Goal: Information Seeking & Learning: Check status

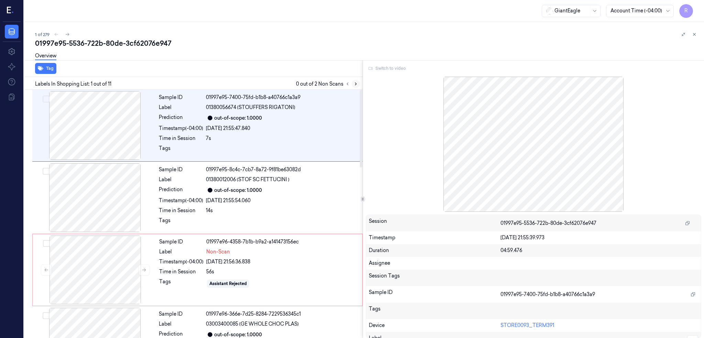
click at [358, 85] on icon at bounding box center [355, 83] width 5 height 5
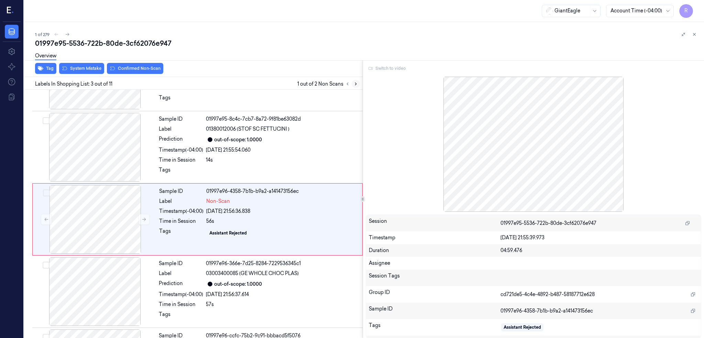
scroll to position [56, 0]
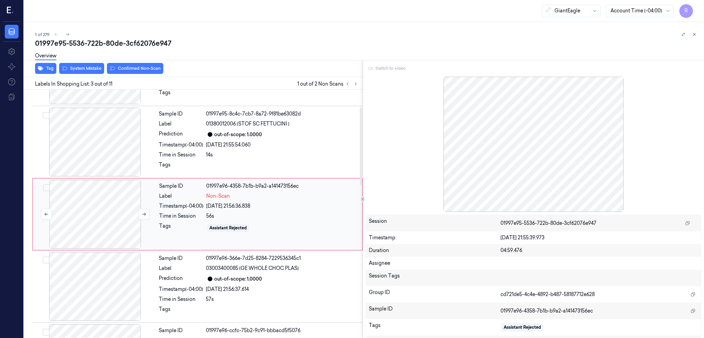
click at [112, 243] on div at bounding box center [95, 214] width 122 height 69
click at [384, 69] on div "Switch to video" at bounding box center [534, 68] width 336 height 11
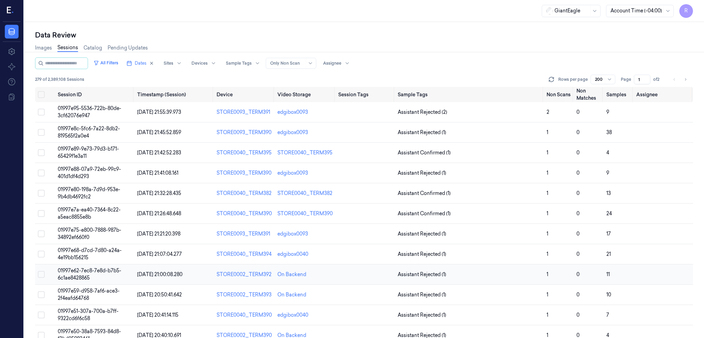
click at [59, 274] on td "01997e62-7ec8-7e8d-b7b5-6c1ae8428865" at bounding box center [94, 274] width 79 height 20
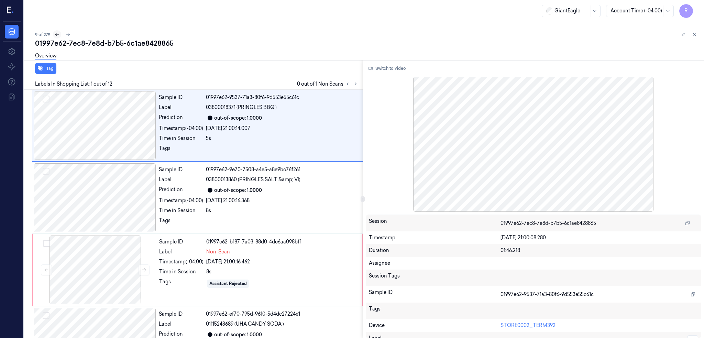
click at [55, 33] on icon at bounding box center [57, 34] width 5 height 5
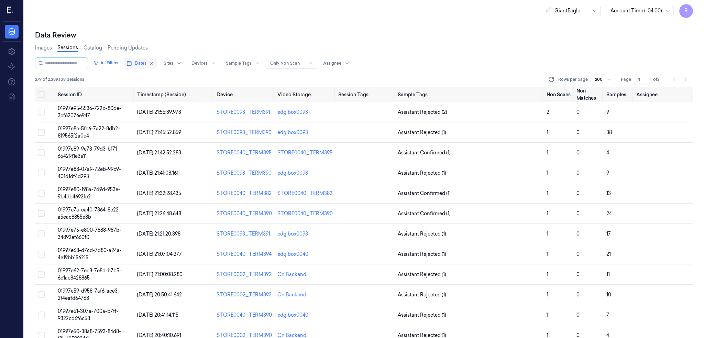
click at [135, 65] on span "Dates" at bounding box center [141, 63] width 12 height 6
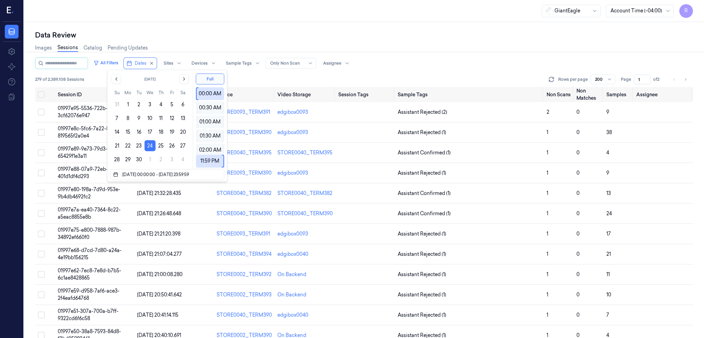
click at [152, 21] on div "GiantEagle Account Time (-04:00) R" at bounding box center [364, 11] width 680 height 22
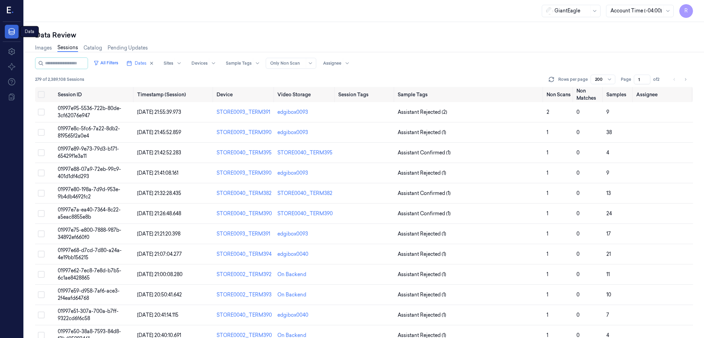
click at [14, 29] on icon at bounding box center [12, 31] width 6 height 7
click at [142, 67] on button "Dates" at bounding box center [136, 63] width 25 height 11
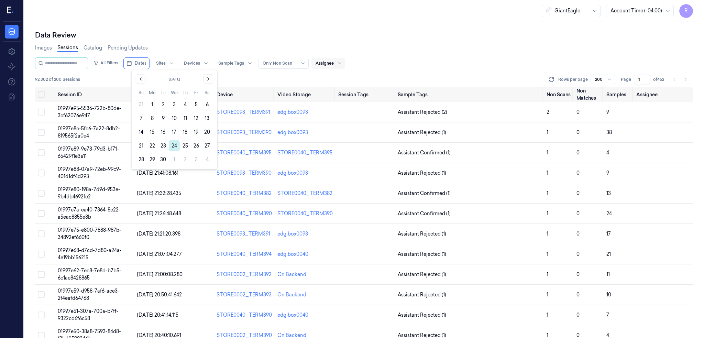
click at [173, 144] on button "24" at bounding box center [174, 145] width 11 height 11
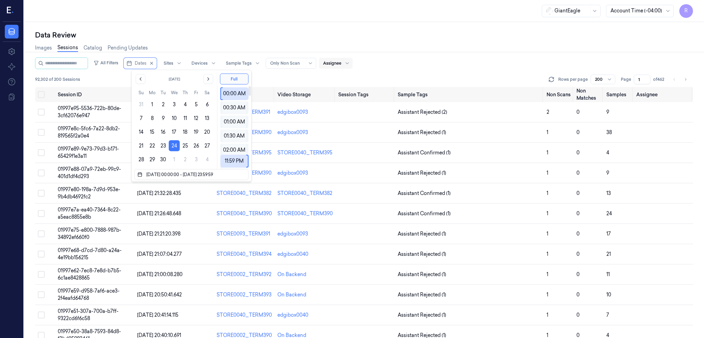
click at [205, 11] on div "GiantEagle Account Time (-04:00) R" at bounding box center [364, 11] width 680 height 22
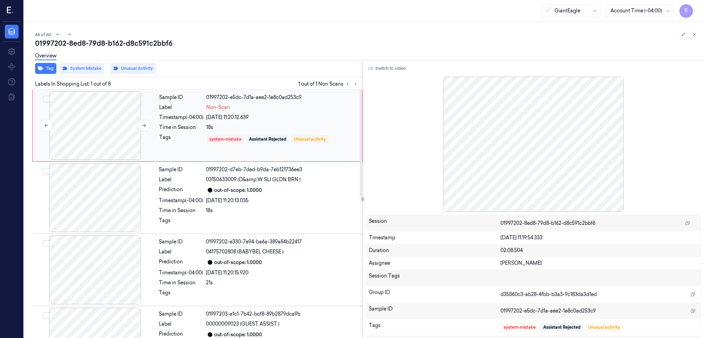
click at [99, 142] on div at bounding box center [95, 125] width 122 height 69
click at [144, 126] on icon at bounding box center [144, 125] width 5 height 5
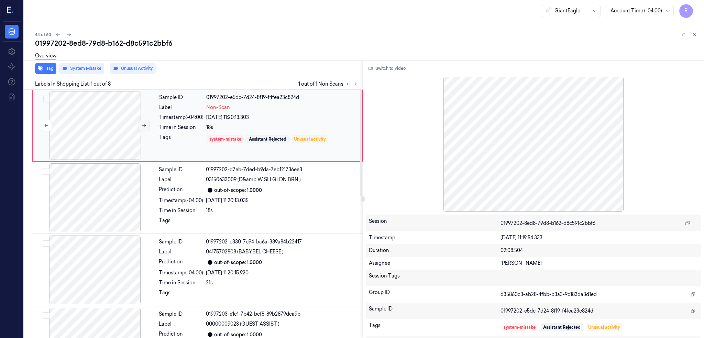
click at [144, 126] on icon at bounding box center [144, 125] width 5 height 5
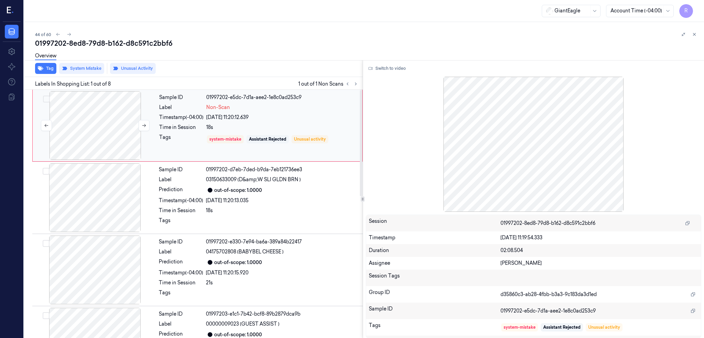
click at [94, 140] on div at bounding box center [95, 125] width 122 height 69
click at [401, 72] on button "Switch to video" at bounding box center [387, 68] width 43 height 11
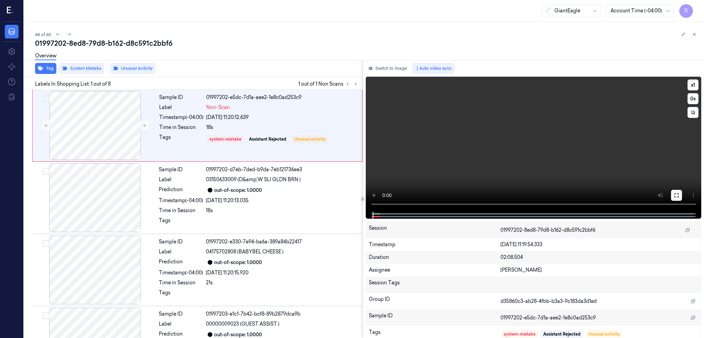
click at [679, 193] on icon at bounding box center [675, 194] width 5 height 5
click at [87, 127] on div at bounding box center [95, 125] width 122 height 69
click at [141, 127] on button at bounding box center [143, 125] width 11 height 11
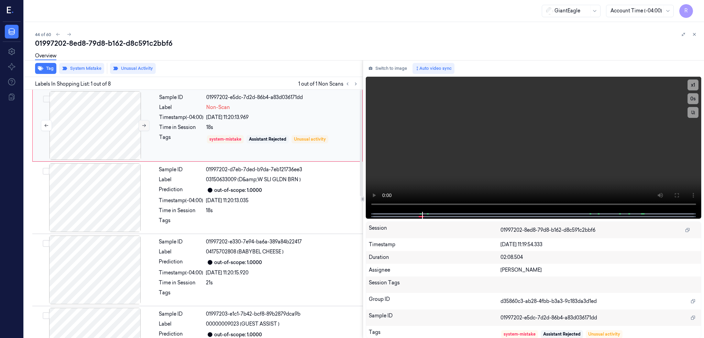
click at [141, 127] on button at bounding box center [143, 125] width 11 height 11
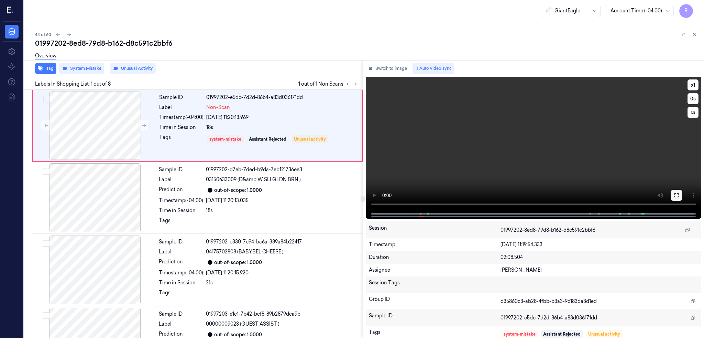
click at [679, 194] on icon at bounding box center [675, 194] width 5 height 5
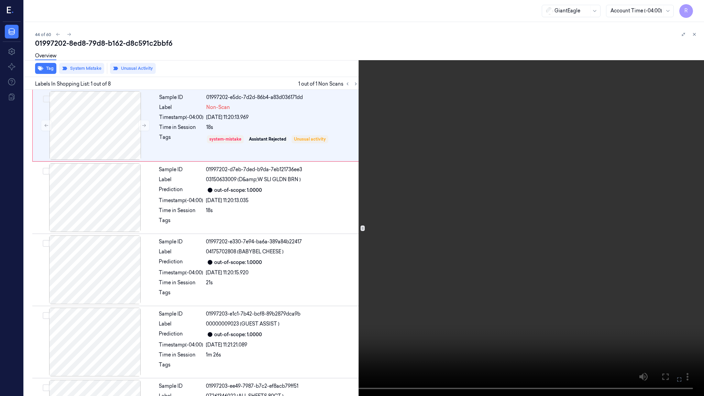
click at [371, 198] on video at bounding box center [352, 198] width 704 height 396
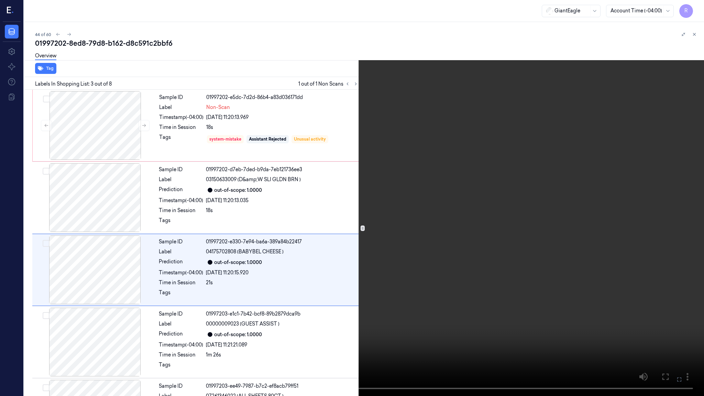
scroll to position [26, 0]
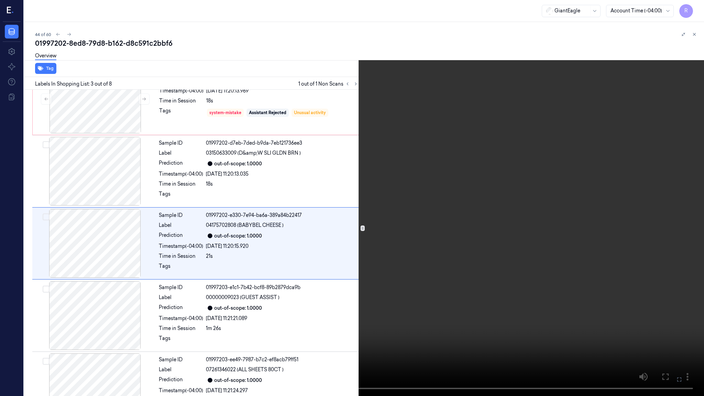
click at [289, 206] on video at bounding box center [352, 198] width 704 height 396
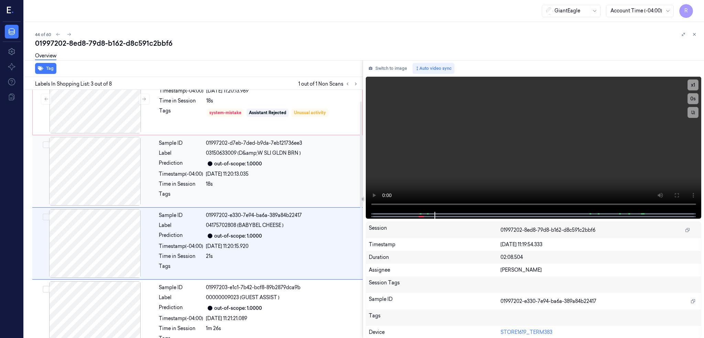
click at [103, 199] on div at bounding box center [95, 171] width 122 height 69
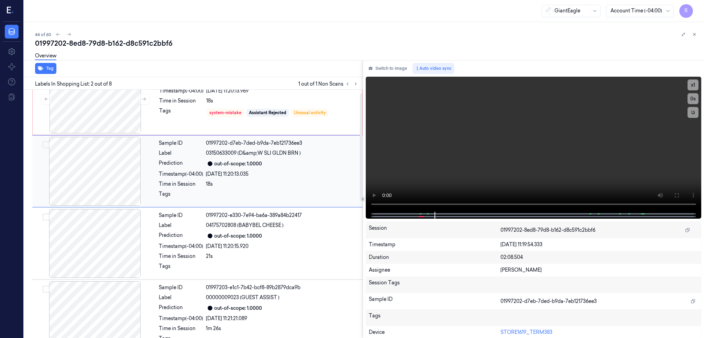
scroll to position [0, 0]
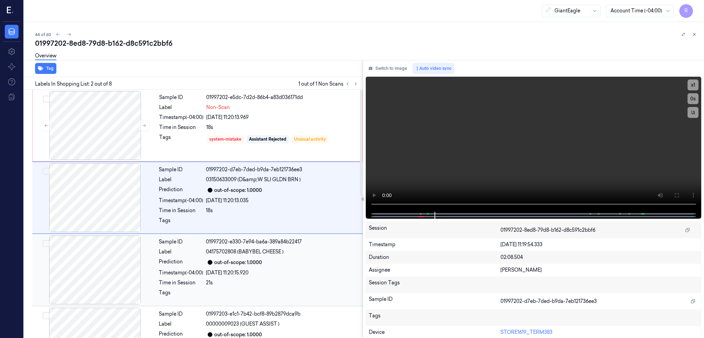
click at [107, 253] on div at bounding box center [95, 269] width 122 height 69
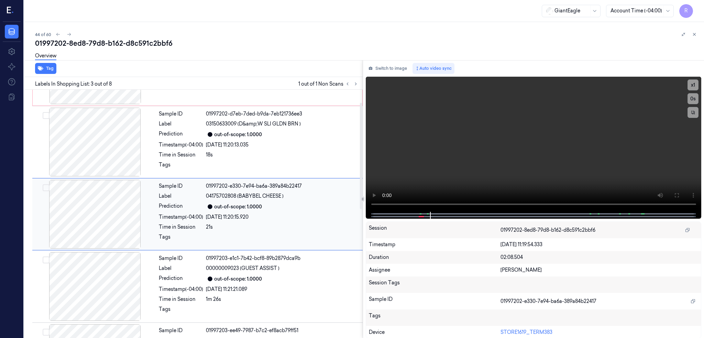
scroll to position [10, 0]
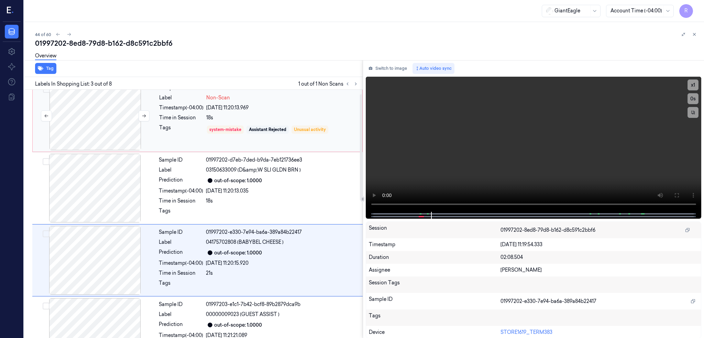
click at [136, 106] on div at bounding box center [95, 115] width 122 height 69
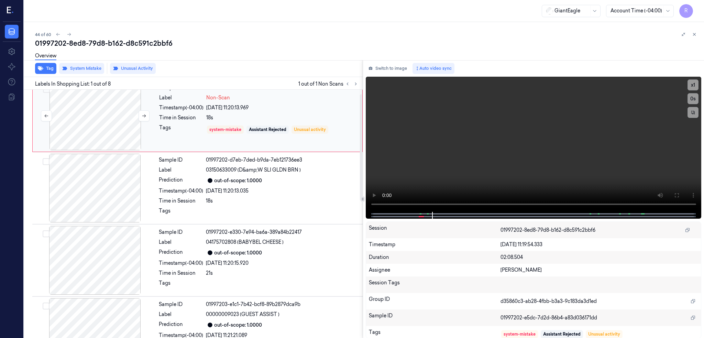
scroll to position [0, 0]
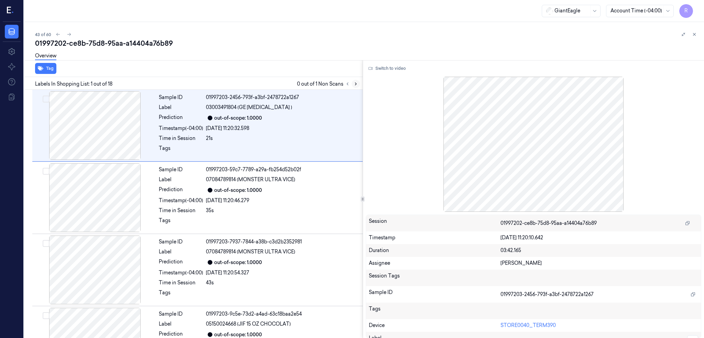
click at [358, 83] on icon at bounding box center [355, 83] width 5 height 5
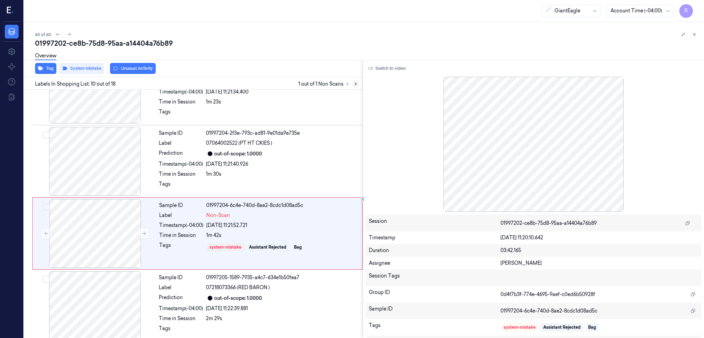
scroll to position [561, 0]
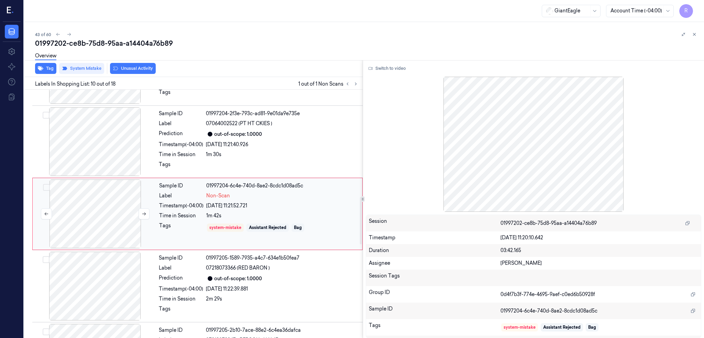
click at [107, 208] on div at bounding box center [95, 213] width 122 height 69
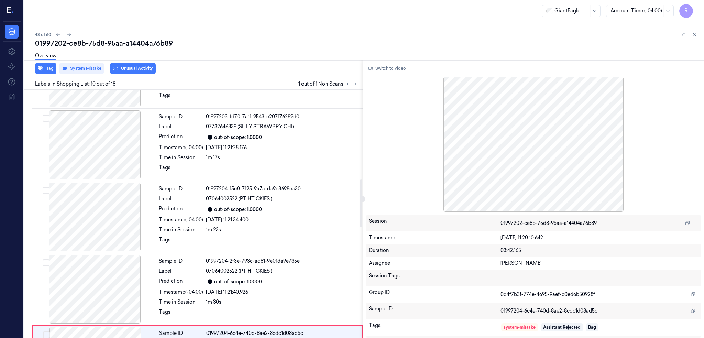
scroll to position [332, 0]
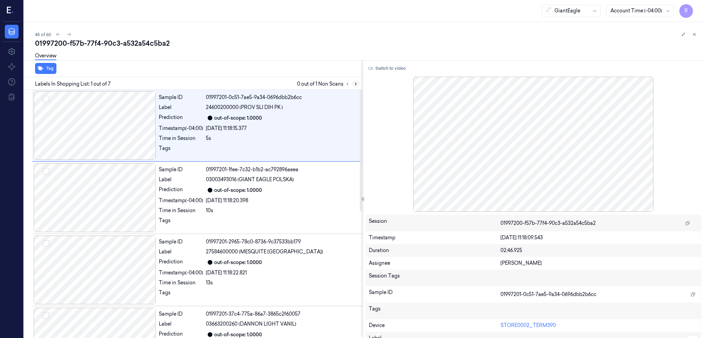
click at [358, 84] on icon at bounding box center [355, 83] width 5 height 5
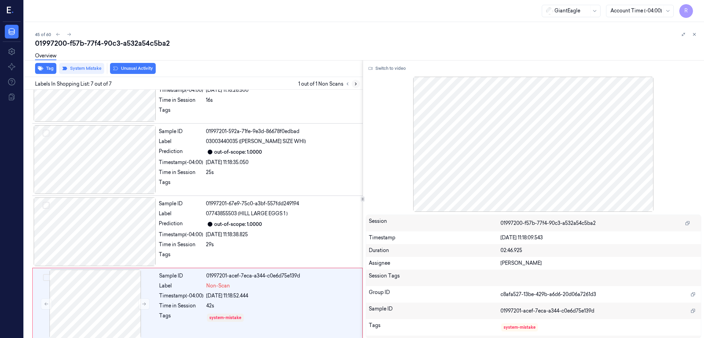
scroll to position [259, 0]
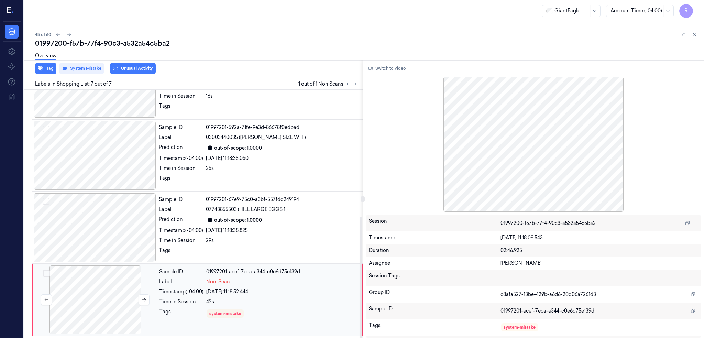
click at [90, 294] on div at bounding box center [95, 299] width 122 height 69
click at [91, 224] on div at bounding box center [95, 227] width 122 height 69
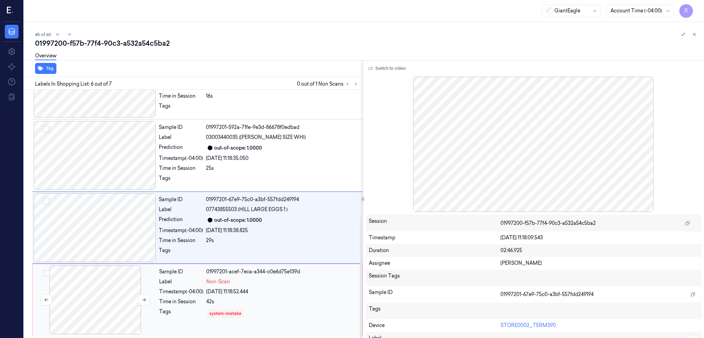
click at [98, 304] on div at bounding box center [95, 299] width 122 height 69
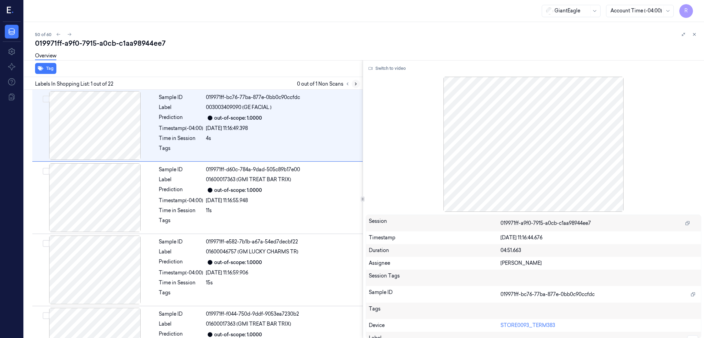
click at [358, 83] on icon at bounding box center [355, 83] width 5 height 5
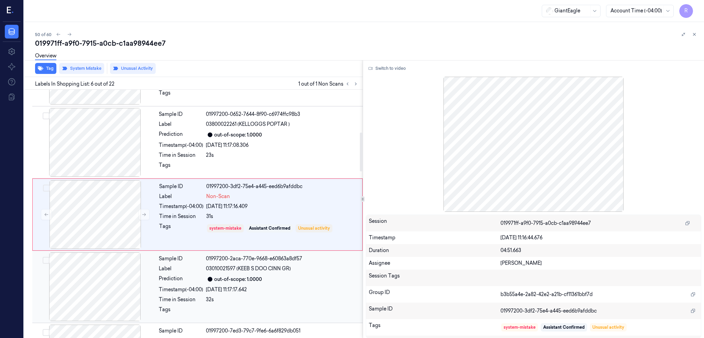
scroll to position [272, 0]
click at [89, 223] on div at bounding box center [95, 214] width 122 height 69
click at [86, 144] on div at bounding box center [95, 142] width 122 height 69
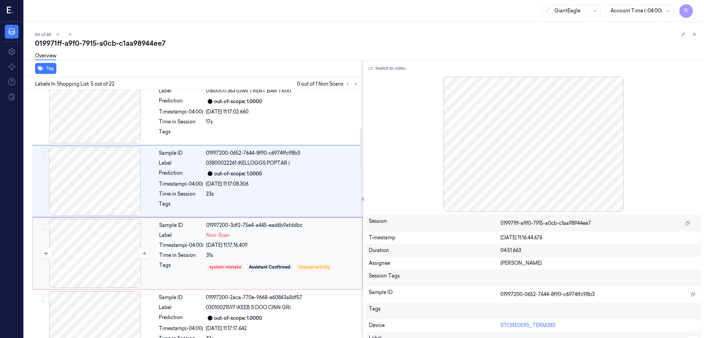
scroll to position [246, 0]
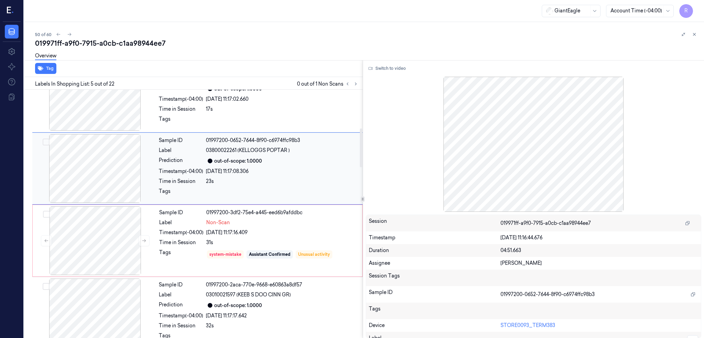
click at [104, 161] on div at bounding box center [95, 168] width 122 height 69
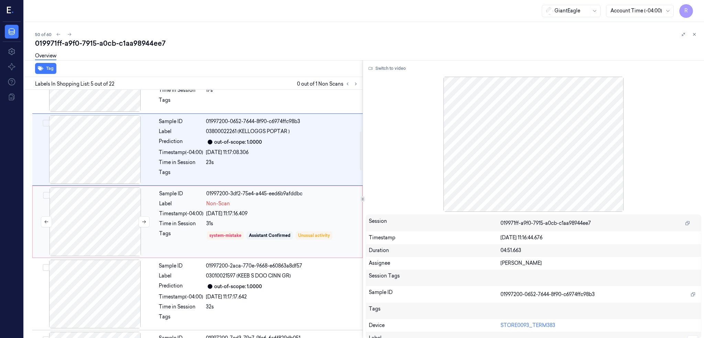
scroll to position [292, 0]
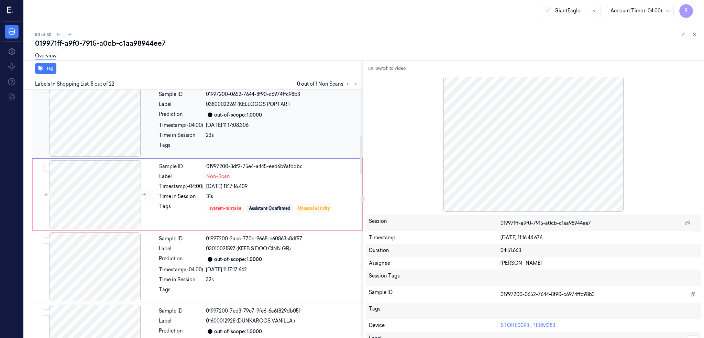
click at [105, 143] on div at bounding box center [95, 122] width 122 height 69
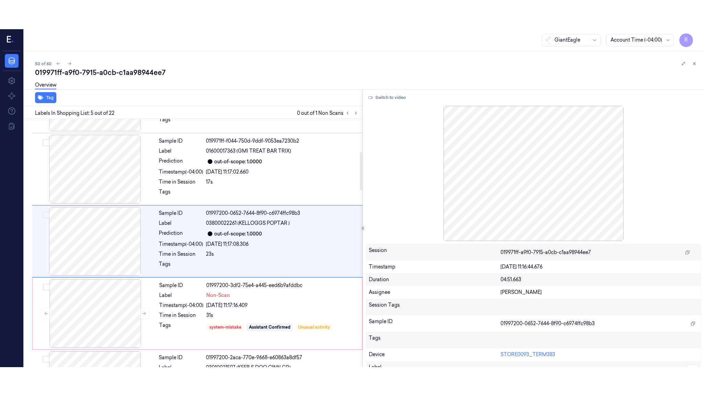
scroll to position [200, 0]
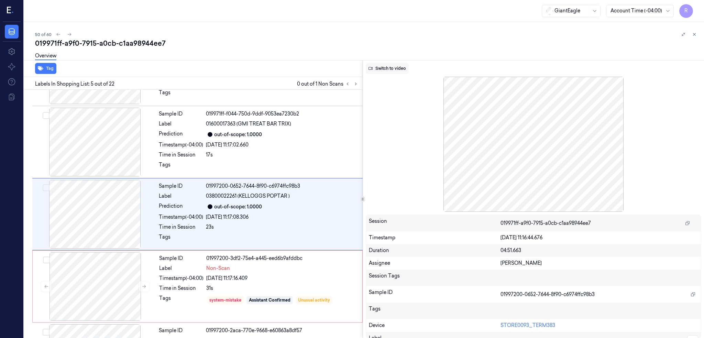
click at [402, 68] on button "Switch to video" at bounding box center [387, 68] width 43 height 11
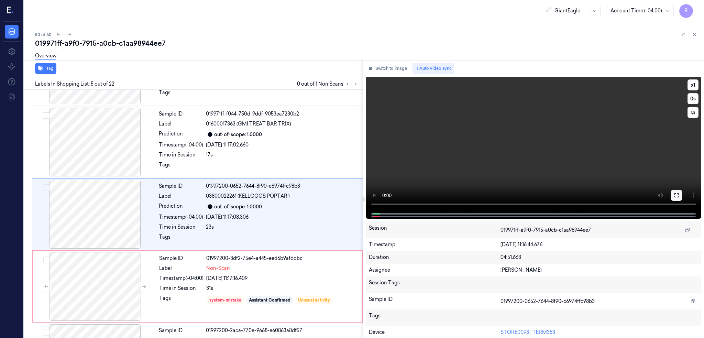
click at [679, 196] on icon at bounding box center [675, 194] width 5 height 5
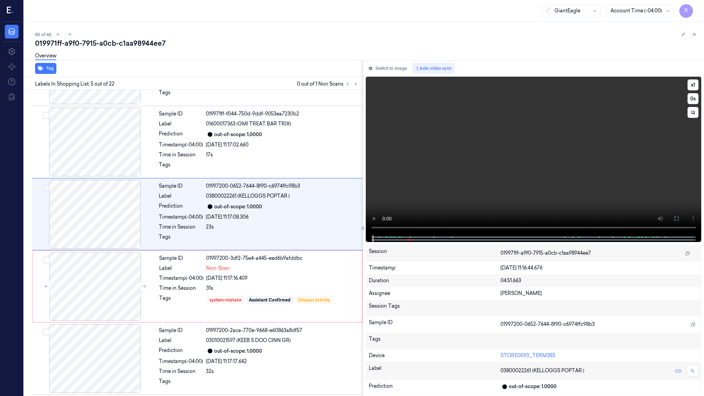
scroll to position [171, 0]
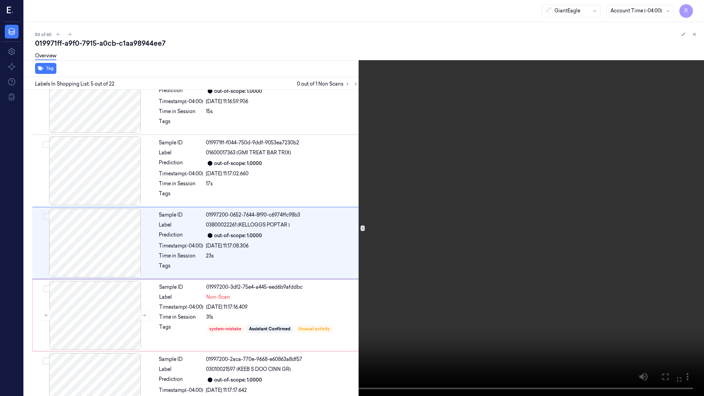
click at [385, 249] on video at bounding box center [352, 198] width 704 height 396
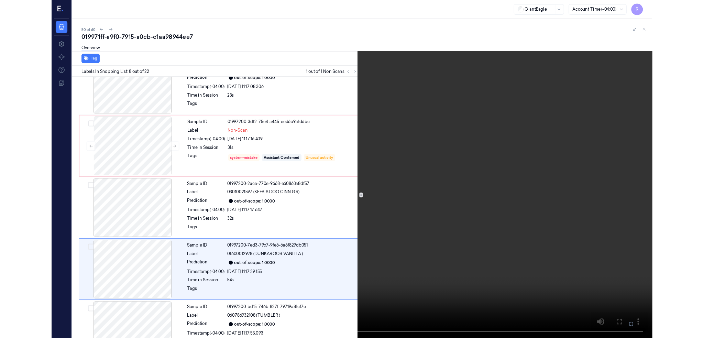
scroll to position [388, 0]
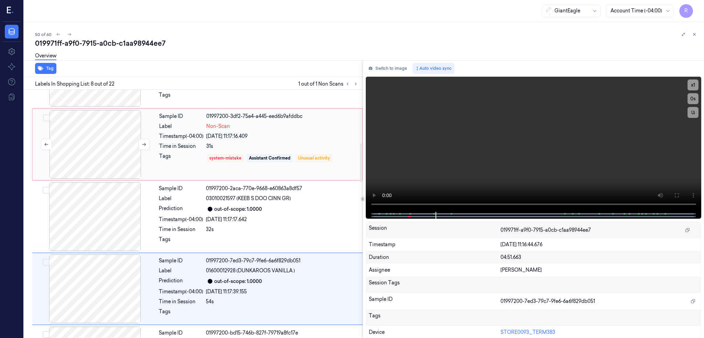
click at [63, 151] on div at bounding box center [95, 144] width 122 height 69
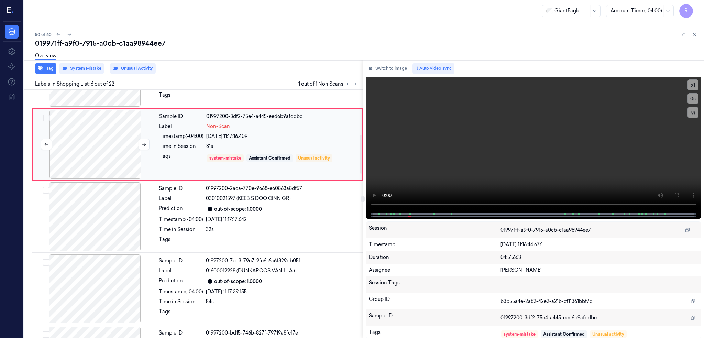
scroll to position [272, 0]
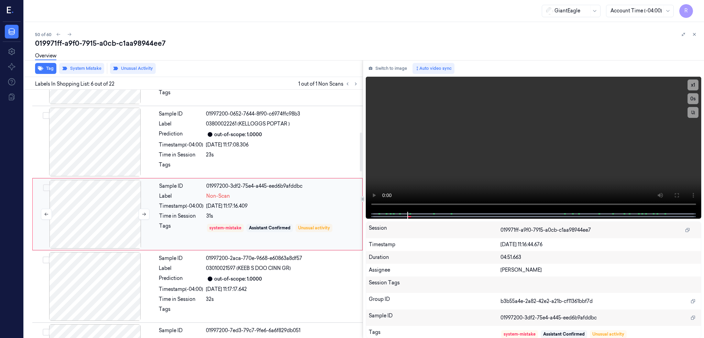
click at [102, 189] on div at bounding box center [95, 214] width 122 height 69
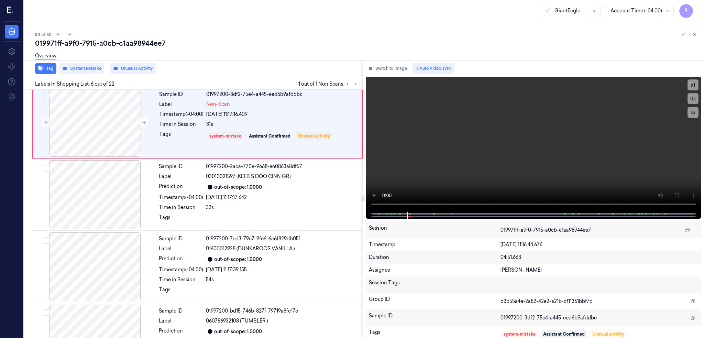
click at [142, 40] on div "019971ff-a9f0-7915-a0cb-c1aa98944ee7" at bounding box center [366, 43] width 663 height 10
copy div "c1aa98944ee7"
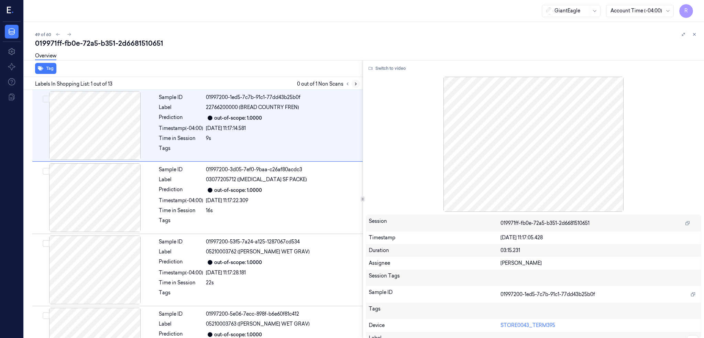
click at [360, 84] on button at bounding box center [356, 84] width 8 height 8
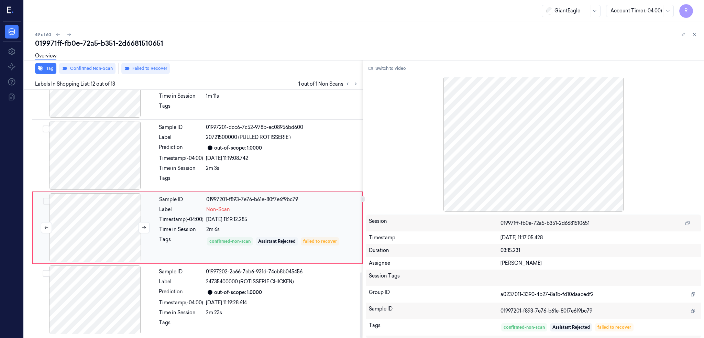
click at [118, 228] on div at bounding box center [95, 227] width 122 height 69
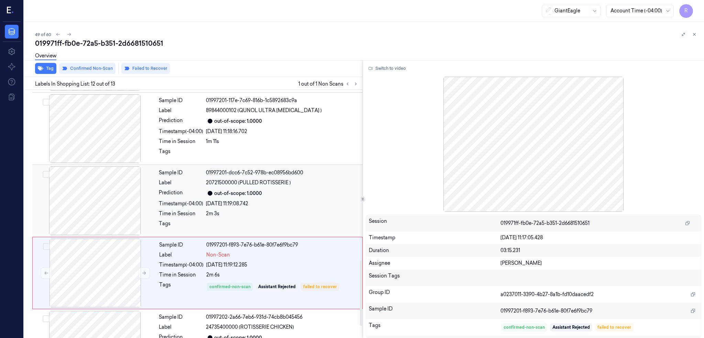
click at [116, 199] on div at bounding box center [95, 200] width 122 height 69
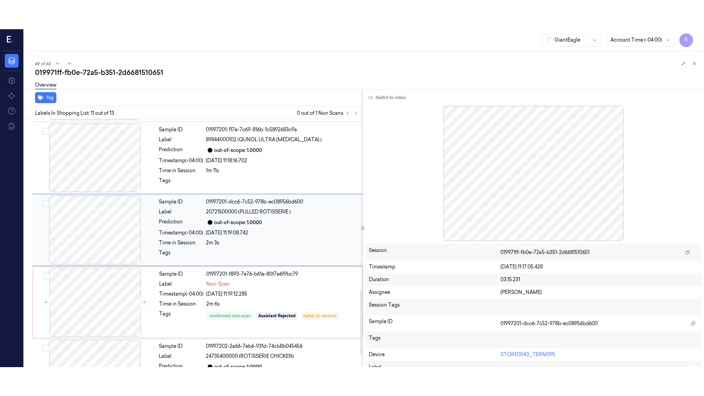
scroll to position [633, 0]
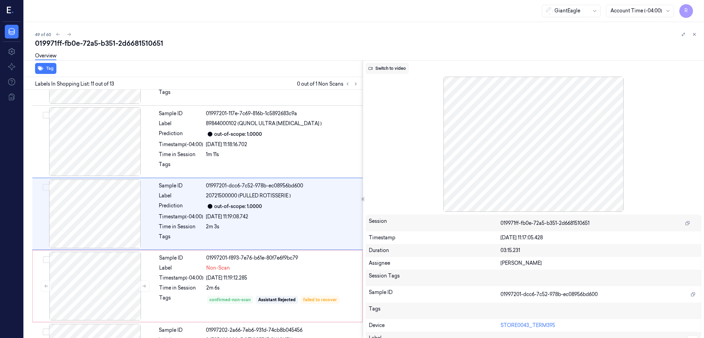
click at [399, 69] on button "Switch to video" at bounding box center [387, 68] width 43 height 11
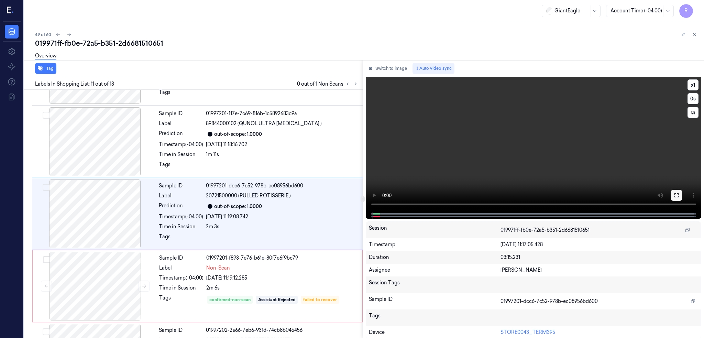
click at [682, 198] on button at bounding box center [676, 195] width 11 height 11
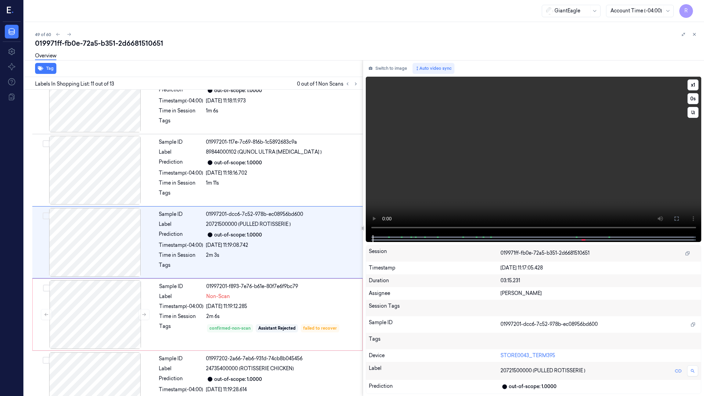
scroll to position [604, 0]
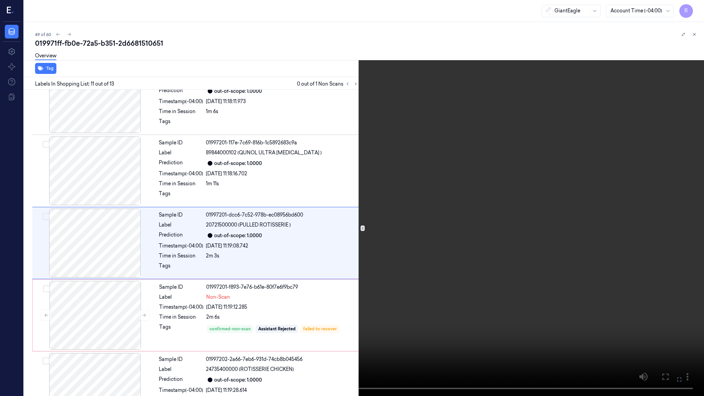
click at [701, 237] on video at bounding box center [352, 198] width 704 height 396
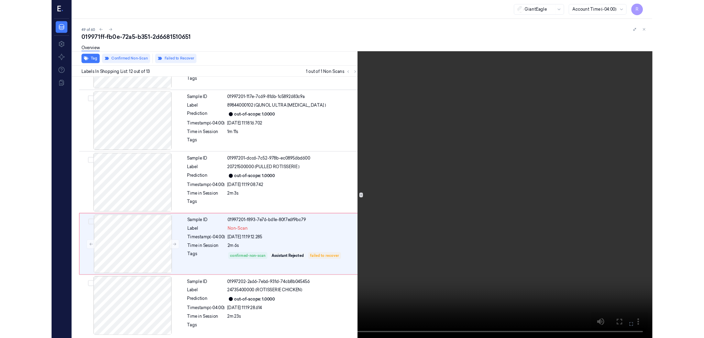
scroll to position [634, 0]
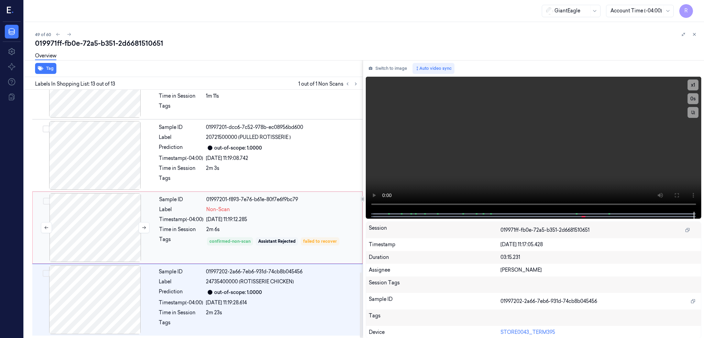
click at [92, 228] on div at bounding box center [95, 227] width 122 height 69
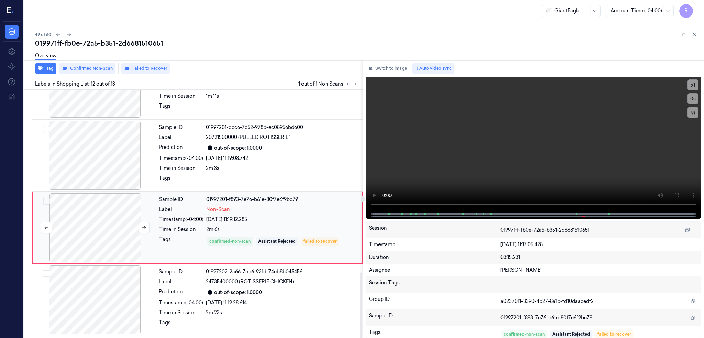
scroll to position [692, 0]
click at [92, 228] on div at bounding box center [95, 227] width 122 height 69
click at [140, 228] on button at bounding box center [143, 227] width 11 height 11
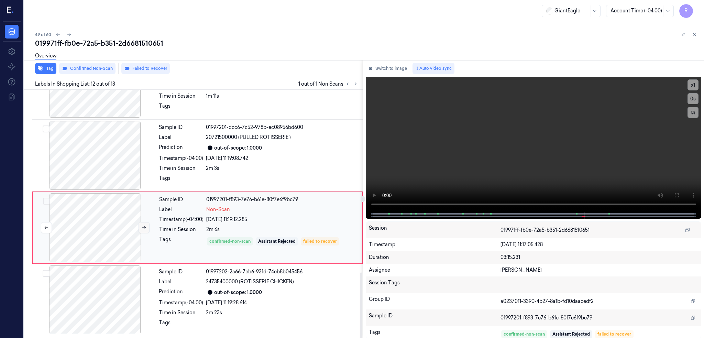
click at [140, 228] on button at bounding box center [143, 227] width 11 height 11
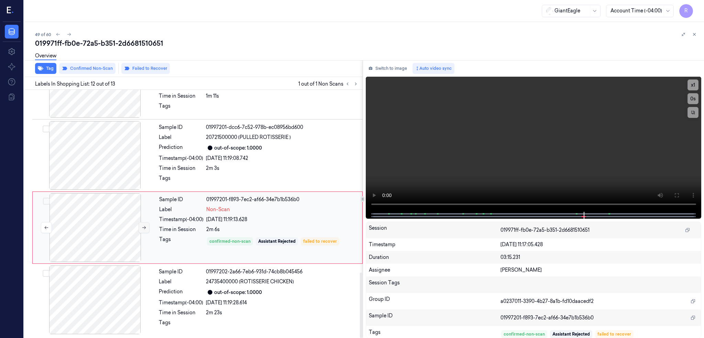
click at [140, 228] on button at bounding box center [143, 227] width 11 height 11
click at [108, 156] on div at bounding box center [95, 155] width 122 height 69
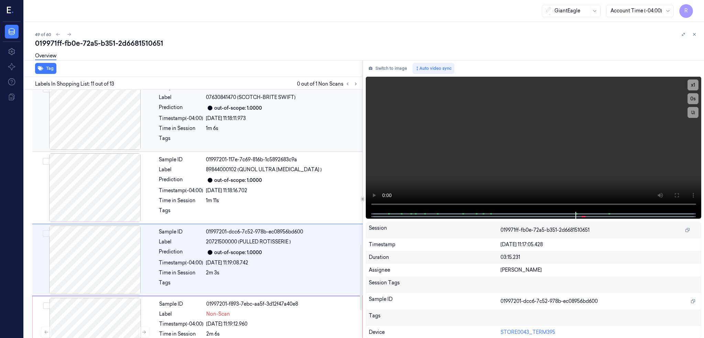
click at [102, 142] on div at bounding box center [95, 115] width 122 height 69
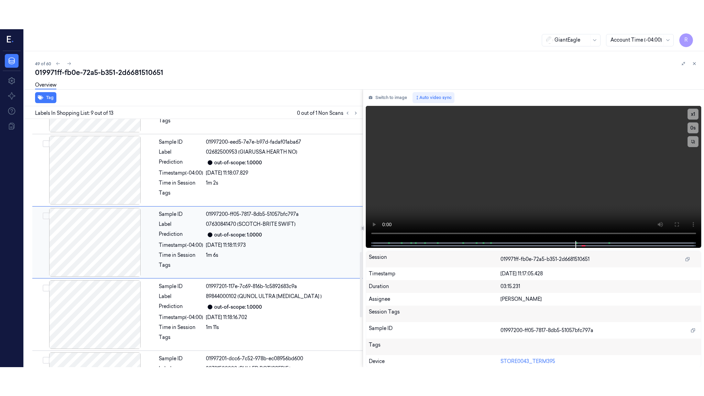
scroll to position [489, 0]
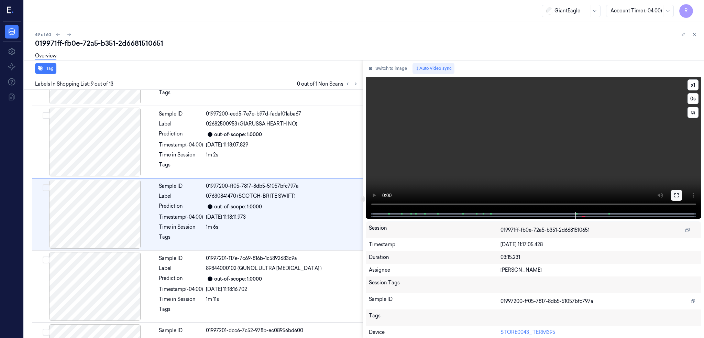
click at [682, 192] on button at bounding box center [676, 195] width 11 height 11
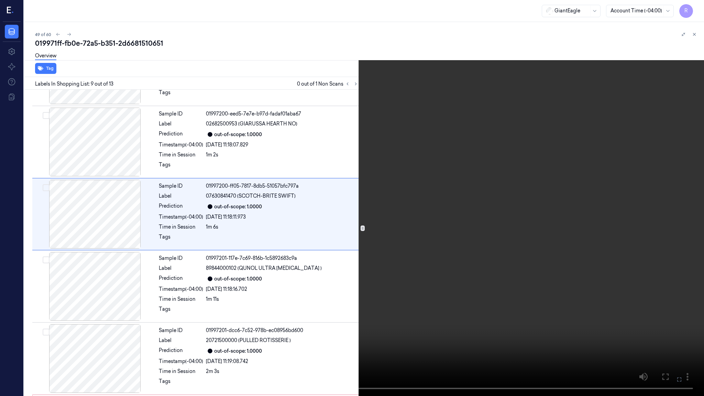
click at [317, 208] on video at bounding box center [352, 198] width 704 height 396
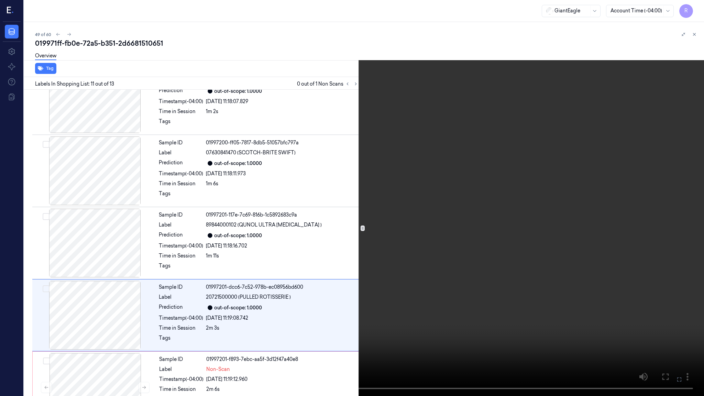
scroll to position [604, 0]
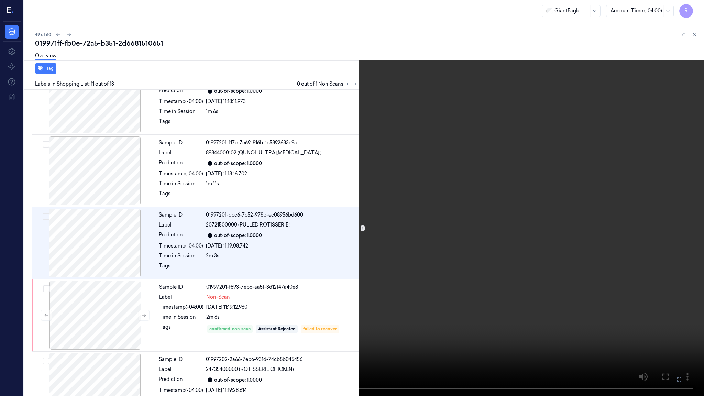
click at [340, 322] on video at bounding box center [352, 198] width 704 height 396
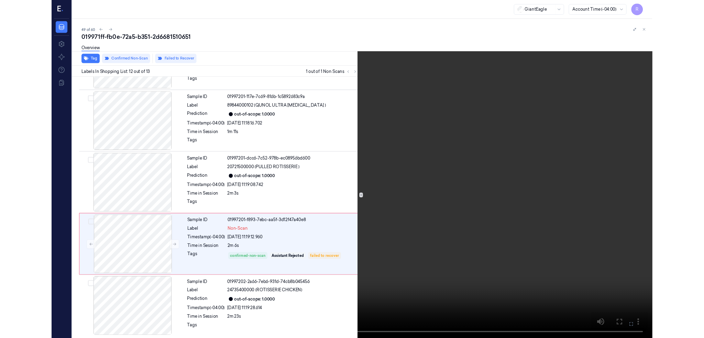
scroll to position [634, 0]
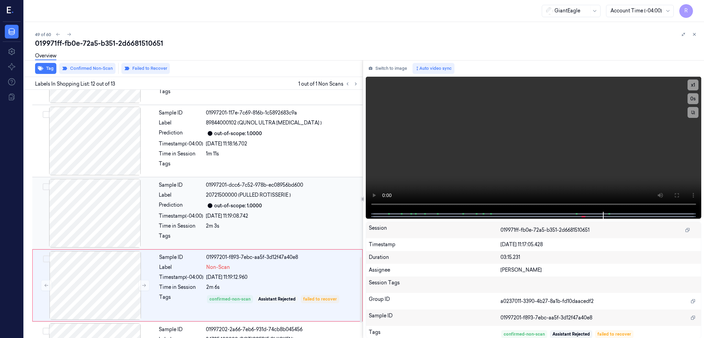
click at [92, 227] on div at bounding box center [95, 213] width 122 height 69
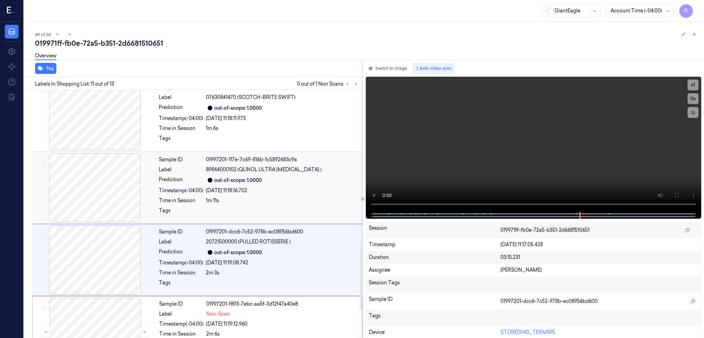
click at [88, 188] on div at bounding box center [95, 187] width 122 height 69
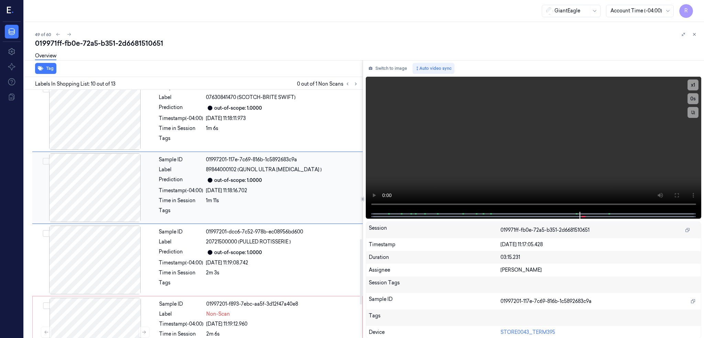
scroll to position [561, 0]
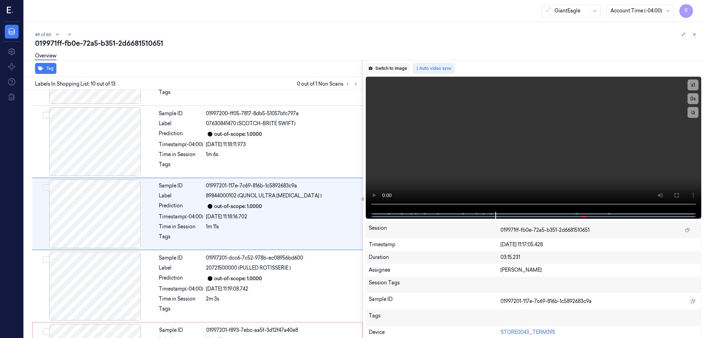
click at [403, 65] on button "Switch to image" at bounding box center [388, 68] width 44 height 11
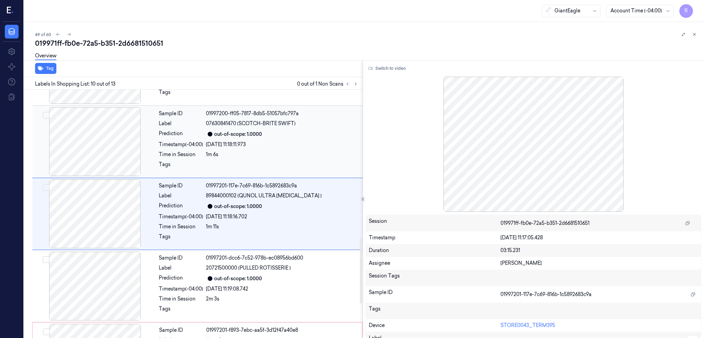
click at [106, 140] on div at bounding box center [95, 141] width 122 height 69
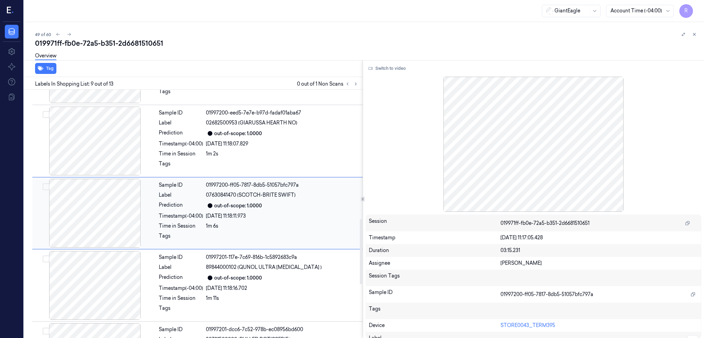
scroll to position [489, 0]
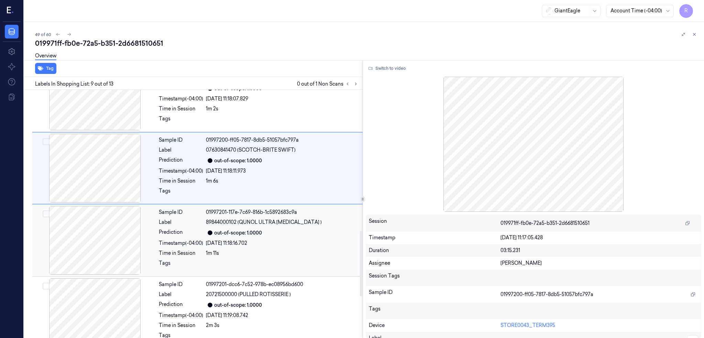
click at [97, 233] on div at bounding box center [95, 240] width 122 height 69
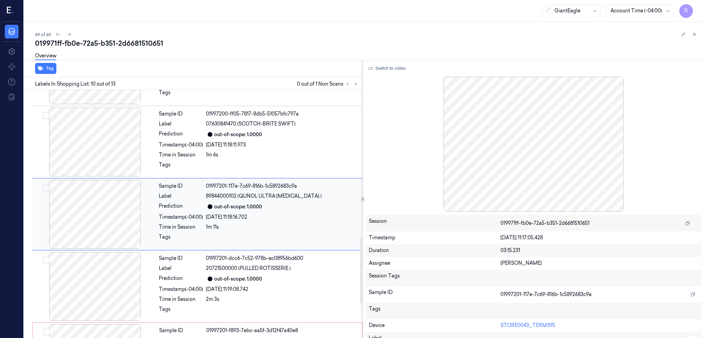
scroll to position [561, 0]
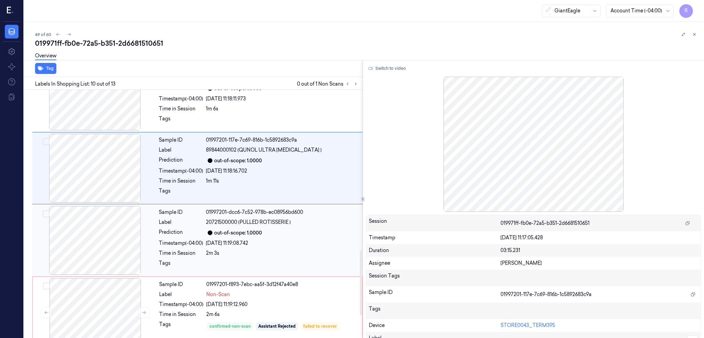
click at [97, 245] on div at bounding box center [95, 240] width 122 height 69
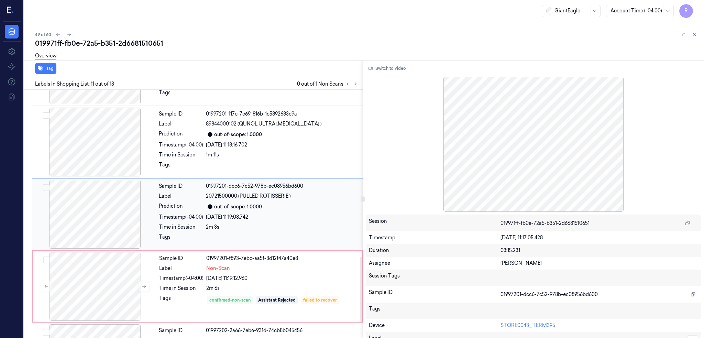
scroll to position [633, 0]
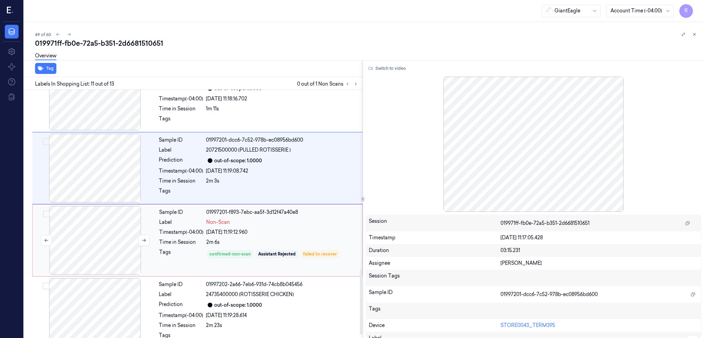
click at [100, 239] on div at bounding box center [95, 240] width 122 height 69
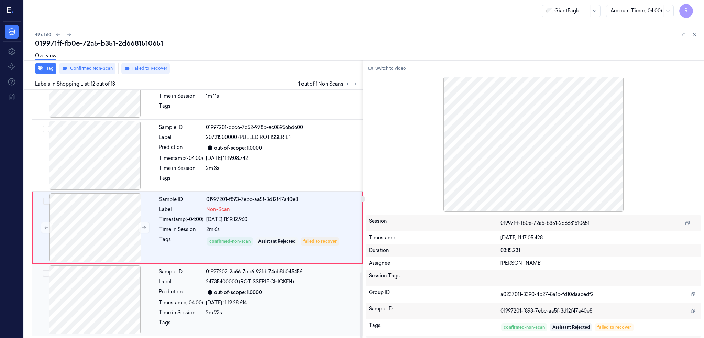
click at [101, 317] on div at bounding box center [95, 299] width 122 height 69
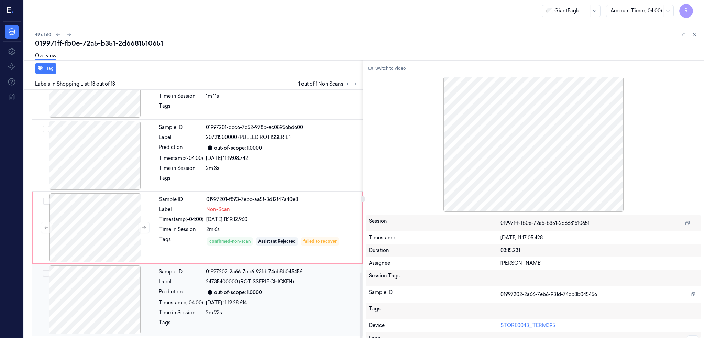
scroll to position [692, 0]
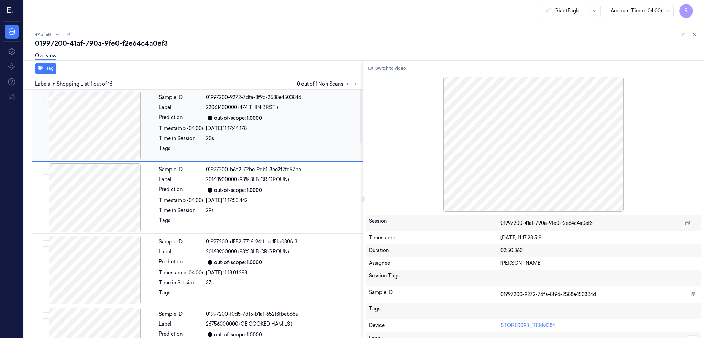
click at [93, 134] on div at bounding box center [95, 125] width 122 height 69
click at [360, 87] on button at bounding box center [356, 84] width 8 height 8
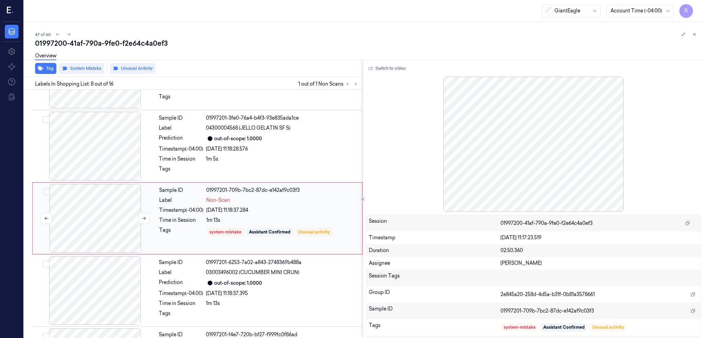
scroll to position [416, 0]
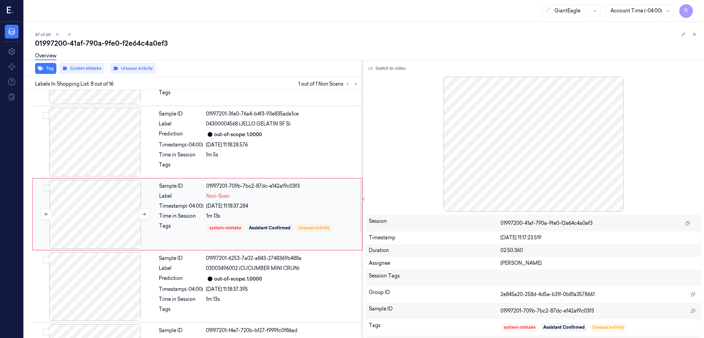
click at [85, 214] on div at bounding box center [95, 214] width 122 height 69
click at [140, 215] on button at bounding box center [143, 214] width 11 height 11
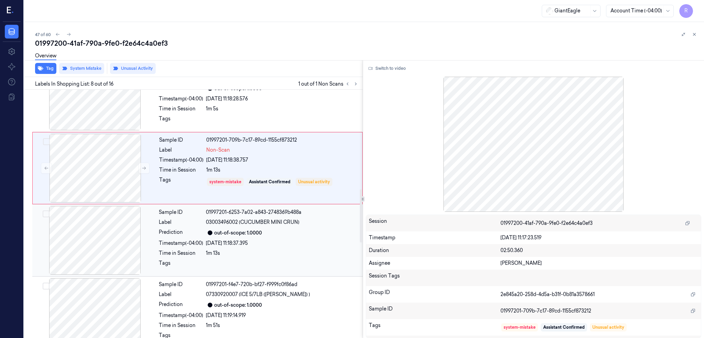
click at [119, 245] on div at bounding box center [95, 240] width 122 height 69
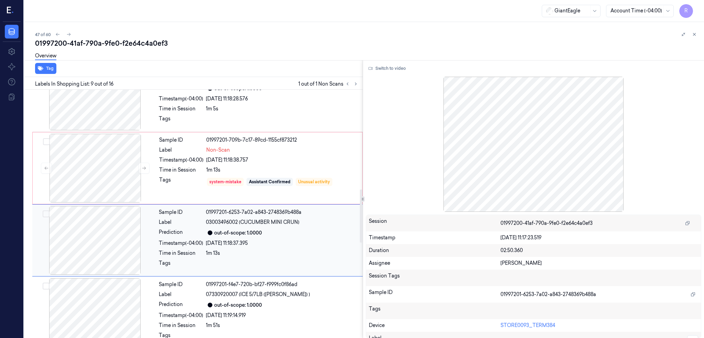
scroll to position [489, 0]
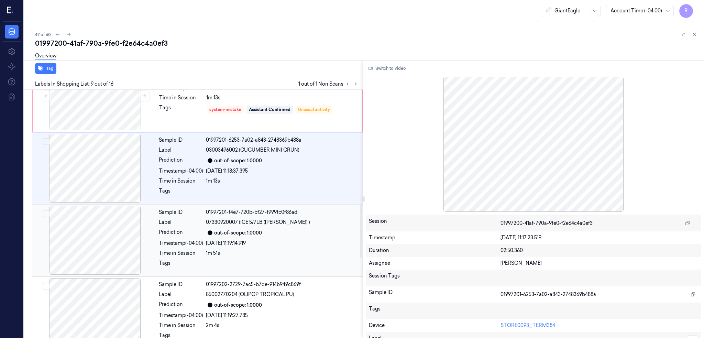
click at [112, 225] on div at bounding box center [95, 240] width 122 height 69
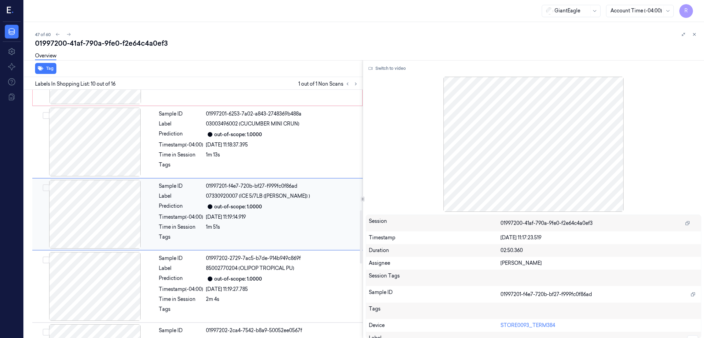
scroll to position [561, 0]
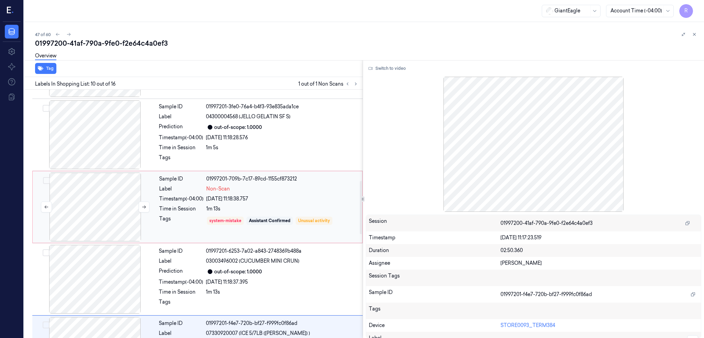
click at [101, 219] on div at bounding box center [95, 206] width 122 height 69
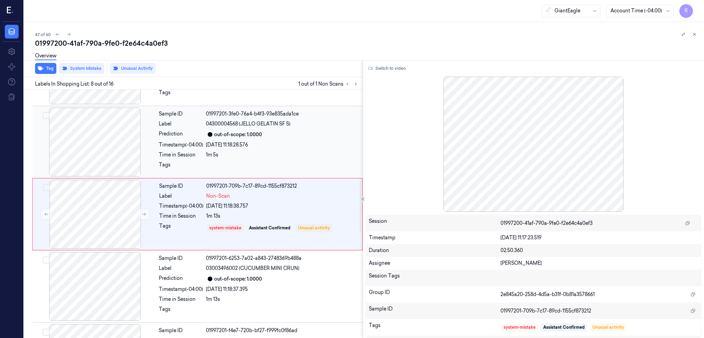
click at [100, 177] on div "Sample ID 01997201-3fe0-76a4-b4f3-93e835ada1ce Label 04300004568 (JELLO GELATIN…" at bounding box center [197, 142] width 330 height 72
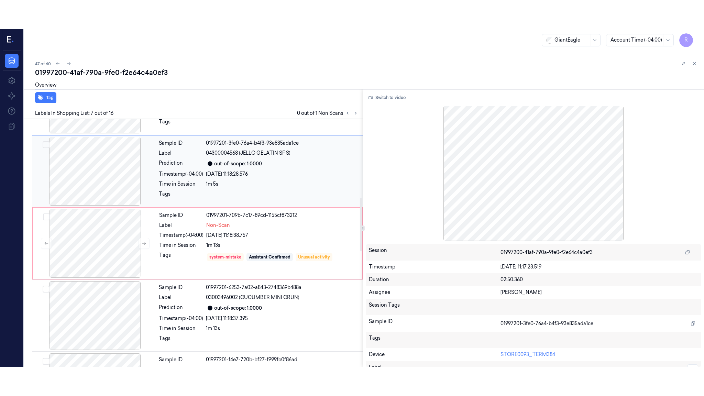
scroll to position [344, 0]
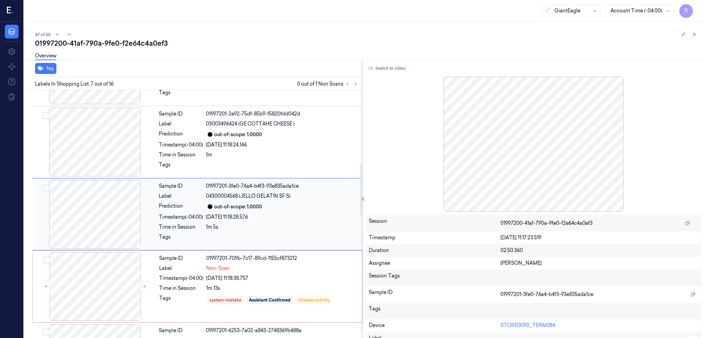
click at [107, 206] on div at bounding box center [95, 214] width 122 height 69
click at [409, 68] on button "Switch to video" at bounding box center [387, 68] width 43 height 11
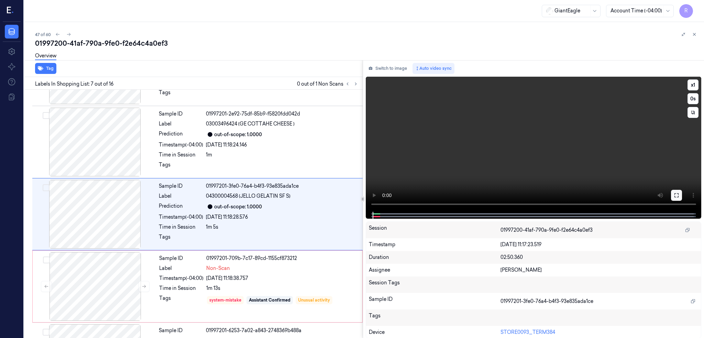
click at [679, 194] on icon at bounding box center [675, 194] width 5 height 5
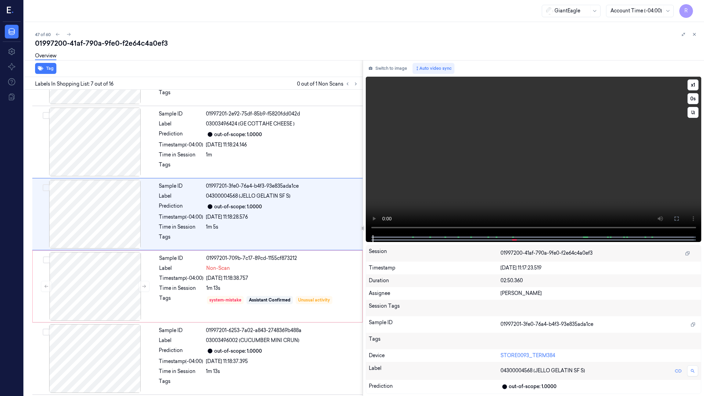
scroll to position [315, 0]
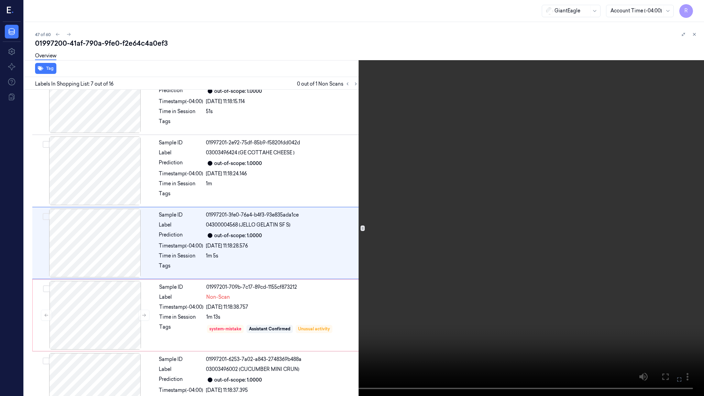
click at [323, 229] on video at bounding box center [352, 198] width 704 height 396
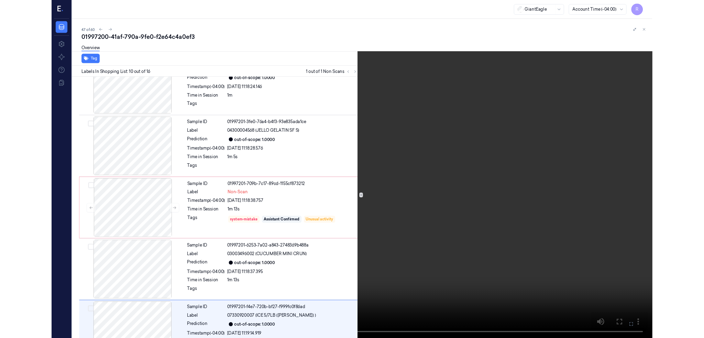
scroll to position [532, 0]
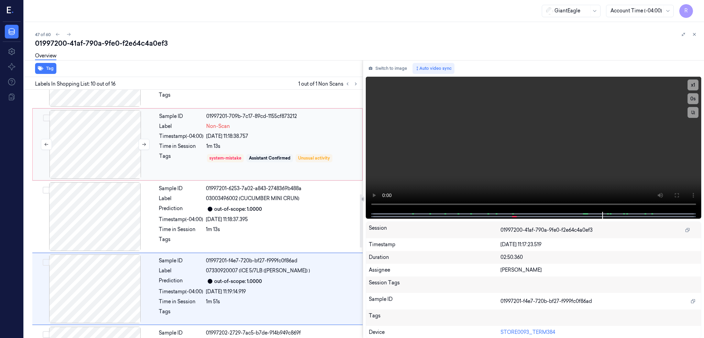
click at [78, 139] on div at bounding box center [95, 144] width 122 height 69
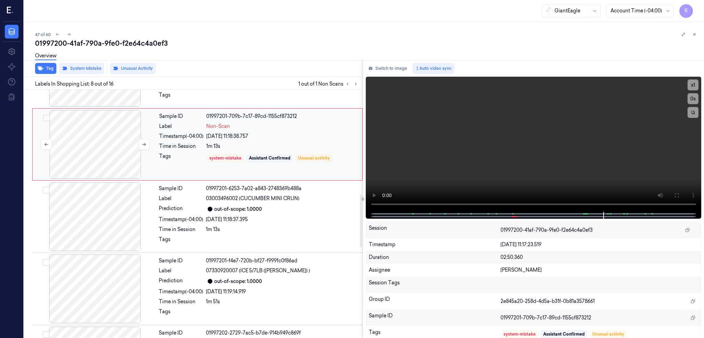
scroll to position [416, 0]
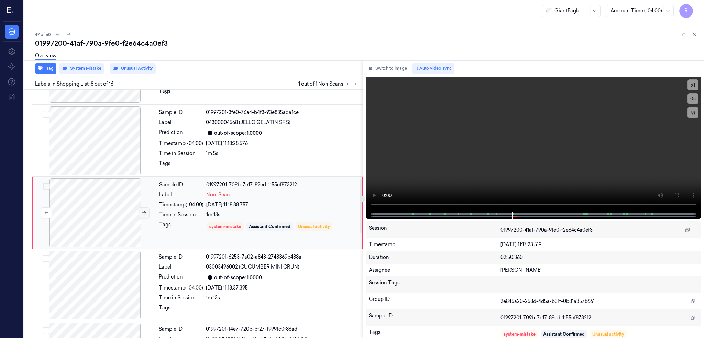
click at [140, 214] on button at bounding box center [143, 212] width 11 height 11
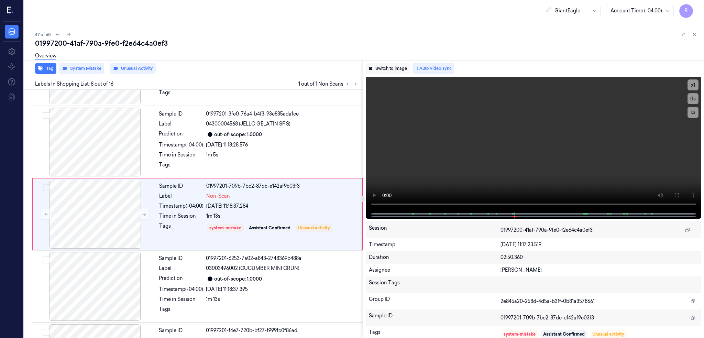
click at [410, 68] on button "Switch to image" at bounding box center [388, 68] width 44 height 11
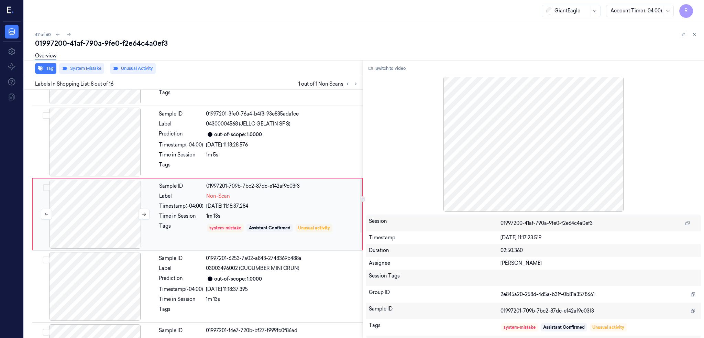
click at [92, 217] on div at bounding box center [95, 214] width 122 height 69
click at [101, 210] on div at bounding box center [95, 214] width 122 height 69
click at [112, 203] on div at bounding box center [95, 214] width 122 height 69
click at [142, 215] on icon at bounding box center [144, 214] width 5 height 5
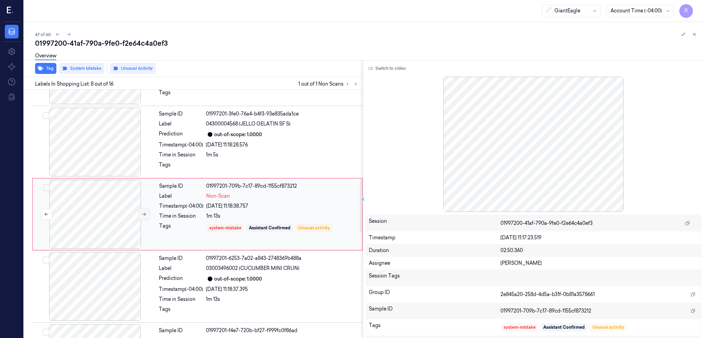
click at [142, 215] on icon at bounding box center [144, 214] width 5 height 5
click at [144, 215] on icon at bounding box center [144, 214] width 5 height 5
click at [113, 165] on div at bounding box center [95, 142] width 122 height 69
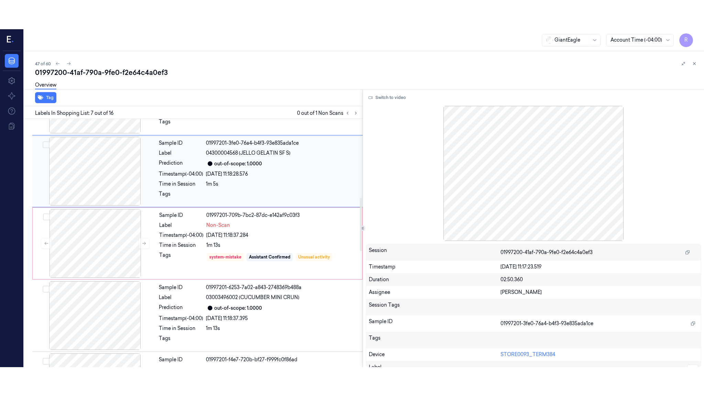
scroll to position [344, 0]
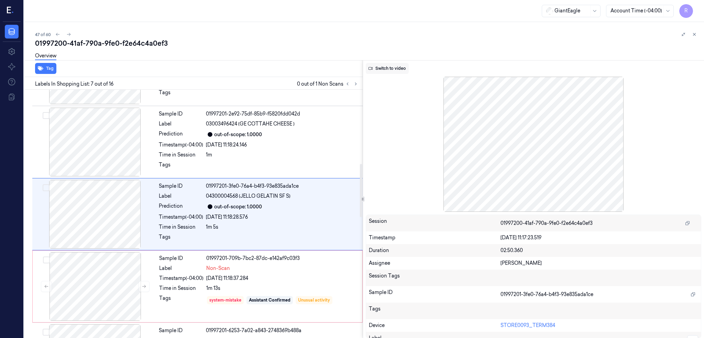
click at [404, 66] on button "Switch to video" at bounding box center [387, 68] width 43 height 11
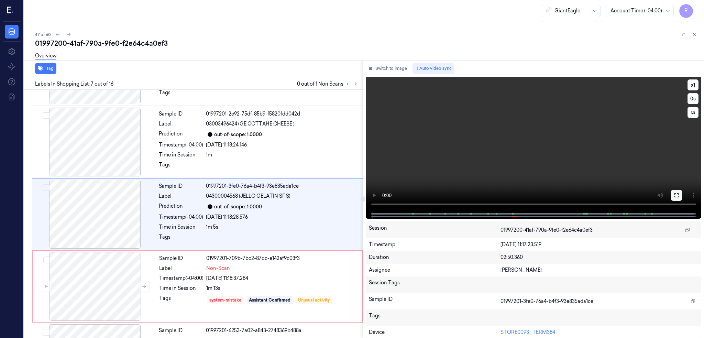
click at [678, 195] on icon at bounding box center [676, 195] width 4 height 4
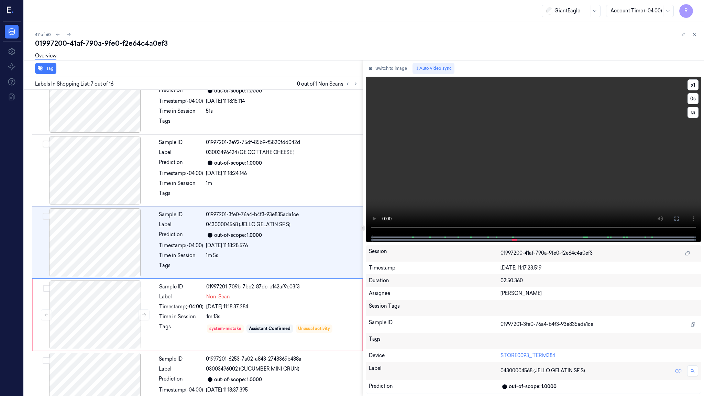
scroll to position [315, 0]
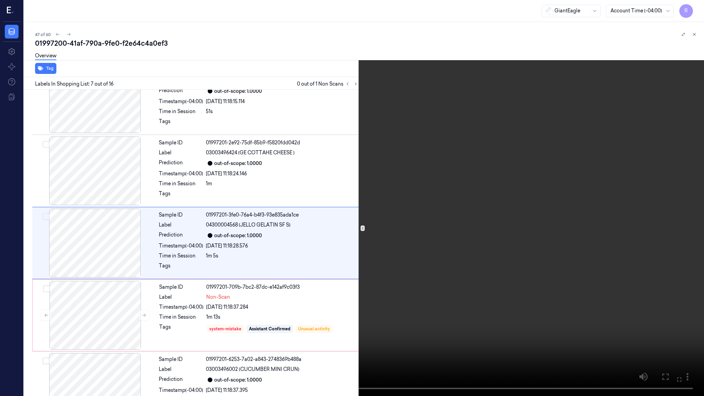
click at [255, 291] on video at bounding box center [352, 198] width 704 height 396
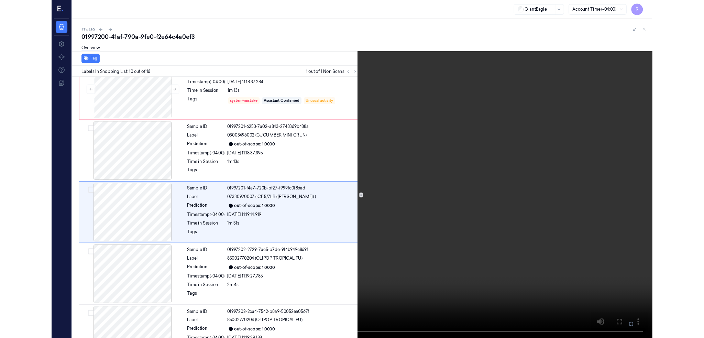
scroll to position [532, 0]
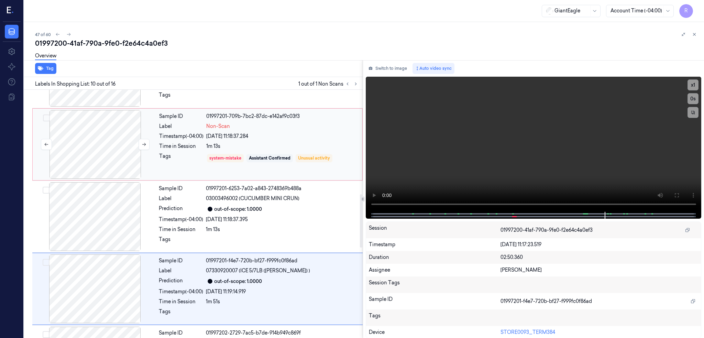
click at [96, 160] on div at bounding box center [95, 144] width 122 height 69
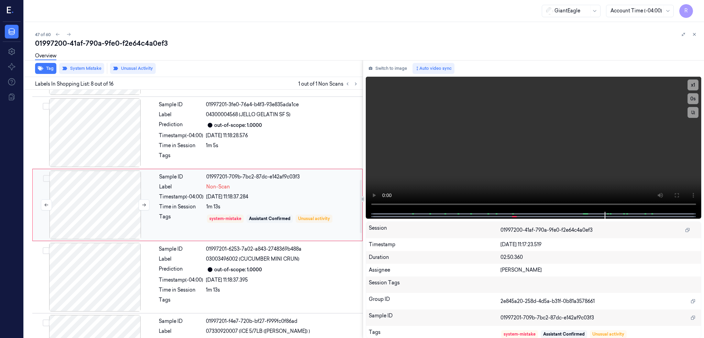
scroll to position [416, 0]
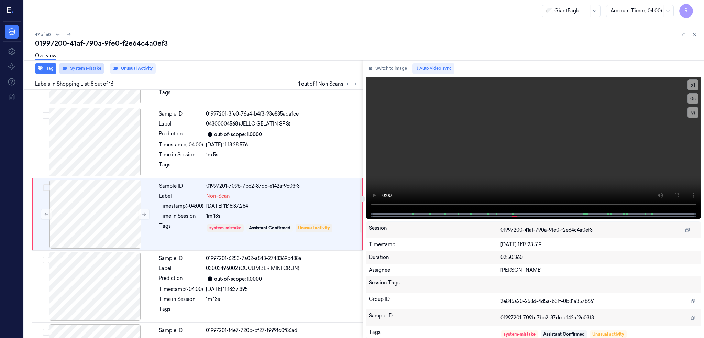
click at [78, 70] on button "System Mistake" at bounding box center [81, 68] width 45 height 11
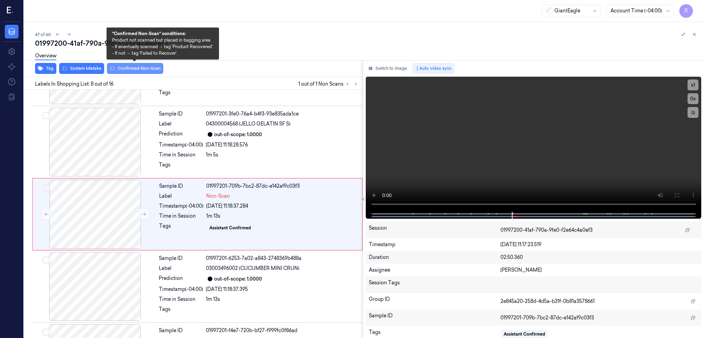
click at [138, 68] on button "Confirmed Non-Scan" at bounding box center [135, 68] width 56 height 11
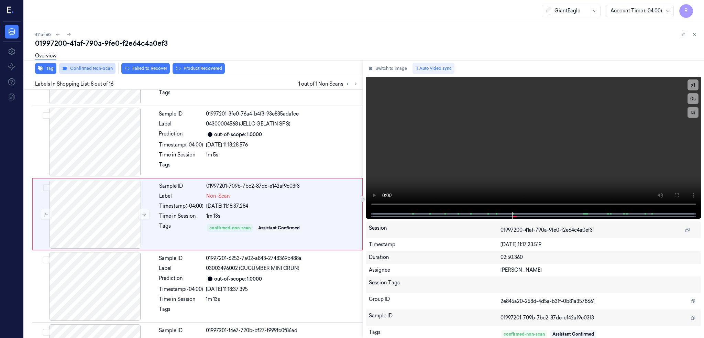
click at [138, 68] on button "Failed to Recover" at bounding box center [145, 68] width 48 height 11
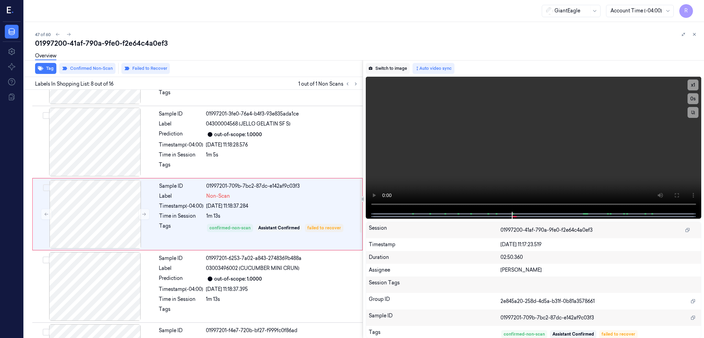
click at [404, 67] on button "Switch to image" at bounding box center [388, 68] width 44 height 11
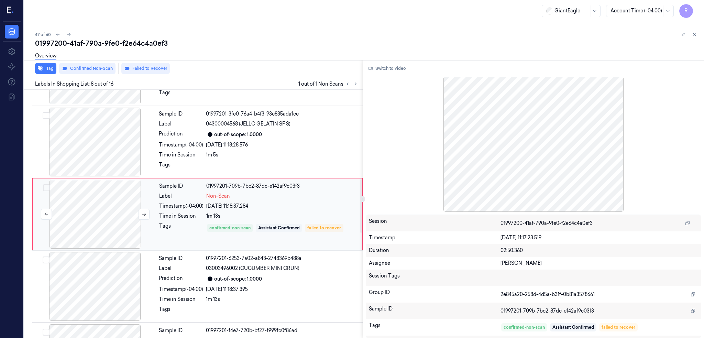
click at [103, 220] on div at bounding box center [95, 214] width 122 height 69
click at [145, 46] on div "01997200-41af-790a-9fe0-f2e64c4a0ef3" at bounding box center [366, 43] width 663 height 10
copy div "f2e64c4a0ef3"
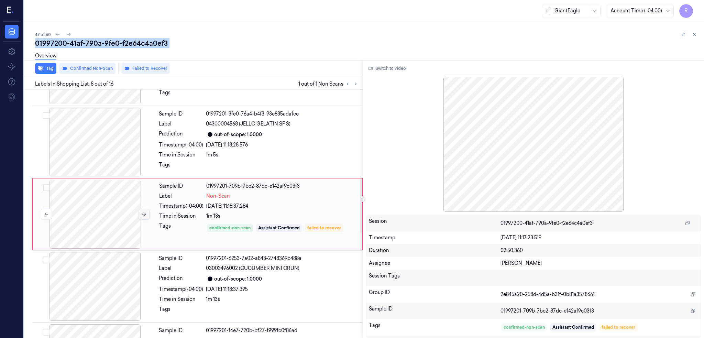
click at [143, 212] on icon at bounding box center [144, 214] width 5 height 5
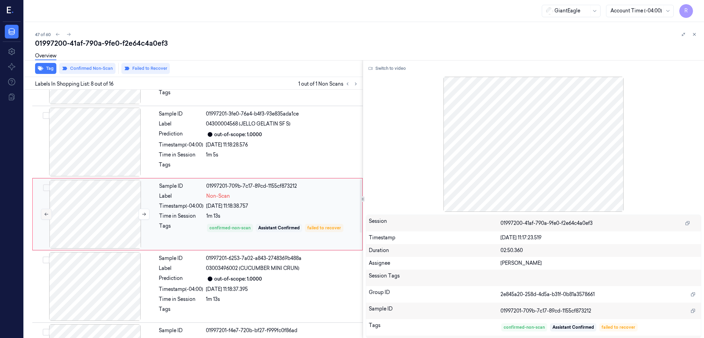
click at [52, 213] on div at bounding box center [95, 214] width 122 height 69
click at [51, 213] on button at bounding box center [46, 214] width 11 height 11
click at [50, 213] on button at bounding box center [46, 214] width 11 height 11
click at [48, 212] on icon at bounding box center [46, 214] width 5 height 5
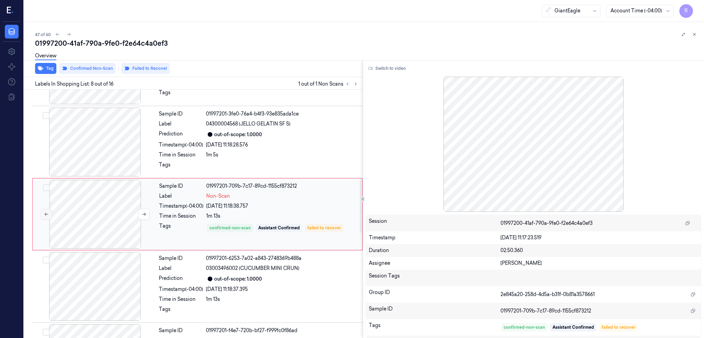
click at [48, 212] on icon at bounding box center [46, 214] width 5 height 5
click at [57, 221] on div at bounding box center [95, 214] width 122 height 69
click at [101, 40] on div "01997200-41af-790a-9fe0-f2e64c4a0ef3" at bounding box center [366, 43] width 663 height 10
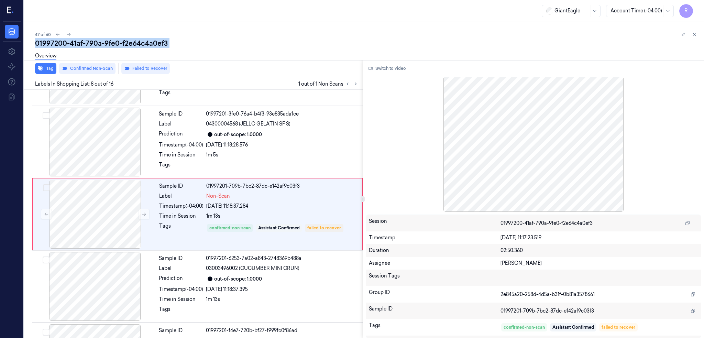
copy div "-"
click at [97, 215] on div at bounding box center [95, 214] width 122 height 69
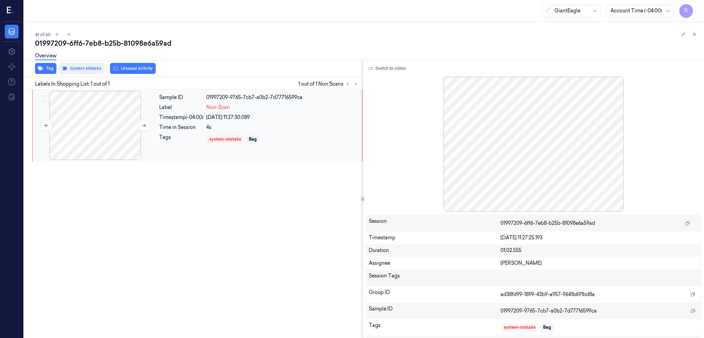
click at [96, 130] on div at bounding box center [95, 125] width 122 height 69
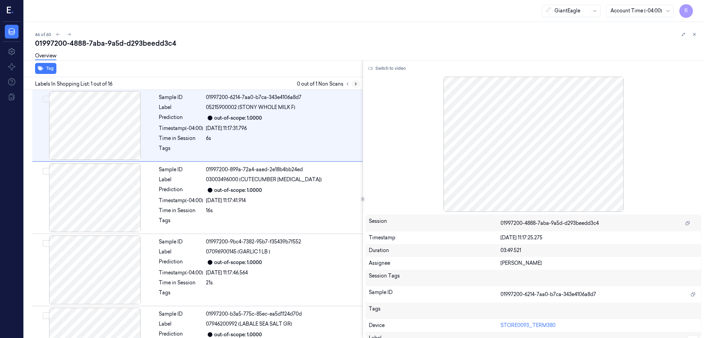
click at [358, 82] on icon at bounding box center [355, 83] width 5 height 5
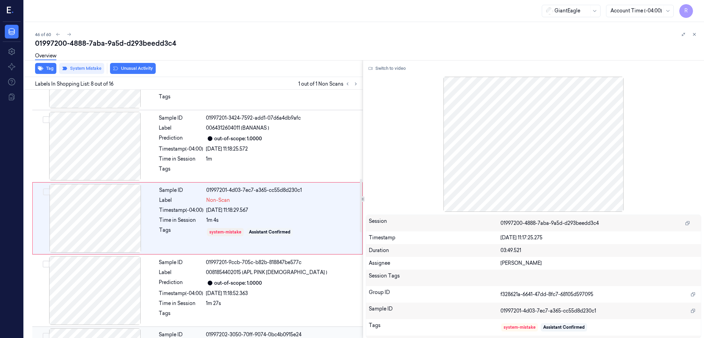
scroll to position [416, 0]
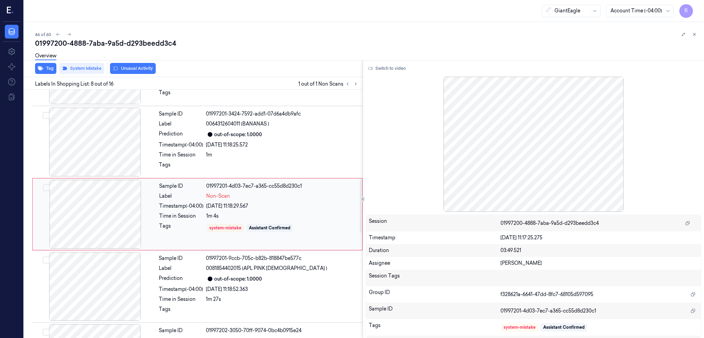
click at [96, 219] on div at bounding box center [95, 214] width 122 height 69
click at [125, 139] on div at bounding box center [95, 142] width 122 height 69
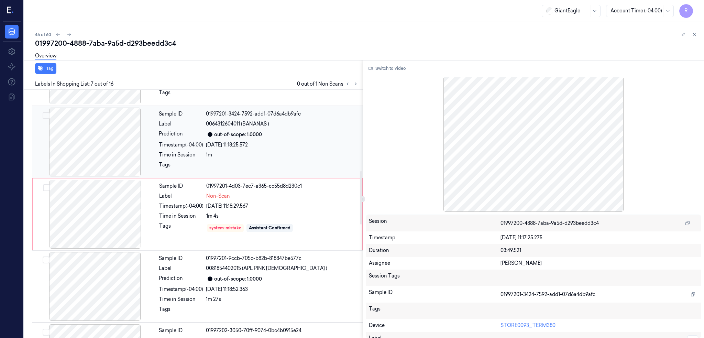
scroll to position [344, 0]
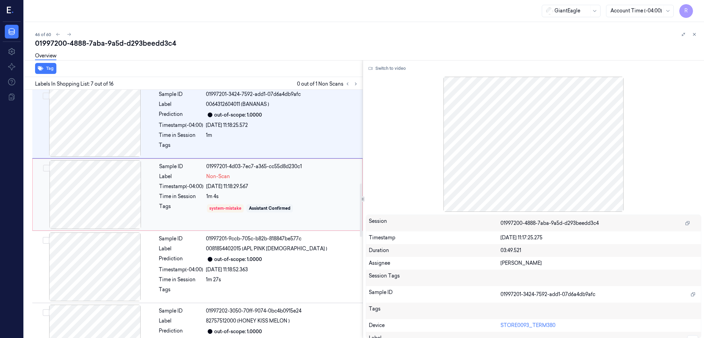
click at [85, 178] on div at bounding box center [95, 194] width 122 height 69
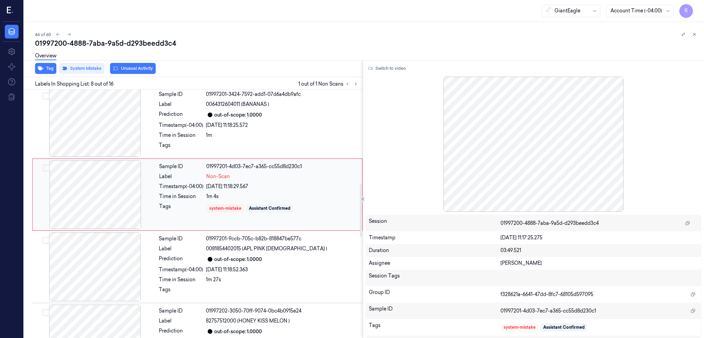
scroll to position [416, 0]
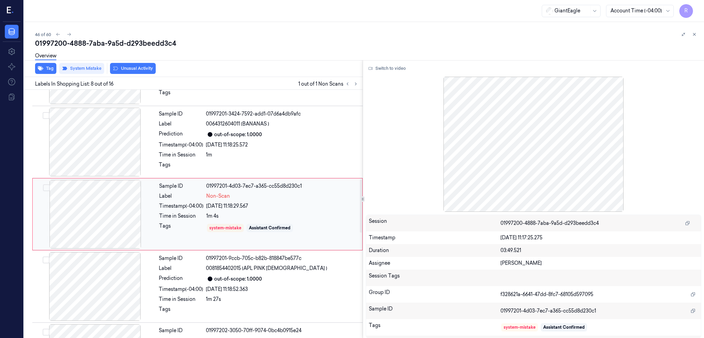
click at [112, 208] on div at bounding box center [95, 214] width 122 height 69
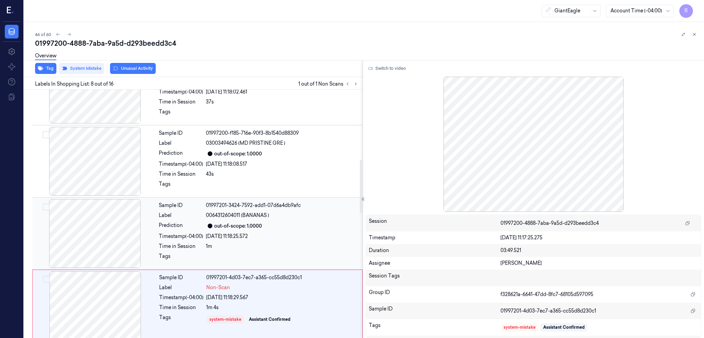
click at [105, 230] on div at bounding box center [95, 233] width 122 height 69
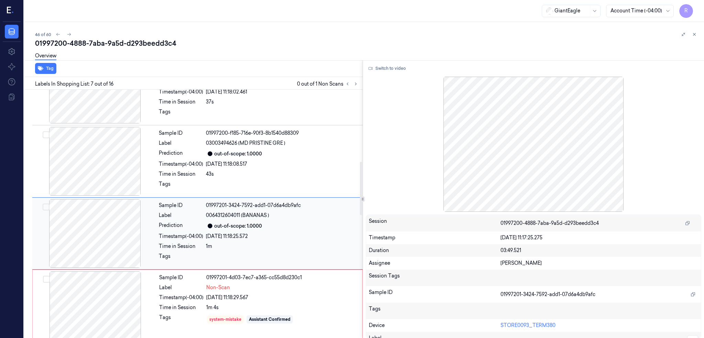
scroll to position [344, 0]
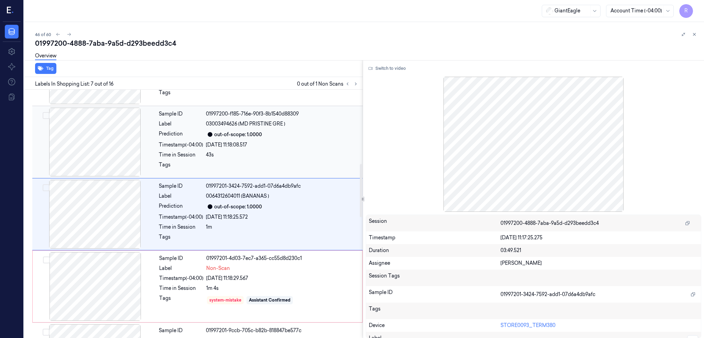
click at [103, 154] on div at bounding box center [95, 142] width 122 height 69
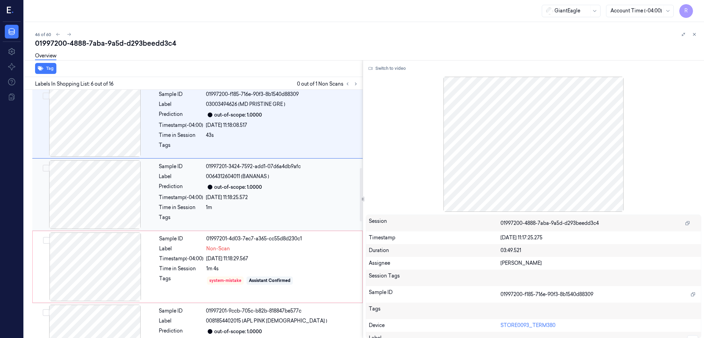
click at [121, 228] on div at bounding box center [95, 194] width 122 height 69
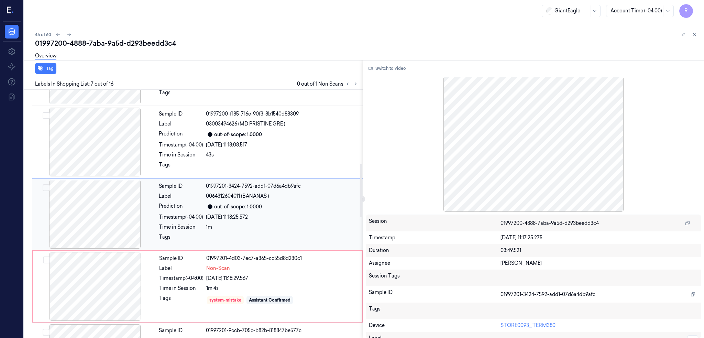
click at [121, 228] on div at bounding box center [95, 214] width 122 height 69
click at [113, 291] on div at bounding box center [95, 286] width 122 height 69
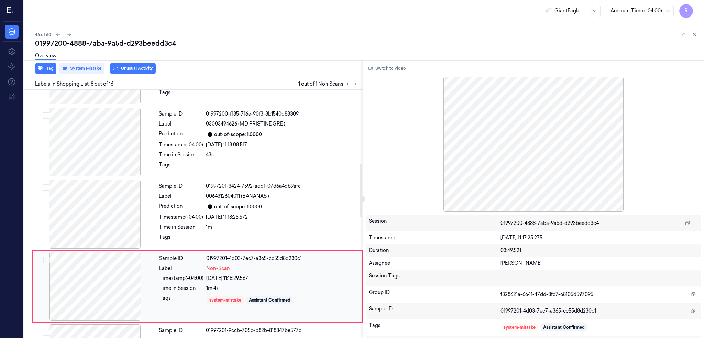
scroll to position [416, 0]
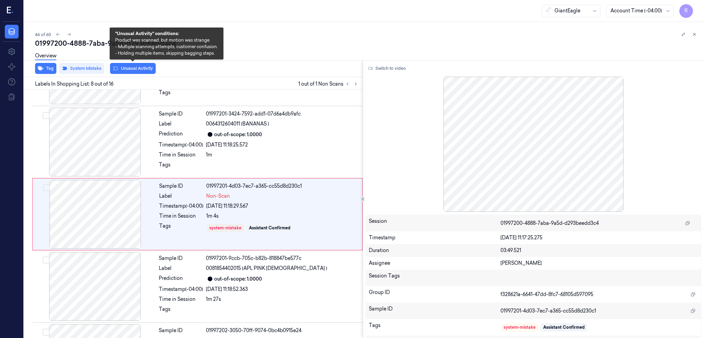
click at [134, 65] on div "Overview" at bounding box center [366, 57] width 663 height 18
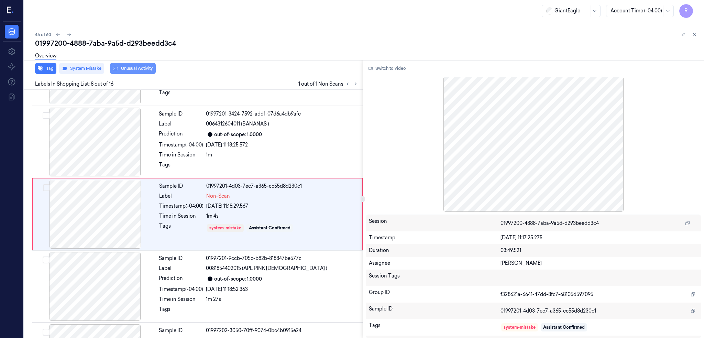
click at [135, 69] on button "Unusual Activity" at bounding box center [133, 68] width 46 height 11
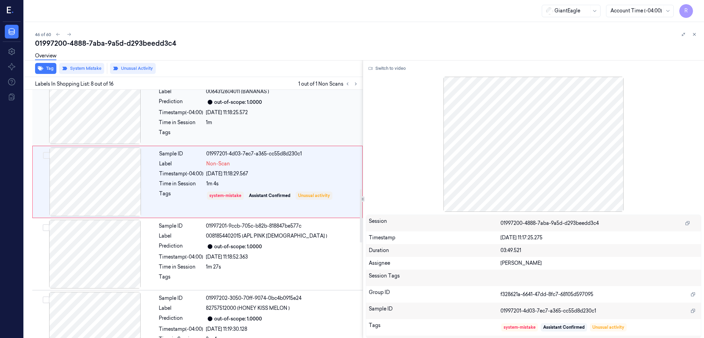
scroll to position [463, 0]
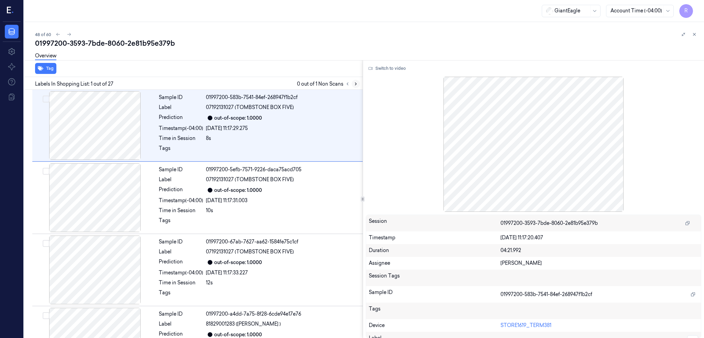
click at [358, 83] on icon at bounding box center [355, 83] width 5 height 5
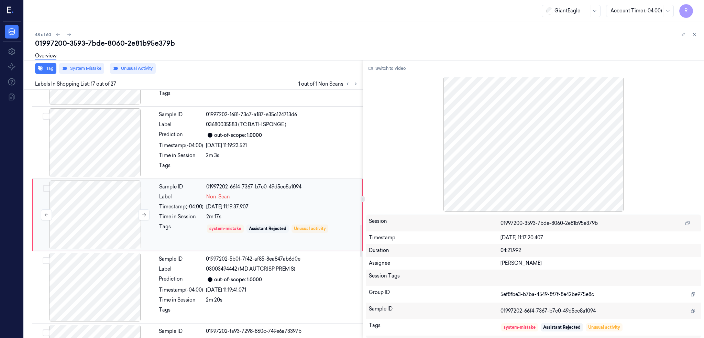
scroll to position [1067, 0]
click at [73, 200] on div at bounding box center [95, 213] width 122 height 69
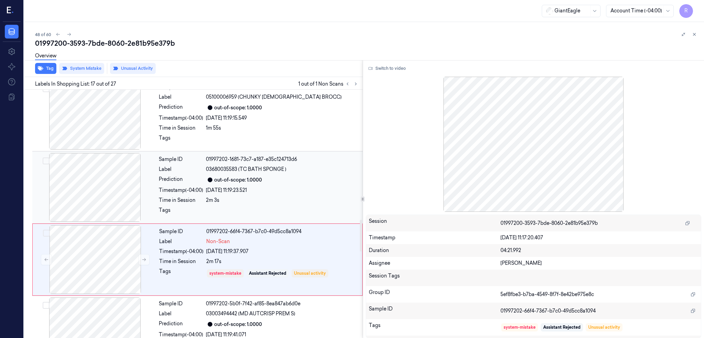
click at [101, 188] on div at bounding box center [95, 187] width 122 height 69
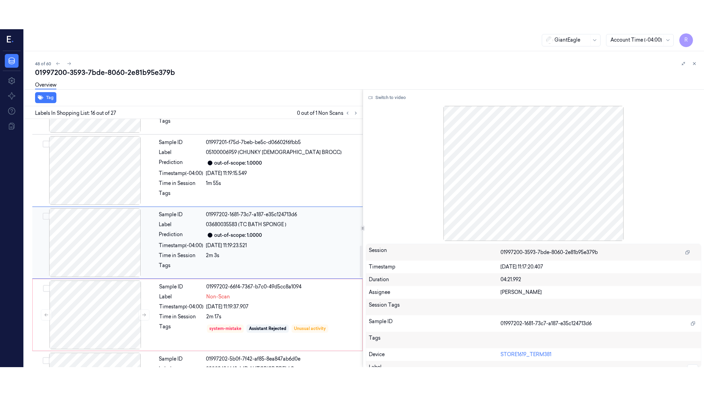
scroll to position [994, 0]
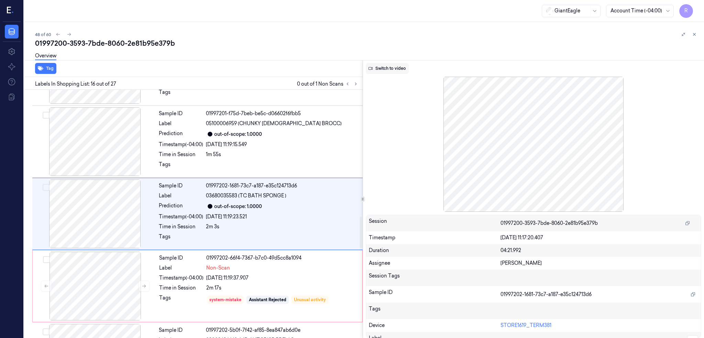
click at [387, 66] on button "Switch to video" at bounding box center [387, 68] width 43 height 11
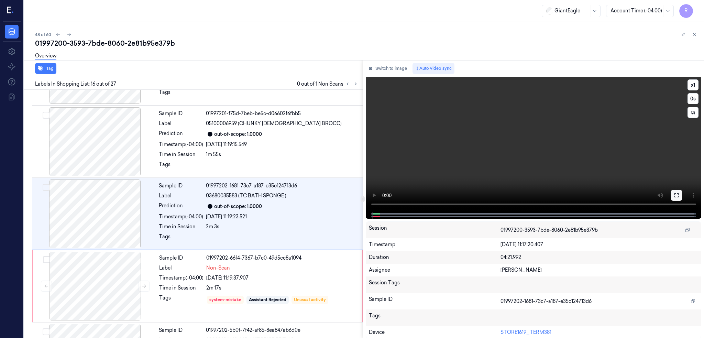
click at [679, 195] on icon at bounding box center [675, 194] width 5 height 5
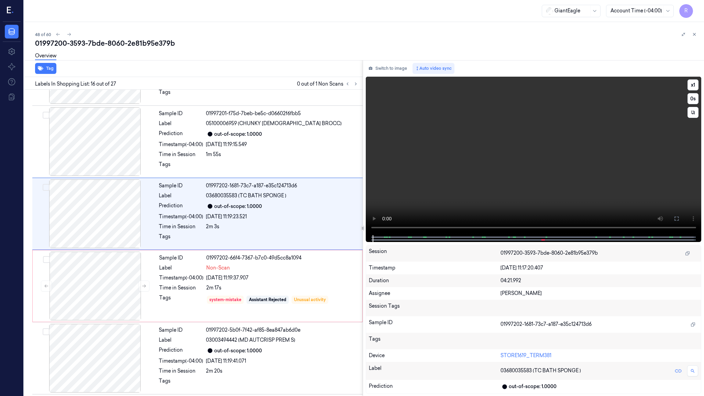
scroll to position [965, 0]
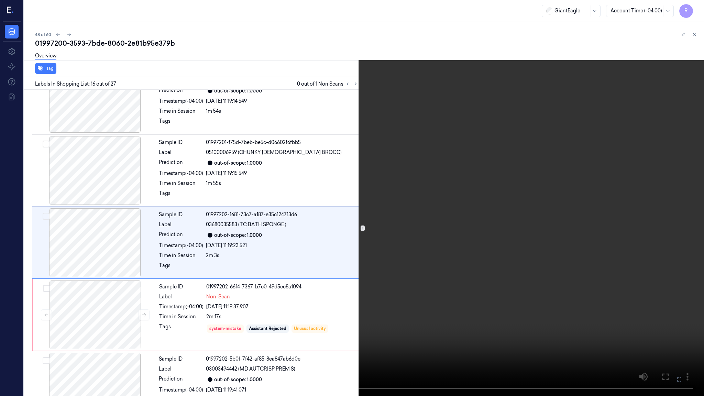
click at [413, 296] on video at bounding box center [352, 198] width 704 height 396
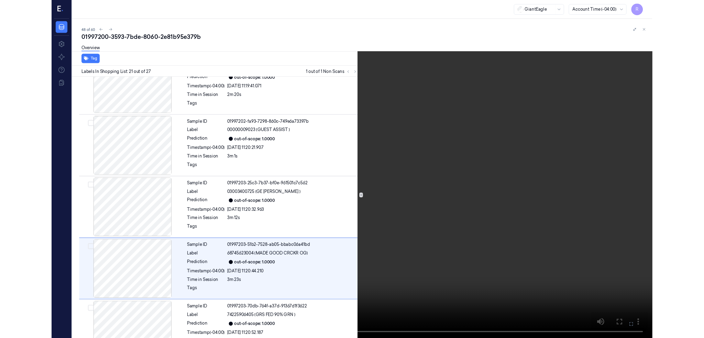
scroll to position [1326, 0]
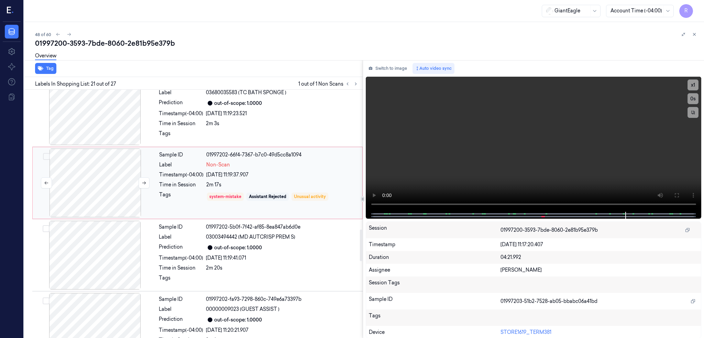
click at [118, 183] on div at bounding box center [95, 182] width 122 height 69
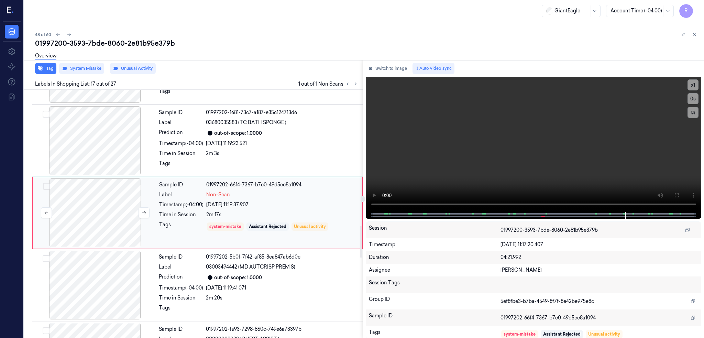
scroll to position [1067, 0]
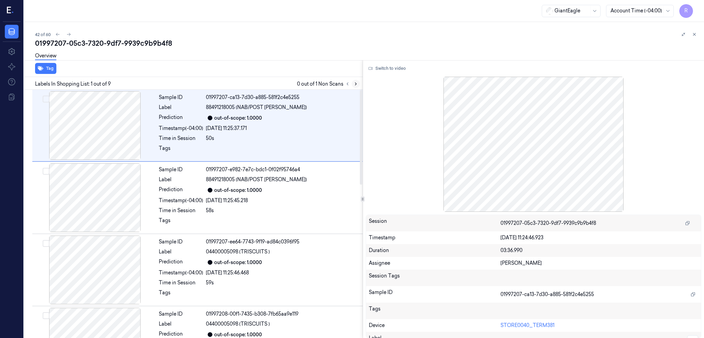
click at [358, 83] on icon at bounding box center [355, 83] width 5 height 5
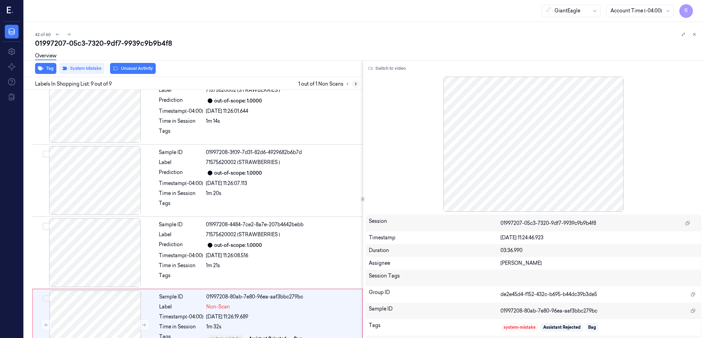
scroll to position [403, 0]
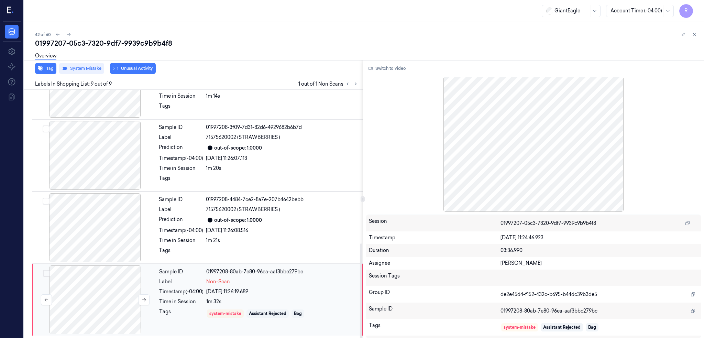
click at [91, 302] on div at bounding box center [95, 299] width 122 height 69
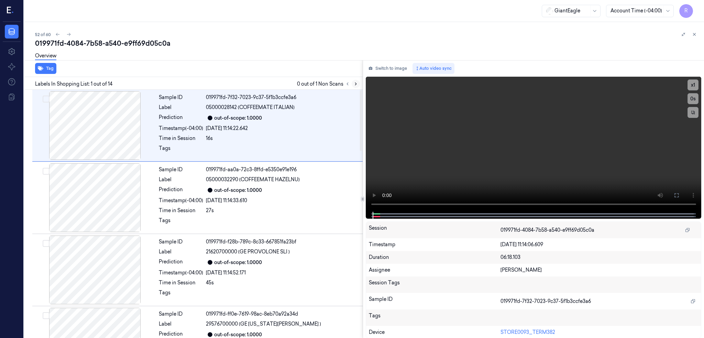
click at [360, 84] on button at bounding box center [356, 84] width 8 height 8
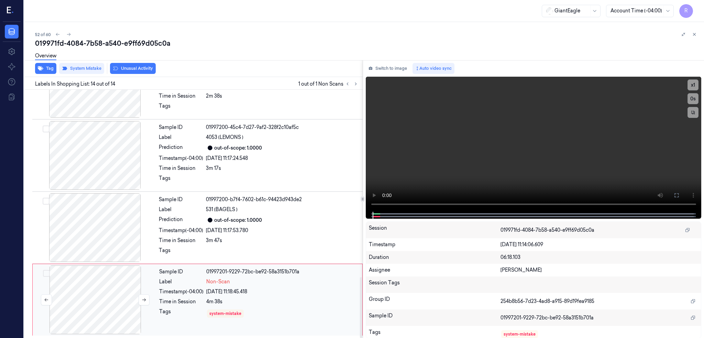
click at [110, 300] on div at bounding box center [95, 299] width 122 height 69
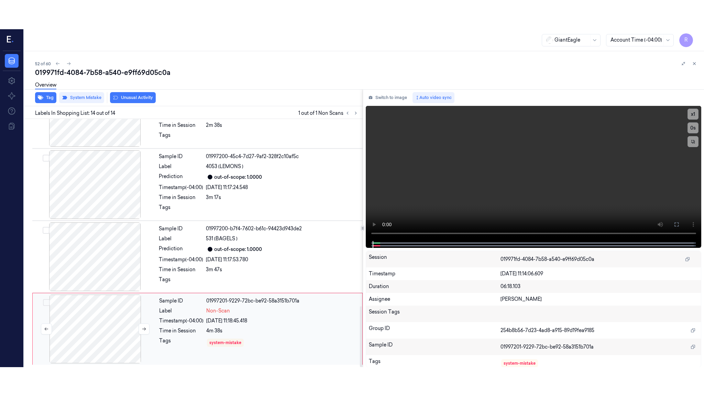
scroll to position [765, 0]
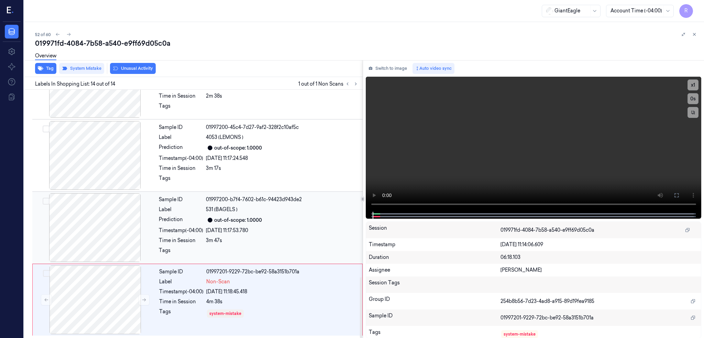
click at [100, 219] on div at bounding box center [95, 227] width 122 height 69
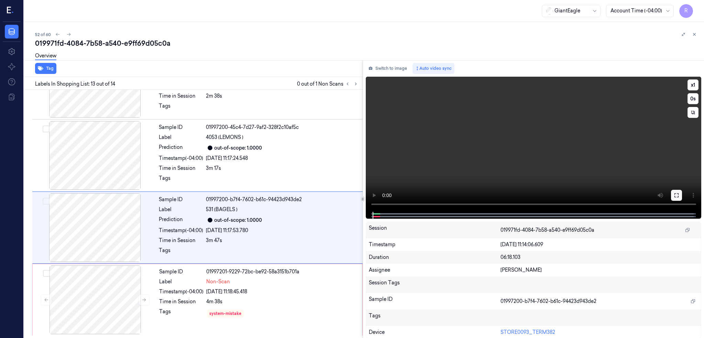
click at [679, 193] on icon at bounding box center [675, 194] width 5 height 5
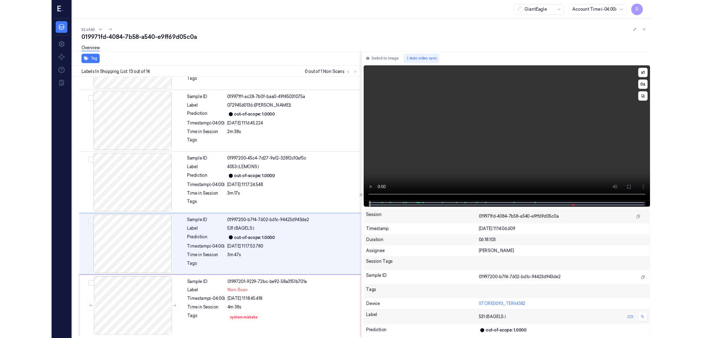
scroll to position [706, 0]
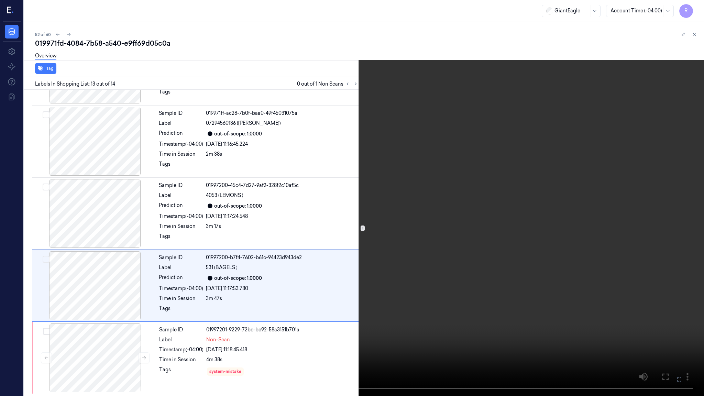
click at [339, 246] on video at bounding box center [352, 198] width 704 height 396
click at [692, 8] on button "x 1" at bounding box center [695, 8] width 11 height 11
click at [693, 9] on button "x 2" at bounding box center [695, 8] width 11 height 11
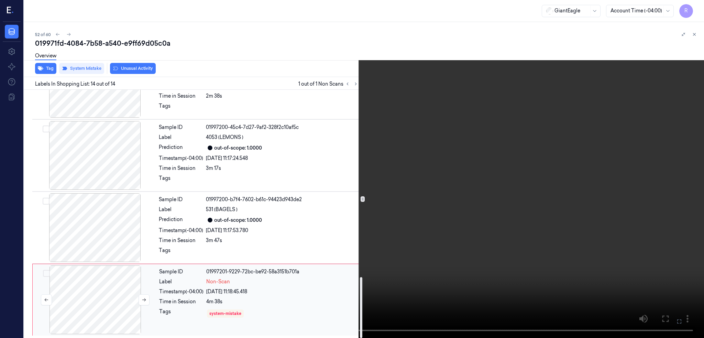
scroll to position [764, 0]
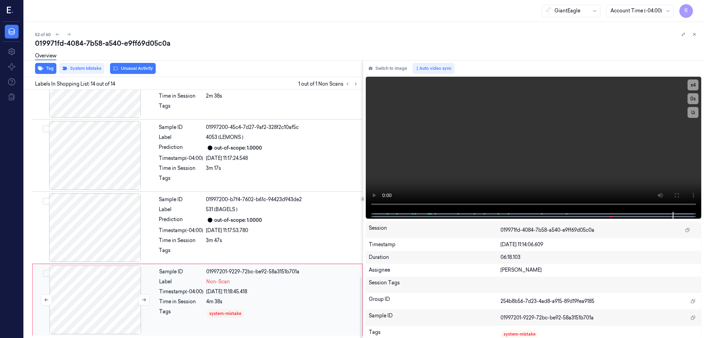
click at [83, 305] on div at bounding box center [95, 299] width 122 height 69
click at [143, 65] on div "Overview" at bounding box center [366, 57] width 663 height 18
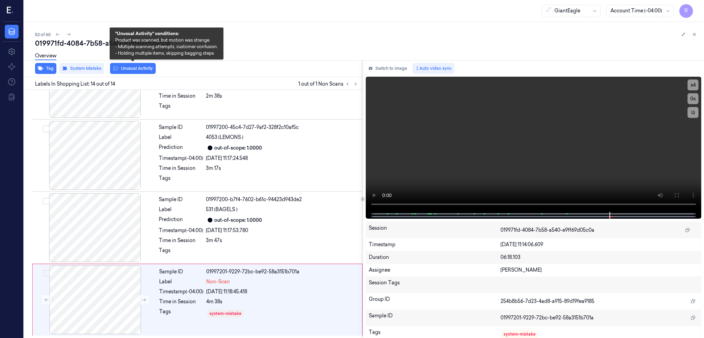
click at [144, 68] on button "Unusual Activity" at bounding box center [133, 68] width 46 height 11
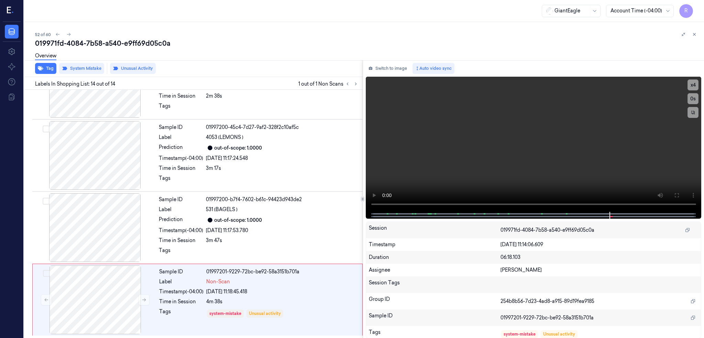
click at [135, 36] on div "52 of 60" at bounding box center [366, 34] width 663 height 8
click at [135, 42] on div "019971fd-4084-7b58-a540-e9ff69d05c0a" at bounding box center [366, 43] width 663 height 10
copy div "e9ff69d05c0a"
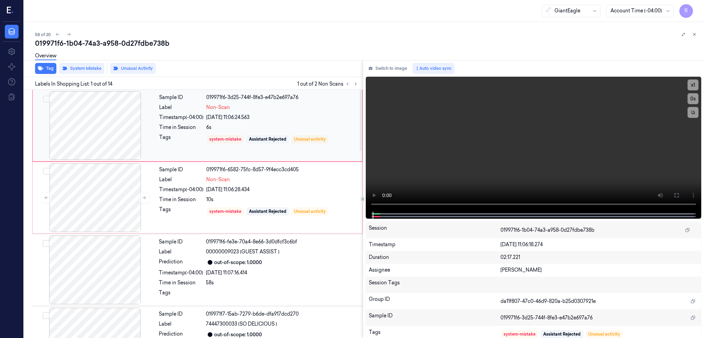
click at [90, 109] on div at bounding box center [95, 125] width 122 height 69
click at [682, 192] on button at bounding box center [676, 195] width 11 height 11
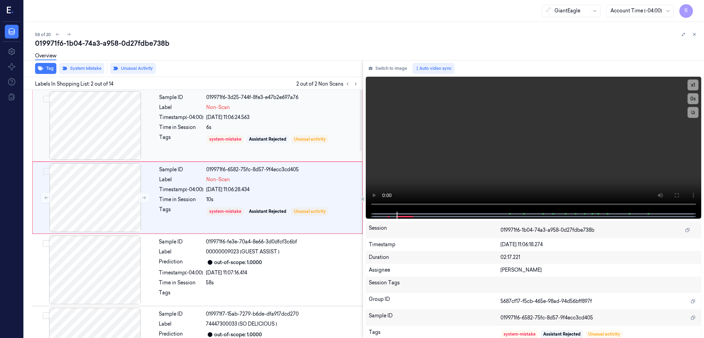
click at [89, 122] on div at bounding box center [95, 125] width 122 height 69
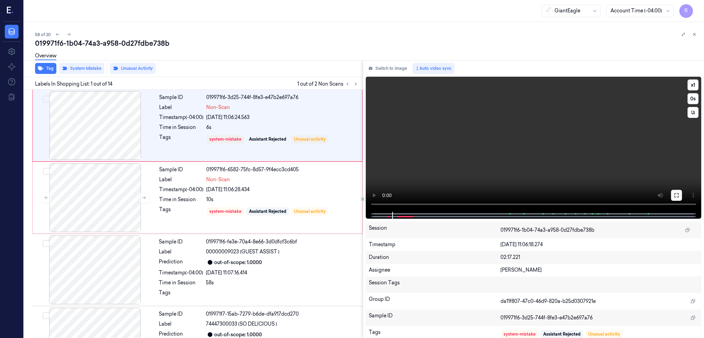
click at [679, 194] on icon at bounding box center [675, 194] width 5 height 5
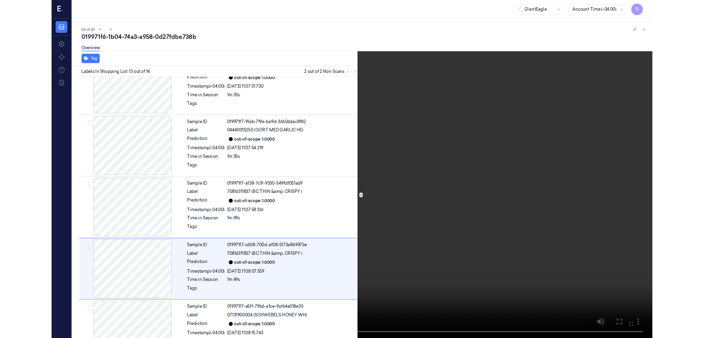
scroll to position [706, 0]
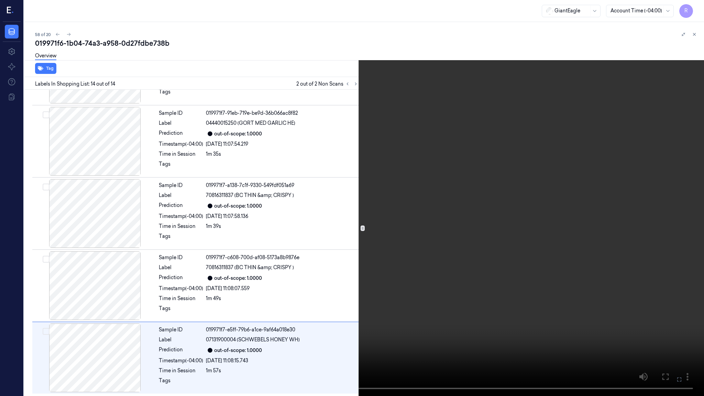
click at [337, 321] on video at bounding box center [352, 198] width 704 height 396
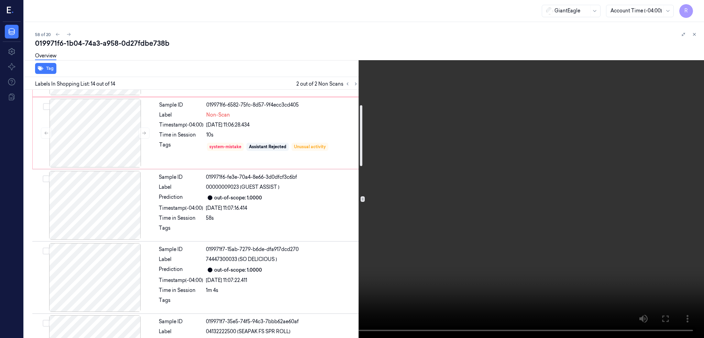
scroll to position [0, 0]
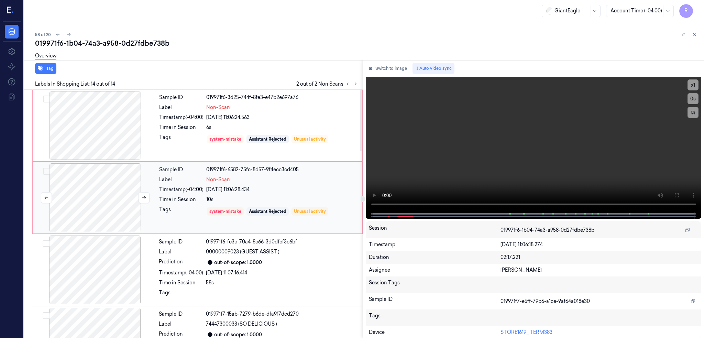
click at [109, 186] on div at bounding box center [95, 197] width 122 height 69
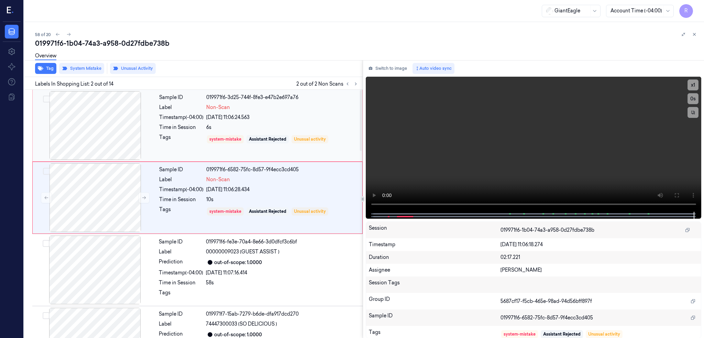
click at [93, 135] on div at bounding box center [95, 125] width 122 height 69
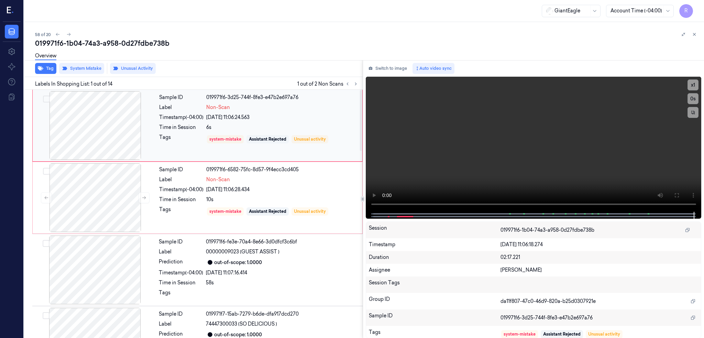
click at [97, 139] on div at bounding box center [95, 125] width 122 height 69
click at [114, 188] on div at bounding box center [95, 197] width 122 height 69
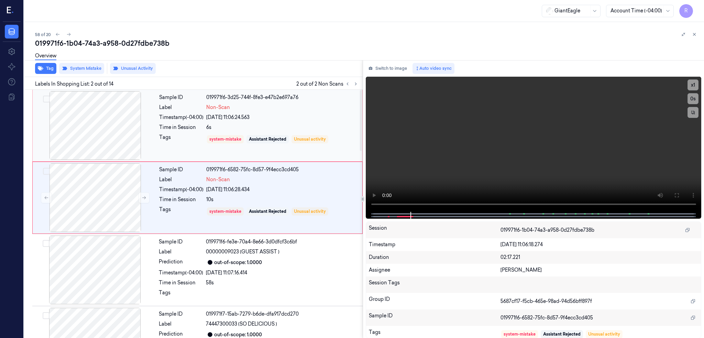
click at [101, 120] on div at bounding box center [95, 125] width 122 height 69
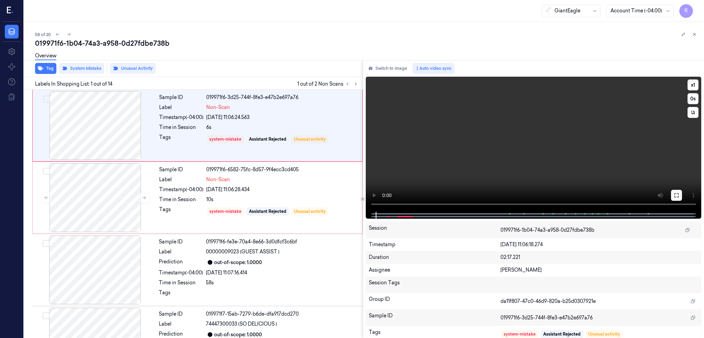
click at [682, 190] on button at bounding box center [676, 195] width 11 height 11
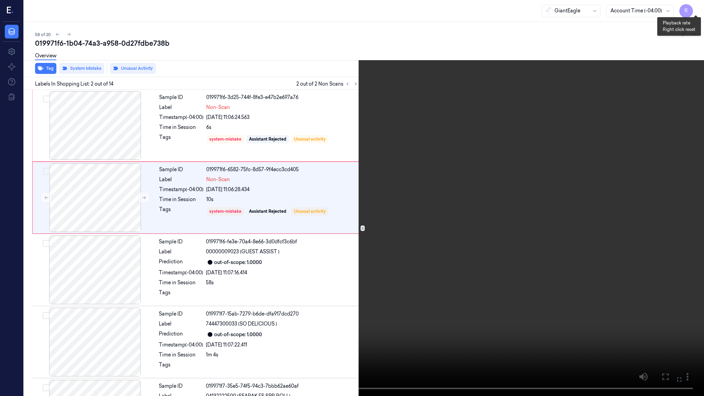
click at [697, 5] on button "x 1" at bounding box center [695, 8] width 11 height 11
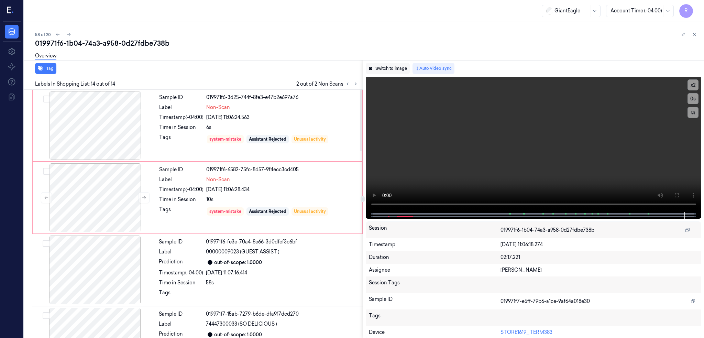
click at [386, 69] on button "Switch to image" at bounding box center [388, 68] width 44 height 11
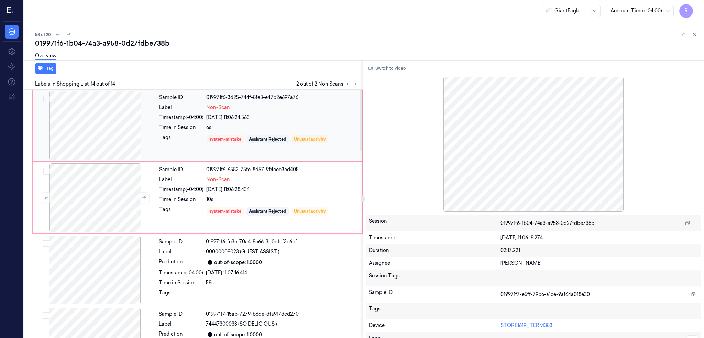
click at [93, 137] on div at bounding box center [95, 125] width 122 height 69
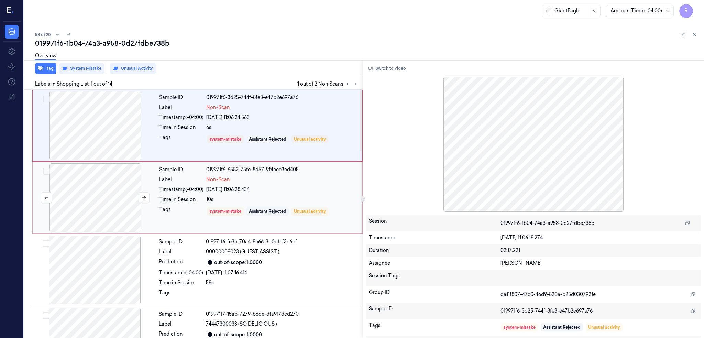
click at [102, 190] on div at bounding box center [95, 197] width 122 height 69
click at [97, 112] on div at bounding box center [95, 125] width 122 height 69
click at [117, 117] on div at bounding box center [95, 125] width 122 height 69
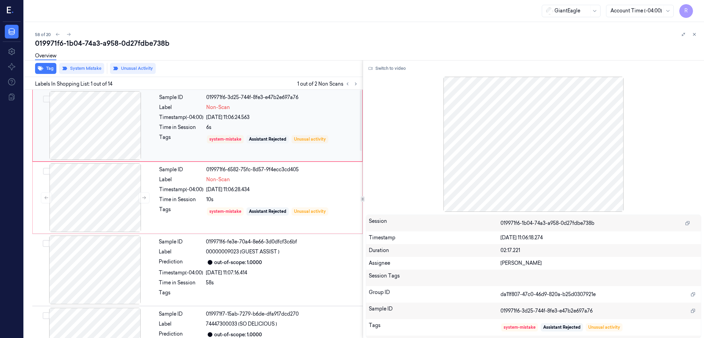
click at [117, 117] on div at bounding box center [95, 125] width 122 height 69
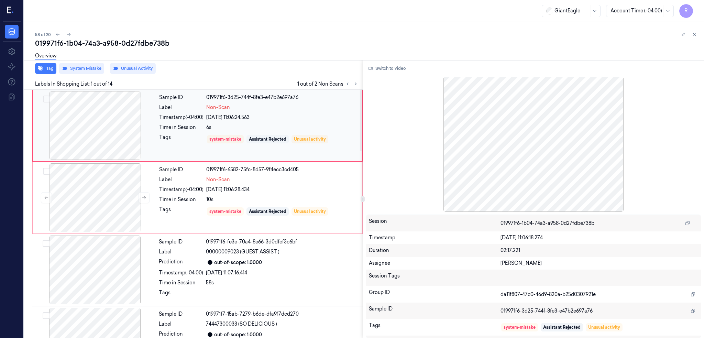
click at [117, 117] on div at bounding box center [95, 125] width 122 height 69
click at [391, 68] on button "Switch to video" at bounding box center [387, 68] width 43 height 11
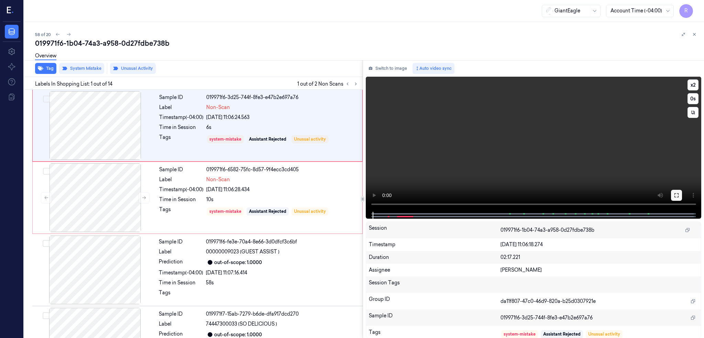
click at [679, 192] on icon at bounding box center [675, 194] width 5 height 5
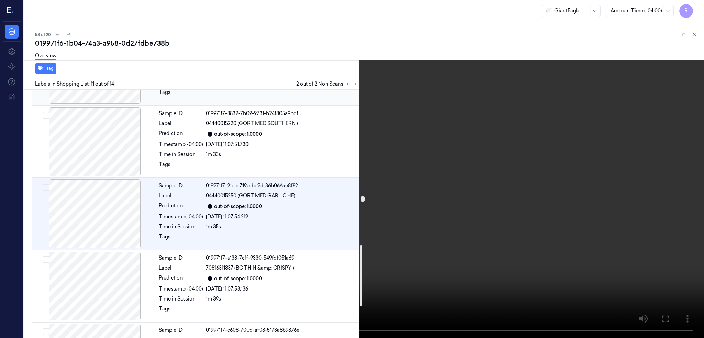
scroll to position [764, 0]
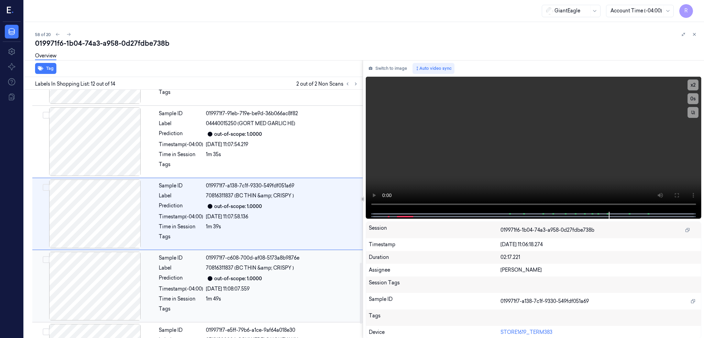
click at [114, 265] on div at bounding box center [95, 286] width 122 height 69
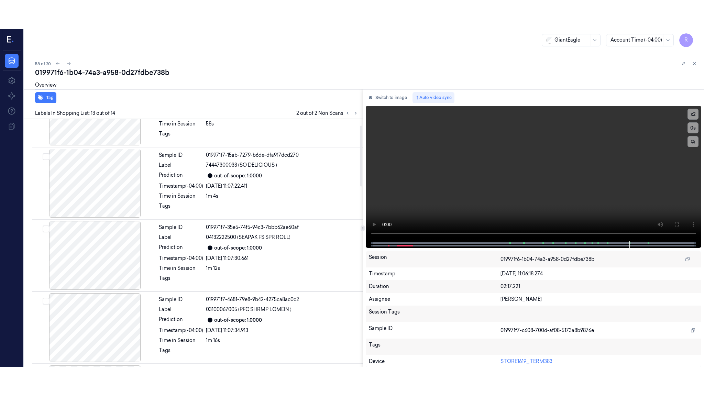
scroll to position [13, 0]
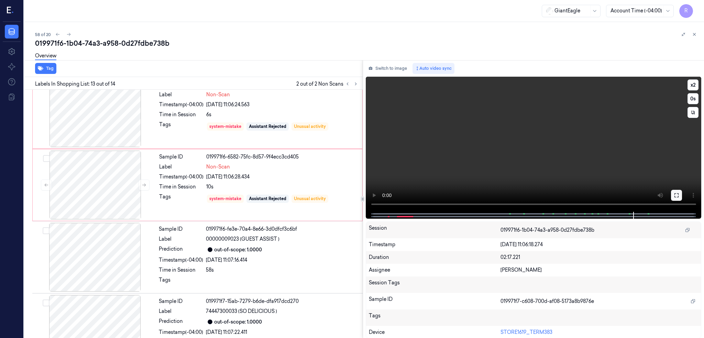
click at [678, 197] on icon at bounding box center [676, 195] width 4 height 4
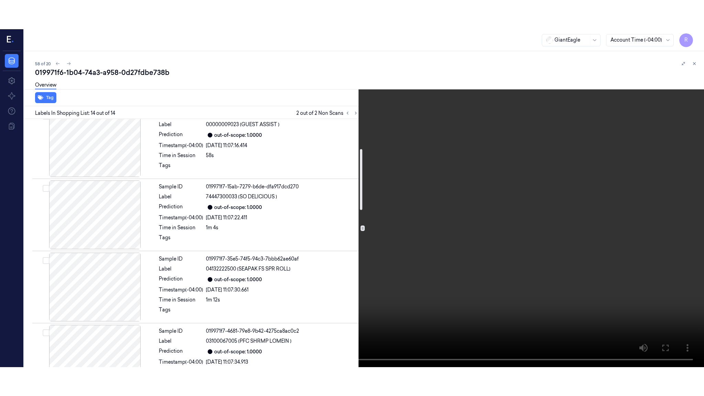
scroll to position [0, 0]
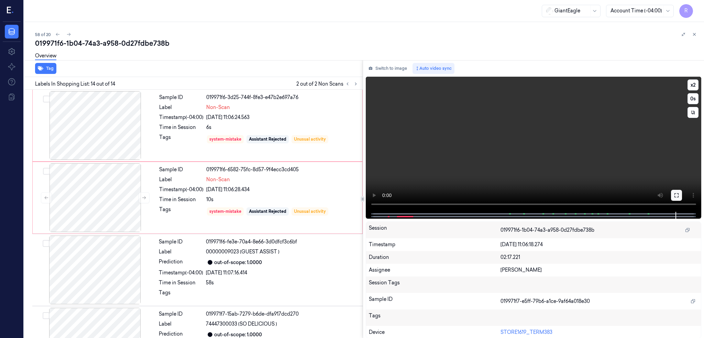
click at [679, 195] on icon at bounding box center [675, 194] width 5 height 5
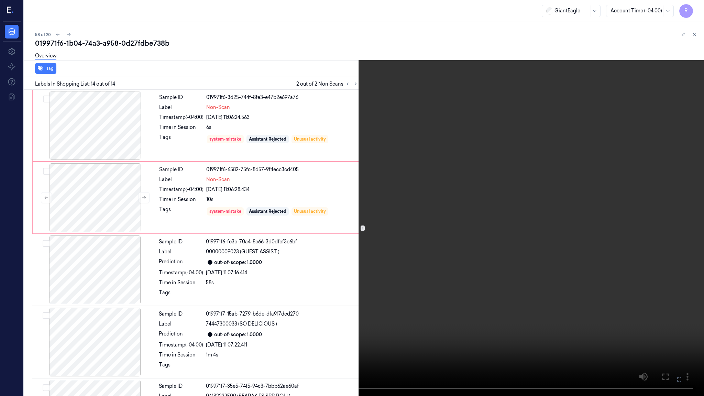
click at [279, 250] on video at bounding box center [352, 198] width 704 height 396
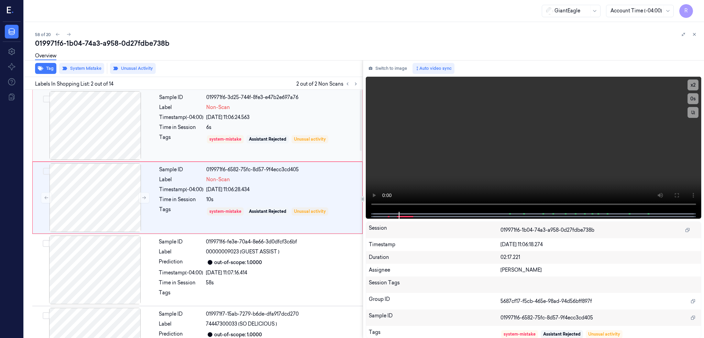
click at [102, 124] on div at bounding box center [95, 125] width 122 height 69
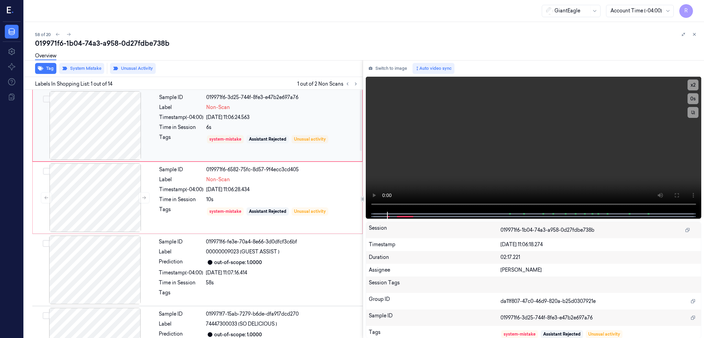
click at [103, 125] on div at bounding box center [95, 125] width 122 height 69
click at [105, 127] on div at bounding box center [95, 125] width 122 height 69
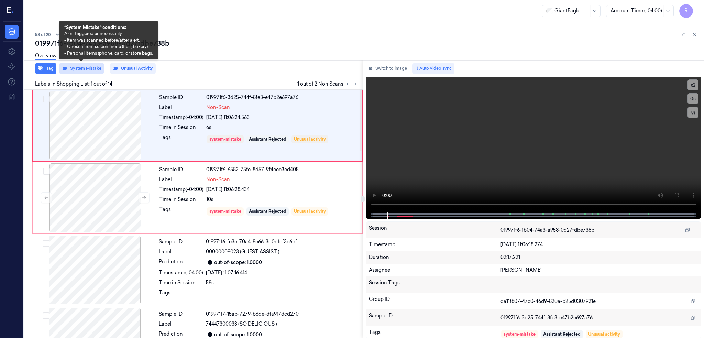
click at [97, 71] on button "System Mistake" at bounding box center [81, 68] width 45 height 11
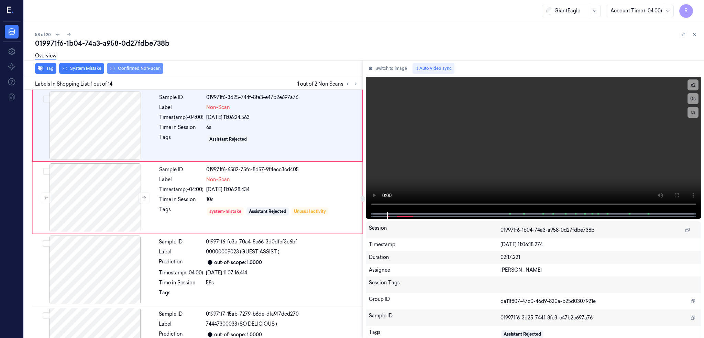
click at [117, 73] on button "Confirmed Non-Scan" at bounding box center [135, 68] width 56 height 11
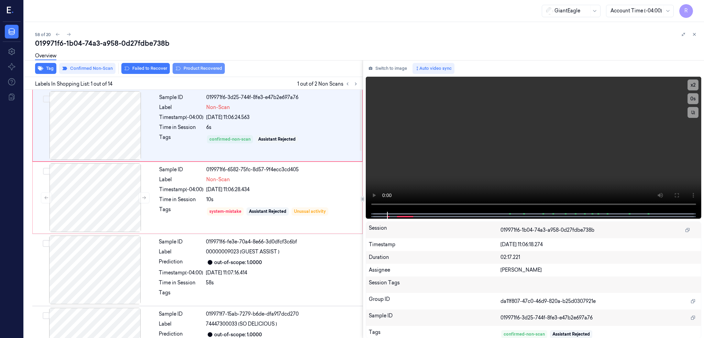
click at [199, 69] on button "Product Recovered" at bounding box center [198, 68] width 52 height 11
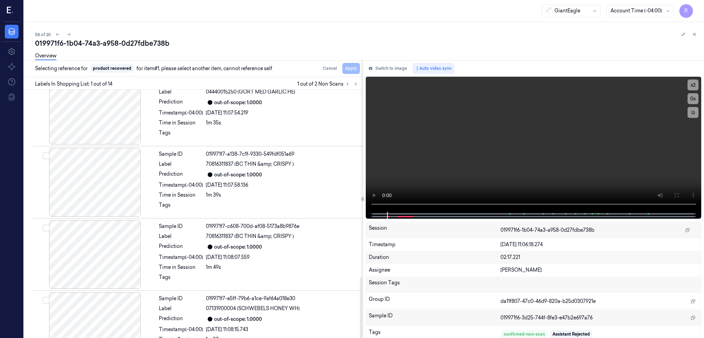
scroll to position [764, 0]
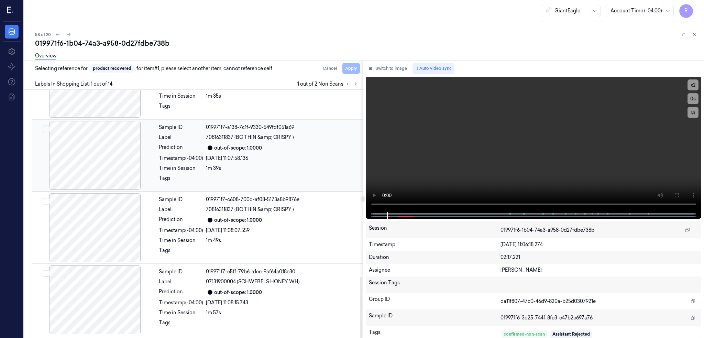
click at [110, 170] on div at bounding box center [95, 155] width 122 height 69
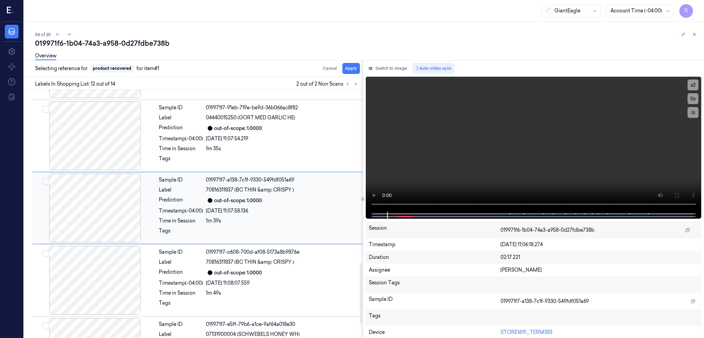
scroll to position [705, 0]
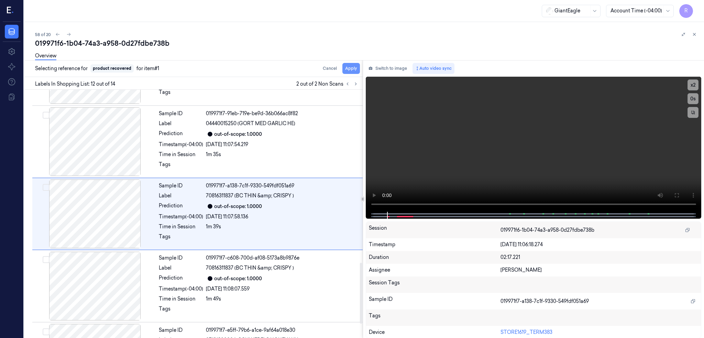
click at [360, 68] on button "Apply" at bounding box center [351, 68] width 18 height 11
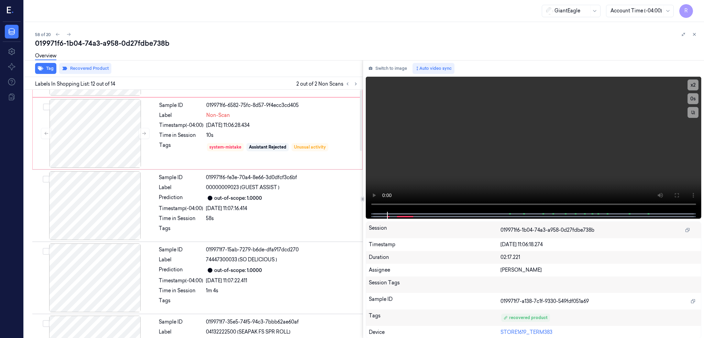
scroll to position [0, 0]
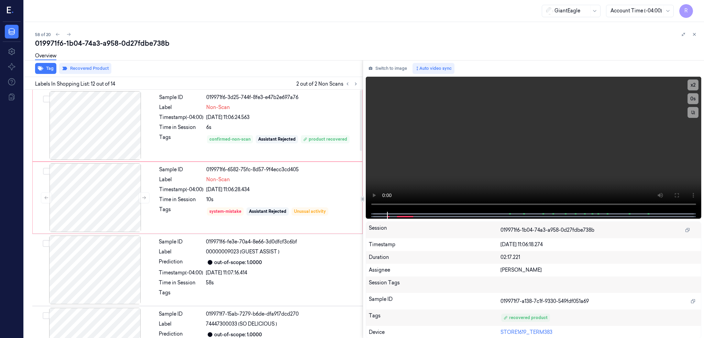
click at [91, 51] on div "Overview" at bounding box center [366, 57] width 663 height 18
click at [91, 46] on div "019971f6-1b04-74a3-a958-0d27fdbe738b" at bounding box center [366, 43] width 663 height 10
copy div "74a3"
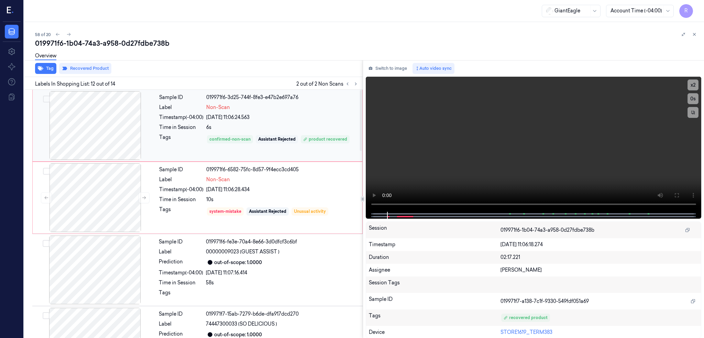
click at [100, 130] on div at bounding box center [95, 125] width 122 height 69
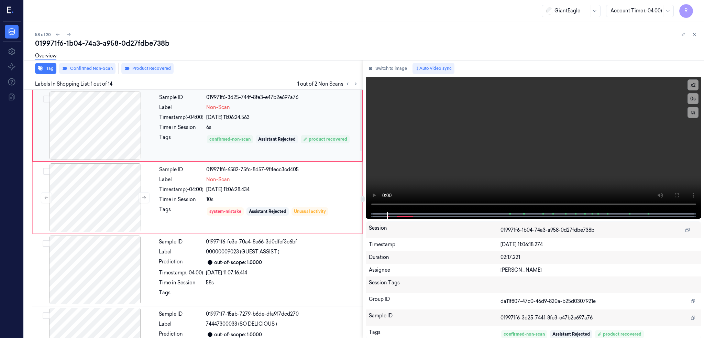
click at [91, 114] on div at bounding box center [95, 125] width 122 height 69
click at [114, 121] on div at bounding box center [95, 125] width 122 height 69
click at [396, 66] on button "Switch to image" at bounding box center [388, 68] width 44 height 11
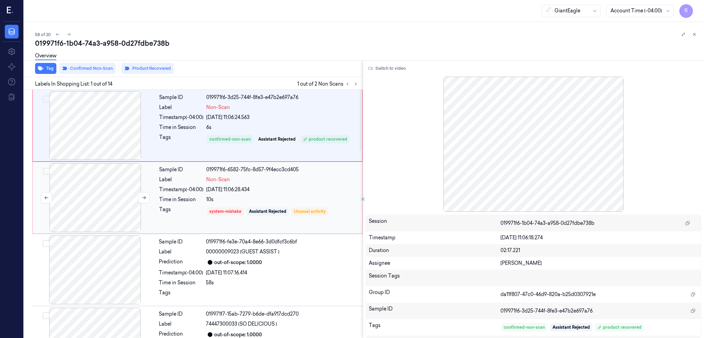
click at [103, 211] on div at bounding box center [95, 197] width 122 height 69
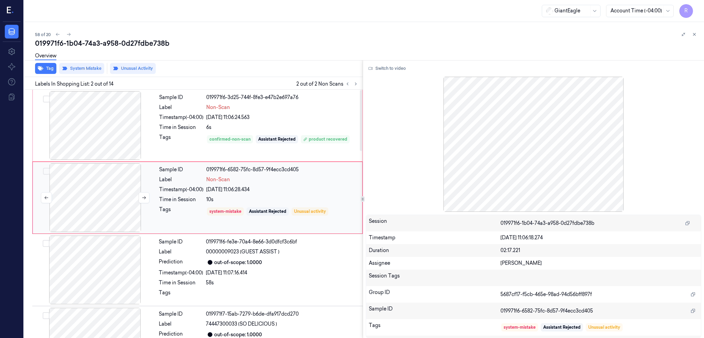
click at [102, 215] on div at bounding box center [95, 197] width 122 height 69
click at [402, 72] on button "Switch to video" at bounding box center [387, 68] width 43 height 11
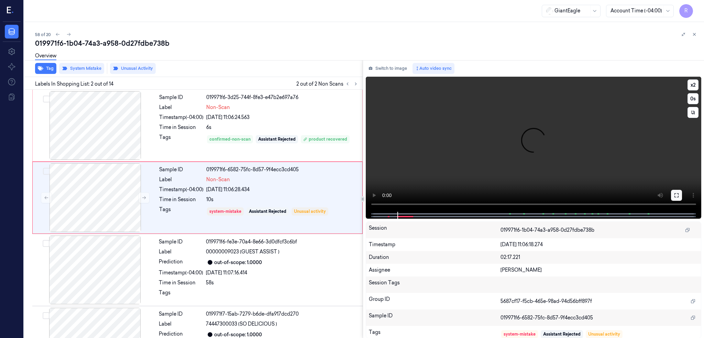
click at [679, 193] on icon at bounding box center [675, 194] width 5 height 5
click at [115, 197] on div at bounding box center [95, 197] width 122 height 69
click at [81, 64] on div "Overview" at bounding box center [366, 57] width 663 height 18
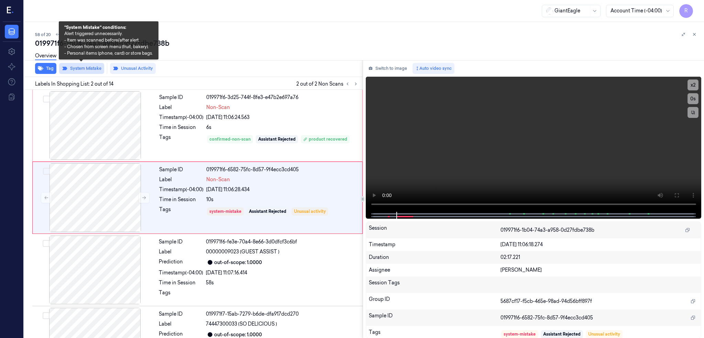
click at [80, 71] on button "System Mistake" at bounding box center [81, 68] width 45 height 11
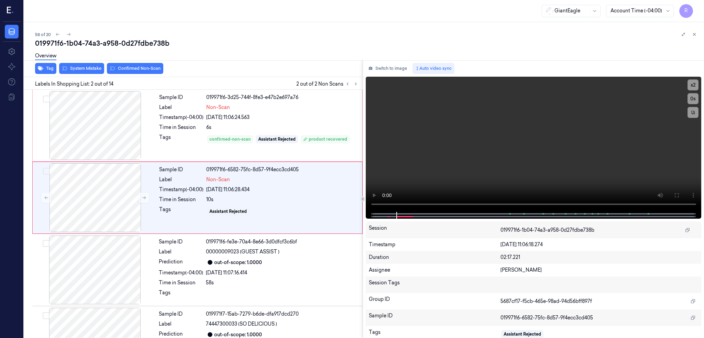
click at [124, 74] on div "Tag System Mistake Confirmed Non-Scan" at bounding box center [191, 68] width 341 height 17
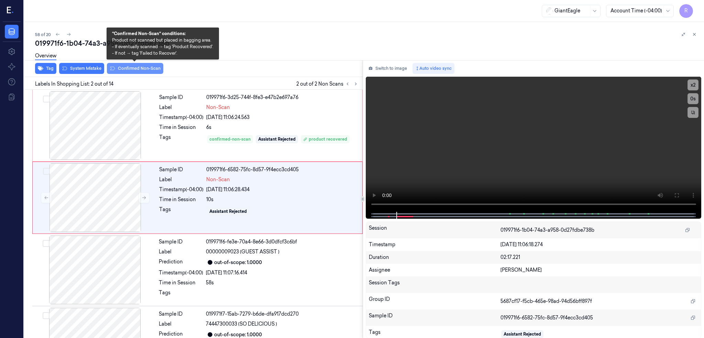
click at [124, 73] on button "Confirmed Non-Scan" at bounding box center [135, 68] width 56 height 11
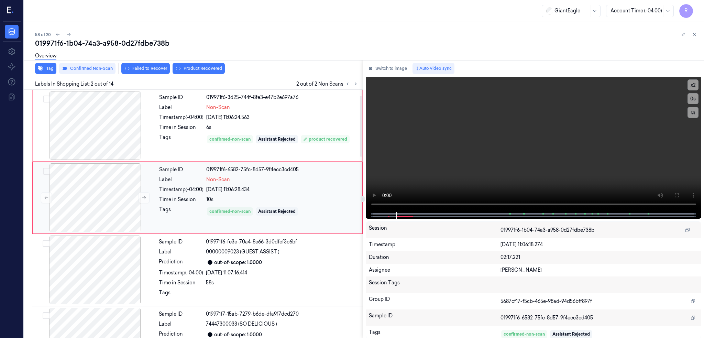
scroll to position [46, 0]
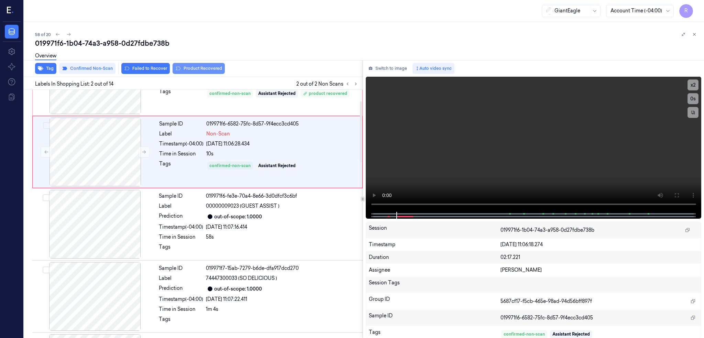
click at [202, 67] on button "Product Recovered" at bounding box center [198, 68] width 52 height 11
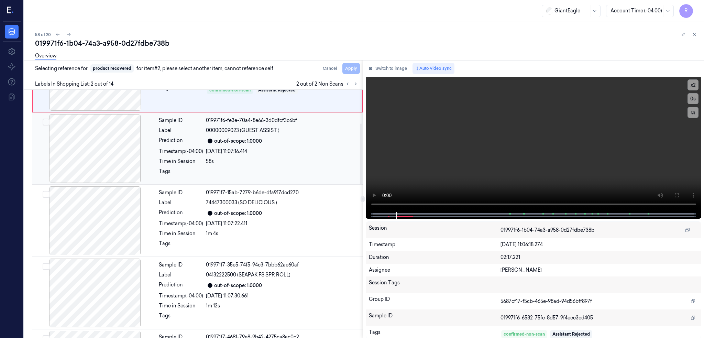
scroll to position [137, 0]
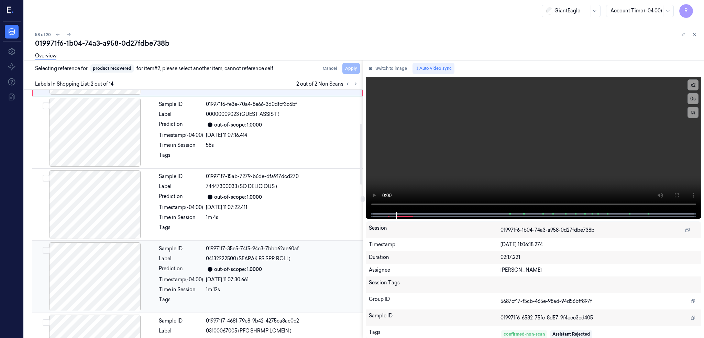
click at [73, 288] on div at bounding box center [95, 276] width 122 height 69
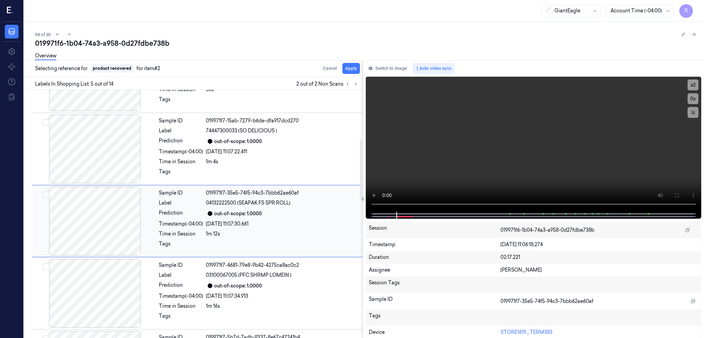
scroll to position [200, 0]
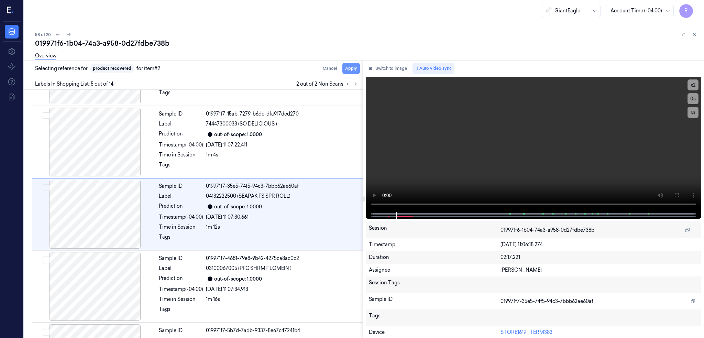
click at [360, 68] on button "Apply" at bounding box center [351, 68] width 18 height 11
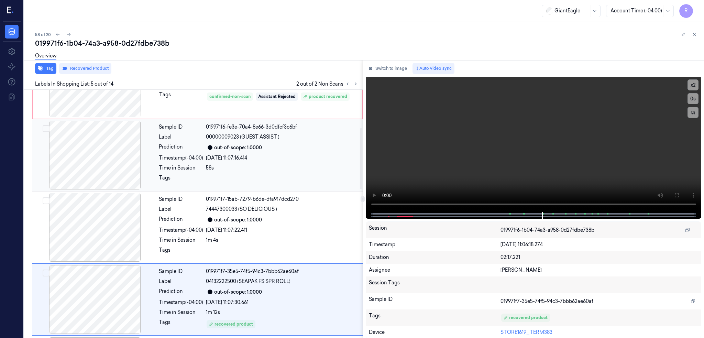
scroll to position [0, 0]
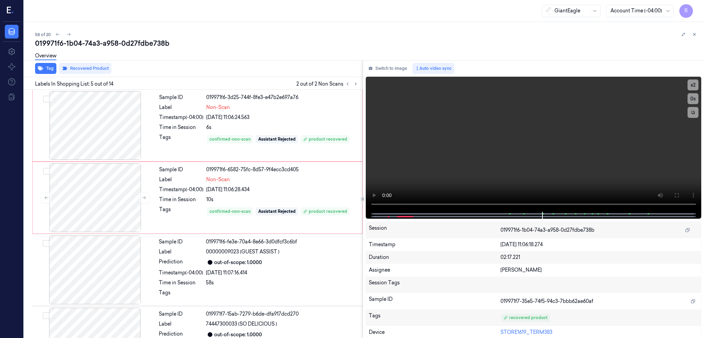
click at [144, 42] on div "019971f6-1b04-74a3-a958-0d27fdbe738b" at bounding box center [366, 43] width 663 height 10
copy div "0d27fdbe738b"
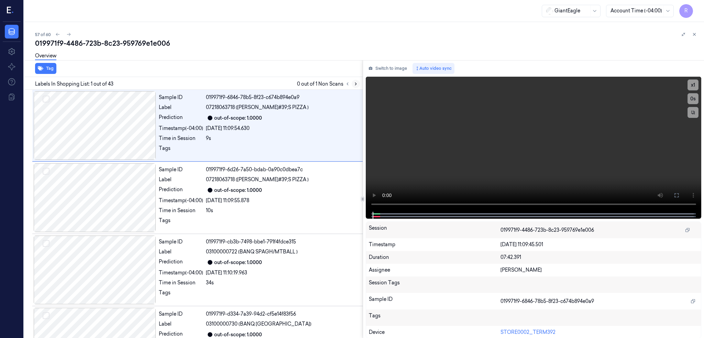
click at [358, 84] on icon at bounding box center [355, 83] width 5 height 5
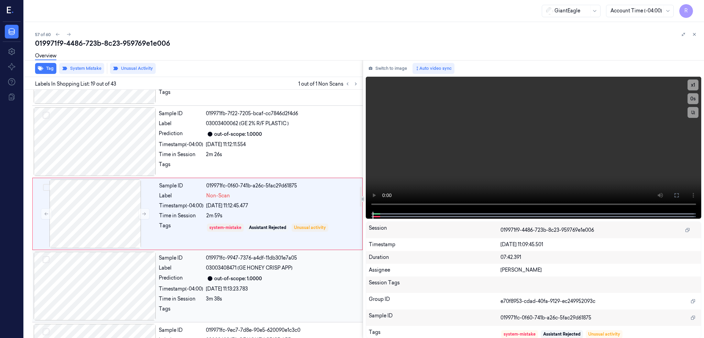
scroll to position [1211, 0]
click at [93, 219] on div at bounding box center [95, 213] width 122 height 69
click at [98, 143] on div at bounding box center [95, 141] width 122 height 69
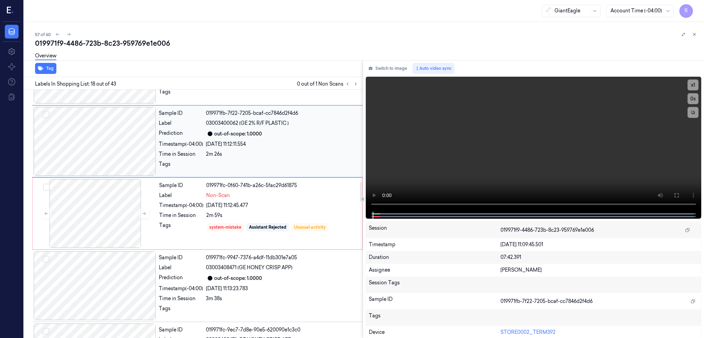
scroll to position [1139, 0]
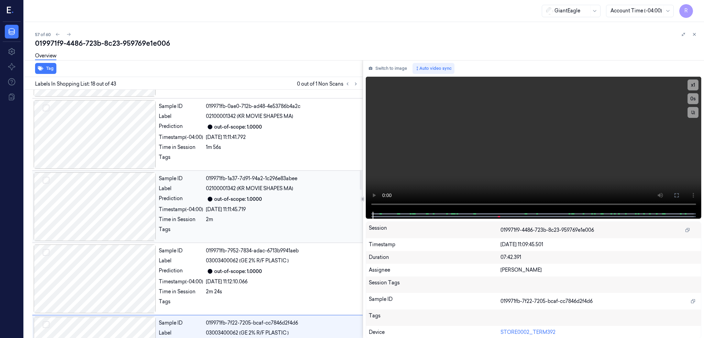
click at [110, 200] on div at bounding box center [95, 206] width 122 height 69
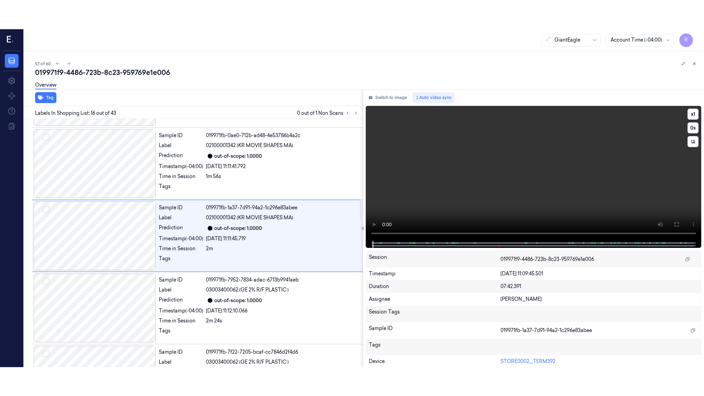
scroll to position [994, 0]
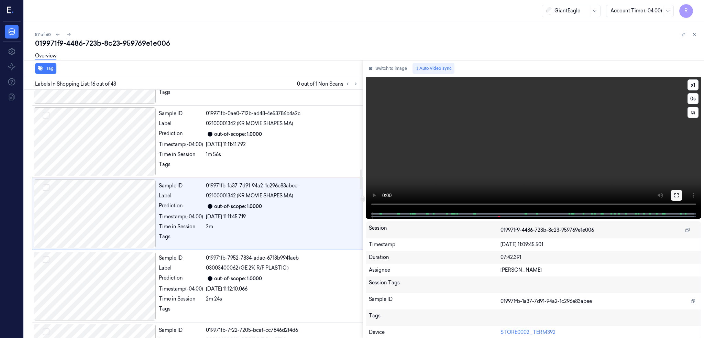
click at [679, 193] on icon at bounding box center [675, 194] width 5 height 5
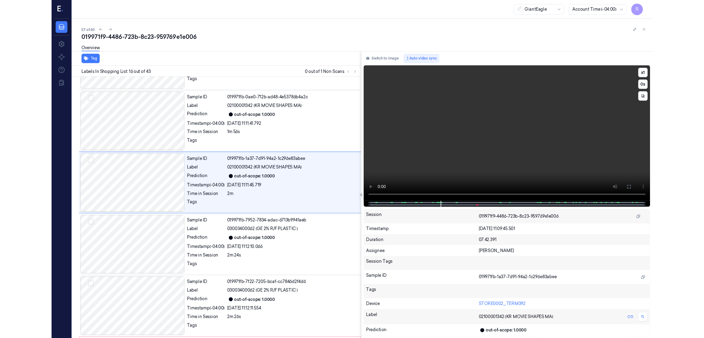
scroll to position [965, 0]
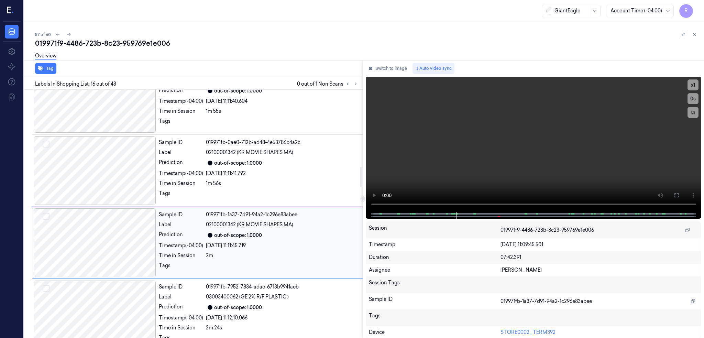
click at [124, 255] on div at bounding box center [95, 242] width 122 height 69
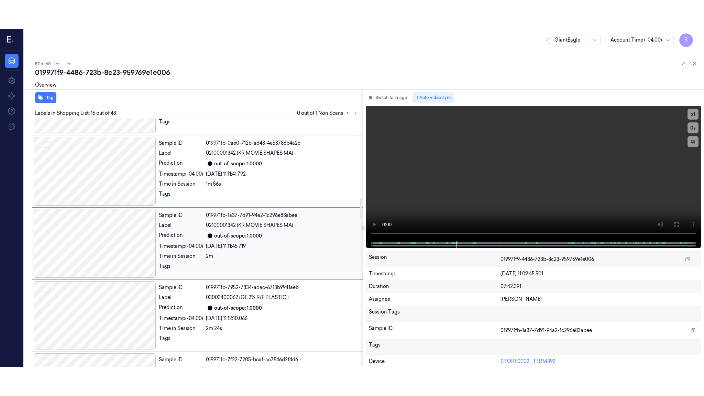
scroll to position [994, 0]
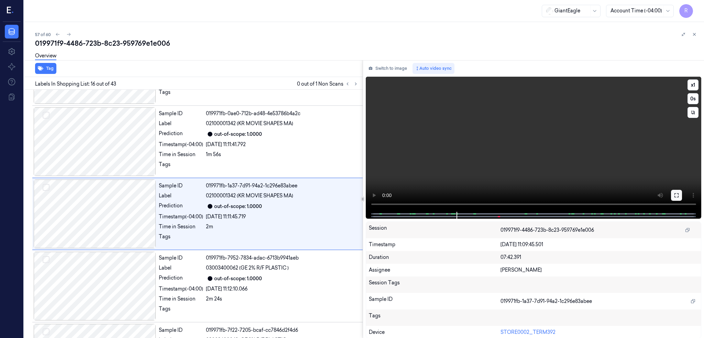
click at [679, 192] on icon at bounding box center [675, 194] width 5 height 5
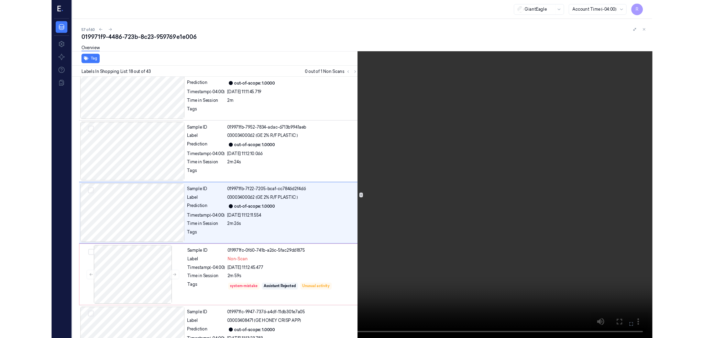
scroll to position [1110, 0]
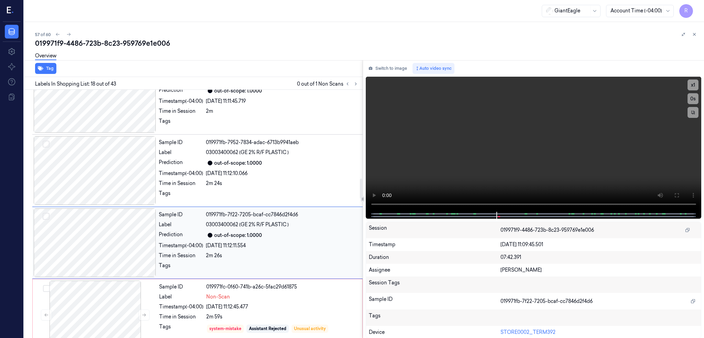
click at [101, 242] on div at bounding box center [95, 242] width 122 height 69
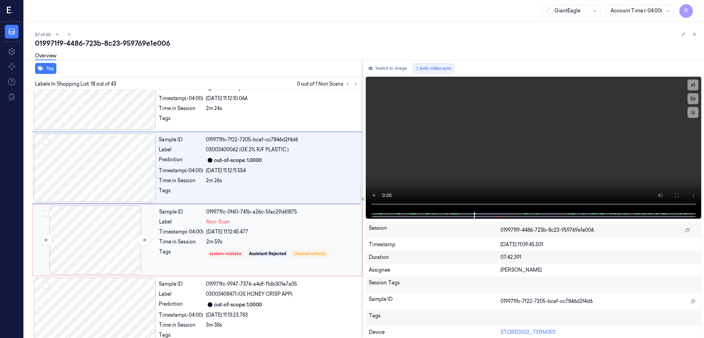
click at [101, 244] on div at bounding box center [95, 239] width 122 height 69
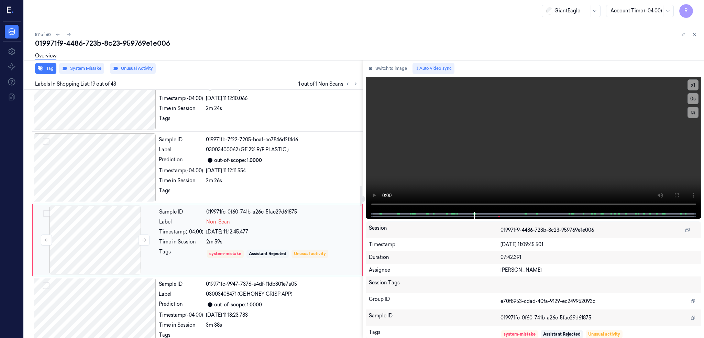
scroll to position [1211, 0]
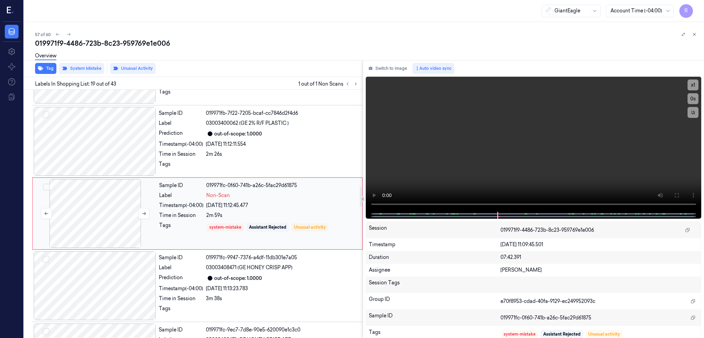
click at [91, 211] on div at bounding box center [95, 213] width 122 height 69
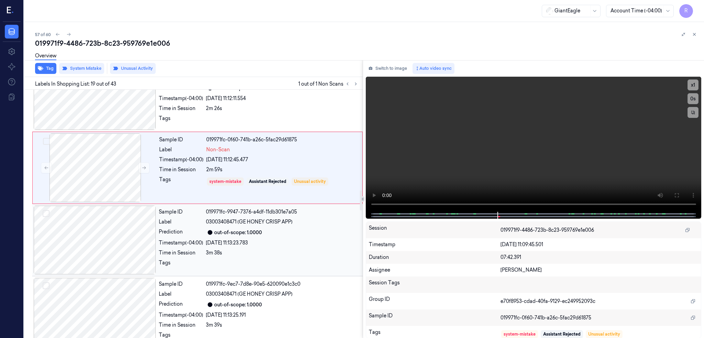
click at [105, 241] on div at bounding box center [95, 239] width 122 height 69
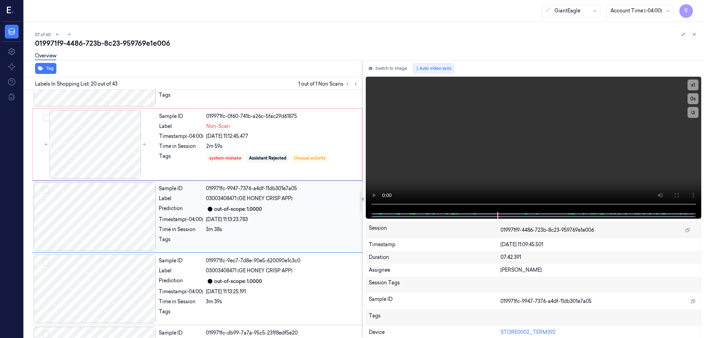
scroll to position [1283, 0]
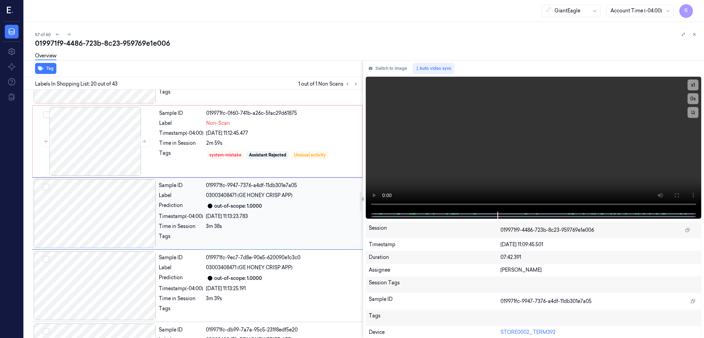
click at [90, 184] on div at bounding box center [95, 213] width 122 height 69
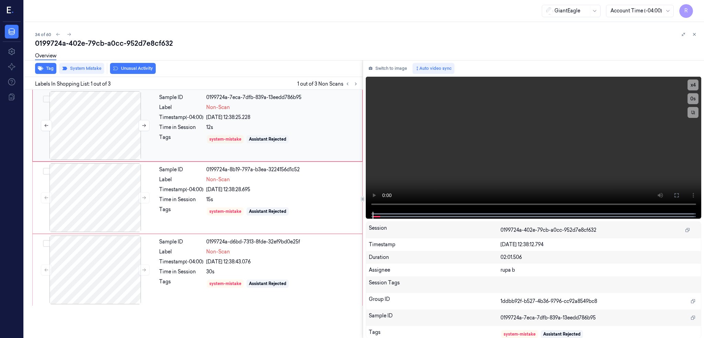
click at [90, 134] on div at bounding box center [95, 125] width 122 height 69
click at [87, 105] on div at bounding box center [95, 125] width 122 height 69
click at [679, 193] on icon at bounding box center [675, 194] width 5 height 5
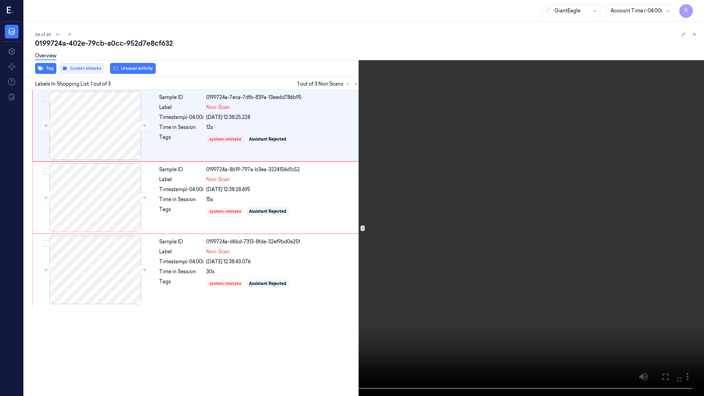
click at [373, 289] on video at bounding box center [352, 198] width 704 height 396
click at [695, 5] on button "x 4" at bounding box center [695, 8] width 11 height 11
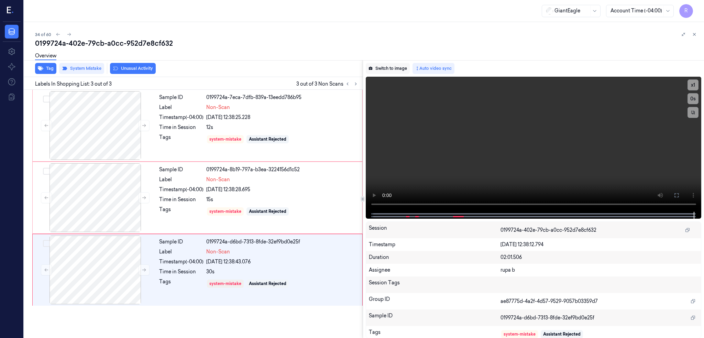
click at [410, 64] on button "Switch to image" at bounding box center [388, 68] width 44 height 11
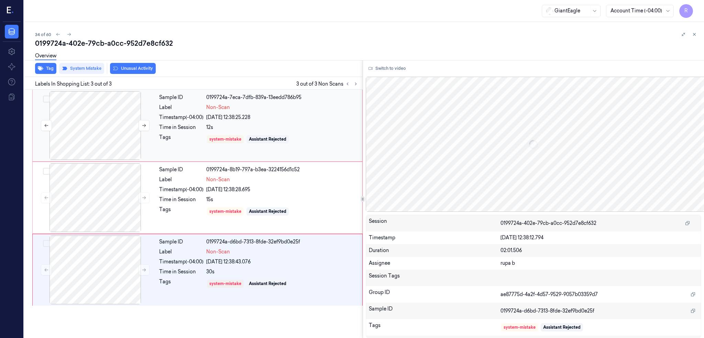
click at [88, 131] on div at bounding box center [95, 125] width 122 height 69
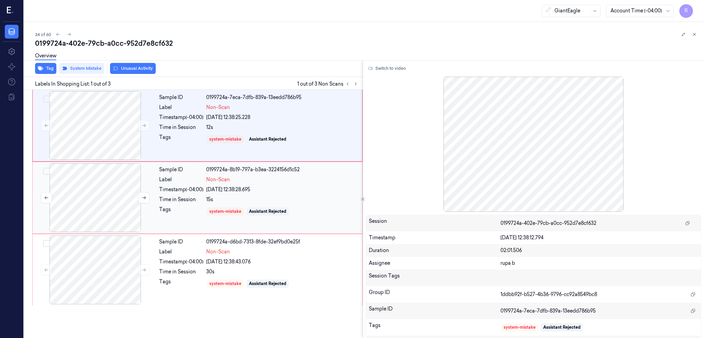
click at [83, 195] on div at bounding box center [95, 197] width 122 height 69
click at [88, 122] on div at bounding box center [95, 125] width 122 height 69
click at [142, 124] on icon at bounding box center [144, 125] width 5 height 5
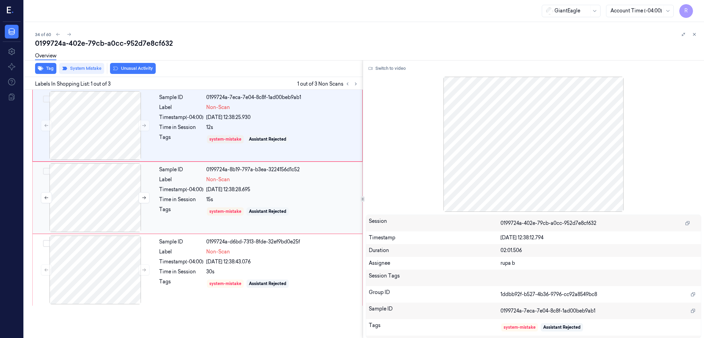
click at [101, 203] on div at bounding box center [95, 197] width 122 height 69
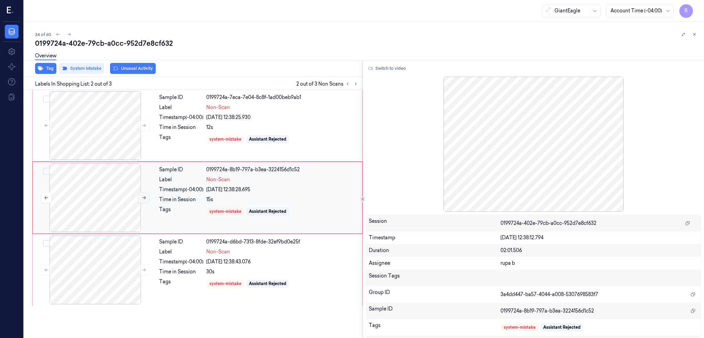
click at [142, 197] on icon at bounding box center [144, 197] width 5 height 5
click at [102, 272] on div at bounding box center [95, 269] width 122 height 69
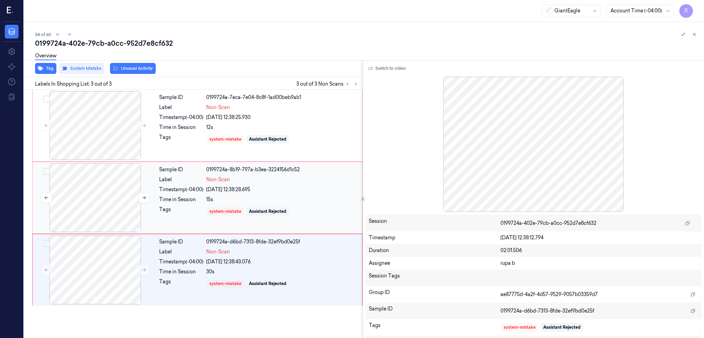
click at [100, 197] on div at bounding box center [95, 197] width 122 height 69
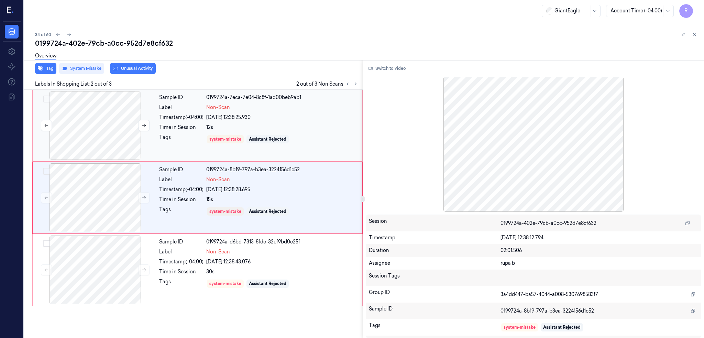
click at [115, 109] on div at bounding box center [95, 125] width 122 height 69
click at [103, 198] on div at bounding box center [95, 197] width 122 height 69
click at [141, 197] on button at bounding box center [143, 197] width 11 height 11
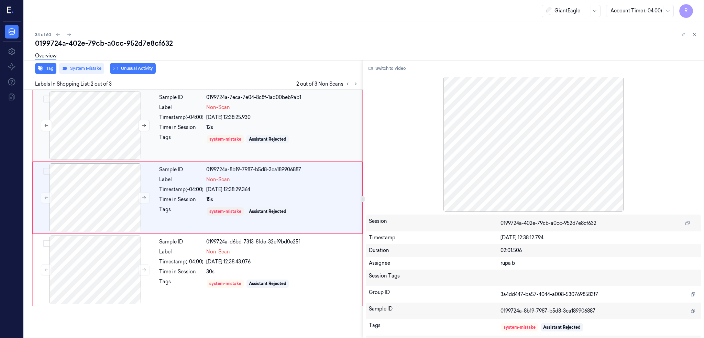
click at [98, 132] on div at bounding box center [95, 125] width 122 height 69
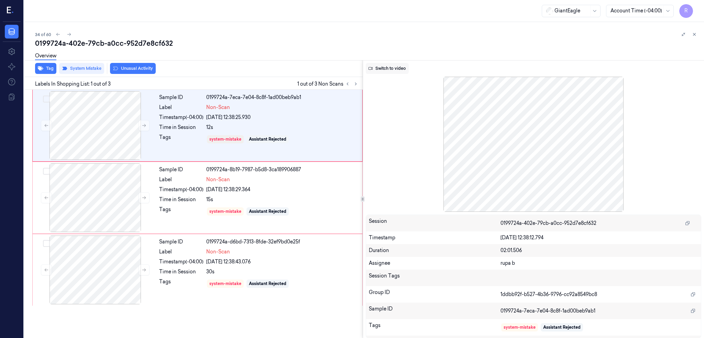
click at [387, 66] on button "Switch to video" at bounding box center [387, 68] width 43 height 11
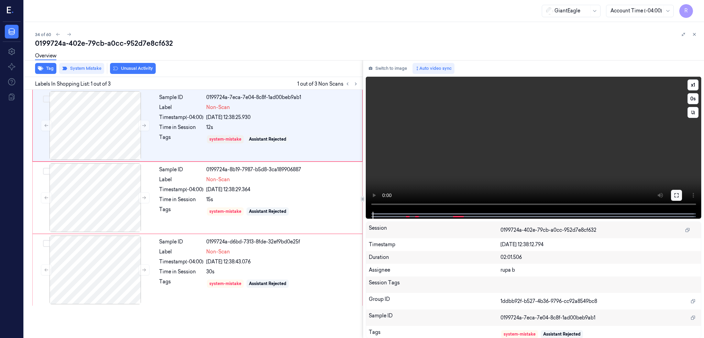
click at [679, 196] on icon at bounding box center [675, 194] width 5 height 5
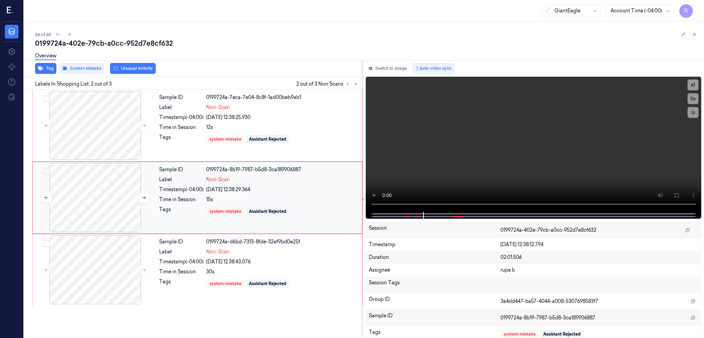
click at [84, 210] on div at bounding box center [95, 197] width 122 height 69
click at [128, 41] on div "0199724a-402e-79cb-a0cc-952d7e8cf632" at bounding box center [366, 43] width 663 height 10
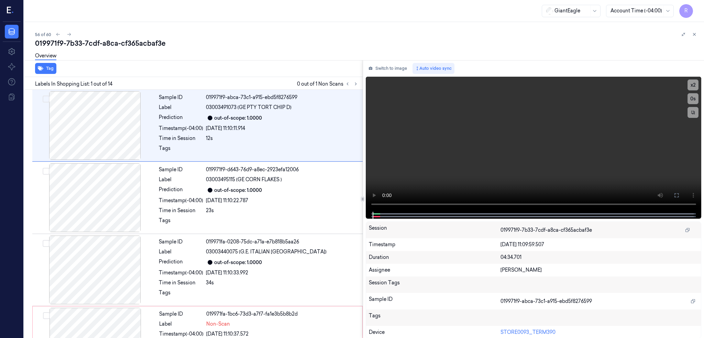
click at [401, 74] on div "Switch to image Auto video sync x 2 0 s Session 019971f9-7b33-7cdf-a8ca-cf365ac…" at bounding box center [533, 199] width 341 height 278
click at [392, 65] on button "Switch to image" at bounding box center [388, 68] width 44 height 11
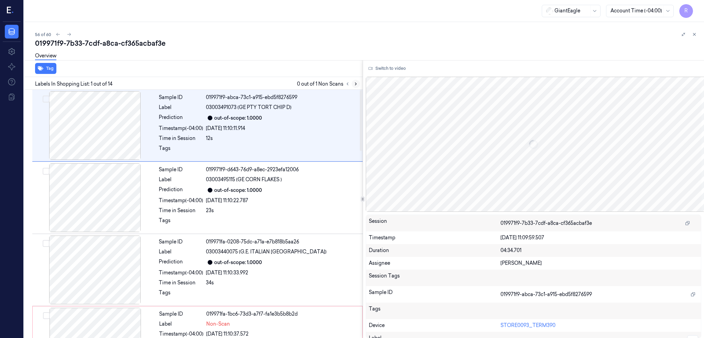
click at [358, 83] on icon at bounding box center [355, 83] width 5 height 5
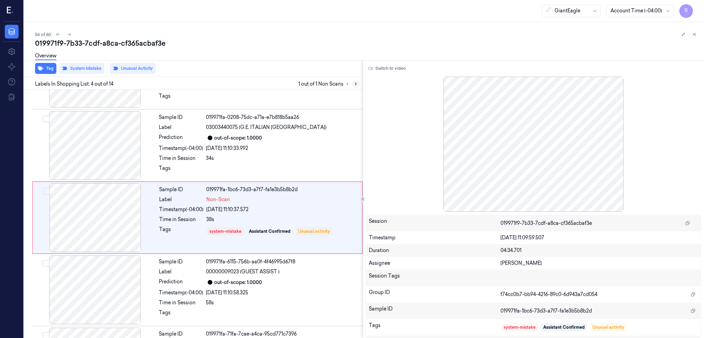
scroll to position [128, 0]
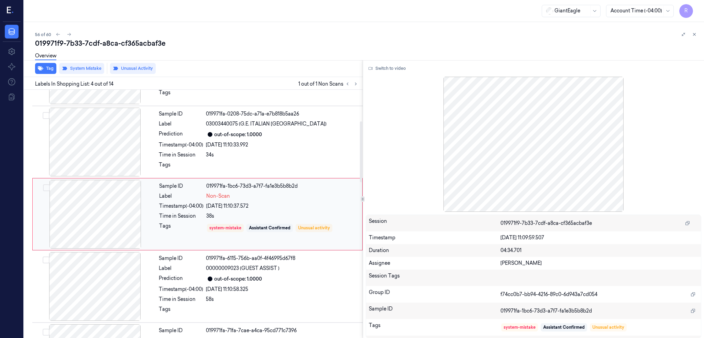
click at [84, 207] on div at bounding box center [95, 214] width 122 height 69
click at [107, 160] on div at bounding box center [95, 142] width 122 height 69
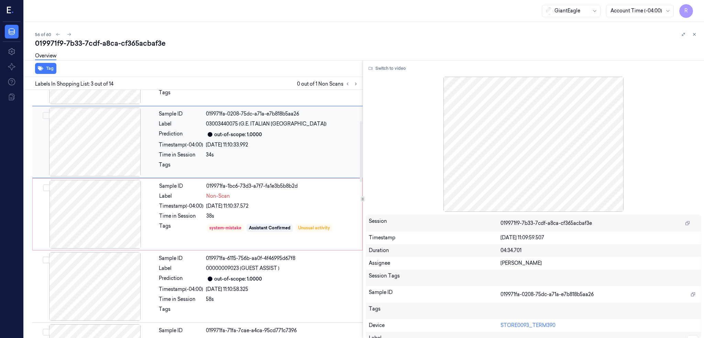
scroll to position [56, 0]
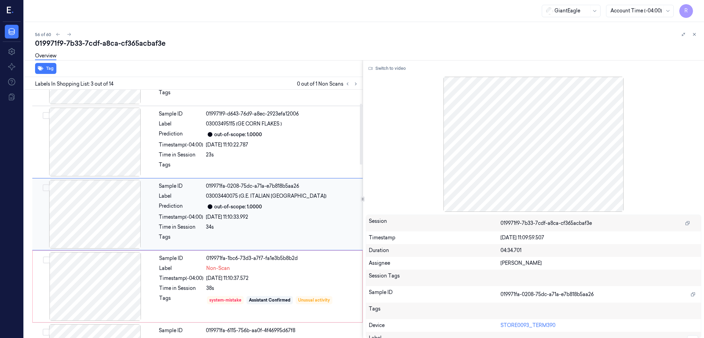
click at [103, 218] on div at bounding box center [95, 214] width 122 height 69
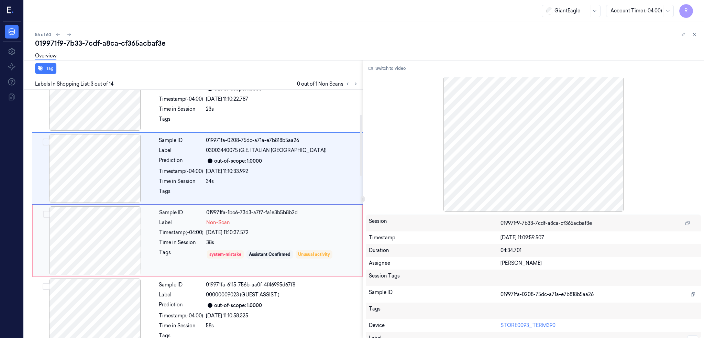
click at [104, 226] on div at bounding box center [95, 240] width 122 height 69
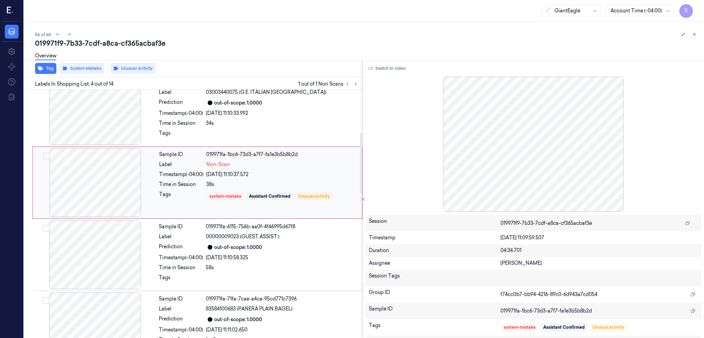
scroll to position [174, 0]
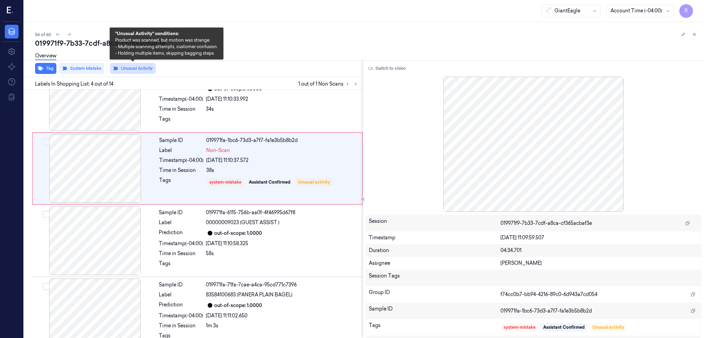
click at [129, 70] on button "Unusual Activity" at bounding box center [133, 68] width 46 height 11
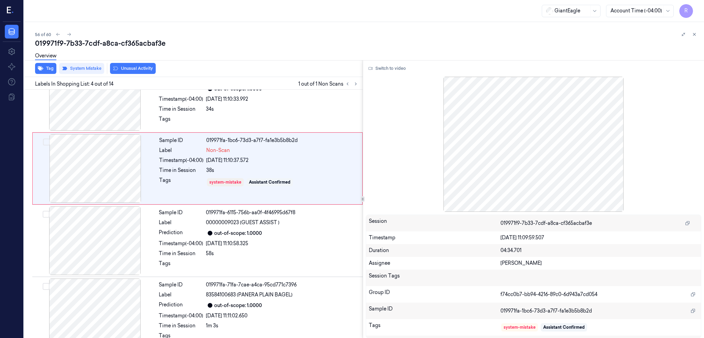
scroll to position [128, 0]
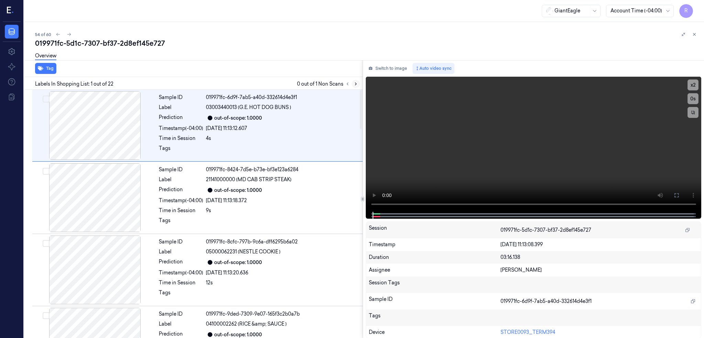
click at [358, 83] on icon at bounding box center [355, 83] width 5 height 5
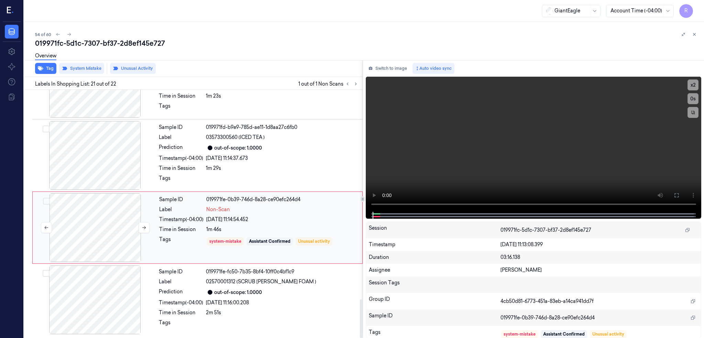
click at [106, 237] on div at bounding box center [95, 227] width 122 height 69
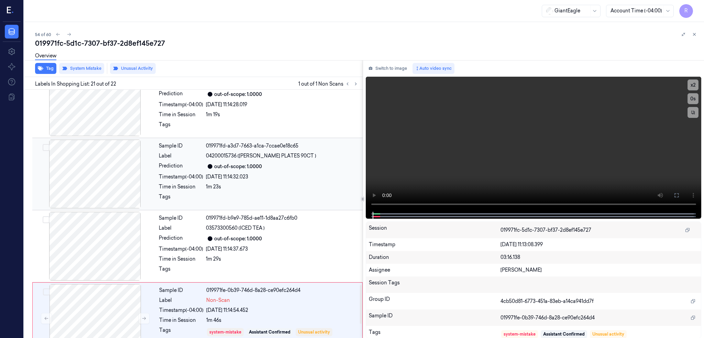
click at [91, 186] on div at bounding box center [95, 174] width 122 height 69
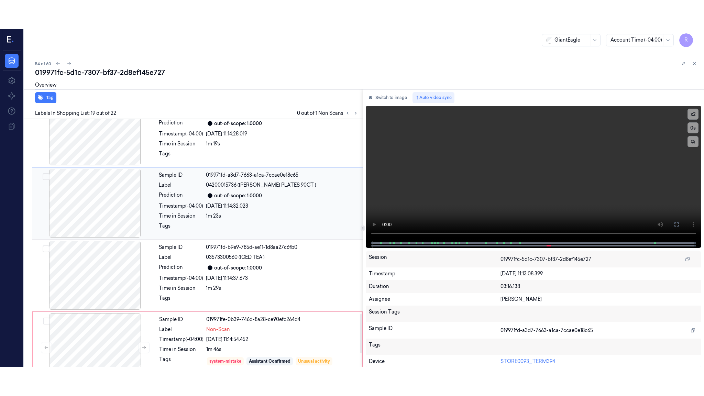
scroll to position [1211, 0]
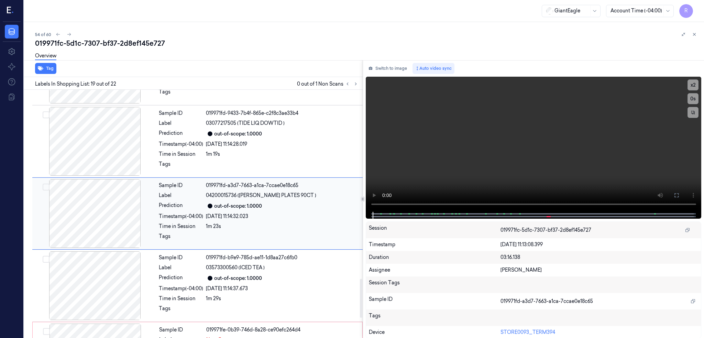
click at [97, 220] on div at bounding box center [95, 213] width 122 height 69
click at [679, 192] on icon at bounding box center [675, 194] width 5 height 5
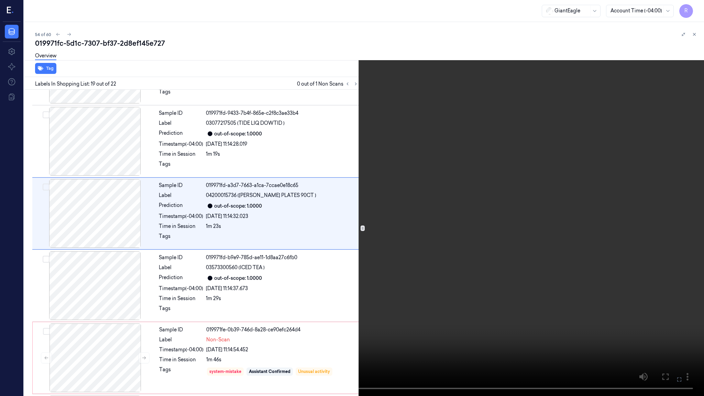
click at [420, 210] on video at bounding box center [352, 198] width 704 height 396
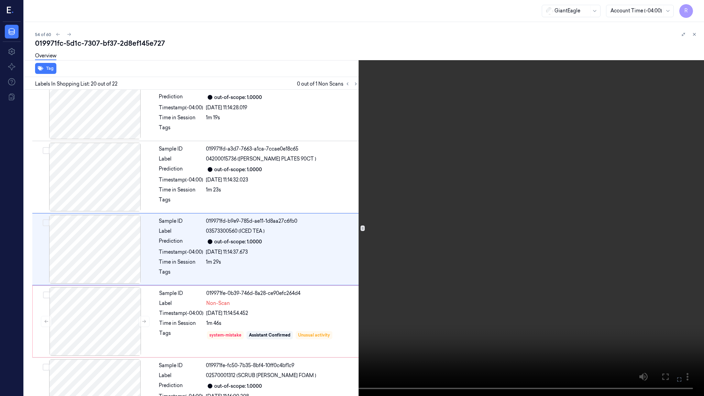
scroll to position [1254, 0]
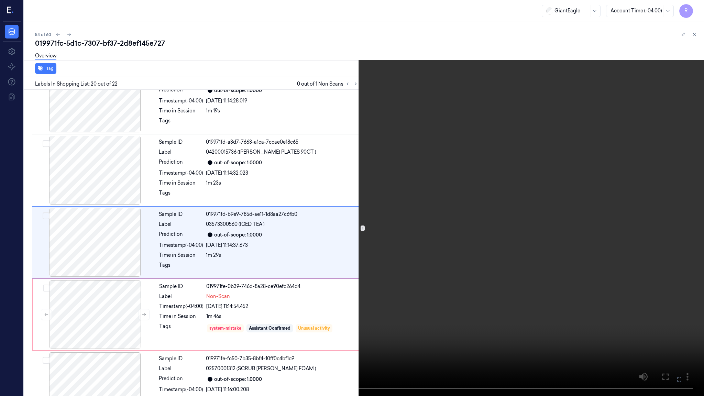
click at [267, 297] on video at bounding box center [352, 198] width 704 height 396
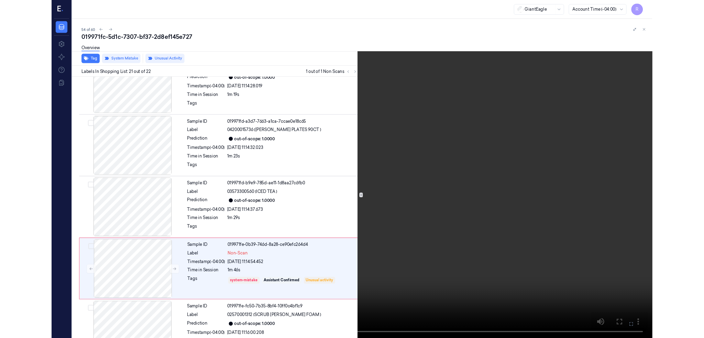
scroll to position [1284, 0]
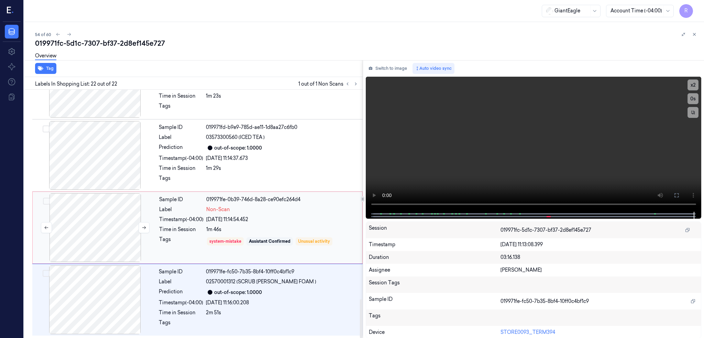
click at [70, 256] on div at bounding box center [95, 227] width 122 height 69
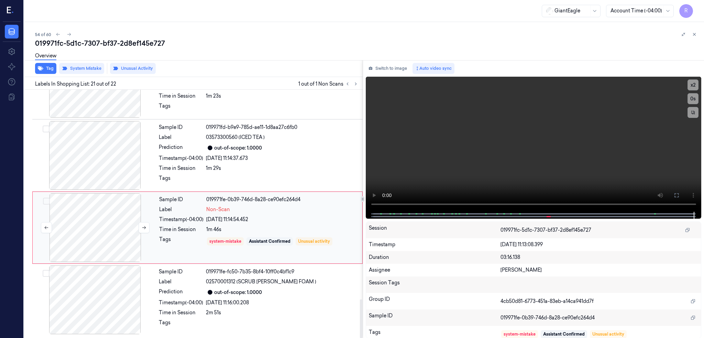
scroll to position [1342, 0]
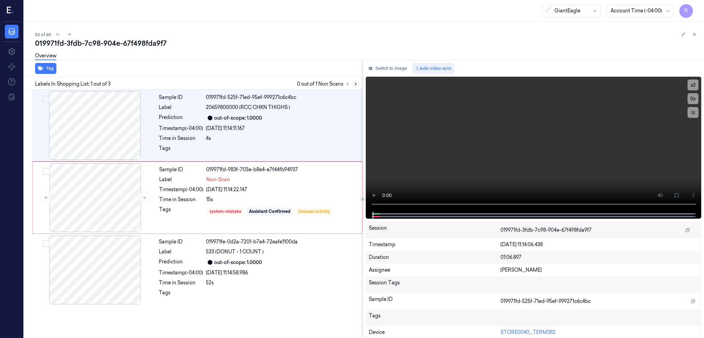
click at [358, 83] on icon at bounding box center [355, 83] width 5 height 5
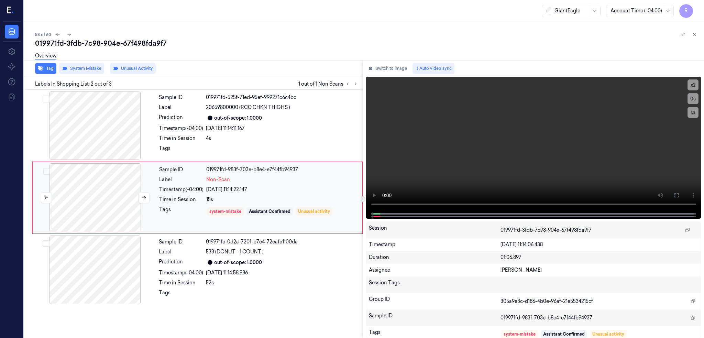
click at [99, 201] on div at bounding box center [95, 197] width 122 height 69
click at [101, 131] on div at bounding box center [95, 125] width 122 height 69
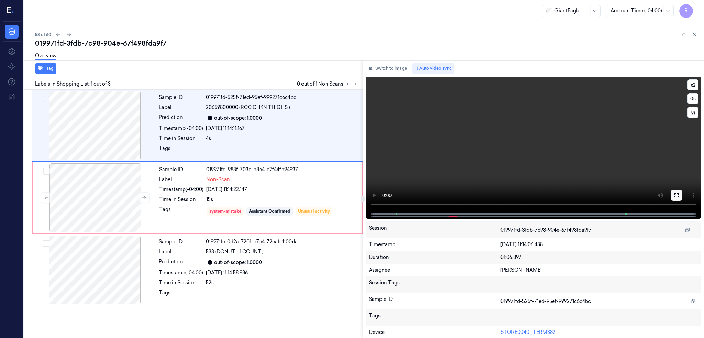
click at [679, 197] on icon at bounding box center [675, 194] width 5 height 5
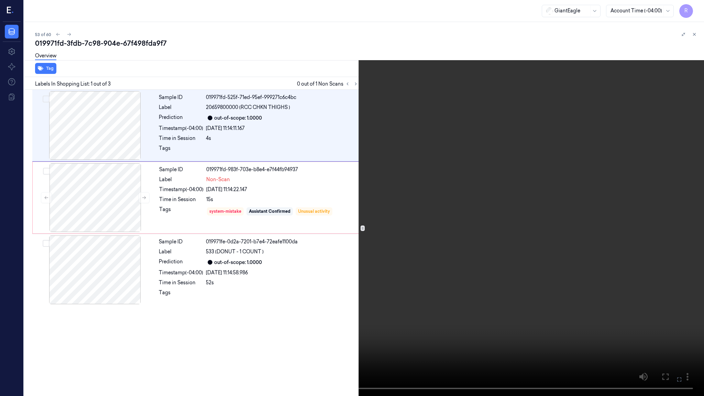
click at [369, 184] on video at bounding box center [352, 198] width 704 height 396
click at [346, 220] on video at bounding box center [352, 198] width 704 height 396
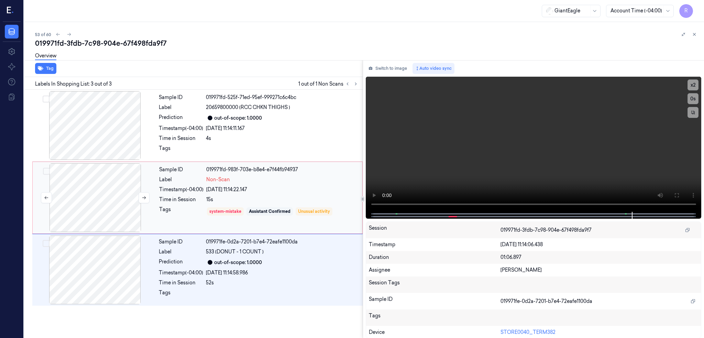
click at [75, 201] on div at bounding box center [95, 197] width 122 height 69
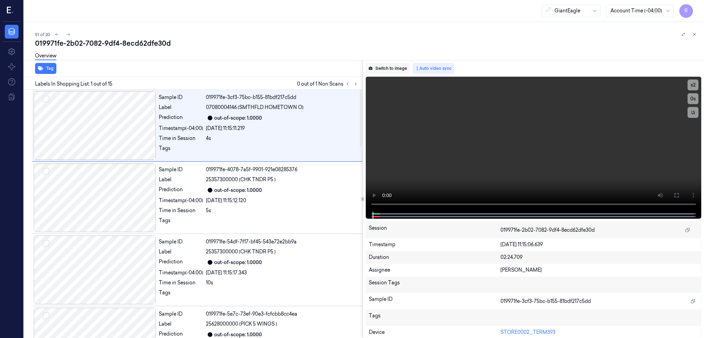
click at [387, 67] on button "Switch to image" at bounding box center [388, 68] width 44 height 11
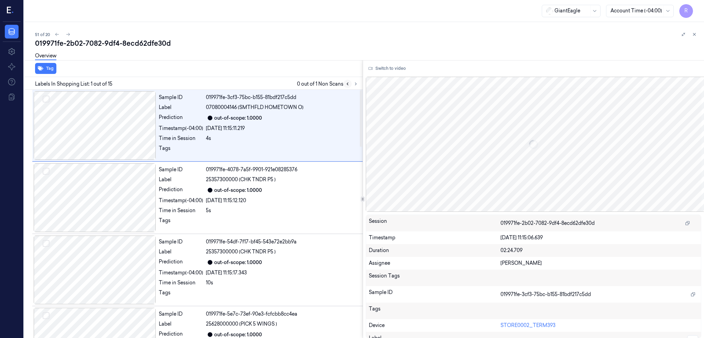
click at [352, 85] on button at bounding box center [347, 84] width 8 height 8
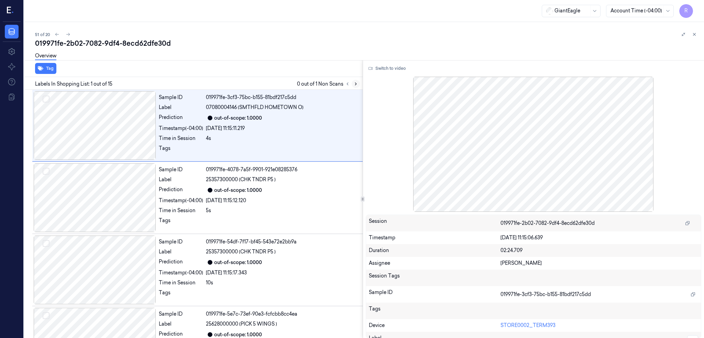
click at [358, 82] on icon at bounding box center [355, 83] width 5 height 5
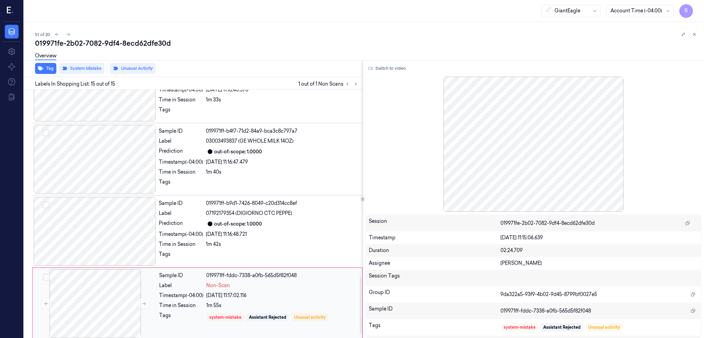
scroll to position [836, 0]
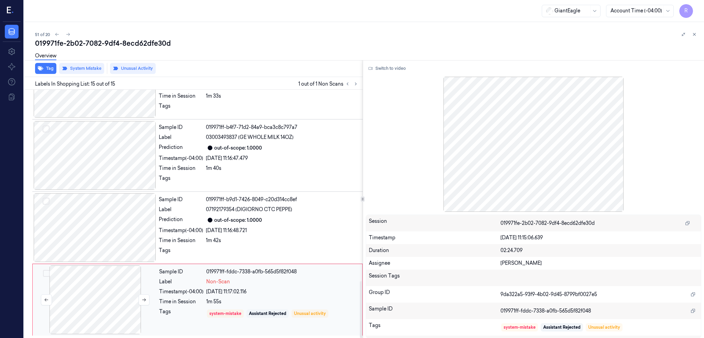
click at [94, 311] on div at bounding box center [95, 299] width 122 height 69
click at [142, 301] on button at bounding box center [143, 299] width 11 height 11
click at [107, 240] on div at bounding box center [95, 227] width 122 height 69
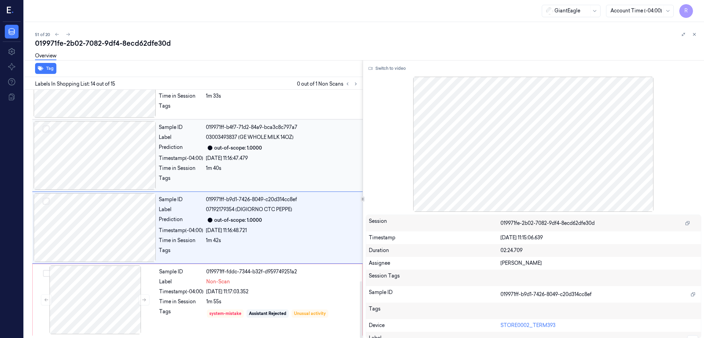
click at [89, 153] on div at bounding box center [95, 155] width 122 height 69
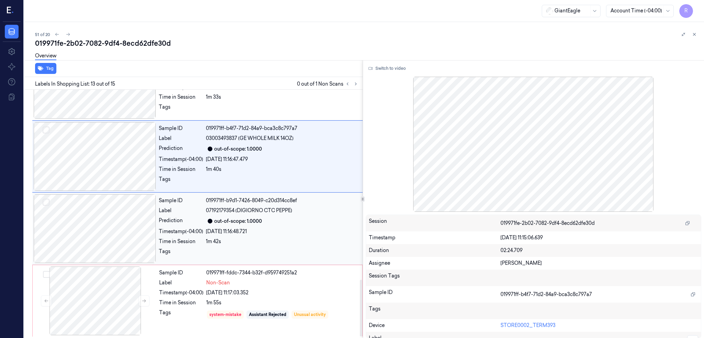
scroll to position [836, 0]
click at [128, 286] on div at bounding box center [95, 299] width 122 height 69
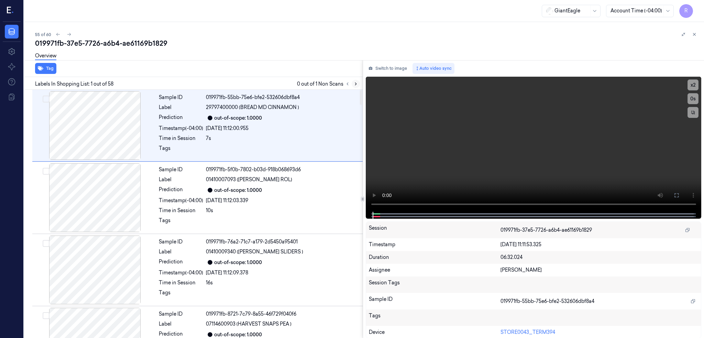
click at [360, 82] on button at bounding box center [356, 84] width 8 height 8
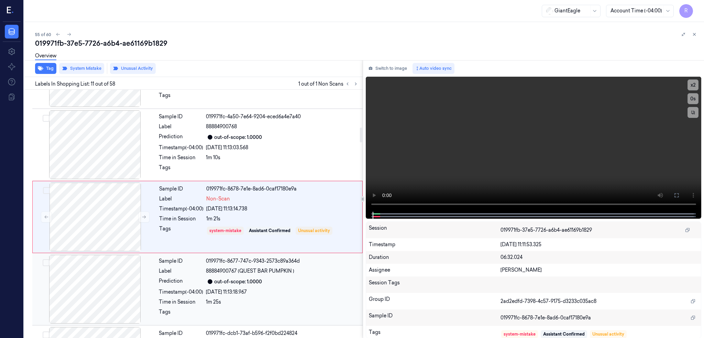
scroll to position [633, 0]
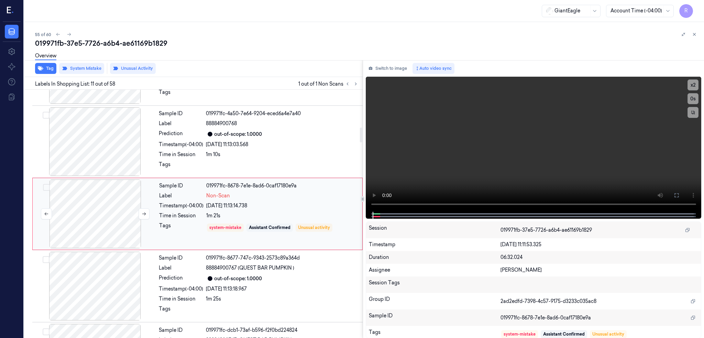
click at [104, 219] on div at bounding box center [95, 213] width 122 height 69
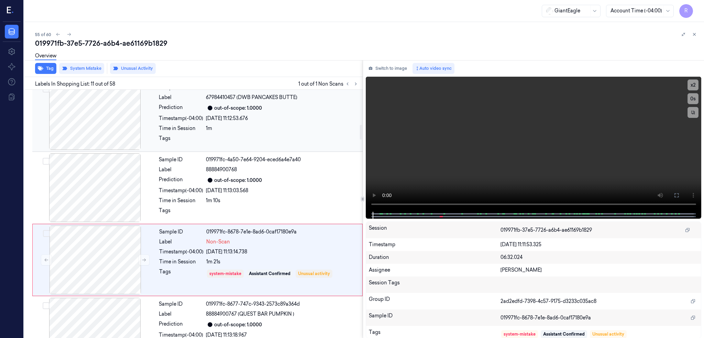
click at [113, 138] on div at bounding box center [95, 115] width 122 height 69
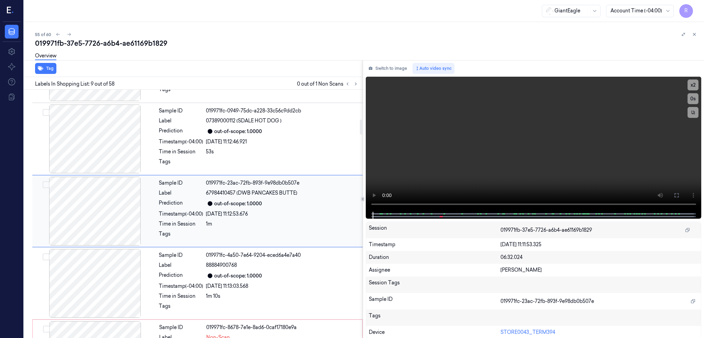
scroll to position [489, 0]
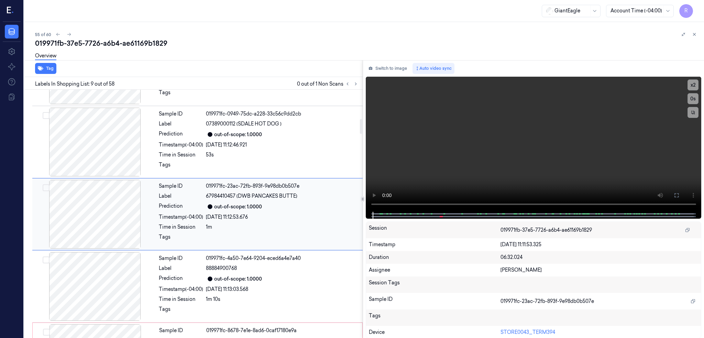
click at [113, 138] on div at bounding box center [95, 142] width 122 height 69
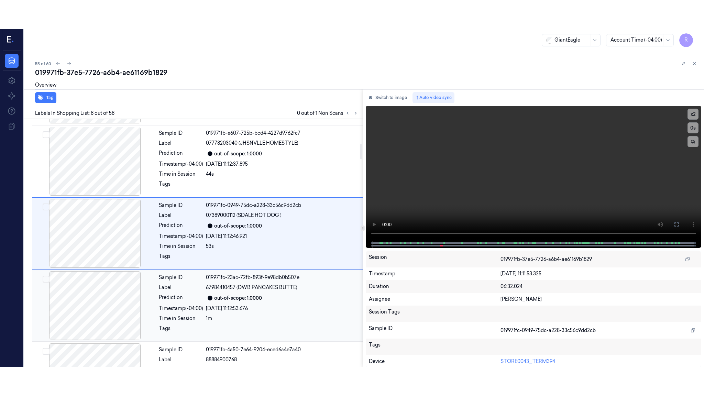
scroll to position [416, 0]
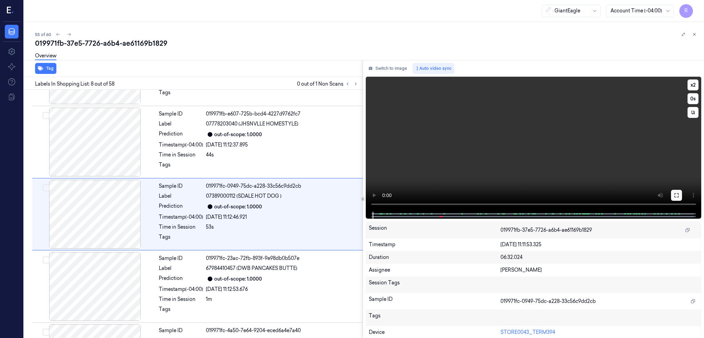
click at [679, 197] on icon at bounding box center [675, 194] width 5 height 5
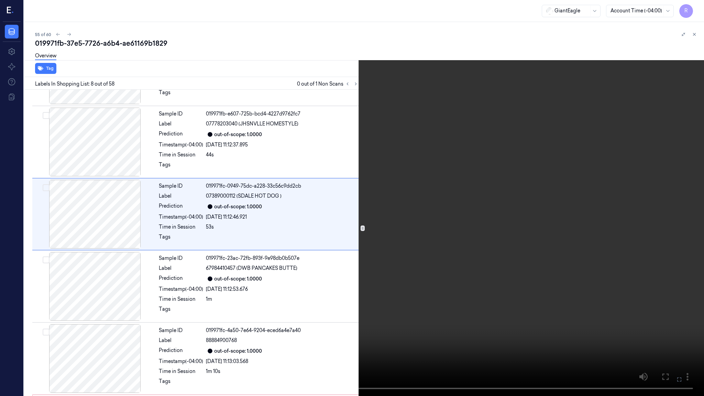
click at [473, 208] on video at bounding box center [352, 198] width 704 height 396
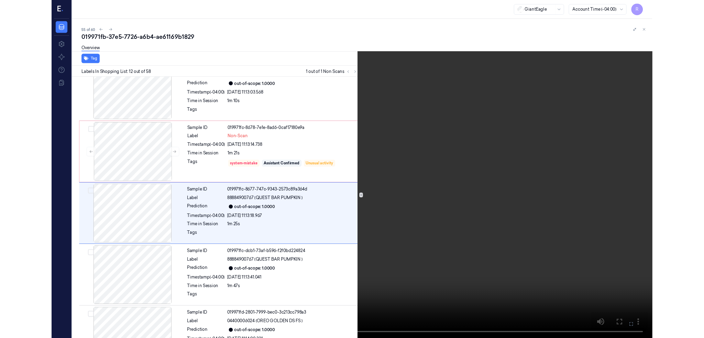
scroll to position [677, 0]
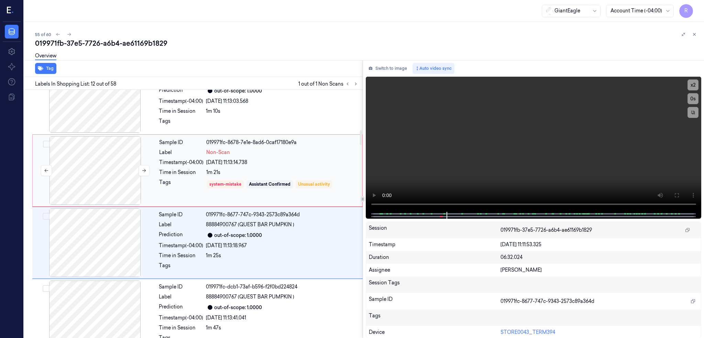
click at [104, 183] on div at bounding box center [95, 170] width 122 height 69
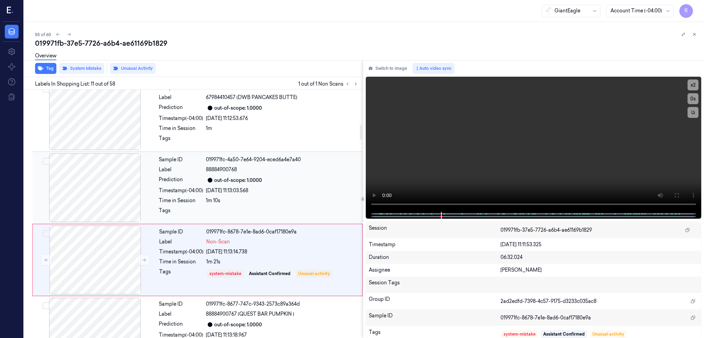
click at [105, 179] on div at bounding box center [95, 187] width 122 height 69
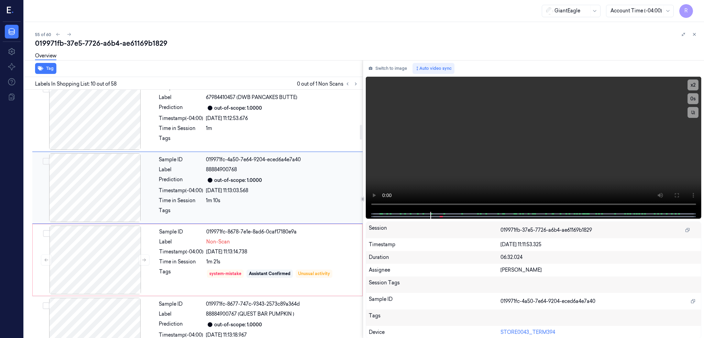
scroll to position [561, 0]
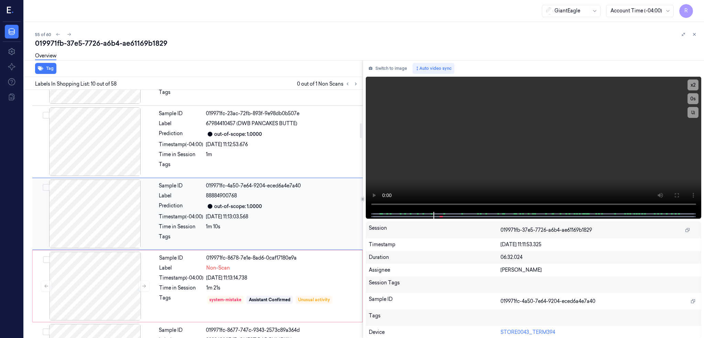
click at [111, 224] on div at bounding box center [95, 213] width 122 height 69
click at [679, 194] on icon at bounding box center [675, 194] width 5 height 5
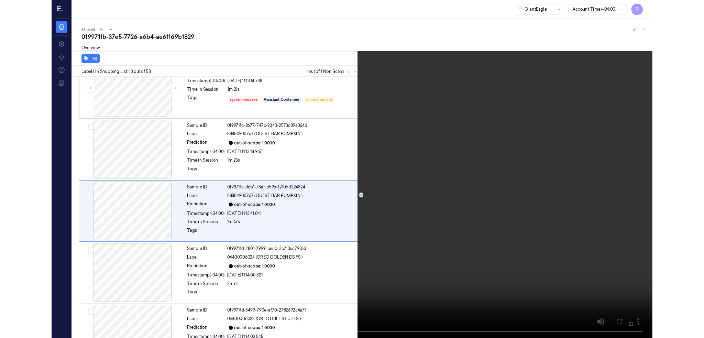
scroll to position [749, 0]
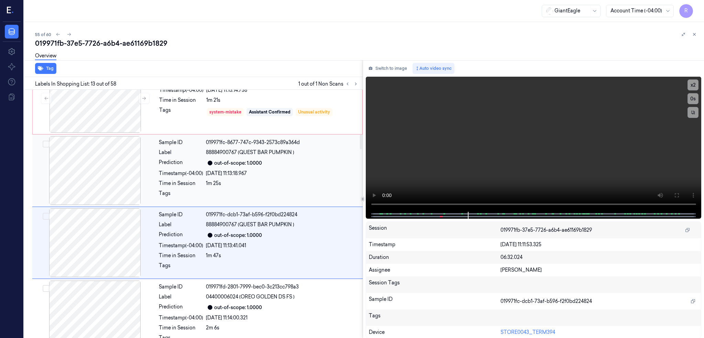
click at [121, 177] on div at bounding box center [95, 170] width 122 height 69
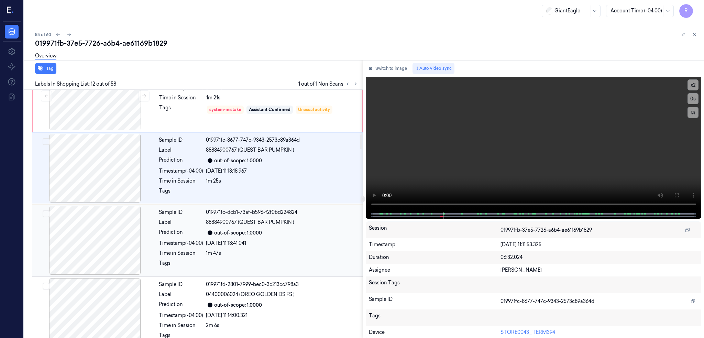
click at [95, 221] on div at bounding box center [95, 240] width 122 height 69
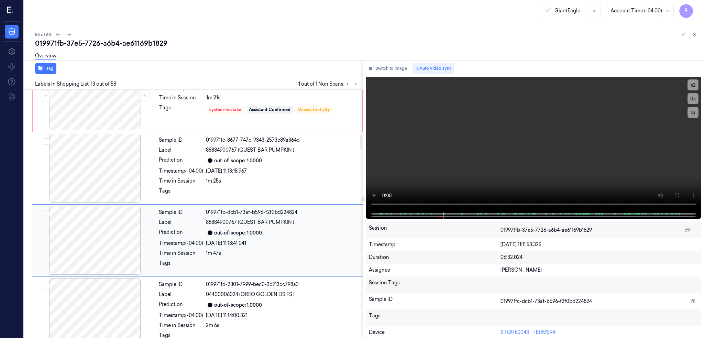
scroll to position [778, 0]
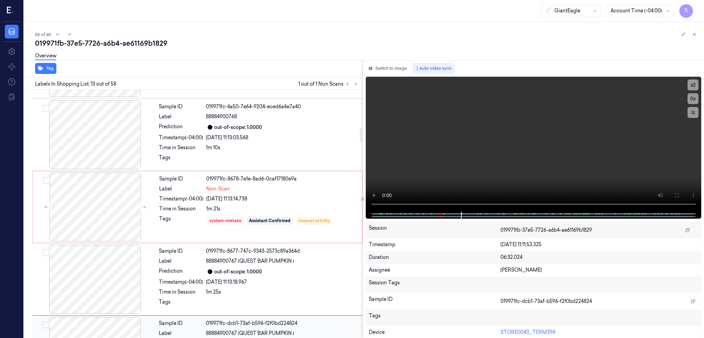
click at [95, 221] on div at bounding box center [95, 206] width 122 height 69
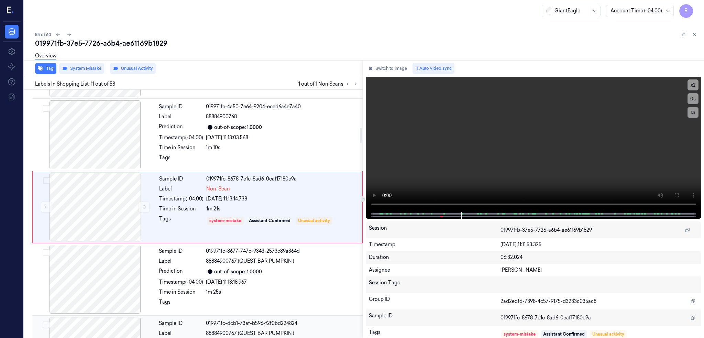
scroll to position [633, 0]
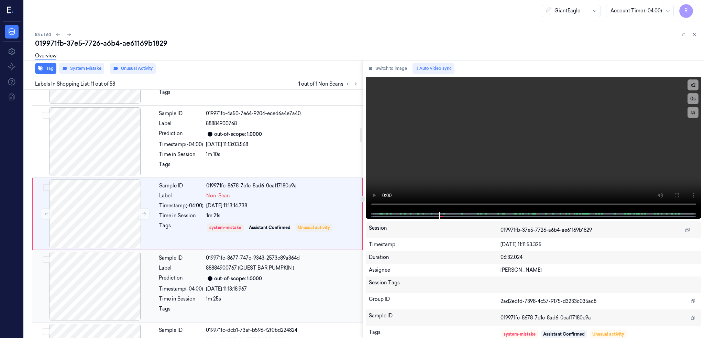
click at [109, 297] on div at bounding box center [95, 286] width 122 height 69
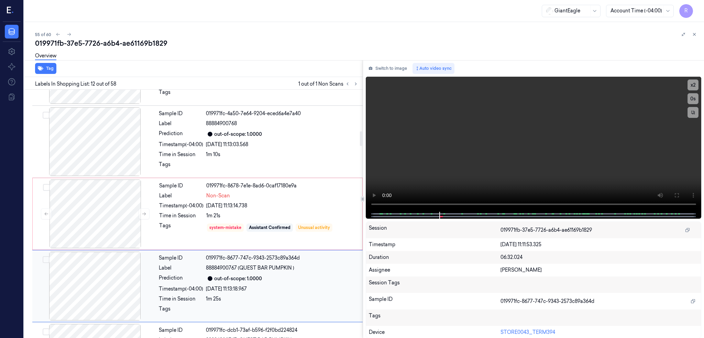
scroll to position [705, 0]
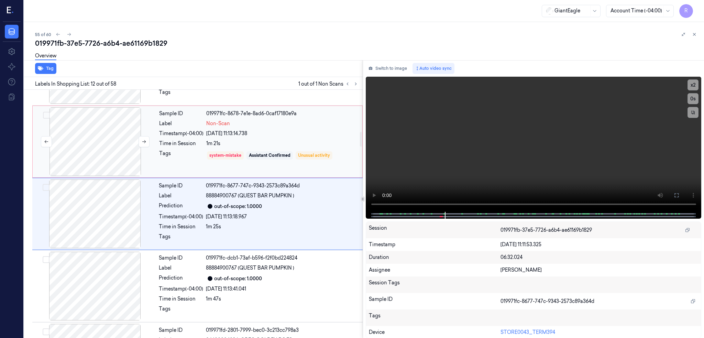
click at [122, 138] on div at bounding box center [95, 141] width 122 height 69
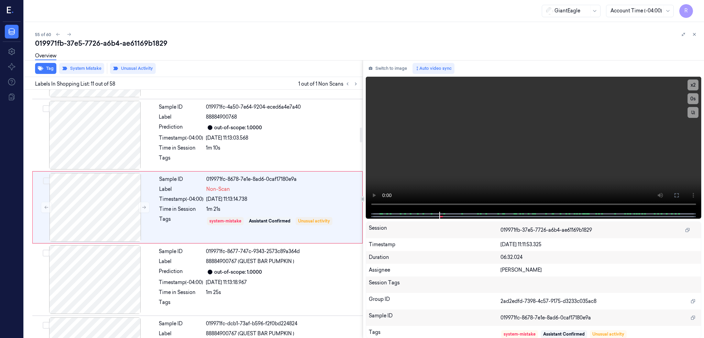
scroll to position [633, 0]
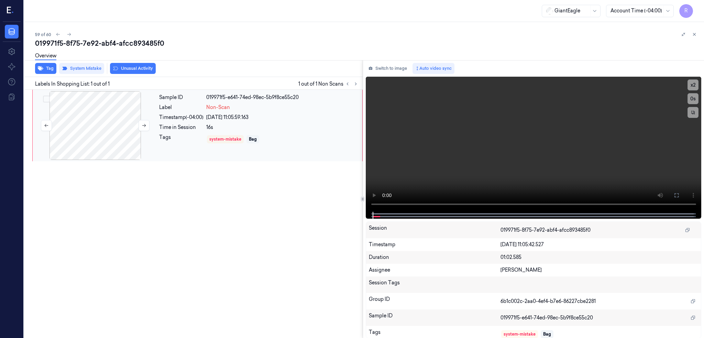
click at [73, 136] on div at bounding box center [95, 125] width 122 height 69
click at [682, 190] on button at bounding box center [676, 195] width 11 height 11
click at [92, 127] on div at bounding box center [95, 125] width 122 height 69
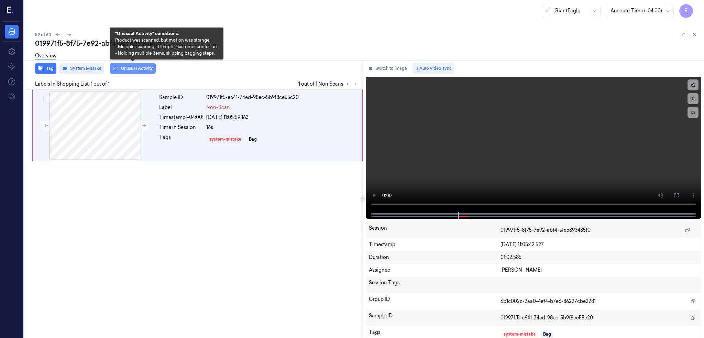
click at [133, 66] on button "Unusual Activity" at bounding box center [133, 68] width 46 height 11
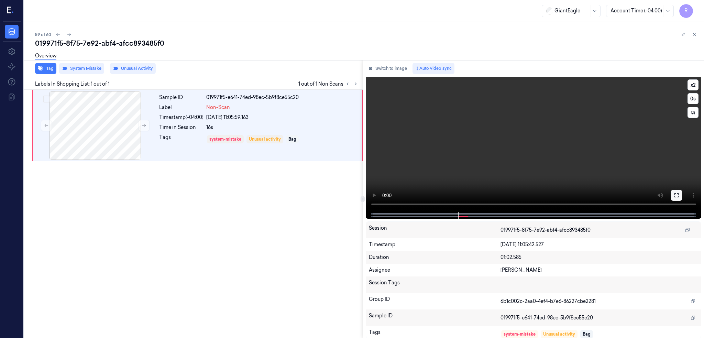
click at [682, 194] on button at bounding box center [676, 195] width 11 height 11
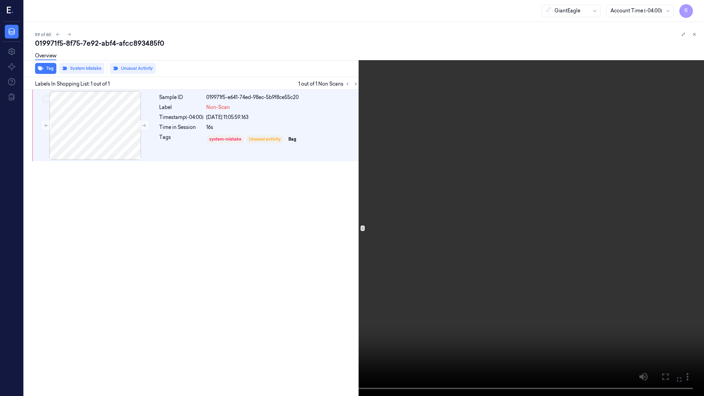
click at [323, 182] on video at bounding box center [352, 198] width 704 height 396
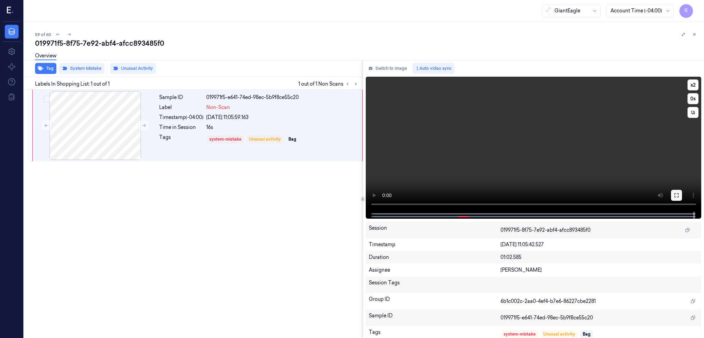
click at [682, 195] on button at bounding box center [676, 195] width 11 height 11
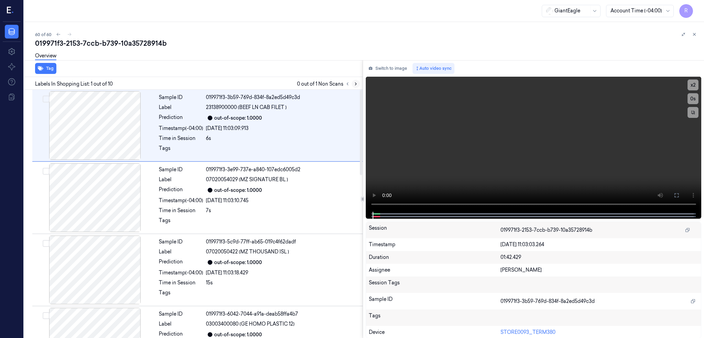
click at [356, 83] on icon at bounding box center [355, 84] width 1 height 2
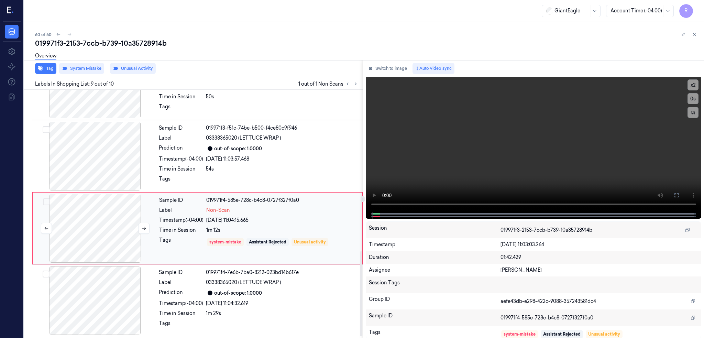
scroll to position [476, 0]
click at [101, 159] on div at bounding box center [95, 155] width 122 height 69
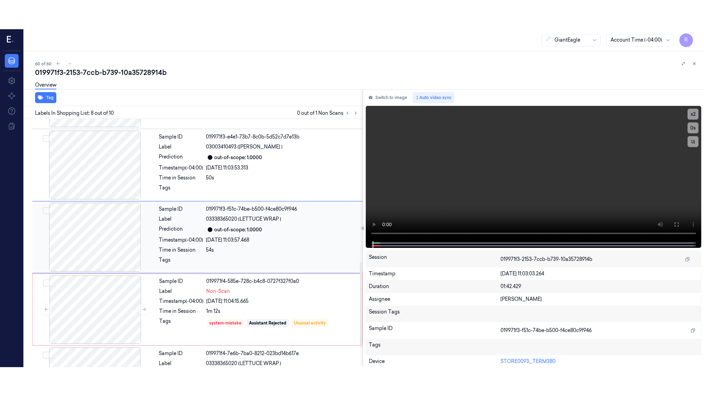
scroll to position [416, 0]
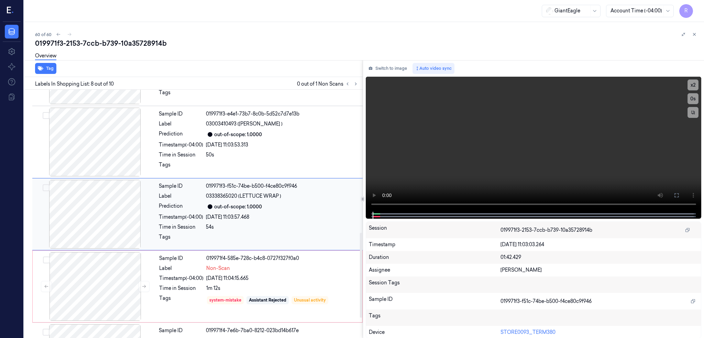
click at [97, 205] on div at bounding box center [95, 214] width 122 height 69
click at [104, 210] on div at bounding box center [95, 214] width 122 height 69
click at [679, 192] on icon at bounding box center [675, 194] width 5 height 5
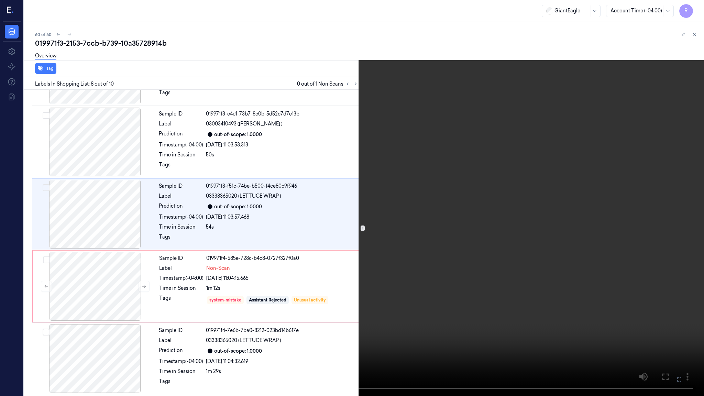
click at [494, 199] on video at bounding box center [352, 198] width 704 height 396
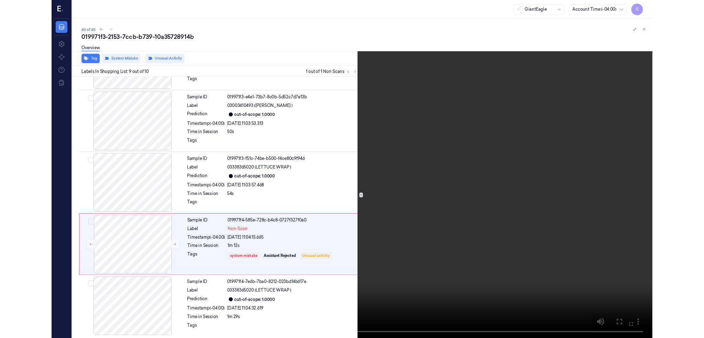
scroll to position [417, 0]
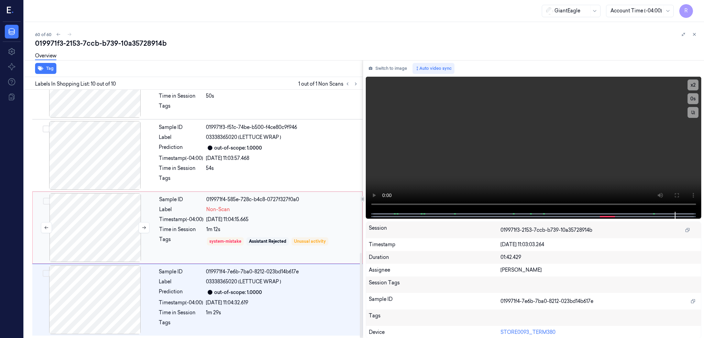
click at [112, 233] on div at bounding box center [95, 227] width 122 height 69
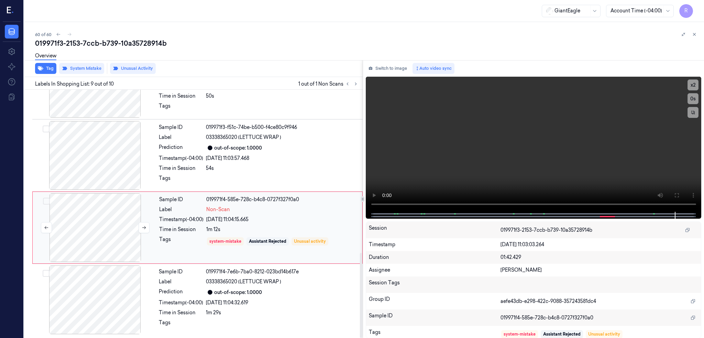
scroll to position [476, 0]
click at [94, 65] on button "System Mistake" at bounding box center [81, 68] width 45 height 11
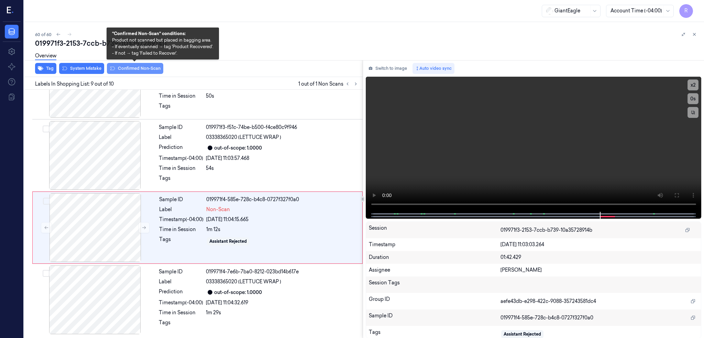
click at [123, 69] on button "Confirmed Non-Scan" at bounding box center [135, 68] width 56 height 11
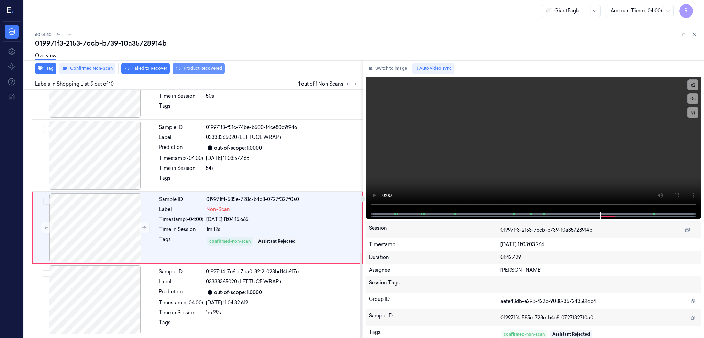
click at [212, 69] on button "Product Recovered" at bounding box center [198, 68] width 52 height 11
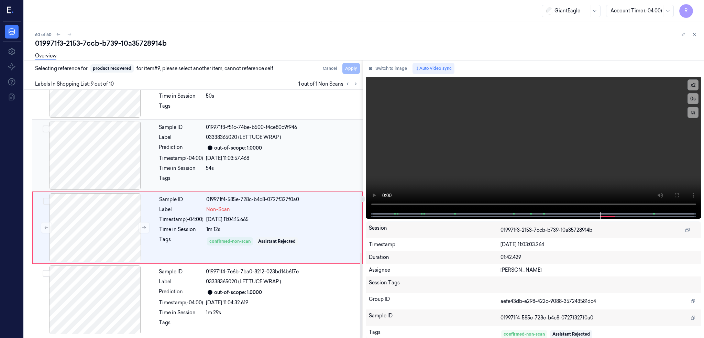
scroll to position [475, 0]
click at [89, 314] on div at bounding box center [95, 299] width 122 height 69
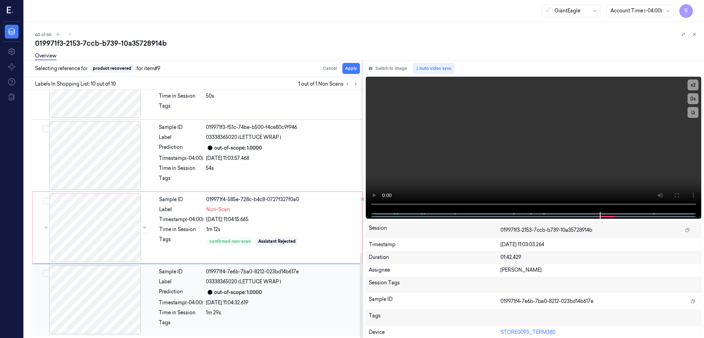
scroll to position [476, 0]
click at [360, 67] on button "Apply" at bounding box center [351, 68] width 18 height 11
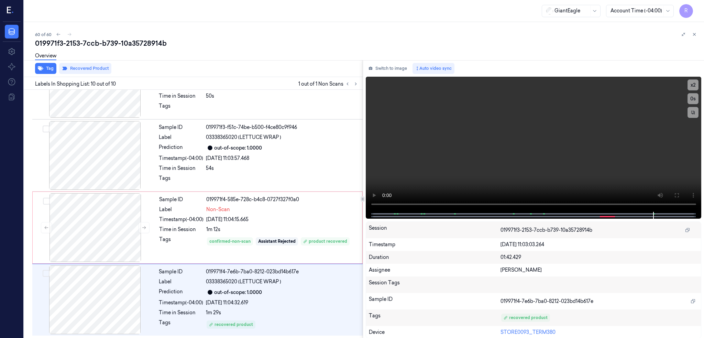
click at [126, 47] on div "019971f3-2153-7ccb-b739-10a35728914b" at bounding box center [366, 43] width 663 height 10
copy div "10a35728914b"
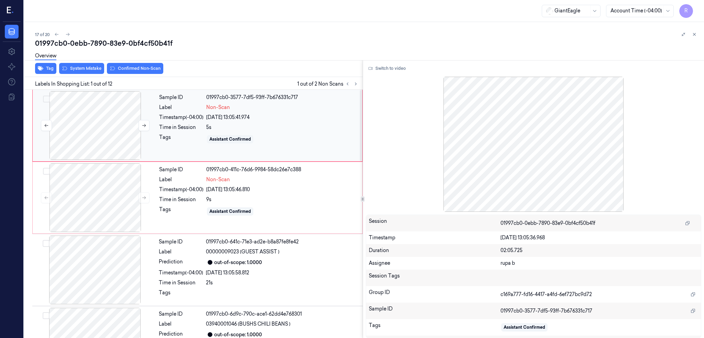
click at [82, 99] on div at bounding box center [95, 125] width 122 height 69
click at [93, 196] on div at bounding box center [95, 197] width 122 height 69
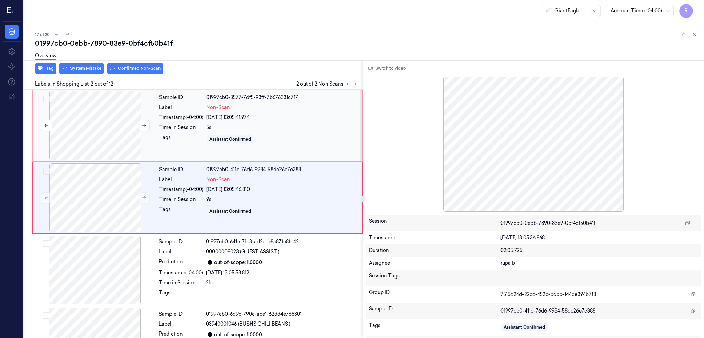
drag, startPoint x: 101, startPoint y: 120, endPoint x: 97, endPoint y: 123, distance: 5.4
click at [102, 120] on div at bounding box center [95, 125] width 122 height 69
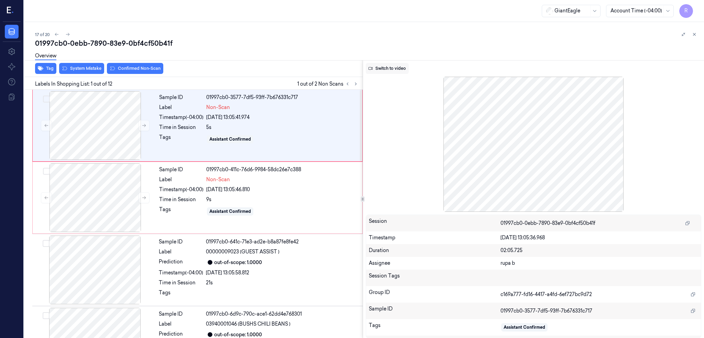
click at [408, 69] on button "Switch to video" at bounding box center [387, 68] width 43 height 11
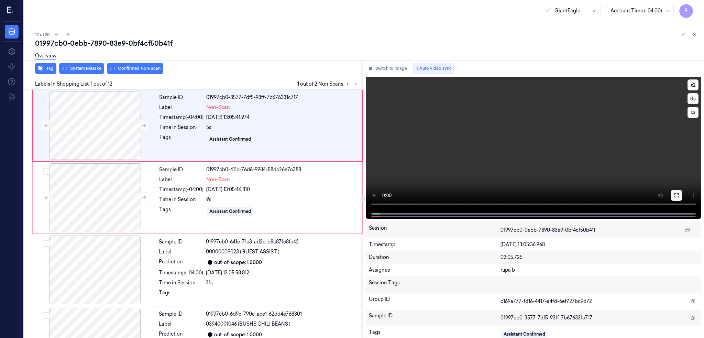
click at [679, 196] on icon at bounding box center [675, 194] width 5 height 5
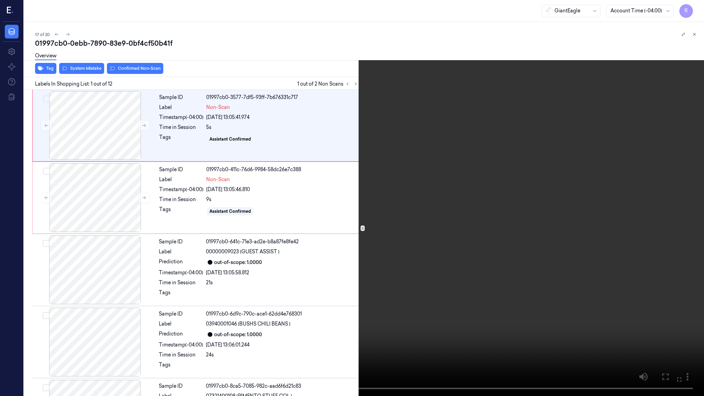
click at [41, 337] on video at bounding box center [352, 198] width 704 height 396
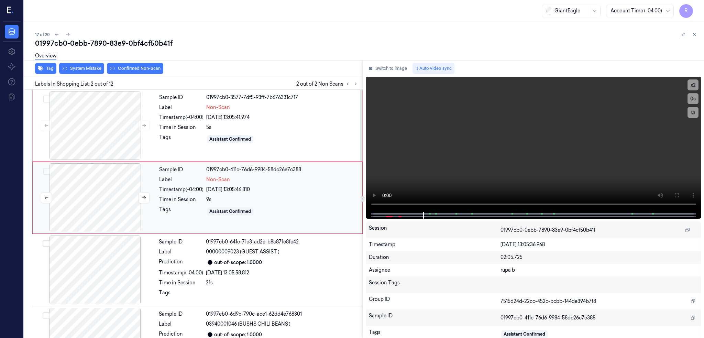
click at [90, 205] on div at bounding box center [95, 197] width 122 height 69
click at [117, 90] on div "Sample ID 01997cb0-3577-7df5-93ff-7b676331c717 Label Non-Scan Timestamp (-04:00…" at bounding box center [197, 126] width 330 height 72
click at [116, 99] on div at bounding box center [95, 125] width 122 height 69
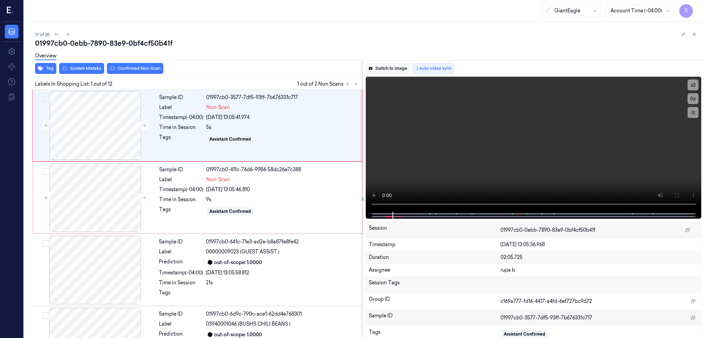
click at [408, 66] on button "Switch to image" at bounding box center [388, 68] width 44 height 11
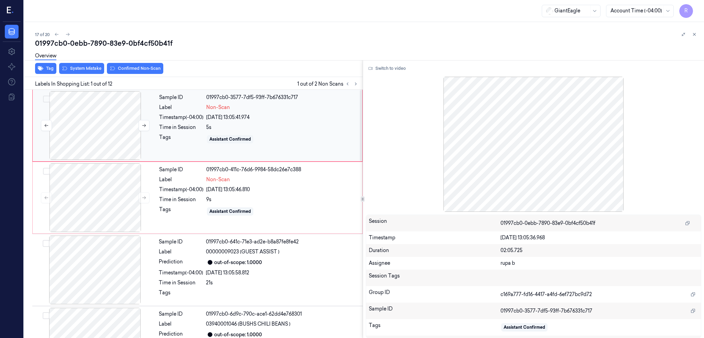
click at [90, 130] on div at bounding box center [95, 125] width 122 height 69
click at [103, 124] on div at bounding box center [95, 125] width 122 height 69
click at [98, 200] on div at bounding box center [95, 197] width 122 height 69
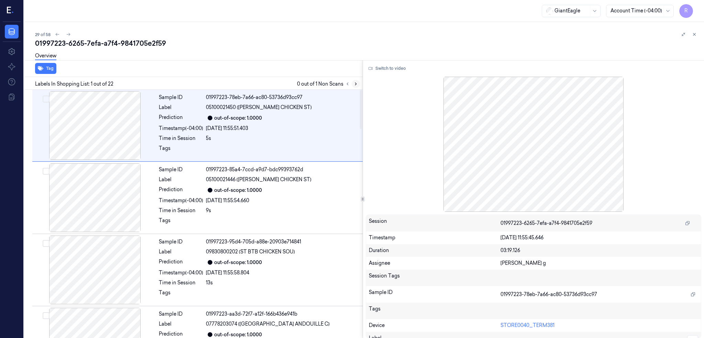
click at [358, 84] on icon at bounding box center [355, 83] width 5 height 5
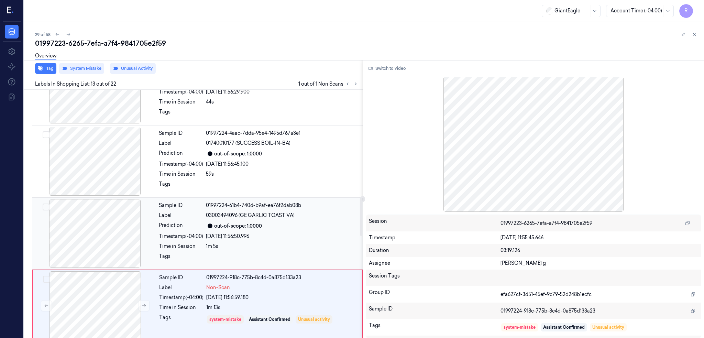
click at [100, 221] on div at bounding box center [95, 233] width 122 height 69
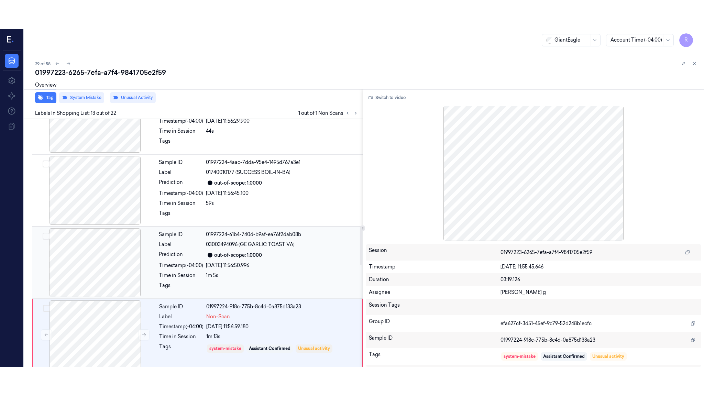
scroll to position [705, 0]
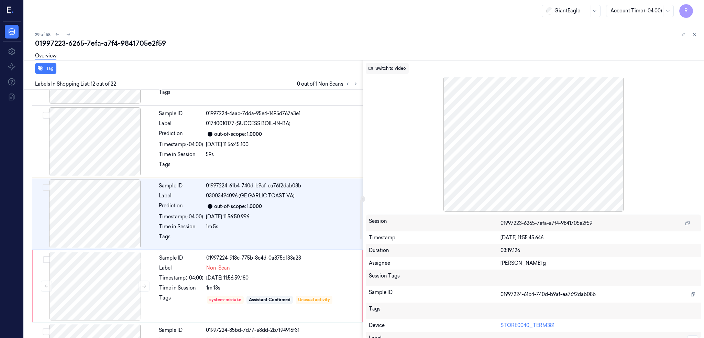
click at [401, 68] on button "Switch to video" at bounding box center [387, 68] width 43 height 11
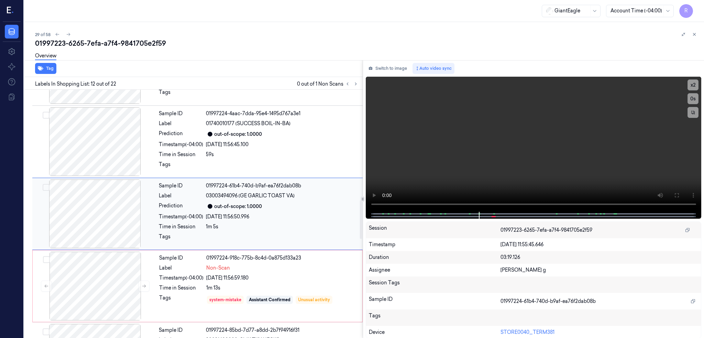
click at [88, 210] on div at bounding box center [95, 213] width 122 height 69
click at [679, 196] on icon at bounding box center [675, 194] width 5 height 5
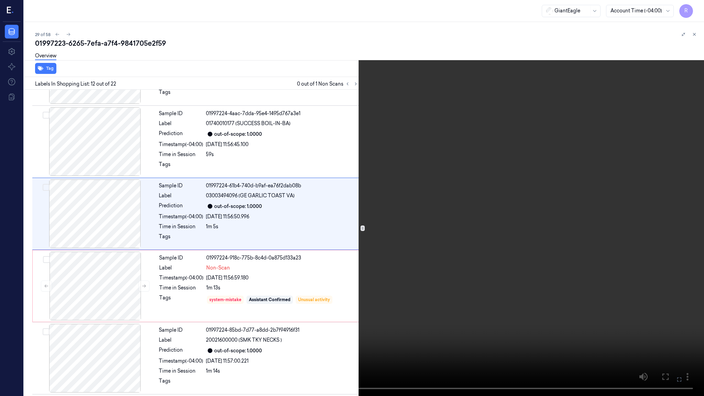
click at [508, 201] on video at bounding box center [352, 198] width 704 height 396
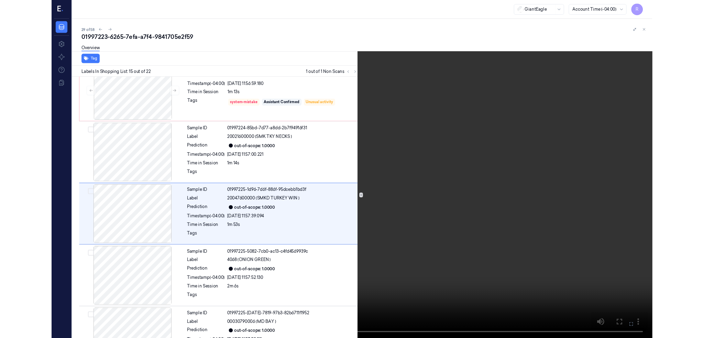
scroll to position [893, 0]
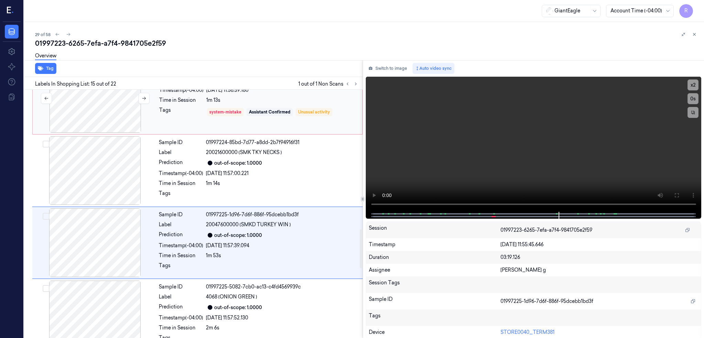
click at [100, 114] on div at bounding box center [95, 98] width 122 height 69
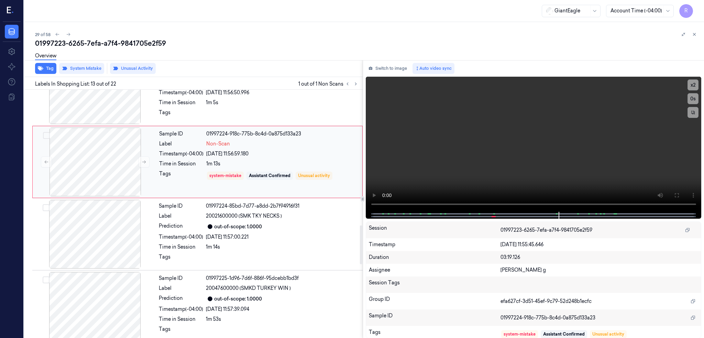
scroll to position [869, 0]
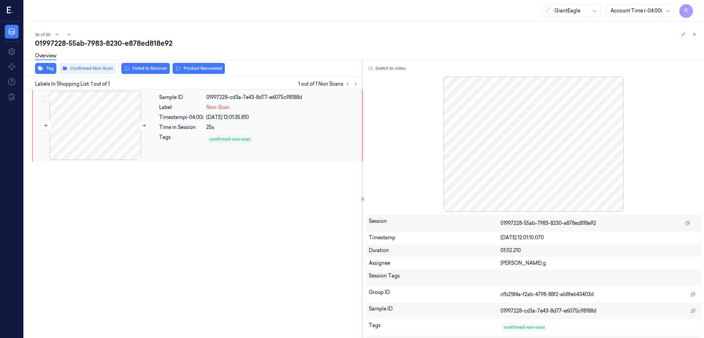
click at [79, 110] on div at bounding box center [95, 125] width 122 height 69
click at [397, 64] on button "Switch to video" at bounding box center [387, 68] width 43 height 11
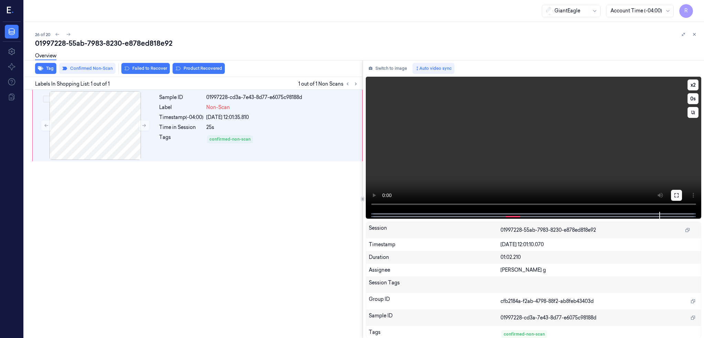
click at [678, 197] on icon at bounding box center [676, 195] width 4 height 4
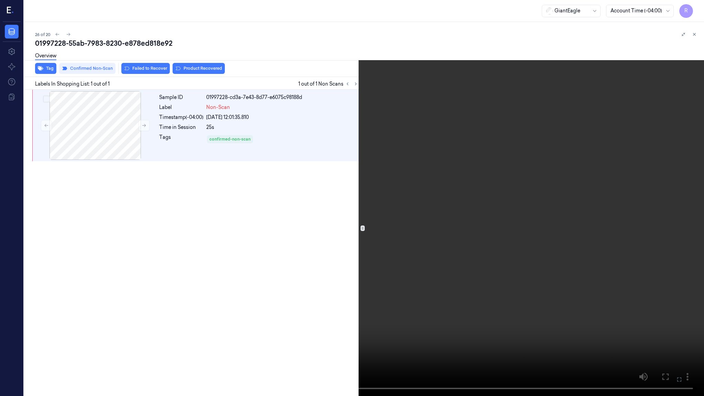
click at [217, 337] on video at bounding box center [352, 198] width 704 height 396
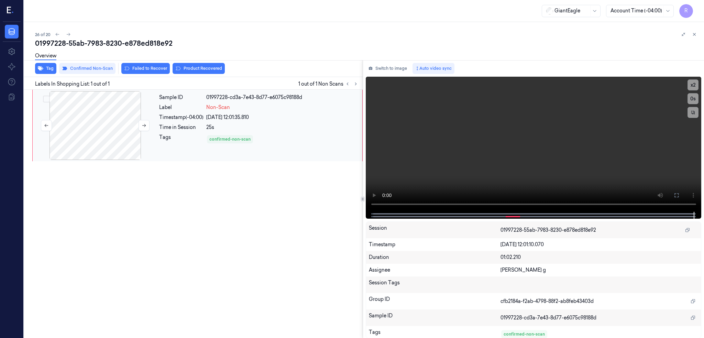
click at [125, 126] on div at bounding box center [95, 125] width 122 height 69
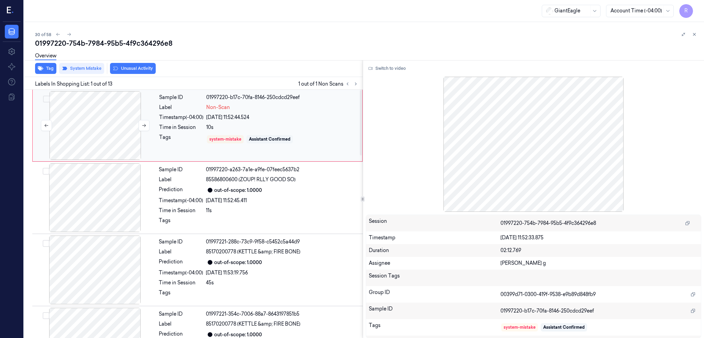
click at [89, 122] on div at bounding box center [95, 125] width 122 height 69
click at [392, 68] on button "Switch to video" at bounding box center [387, 68] width 43 height 11
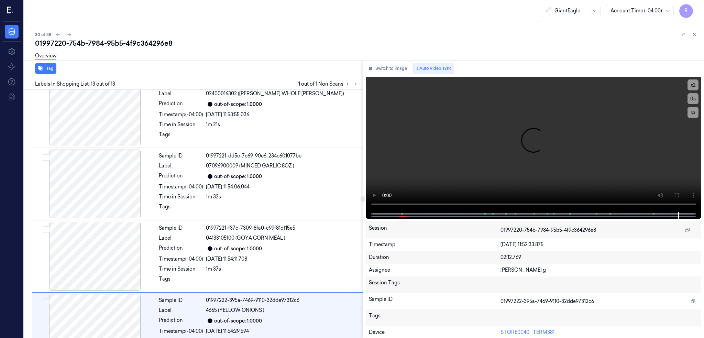
scroll to position [692, 0]
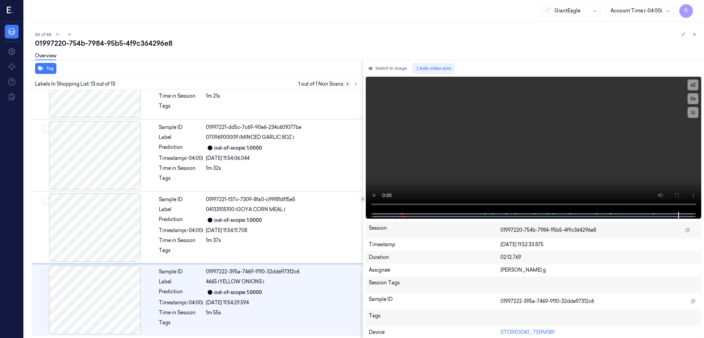
click at [352, 87] on button at bounding box center [347, 84] width 8 height 8
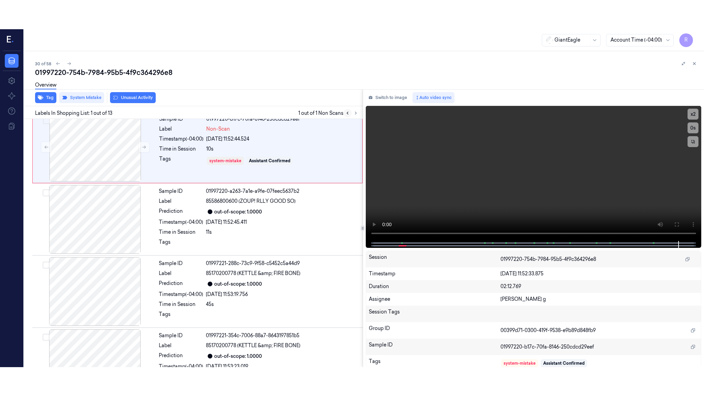
scroll to position [0, 0]
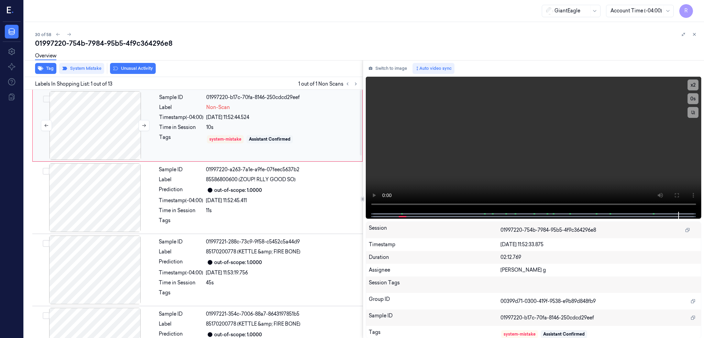
click at [93, 123] on div at bounding box center [95, 125] width 122 height 69
click at [682, 191] on button at bounding box center [676, 195] width 11 height 11
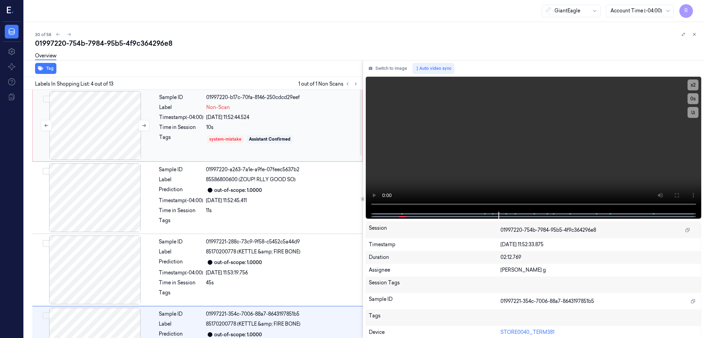
click at [95, 134] on div at bounding box center [95, 125] width 122 height 69
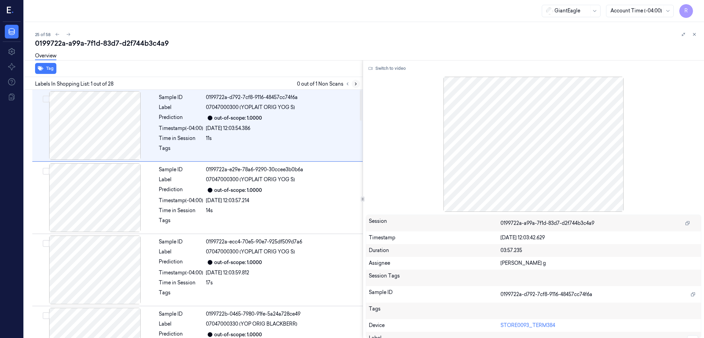
click at [356, 83] on icon at bounding box center [355, 84] width 1 height 2
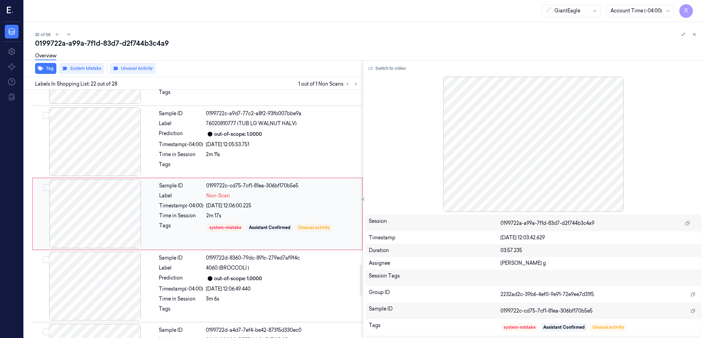
scroll to position [1427, 0]
click at [100, 219] on div at bounding box center [95, 213] width 122 height 69
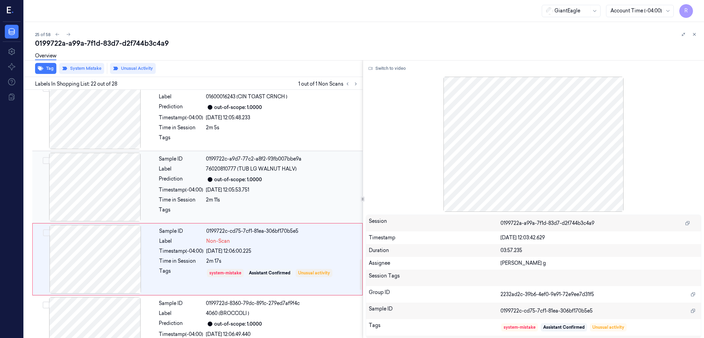
click at [108, 194] on div at bounding box center [95, 187] width 122 height 69
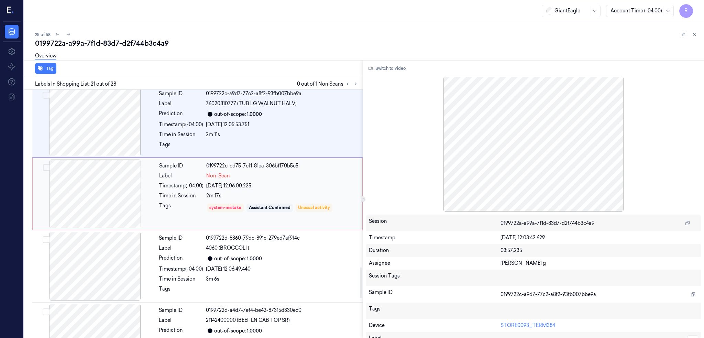
click at [102, 212] on div at bounding box center [95, 193] width 122 height 69
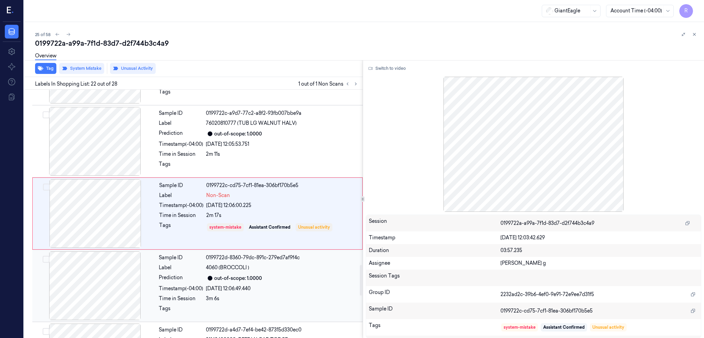
click at [98, 280] on div at bounding box center [95, 285] width 122 height 69
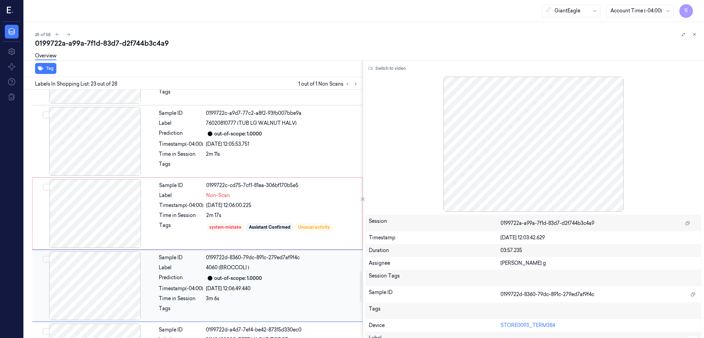
scroll to position [1500, 0]
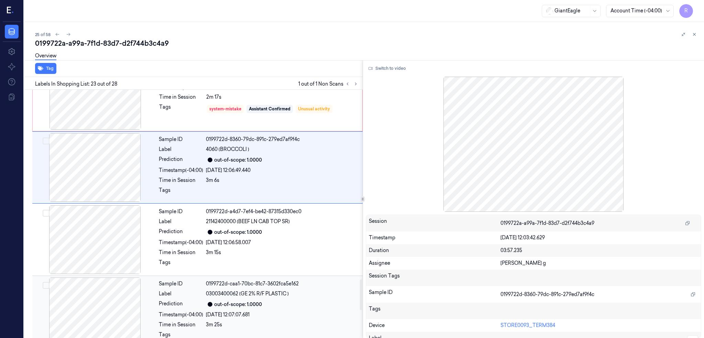
click at [101, 306] on div at bounding box center [95, 311] width 122 height 69
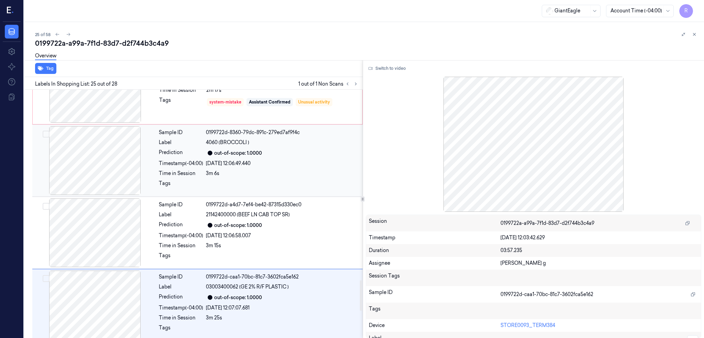
click at [90, 169] on div at bounding box center [95, 160] width 122 height 69
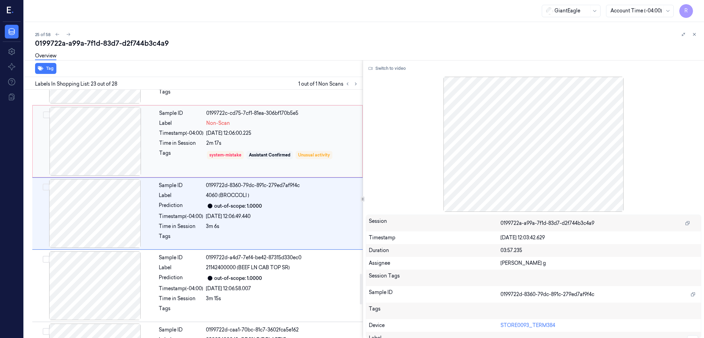
click at [99, 130] on div at bounding box center [95, 141] width 122 height 69
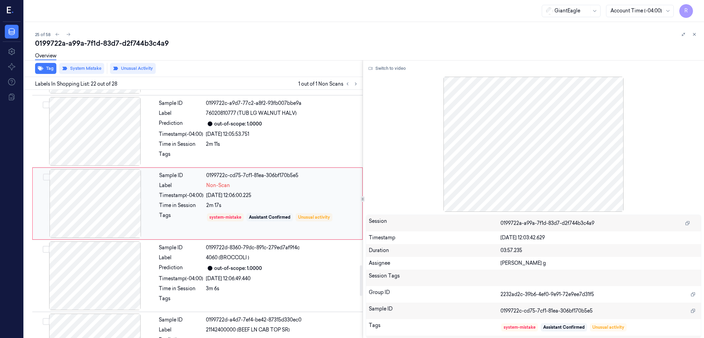
scroll to position [1427, 0]
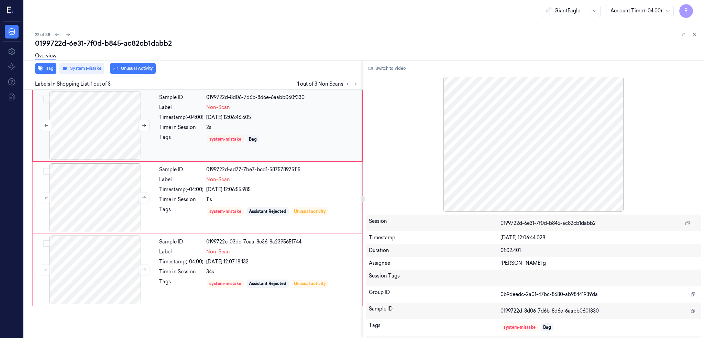
click at [100, 121] on div at bounding box center [95, 125] width 122 height 69
click at [391, 61] on div "Switch to video Session 0199722d-6e31-7f0d-b845-ac82cb1dabb2 Timestamp [DATE] 1…" at bounding box center [533, 199] width 341 height 278
click at [390, 69] on button "Switch to video" at bounding box center [387, 68] width 43 height 11
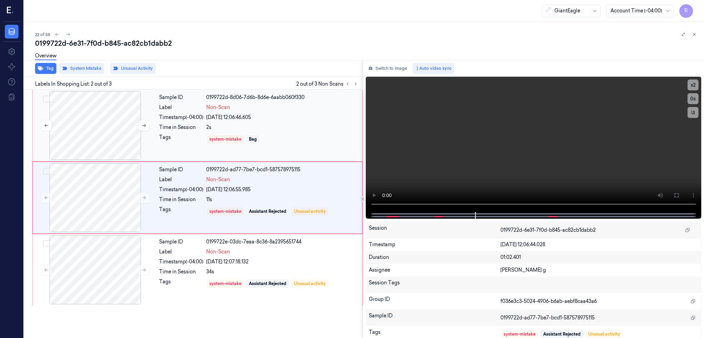
click at [80, 129] on div at bounding box center [95, 125] width 122 height 69
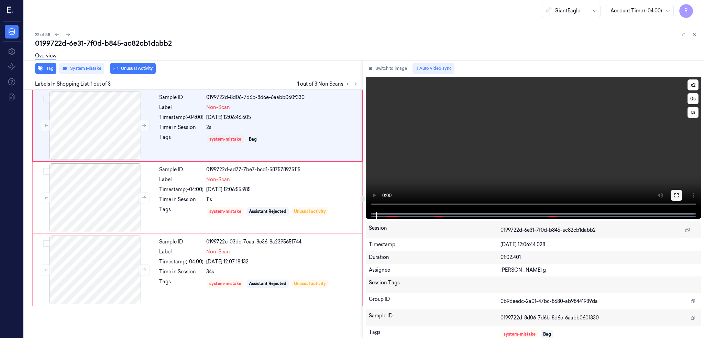
click at [682, 195] on button at bounding box center [676, 195] width 11 height 11
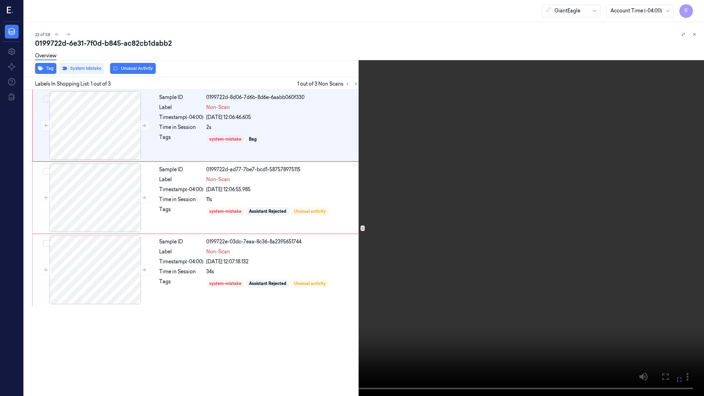
click at [306, 284] on video at bounding box center [352, 198] width 704 height 396
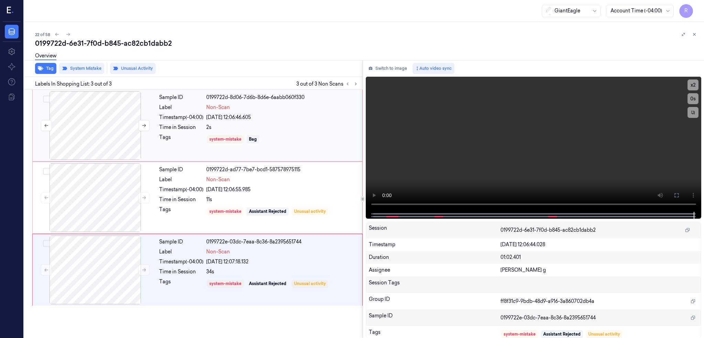
click at [90, 119] on div at bounding box center [95, 125] width 122 height 69
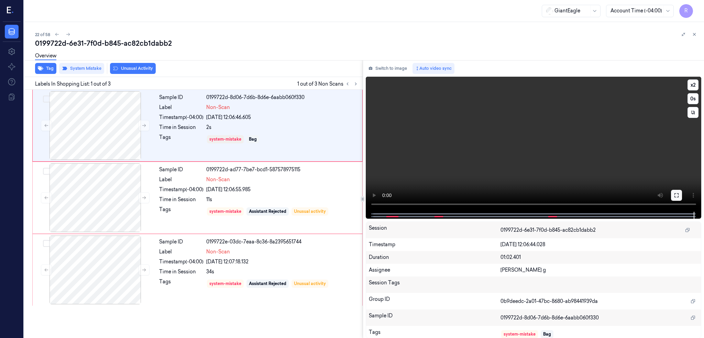
click at [679, 195] on icon at bounding box center [675, 194] width 5 height 5
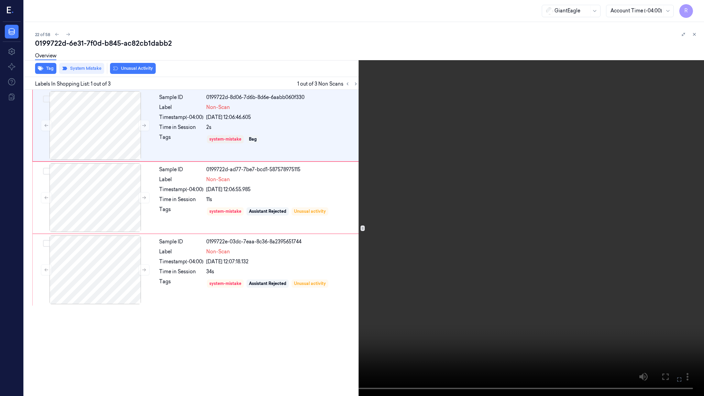
click at [403, 227] on video at bounding box center [352, 198] width 704 height 396
click at [0, 0] on button at bounding box center [0, 0] width 0 height 0
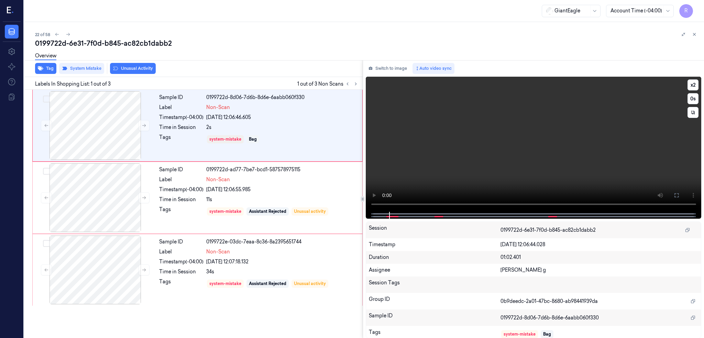
click at [682, 193] on button at bounding box center [676, 195] width 11 height 11
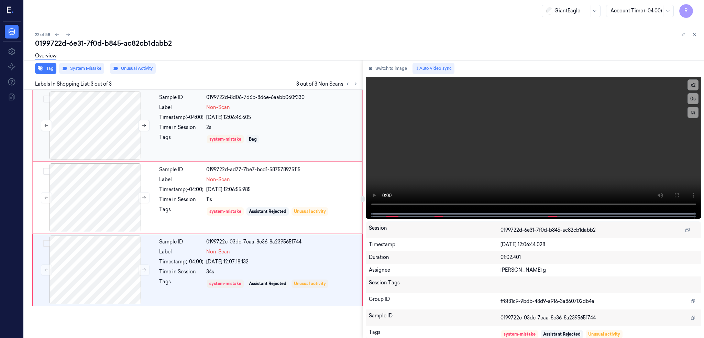
click at [91, 143] on div at bounding box center [95, 125] width 122 height 69
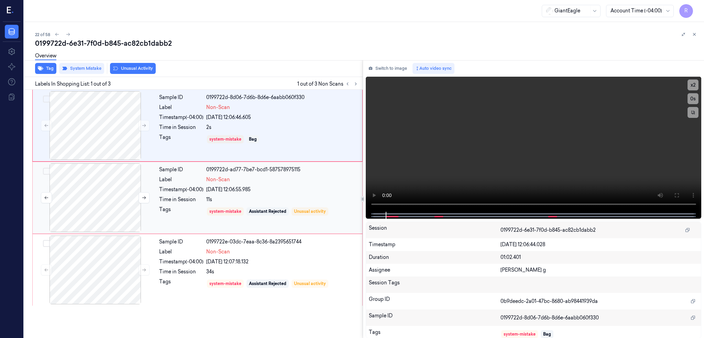
click at [101, 206] on div at bounding box center [95, 197] width 122 height 69
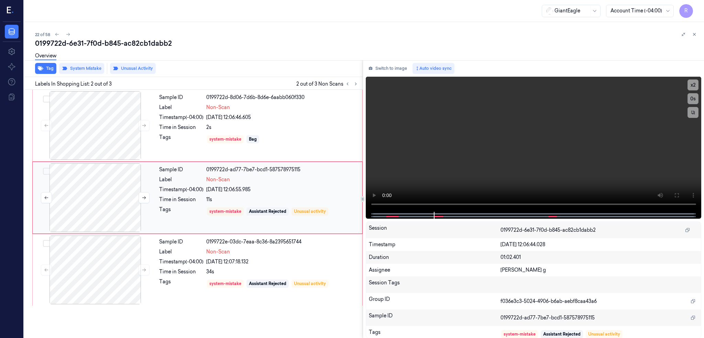
click at [114, 182] on div at bounding box center [95, 197] width 122 height 69
click at [112, 254] on div at bounding box center [95, 269] width 122 height 69
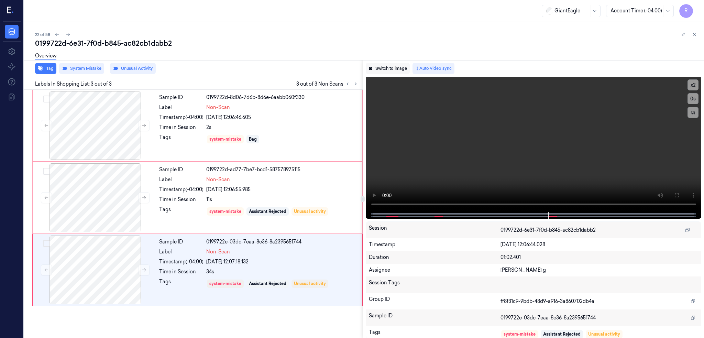
click at [396, 71] on button "Switch to image" at bounding box center [388, 68] width 44 height 11
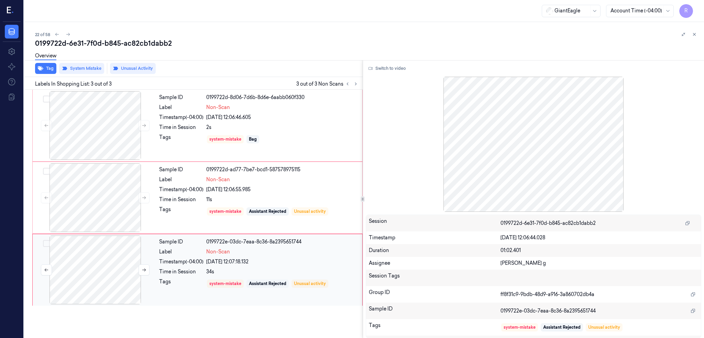
click at [113, 266] on div at bounding box center [95, 269] width 122 height 69
click at [141, 269] on button at bounding box center [143, 269] width 11 height 11
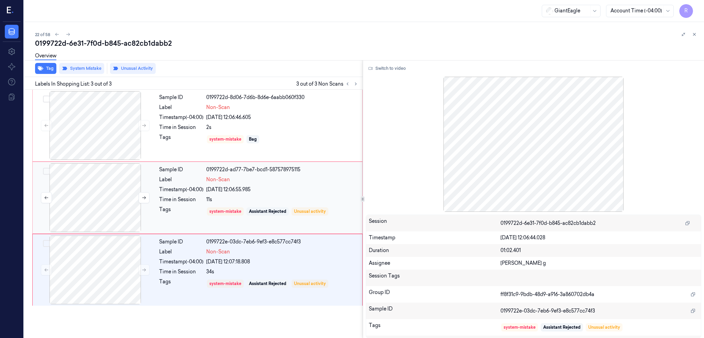
click at [106, 201] on div at bounding box center [95, 197] width 122 height 69
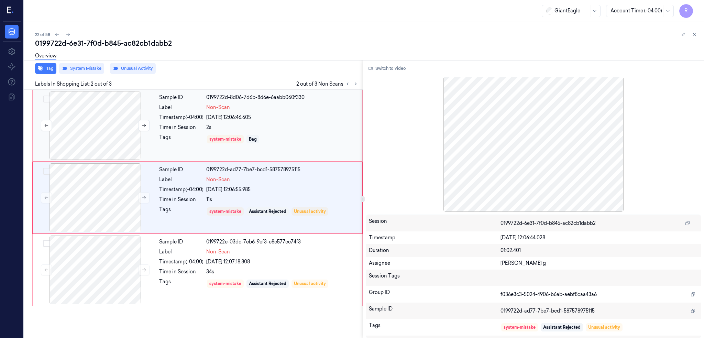
click at [94, 133] on div at bounding box center [95, 125] width 122 height 69
click at [98, 190] on div at bounding box center [95, 197] width 122 height 69
click at [97, 258] on div at bounding box center [95, 269] width 122 height 69
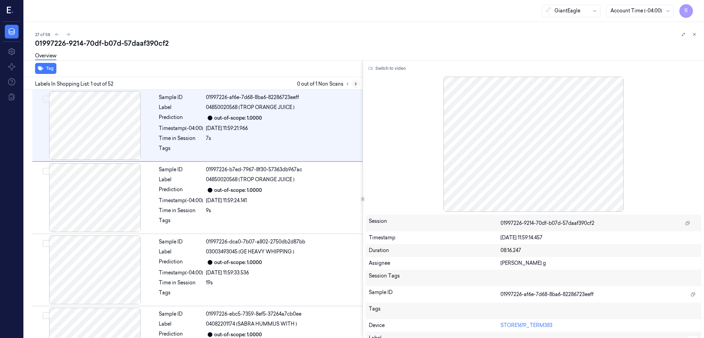
click at [358, 85] on icon at bounding box center [355, 83] width 5 height 5
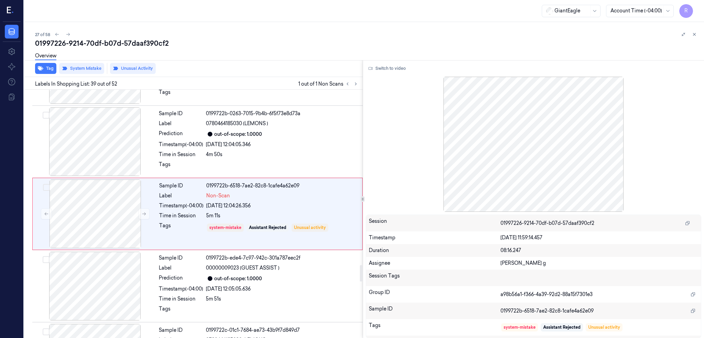
scroll to position [2655, 0]
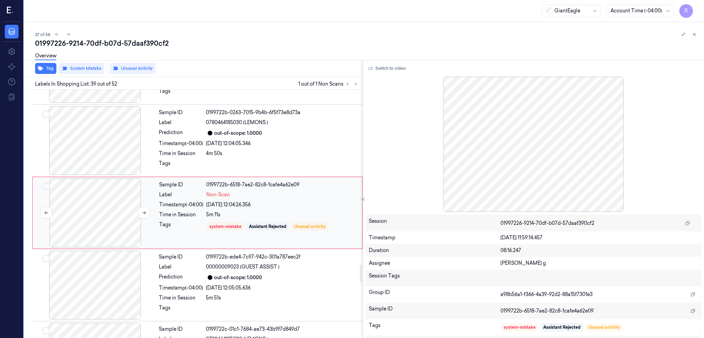
click at [96, 218] on div at bounding box center [95, 212] width 122 height 69
click at [114, 151] on div at bounding box center [95, 140] width 122 height 69
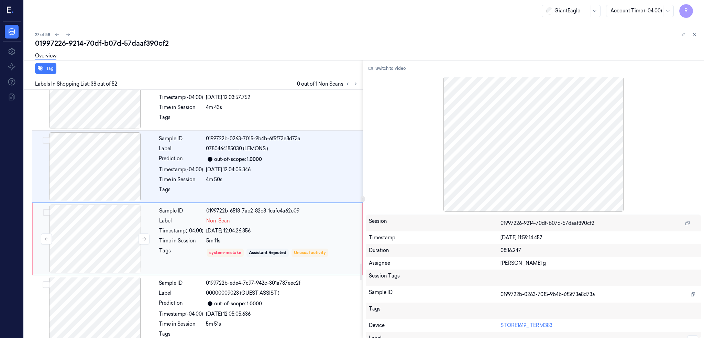
click at [92, 228] on div at bounding box center [95, 238] width 122 height 69
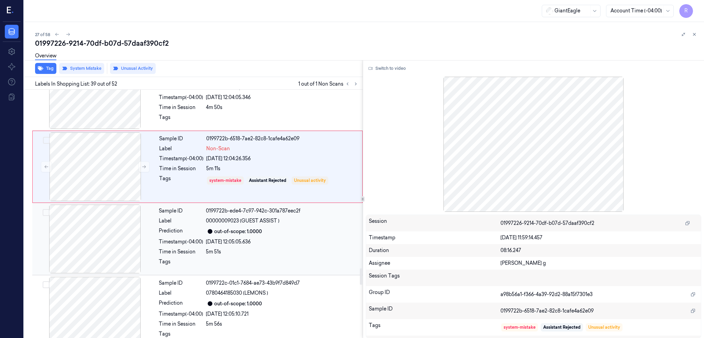
click at [94, 267] on div at bounding box center [95, 238] width 122 height 69
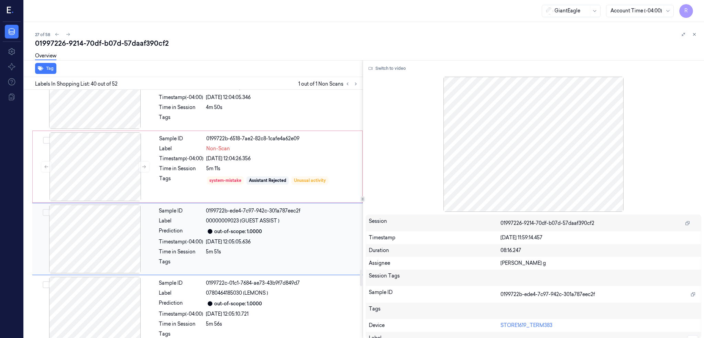
scroll to position [2727, 0]
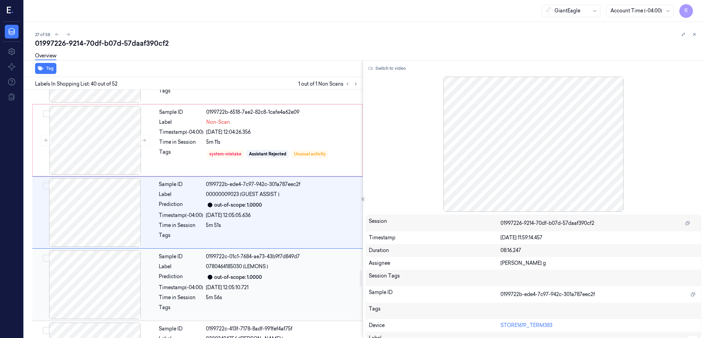
click at [101, 282] on div at bounding box center [95, 284] width 122 height 69
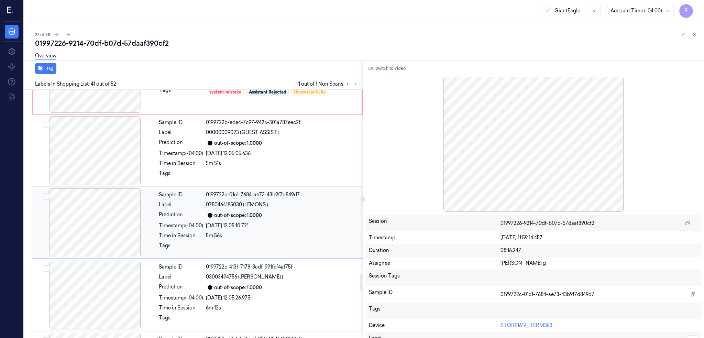
scroll to position [2799, 0]
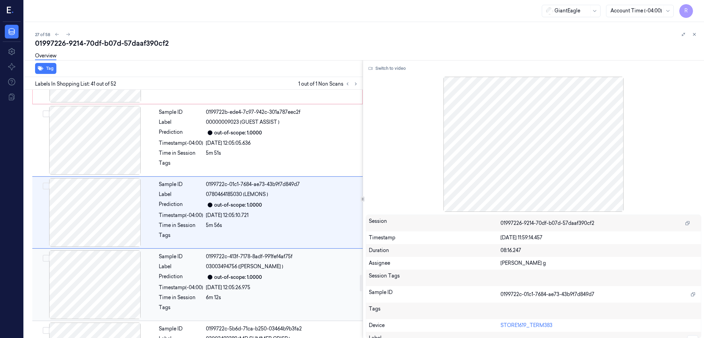
click at [103, 283] on div at bounding box center [95, 284] width 122 height 69
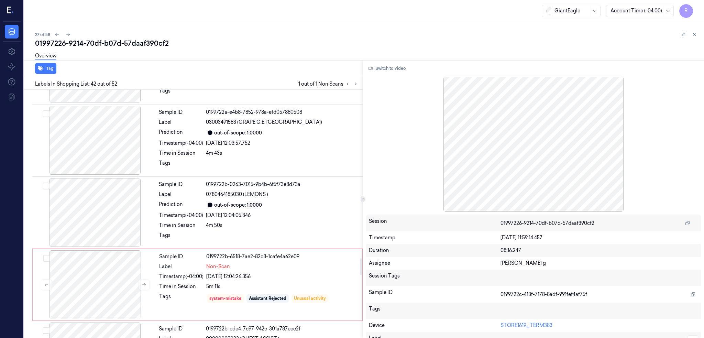
scroll to position [2551, 0]
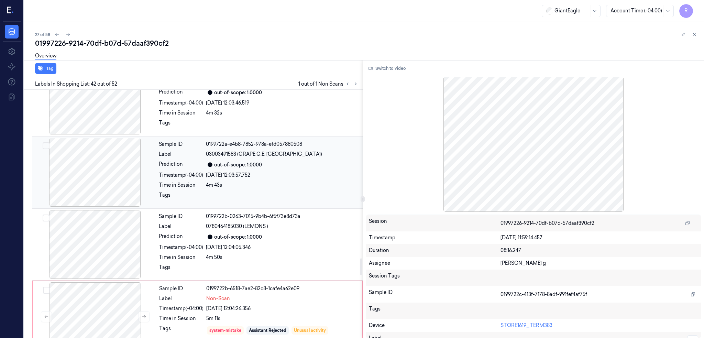
click at [104, 184] on div at bounding box center [95, 172] width 122 height 69
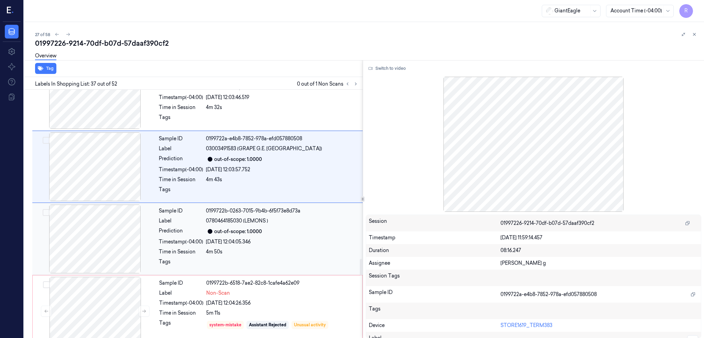
click at [109, 222] on div at bounding box center [95, 238] width 122 height 69
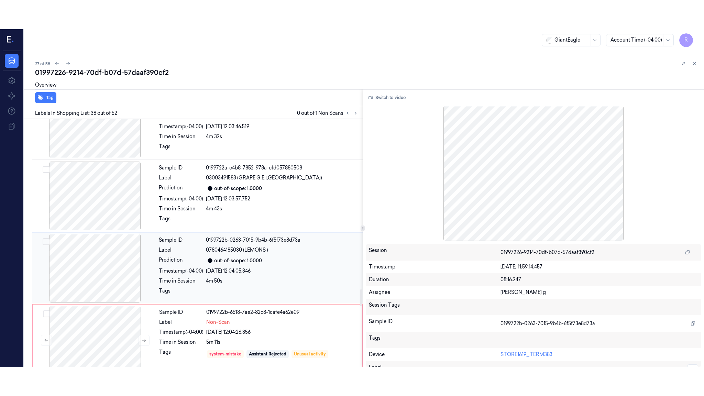
scroll to position [2583, 0]
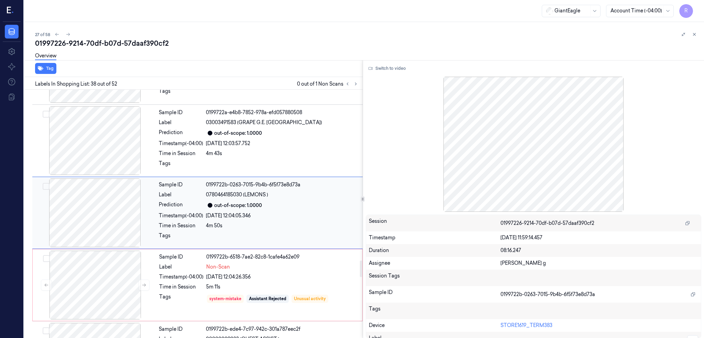
click at [99, 208] on div at bounding box center [95, 212] width 122 height 69
click at [387, 65] on button "Switch to video" at bounding box center [387, 68] width 43 height 11
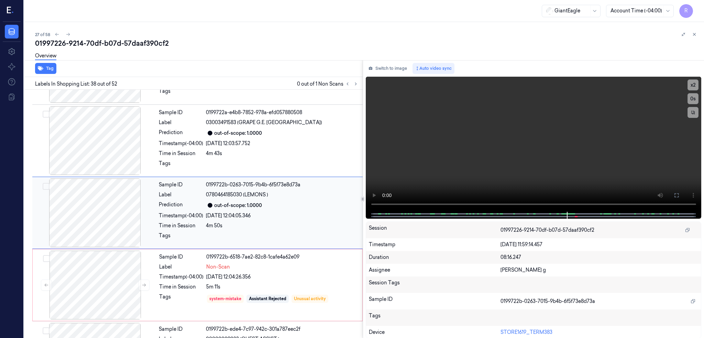
click at [87, 196] on div at bounding box center [95, 212] width 122 height 69
click at [91, 204] on div at bounding box center [95, 212] width 122 height 69
click at [679, 196] on icon at bounding box center [675, 194] width 5 height 5
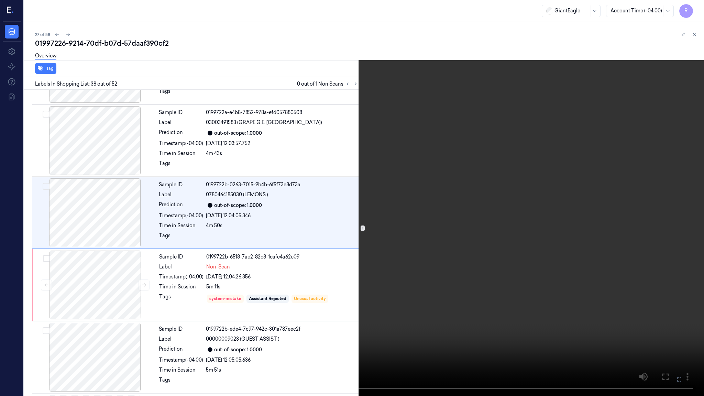
click at [454, 202] on video at bounding box center [352, 198] width 704 height 396
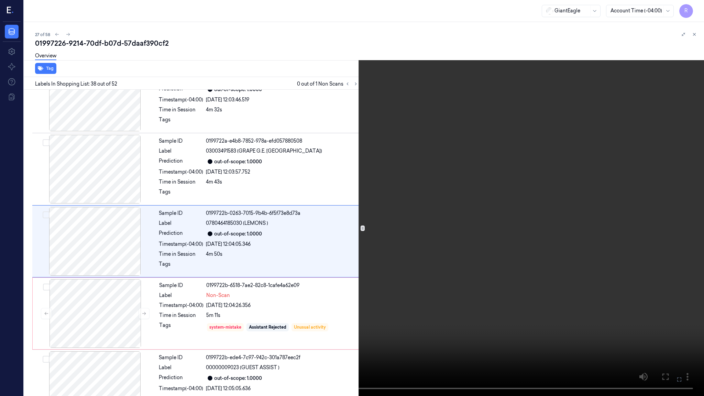
scroll to position [2554, 0]
click at [454, 202] on video at bounding box center [352, 198] width 704 height 396
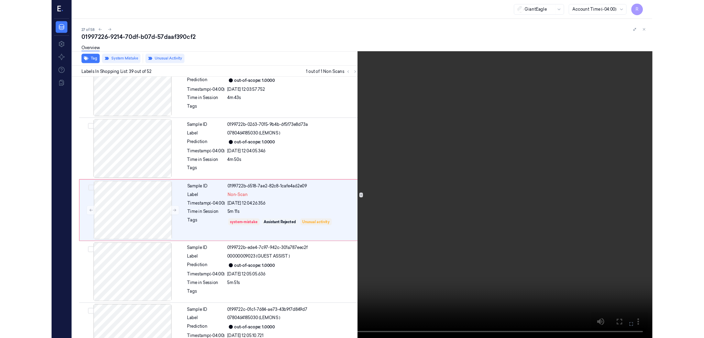
scroll to position [2626, 0]
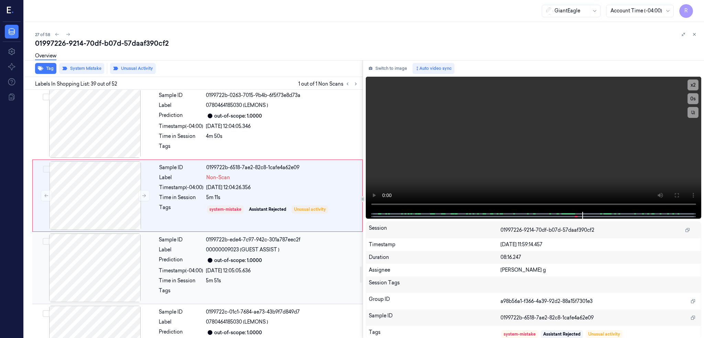
click at [105, 278] on div at bounding box center [95, 267] width 122 height 69
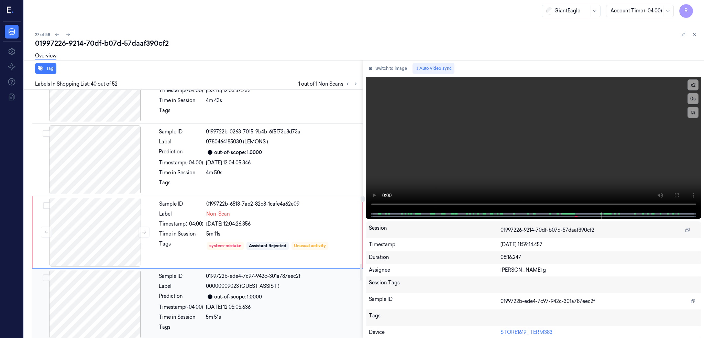
scroll to position [2544, 0]
click at [106, 228] on div at bounding box center [95, 232] width 122 height 69
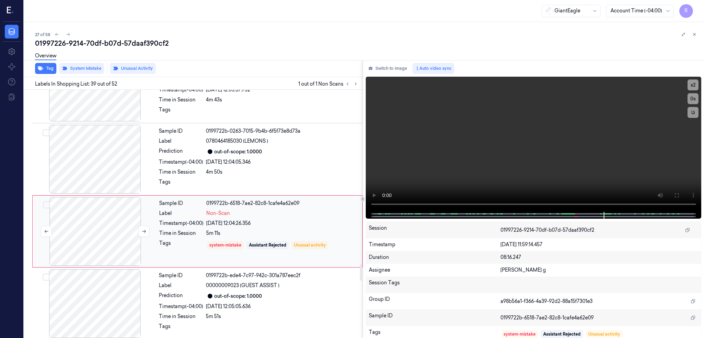
scroll to position [2655, 0]
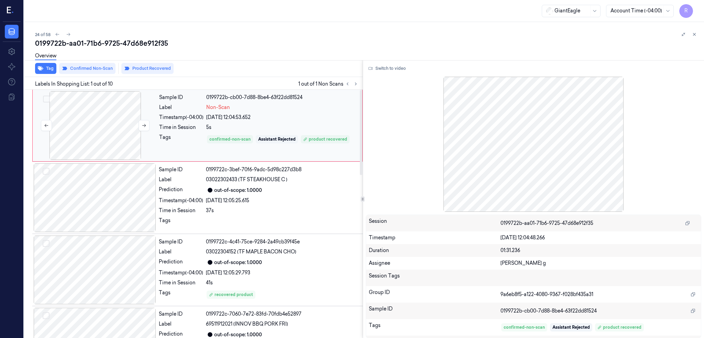
click at [94, 114] on div at bounding box center [95, 125] width 122 height 69
click at [397, 64] on button "Switch to video" at bounding box center [387, 68] width 43 height 11
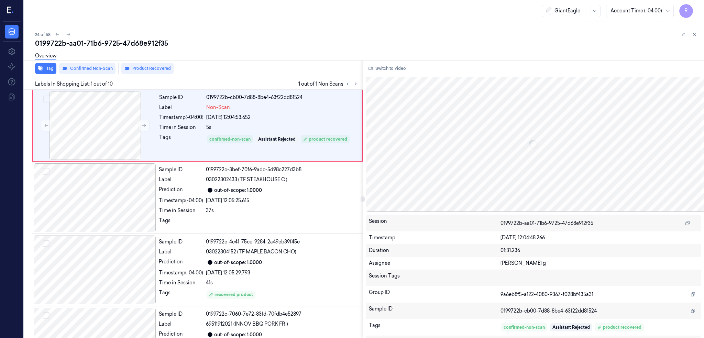
click at [399, 60] on div "Switch to video Session 0199722b-aa01-71b6-9725-47d68e912f35 Timestamp [DATE] 1…" at bounding box center [533, 199] width 341 height 278
click at [398, 74] on div "Switch to video Session 0199722b-aa01-71b6-9725-47d68e912f35 Timestamp [DATE] 1…" at bounding box center [533, 199] width 341 height 278
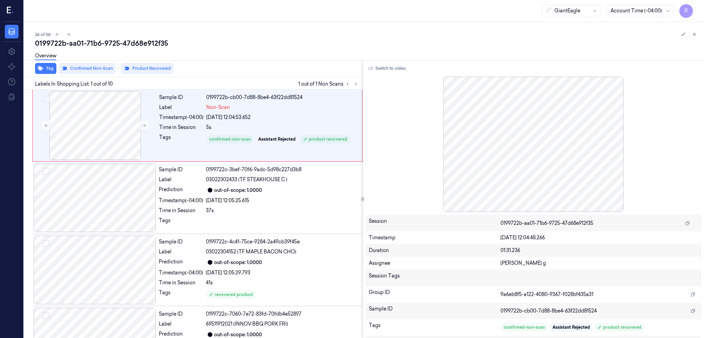
click at [407, 61] on div "Switch to video Session 0199722b-aa01-71b6-9725-47d68e912f35 Timestamp [DATE] 1…" at bounding box center [533, 199] width 341 height 278
click at [395, 77] on div at bounding box center [534, 144] width 336 height 135
click at [394, 65] on button "Switch to video" at bounding box center [387, 68] width 43 height 11
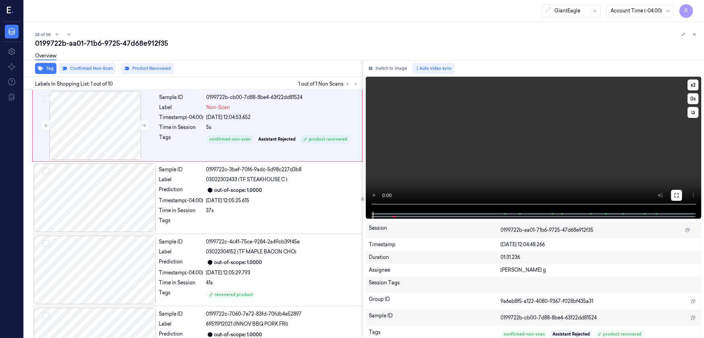
click at [682, 197] on button at bounding box center [676, 195] width 11 height 11
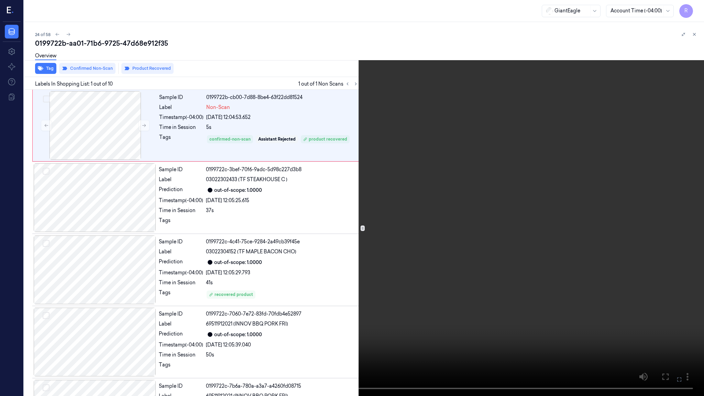
click at [405, 244] on video at bounding box center [352, 198] width 704 height 396
click at [336, 325] on video at bounding box center [352, 198] width 704 height 396
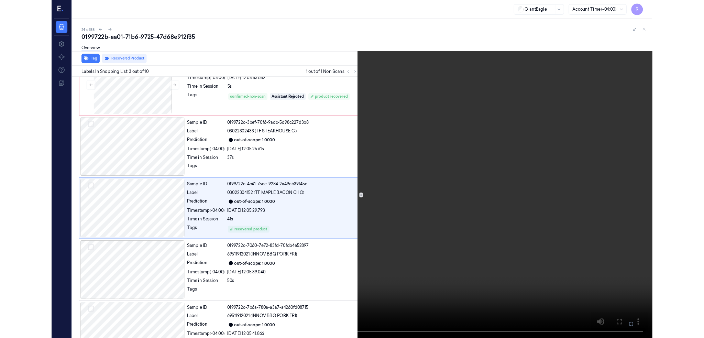
scroll to position [26, 0]
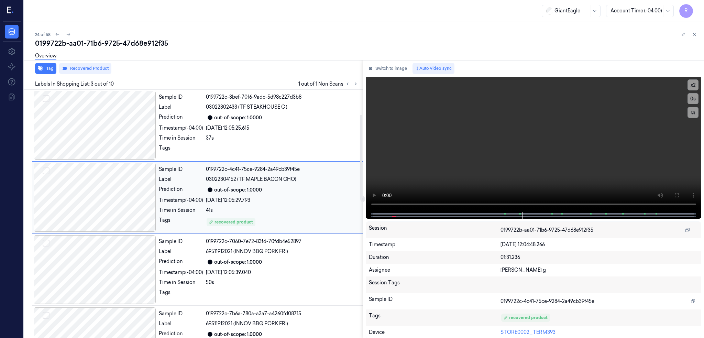
click at [105, 194] on div at bounding box center [95, 197] width 122 height 69
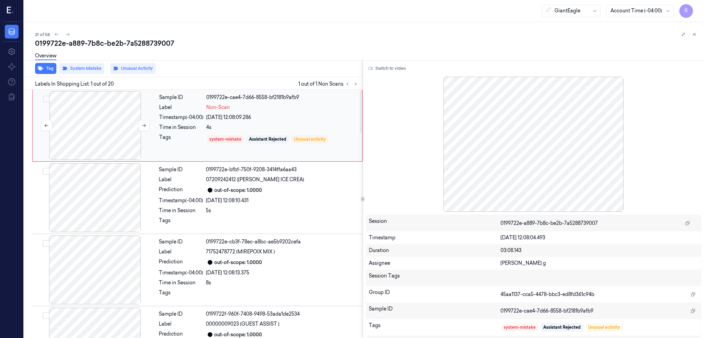
click at [106, 126] on div at bounding box center [95, 125] width 122 height 69
click at [91, 133] on div at bounding box center [95, 125] width 122 height 69
click at [127, 194] on div at bounding box center [95, 197] width 122 height 69
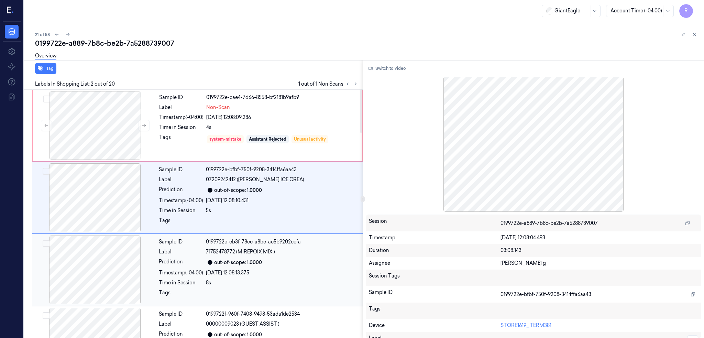
click at [100, 266] on div at bounding box center [95, 269] width 122 height 69
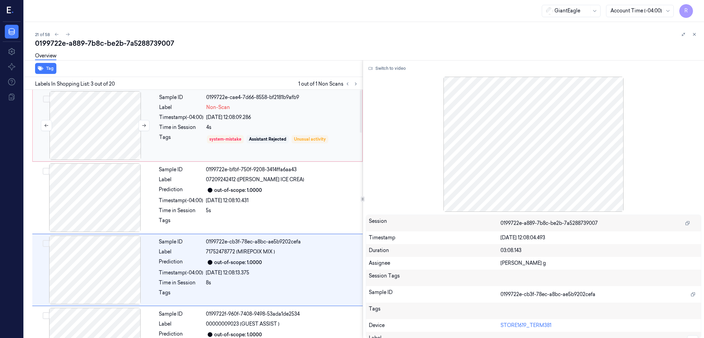
click at [108, 132] on div at bounding box center [95, 125] width 122 height 69
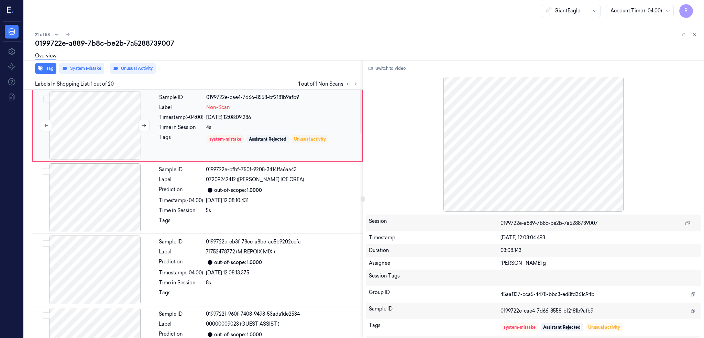
click at [108, 132] on div at bounding box center [95, 125] width 122 height 69
click at [396, 68] on button "Switch to video" at bounding box center [387, 68] width 43 height 11
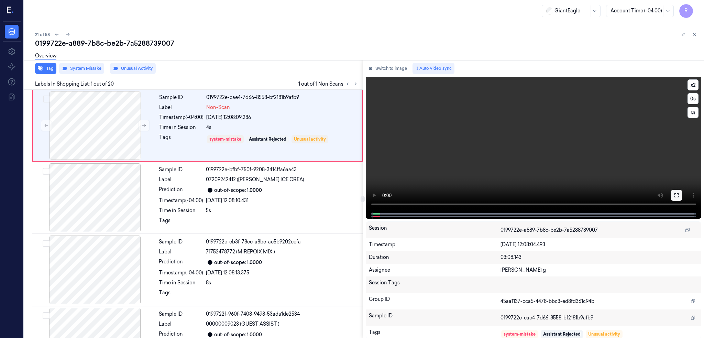
click at [682, 196] on button at bounding box center [676, 195] width 11 height 11
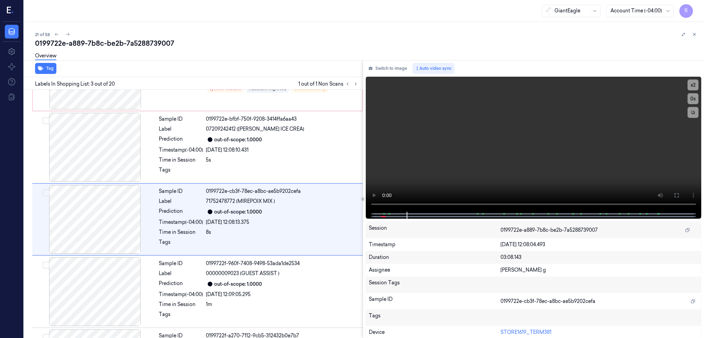
scroll to position [56, 0]
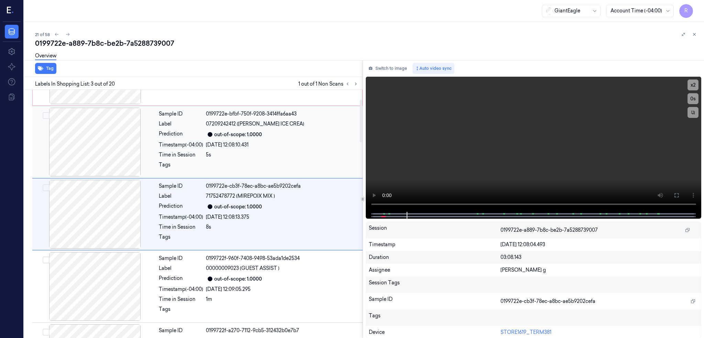
click at [119, 143] on div at bounding box center [95, 142] width 122 height 69
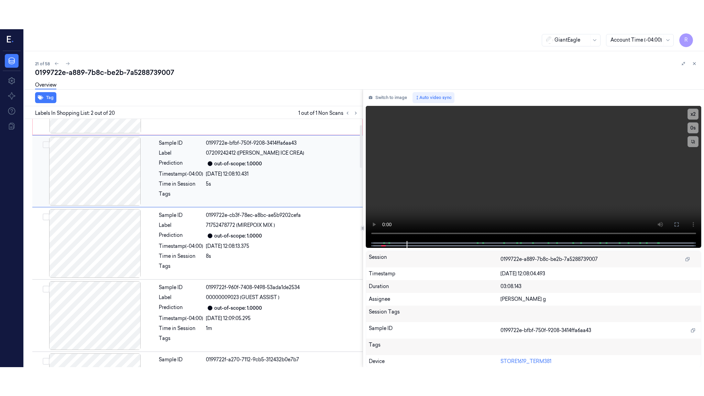
scroll to position [0, 0]
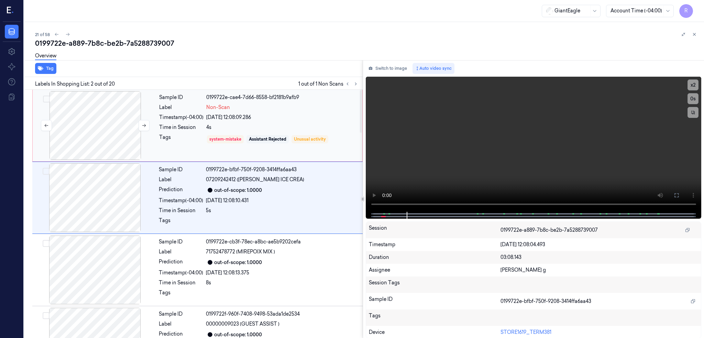
click at [104, 120] on div at bounding box center [95, 125] width 122 height 69
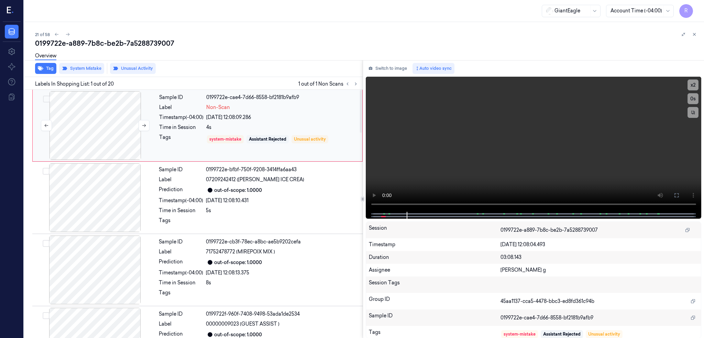
click at [114, 125] on div at bounding box center [95, 125] width 122 height 69
click at [386, 184] on video at bounding box center [534, 144] width 336 height 135
click at [682, 193] on button at bounding box center [676, 195] width 11 height 11
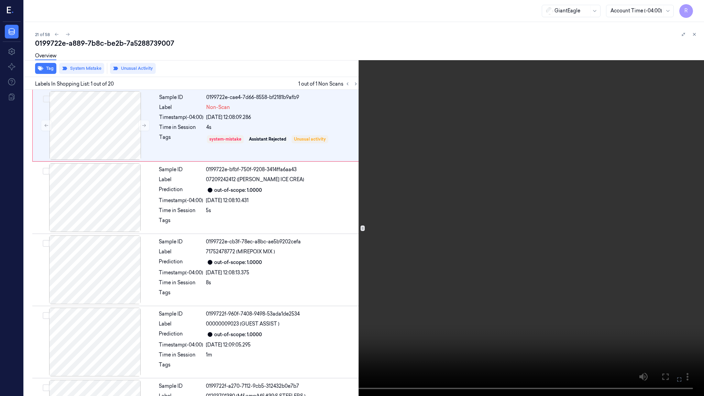
click at [399, 218] on video at bounding box center [352, 198] width 704 height 396
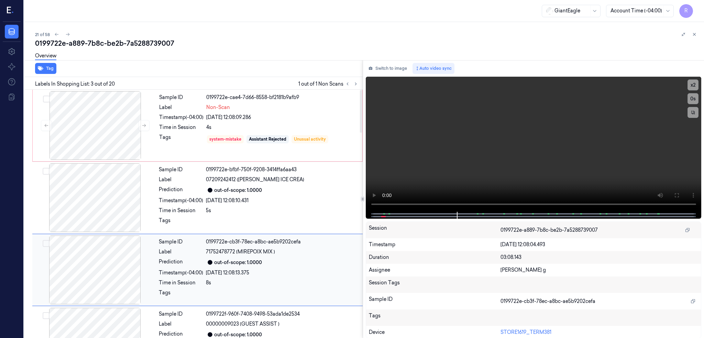
click at [101, 262] on div at bounding box center [95, 269] width 122 height 69
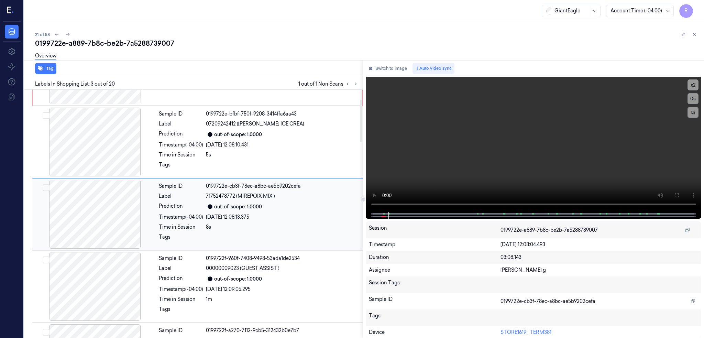
click at [98, 215] on div at bounding box center [95, 214] width 122 height 69
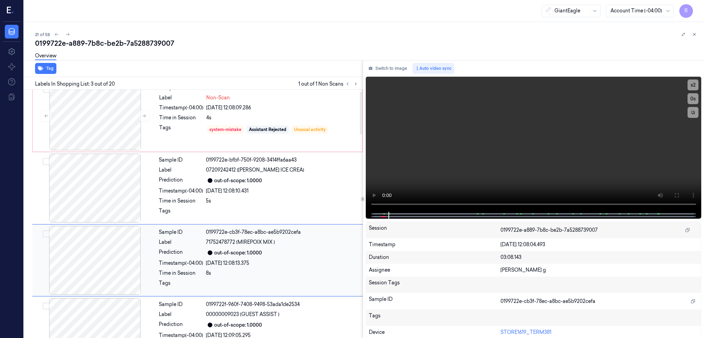
scroll to position [0, 0]
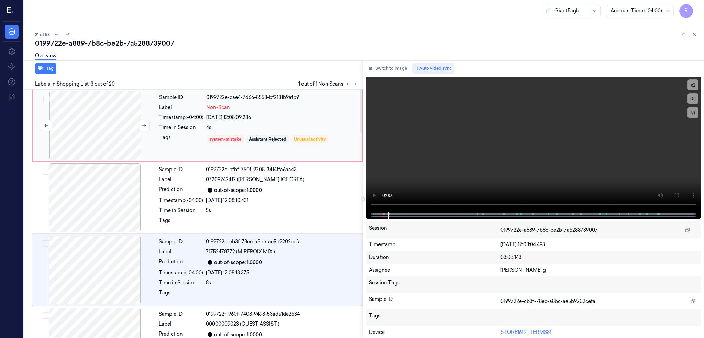
click at [102, 140] on div at bounding box center [95, 125] width 122 height 69
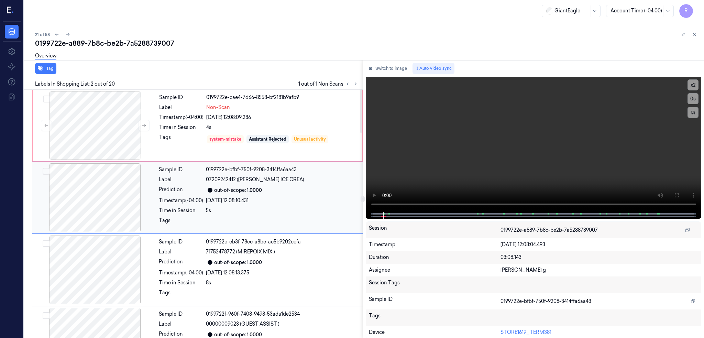
click at [112, 206] on div at bounding box center [95, 197] width 122 height 69
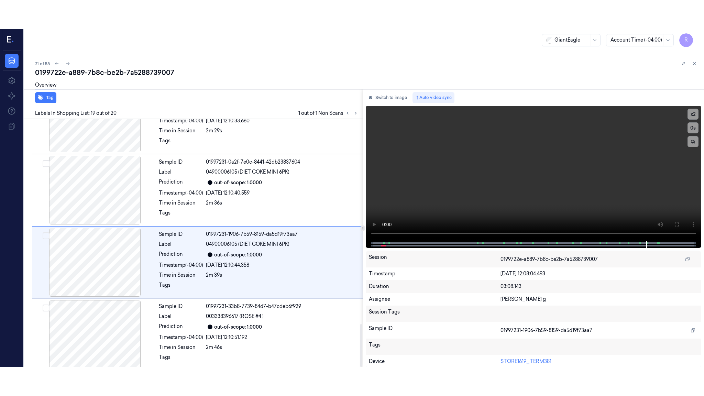
scroll to position [1197, 0]
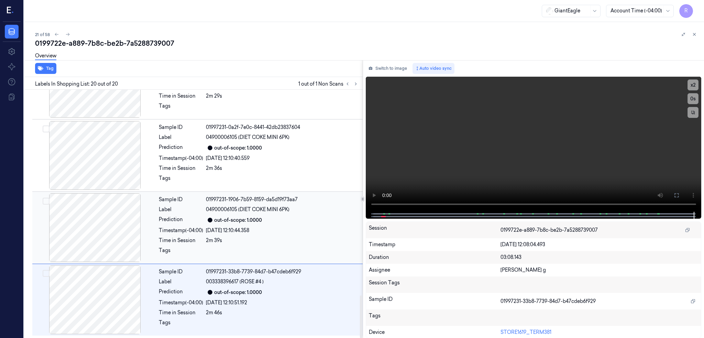
click at [75, 226] on div at bounding box center [95, 227] width 122 height 69
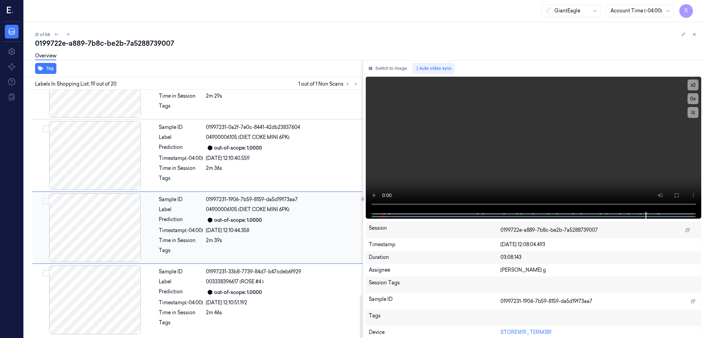
click at [75, 226] on div at bounding box center [95, 227] width 122 height 69
click at [679, 196] on icon at bounding box center [675, 194] width 5 height 5
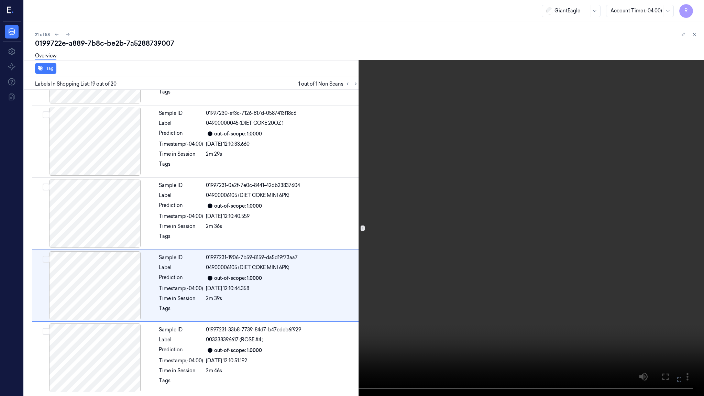
click at [666, 228] on video at bounding box center [352, 198] width 704 height 396
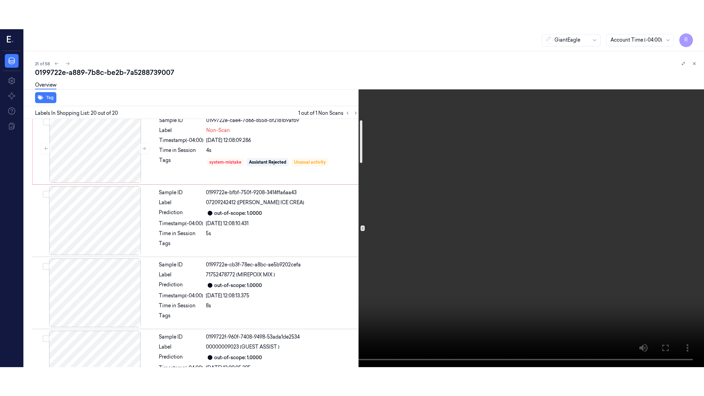
scroll to position [0, 0]
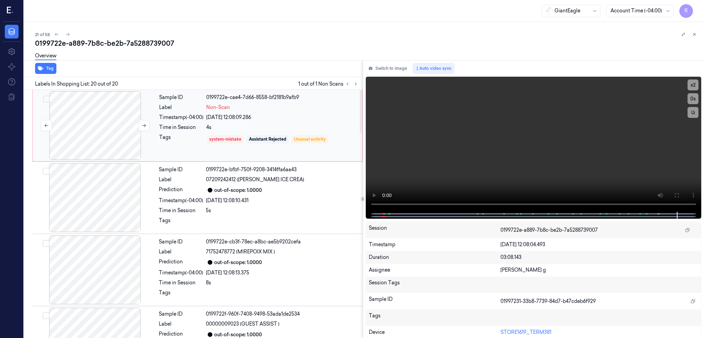
click at [94, 145] on div at bounding box center [95, 125] width 122 height 69
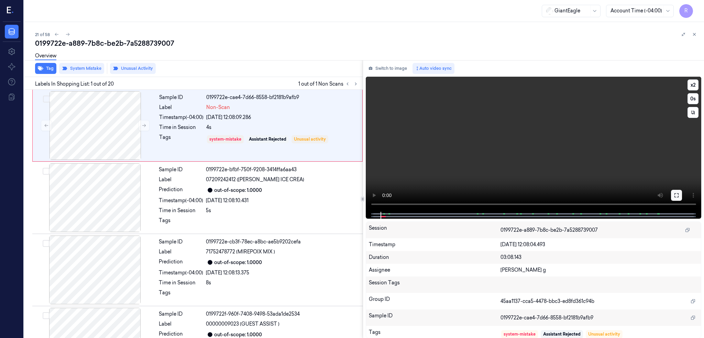
click at [682, 195] on button at bounding box center [676, 195] width 11 height 11
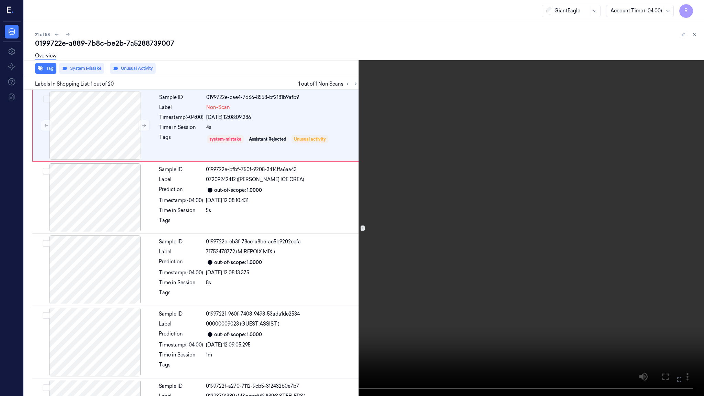
click at [403, 248] on video at bounding box center [352, 198] width 704 height 396
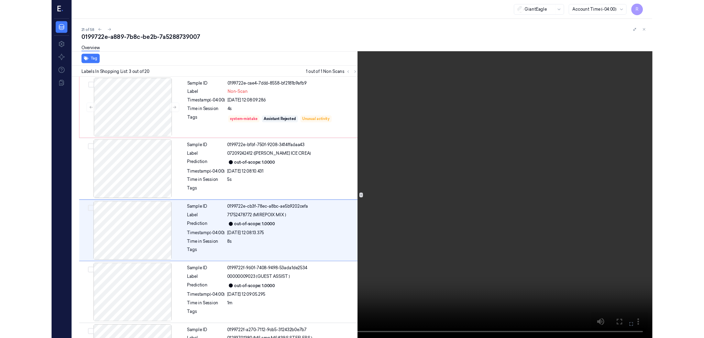
scroll to position [26, 0]
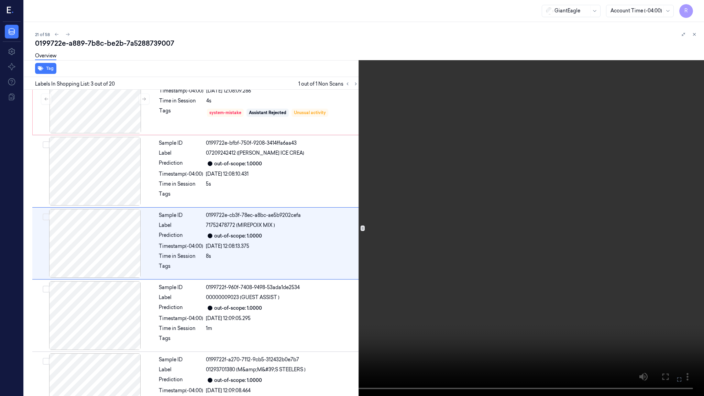
click at [0, 0] on button at bounding box center [0, 0] width 0 height 0
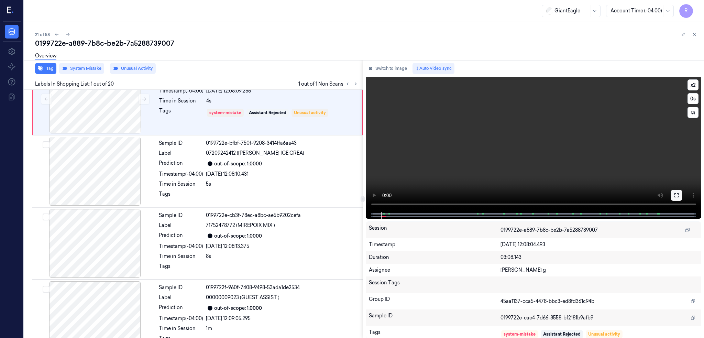
scroll to position [0, 0]
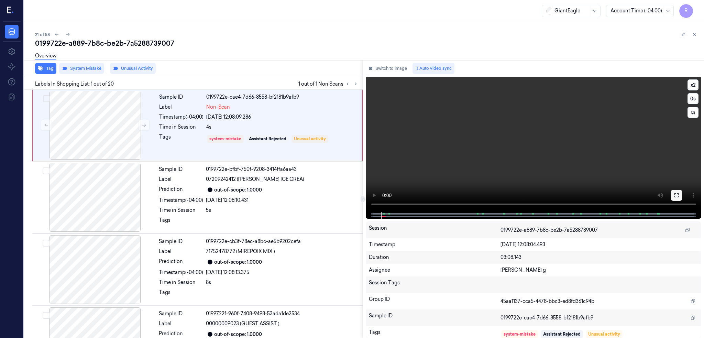
click at [679, 192] on icon at bounding box center [675, 194] width 5 height 5
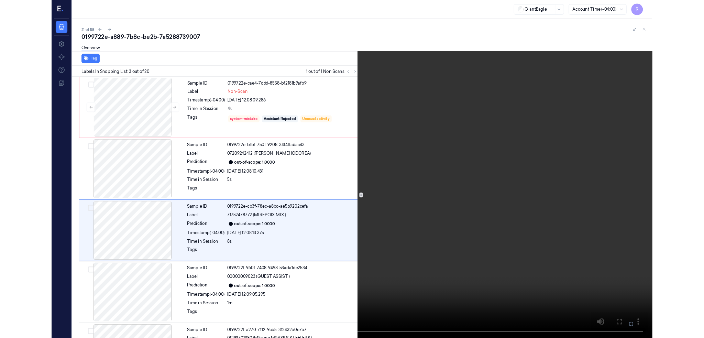
scroll to position [26, 0]
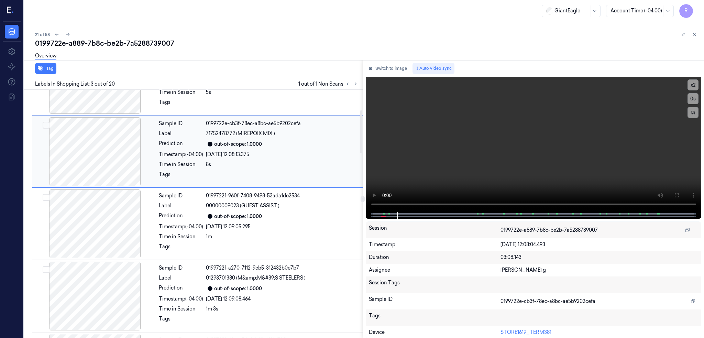
click at [111, 149] on div at bounding box center [95, 151] width 122 height 69
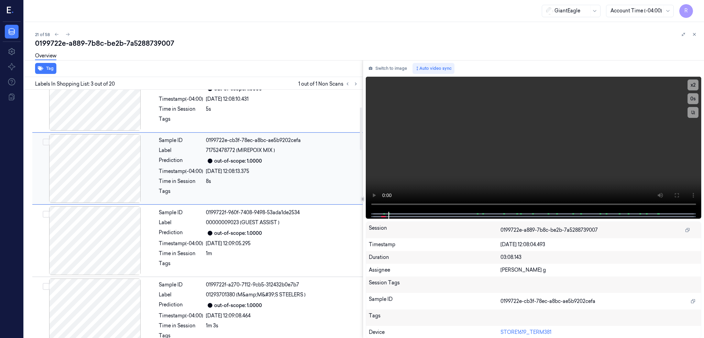
click at [114, 237] on div at bounding box center [95, 240] width 122 height 69
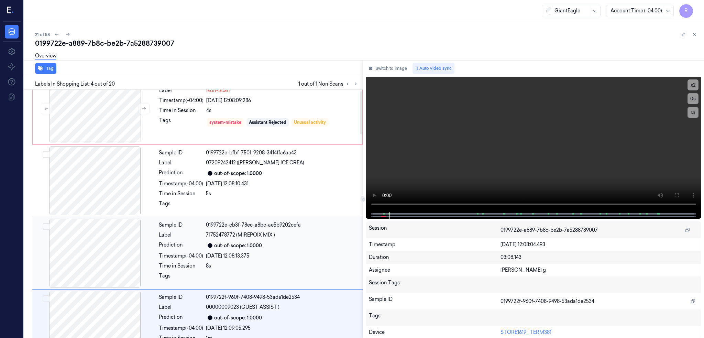
scroll to position [0, 0]
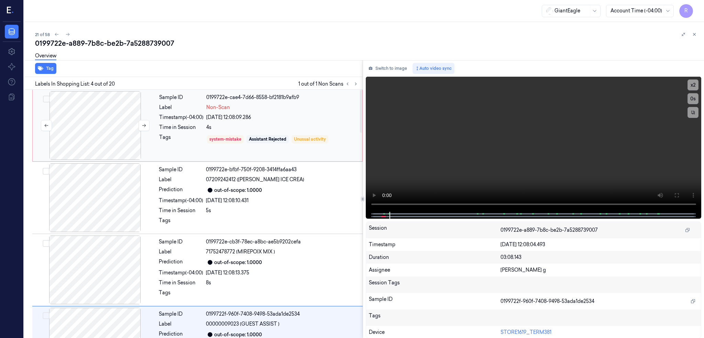
click at [110, 124] on div at bounding box center [95, 125] width 122 height 69
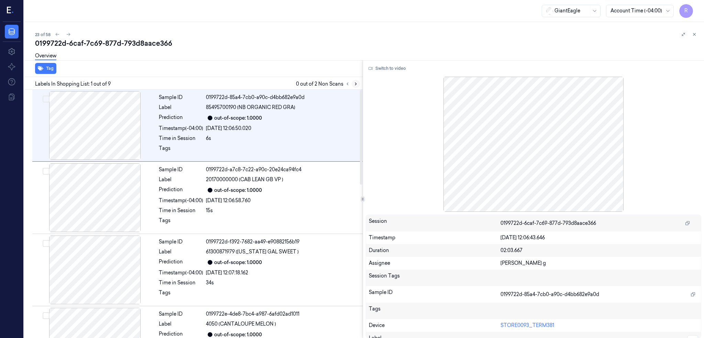
click at [358, 86] on icon at bounding box center [355, 83] width 5 height 5
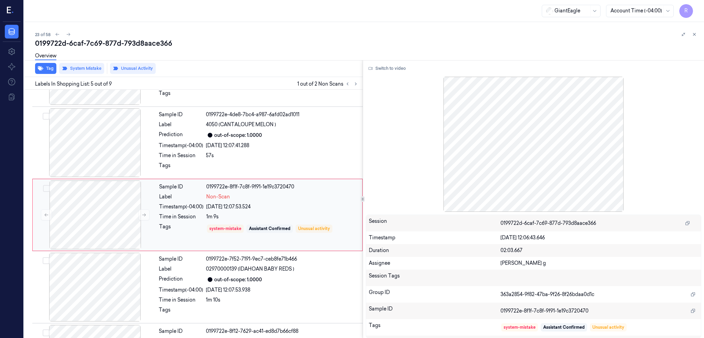
scroll to position [200, 0]
click at [98, 212] on div at bounding box center [95, 214] width 122 height 69
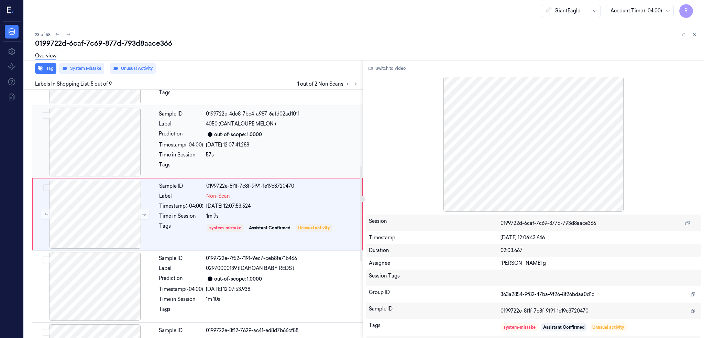
click at [101, 143] on div at bounding box center [95, 142] width 122 height 69
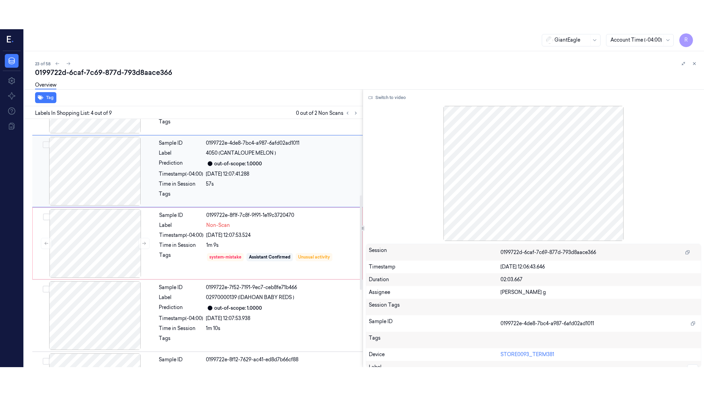
scroll to position [128, 0]
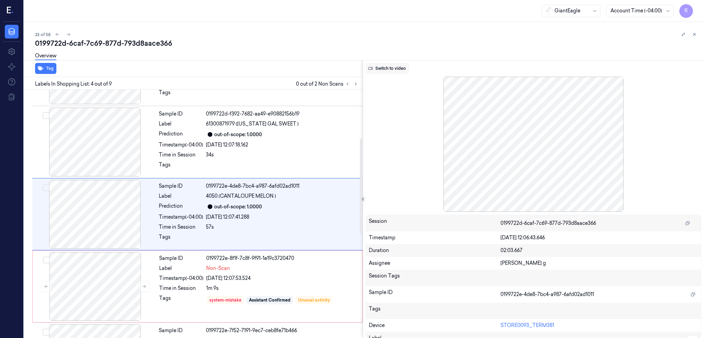
click at [389, 68] on button "Switch to video" at bounding box center [387, 68] width 43 height 11
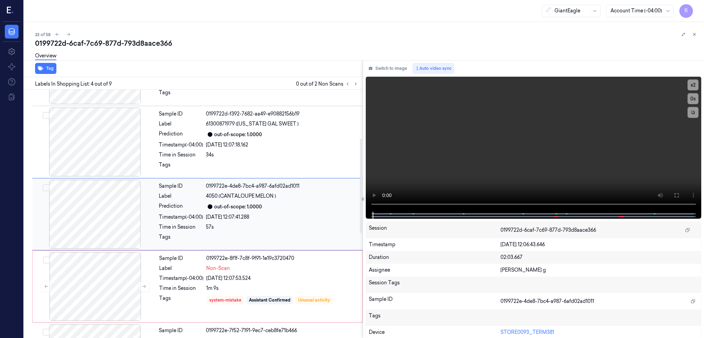
click at [120, 216] on div at bounding box center [95, 214] width 122 height 69
click at [679, 195] on icon at bounding box center [675, 194] width 5 height 5
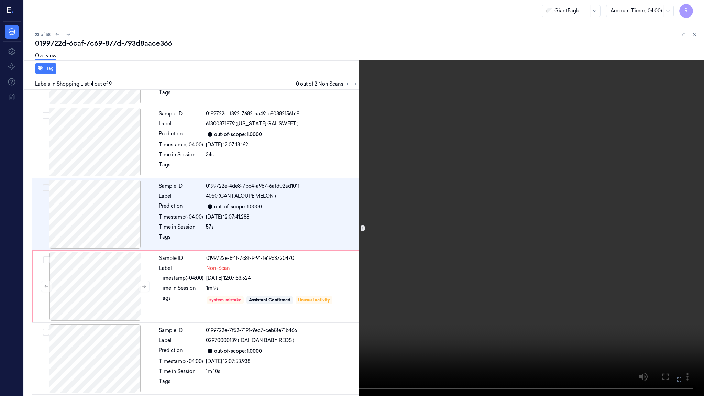
click at [417, 268] on video at bounding box center [352, 198] width 704 height 396
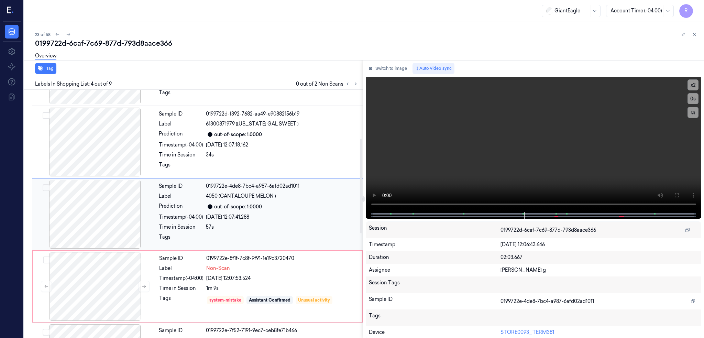
click at [90, 224] on div at bounding box center [95, 214] width 122 height 69
click at [682, 195] on button at bounding box center [676, 195] width 11 height 11
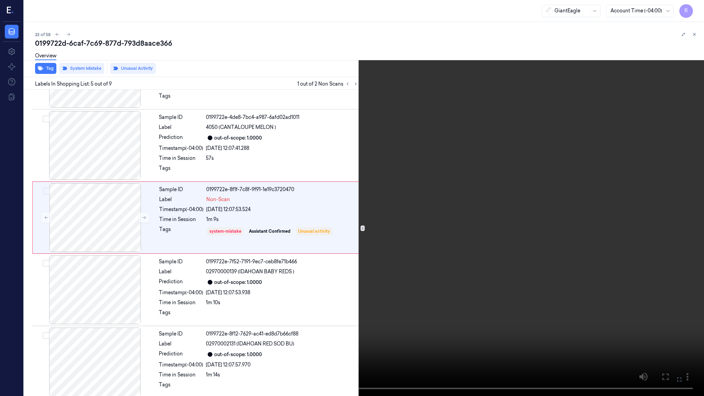
scroll to position [171, 0]
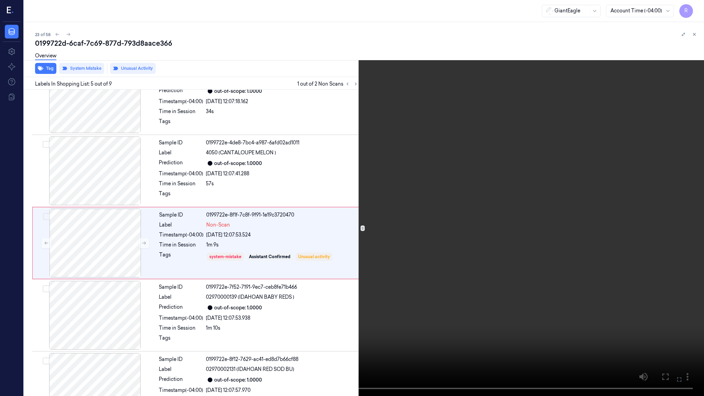
click at [343, 304] on video at bounding box center [352, 198] width 704 height 396
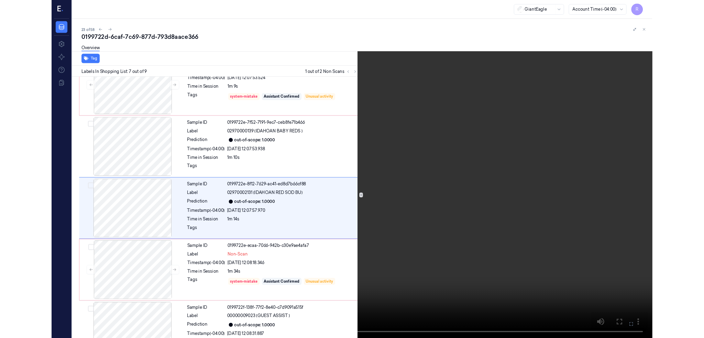
scroll to position [315, 0]
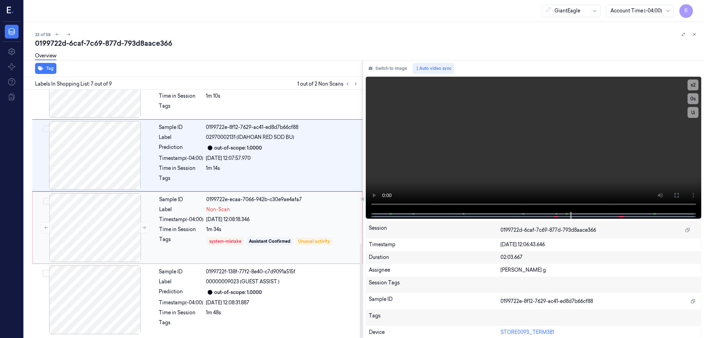
click at [158, 208] on div "Sample ID 0199722e-ecaa-7066-942b-c30e9ae4afa7 Label Non-Scan Timestamp (-04:00…" at bounding box center [258, 227] width 204 height 69
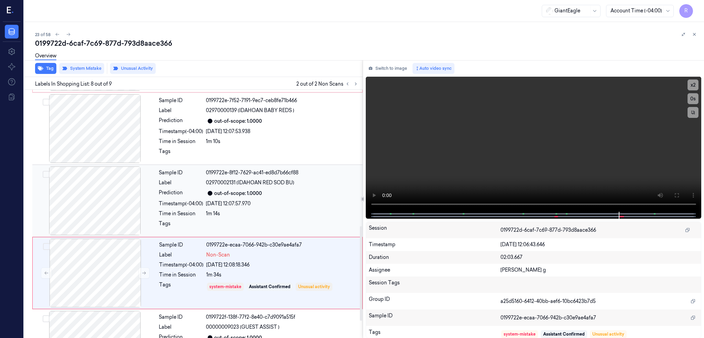
click at [93, 206] on div at bounding box center [95, 200] width 122 height 69
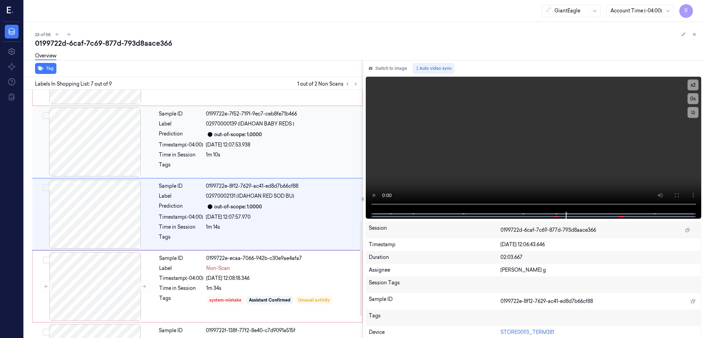
click at [97, 151] on div at bounding box center [95, 142] width 122 height 69
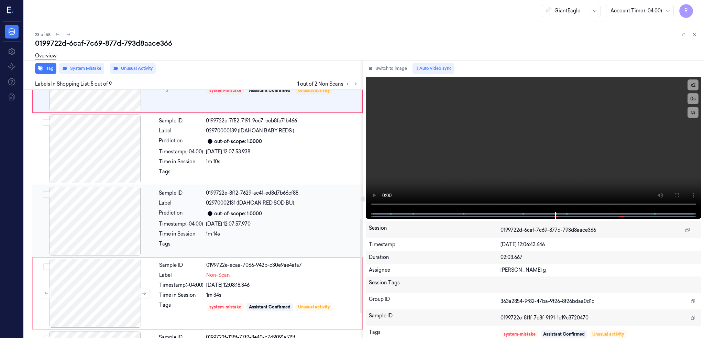
click at [92, 238] on div at bounding box center [95, 221] width 122 height 69
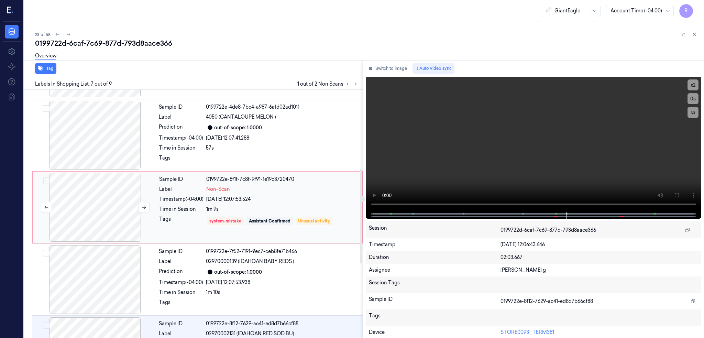
click at [102, 194] on div at bounding box center [95, 207] width 122 height 69
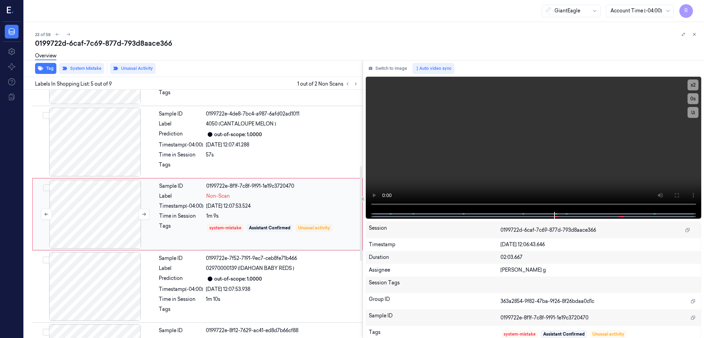
click at [116, 214] on div at bounding box center [95, 214] width 122 height 69
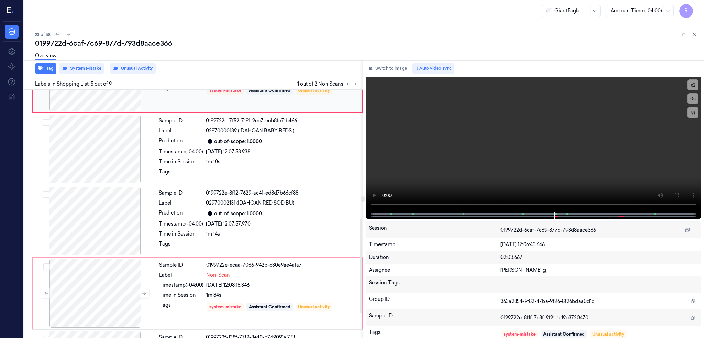
scroll to position [403, 0]
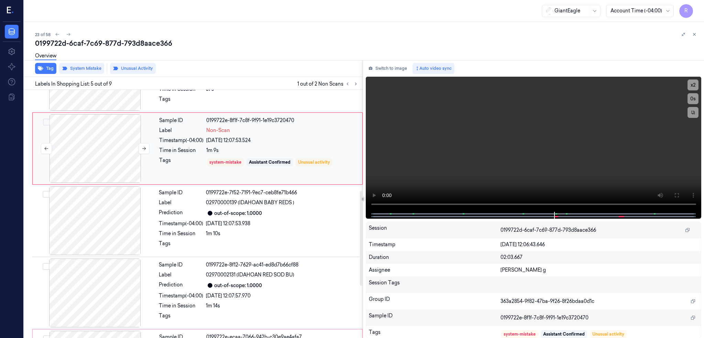
click at [98, 155] on div at bounding box center [95, 148] width 122 height 69
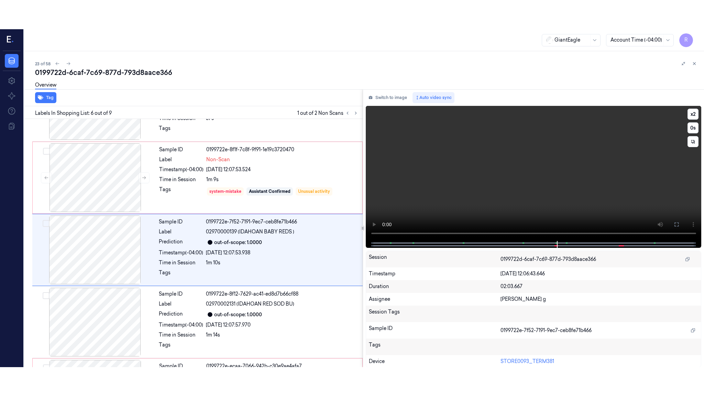
scroll to position [272, 0]
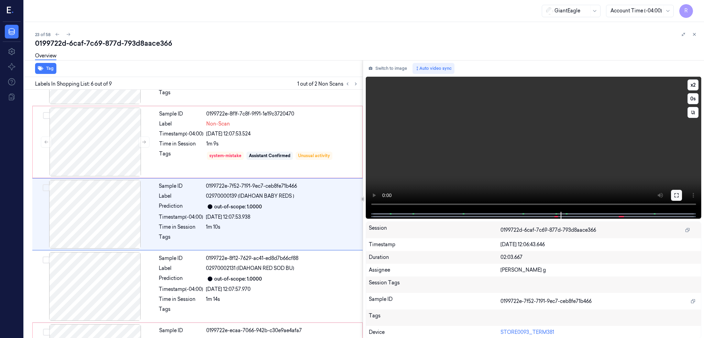
click at [679, 195] on icon at bounding box center [675, 194] width 5 height 5
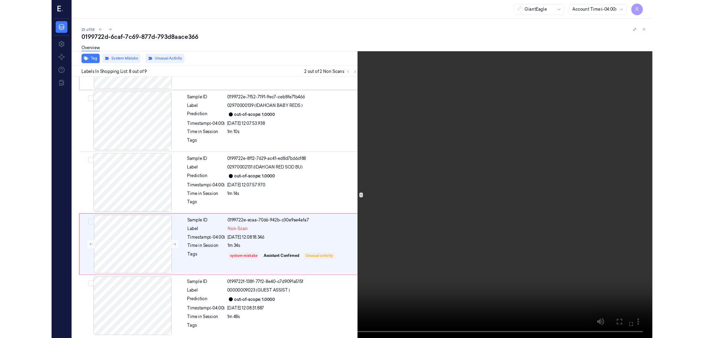
scroll to position [345, 0]
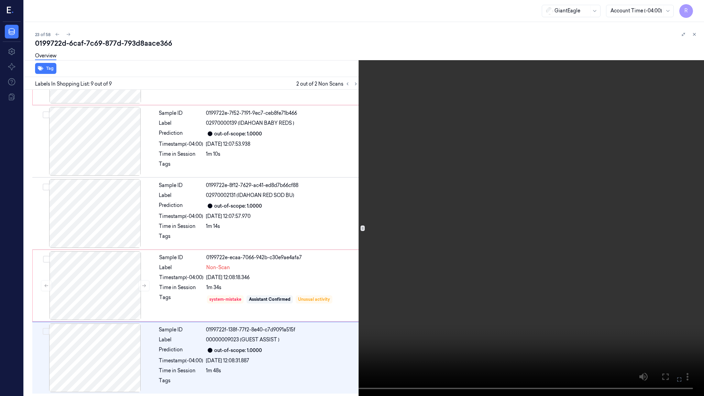
click at [337, 35] on video at bounding box center [352, 198] width 704 height 396
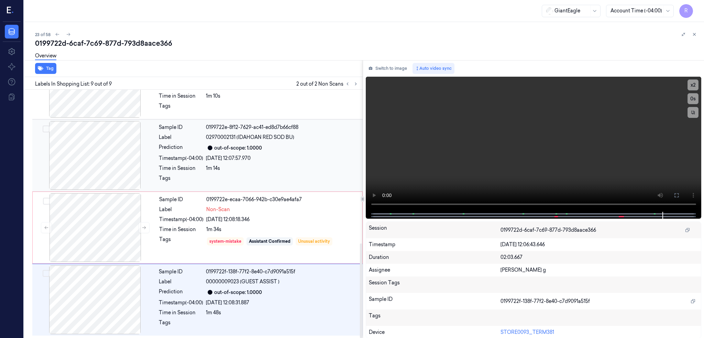
click at [145, 188] on div at bounding box center [95, 155] width 122 height 69
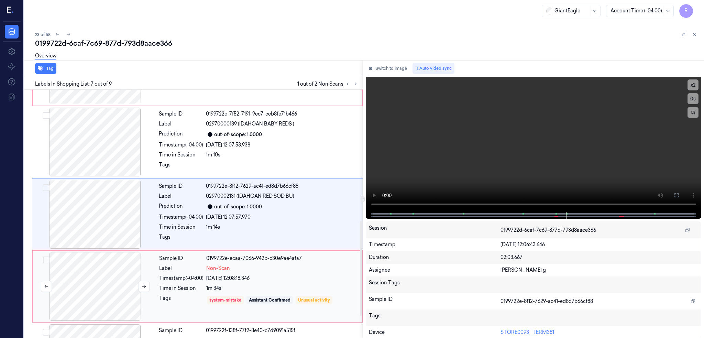
click at [107, 263] on div at bounding box center [95, 286] width 122 height 69
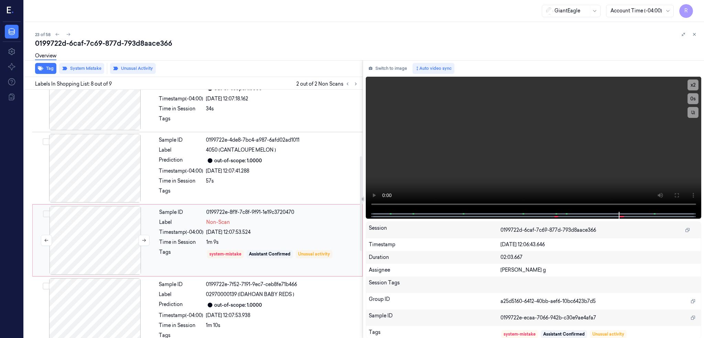
click at [79, 241] on div at bounding box center [95, 240] width 122 height 69
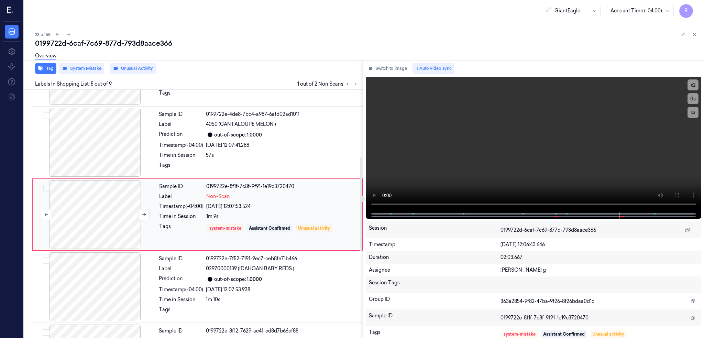
scroll to position [200, 0]
click at [92, 149] on div at bounding box center [95, 142] width 122 height 69
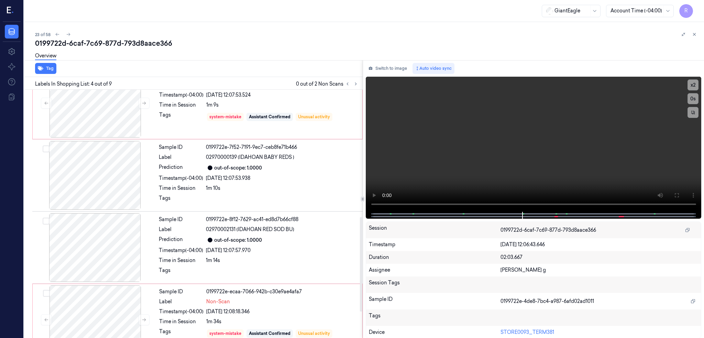
scroll to position [403, 0]
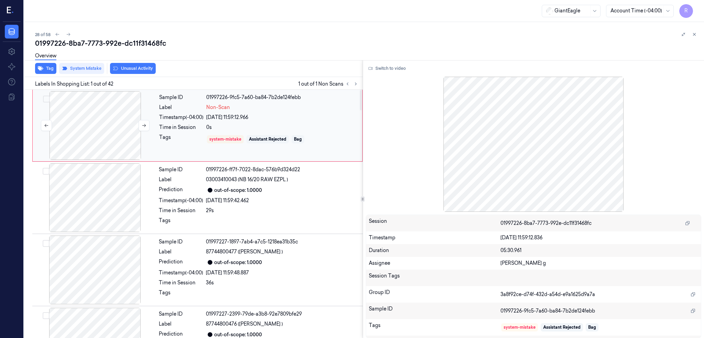
click at [89, 110] on div at bounding box center [95, 125] width 122 height 69
click at [392, 68] on button "Switch to video" at bounding box center [387, 68] width 43 height 11
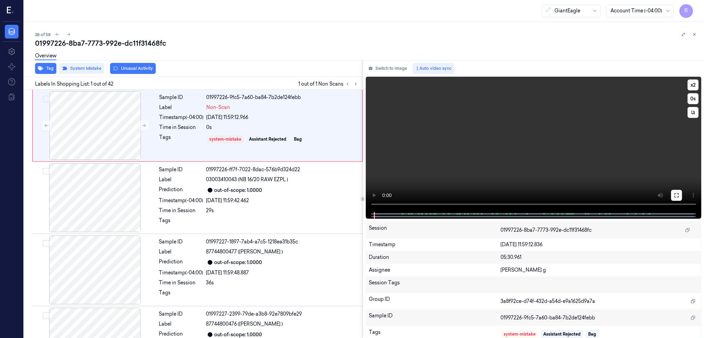
click at [679, 197] on icon at bounding box center [675, 194] width 5 height 5
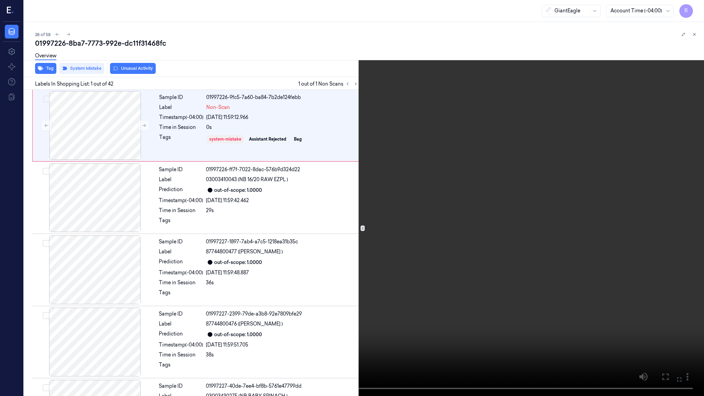
click at [459, 213] on video at bounding box center [352, 198] width 704 height 396
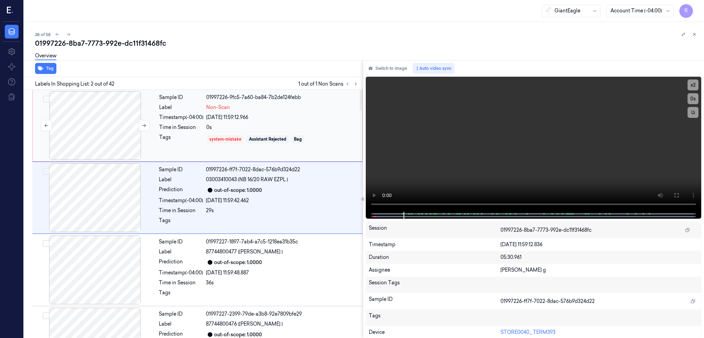
click at [95, 131] on div at bounding box center [95, 125] width 122 height 69
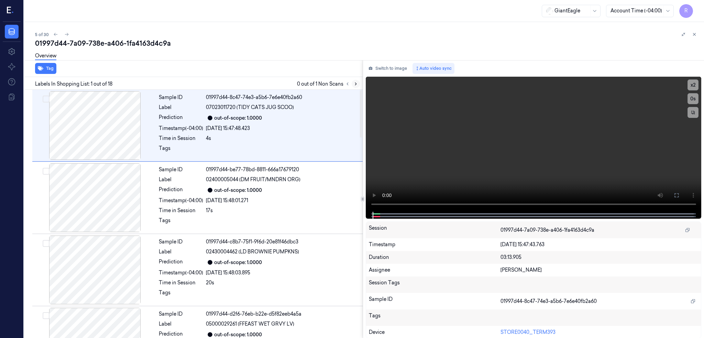
click at [360, 80] on button at bounding box center [356, 84] width 8 height 8
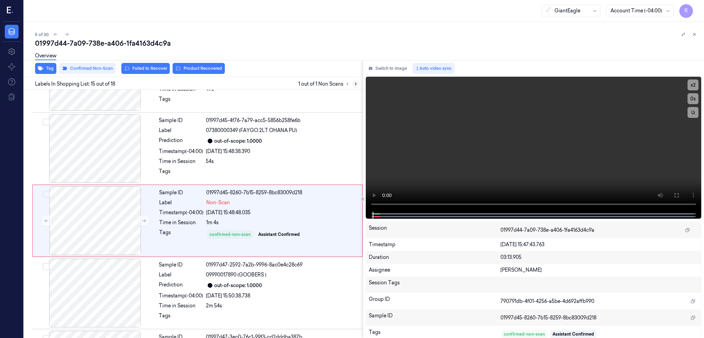
scroll to position [922, 0]
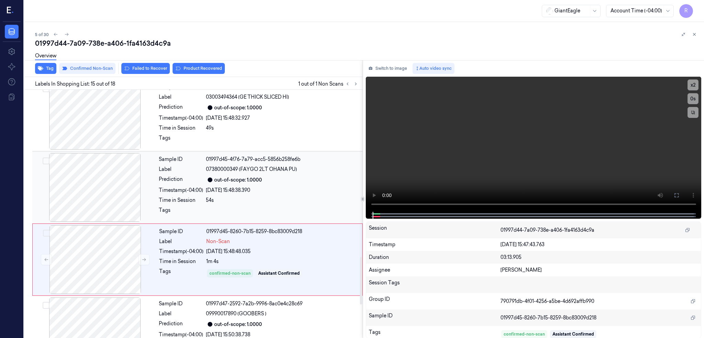
click at [96, 187] on div at bounding box center [95, 187] width 122 height 69
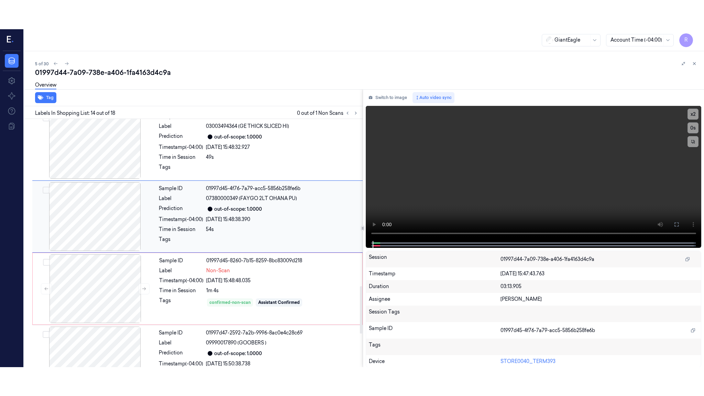
scroll to position [850, 0]
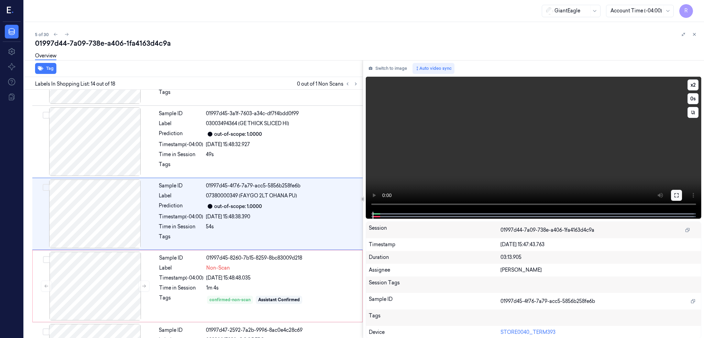
click at [682, 191] on button at bounding box center [676, 195] width 11 height 11
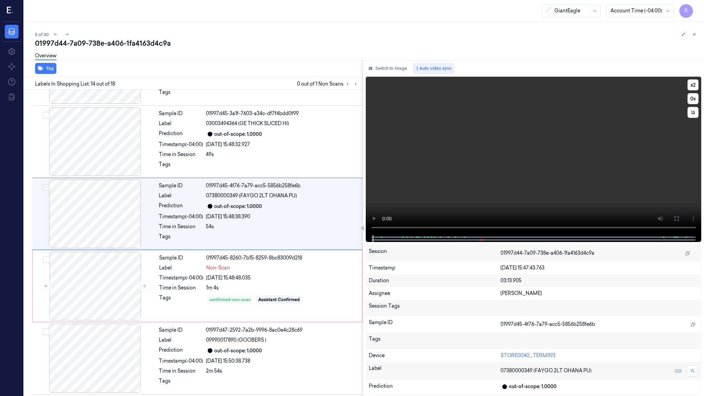
scroll to position [821, 0]
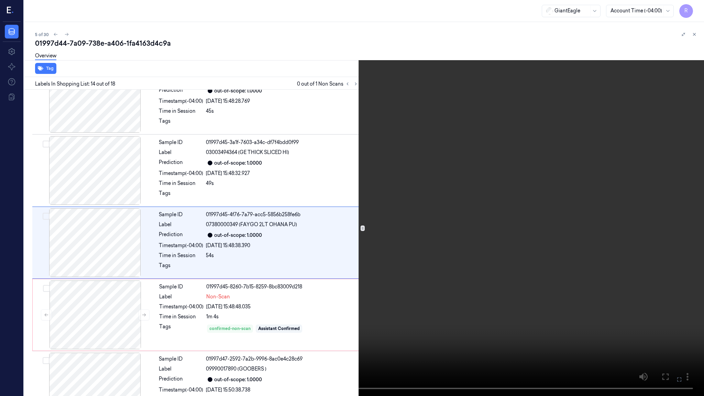
click at [305, 237] on video at bounding box center [352, 198] width 704 height 396
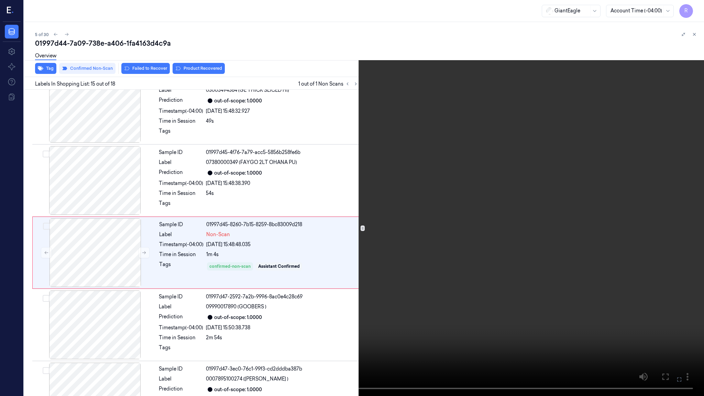
scroll to position [893, 0]
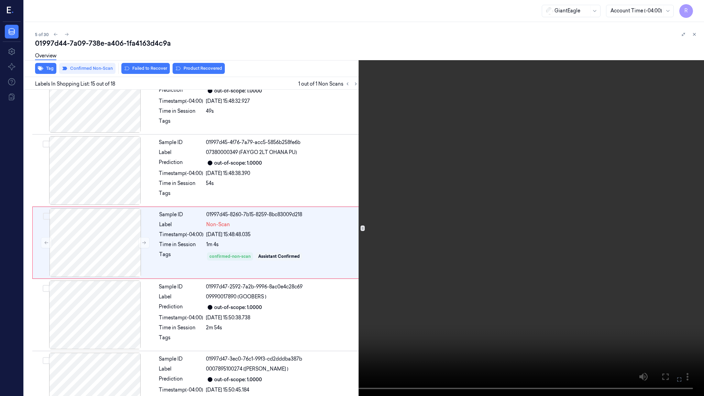
click at [423, 300] on video at bounding box center [352, 198] width 704 height 396
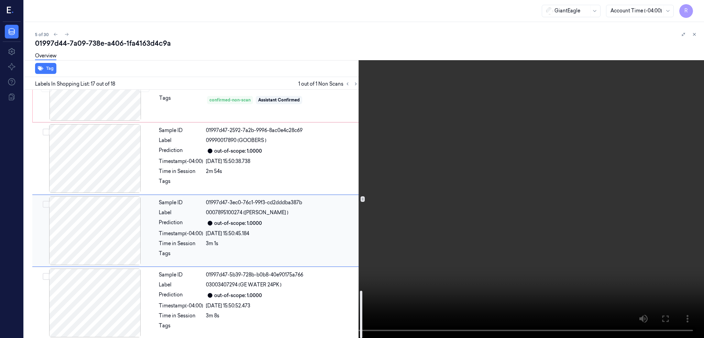
scroll to position [1053, 0]
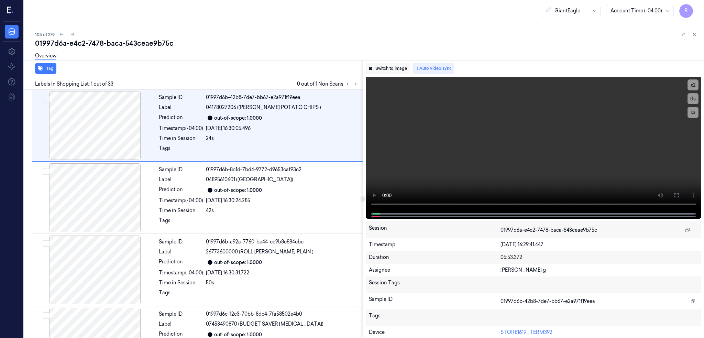
click at [393, 67] on button "Switch to image" at bounding box center [388, 68] width 44 height 11
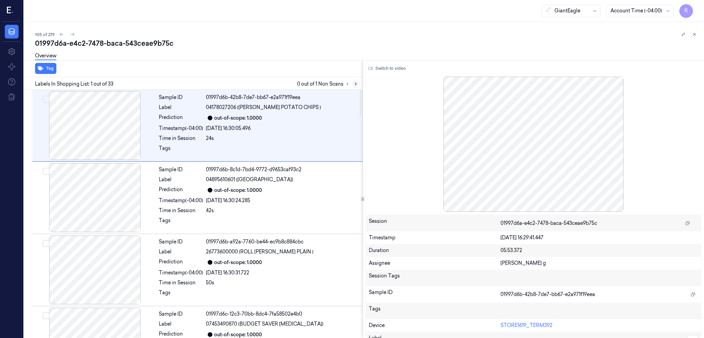
click at [360, 82] on button at bounding box center [356, 84] width 8 height 8
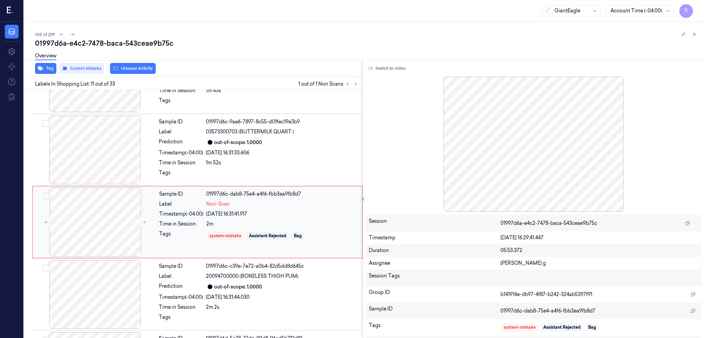
scroll to position [633, 0]
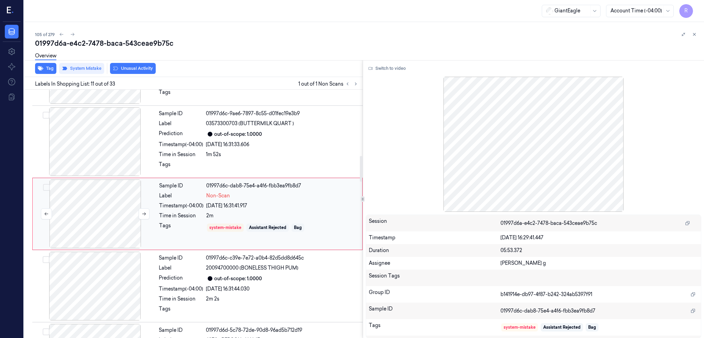
click at [119, 214] on div at bounding box center [95, 213] width 122 height 69
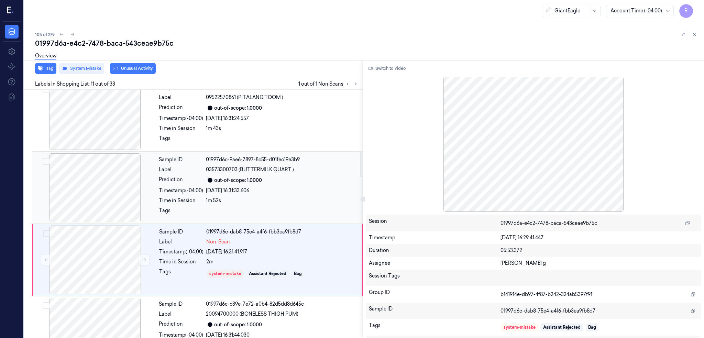
click at [101, 194] on div at bounding box center [95, 187] width 122 height 69
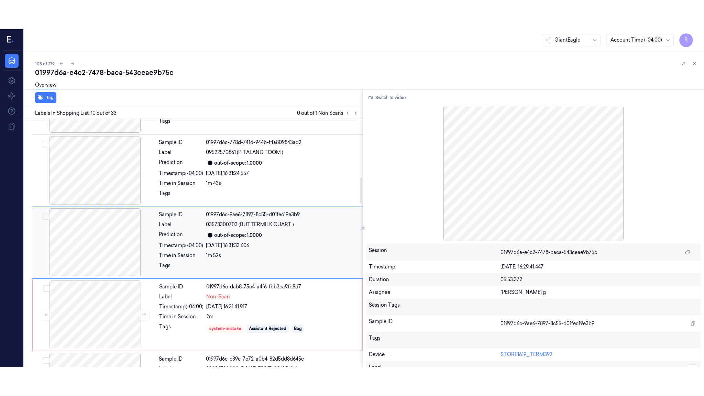
scroll to position [561, 0]
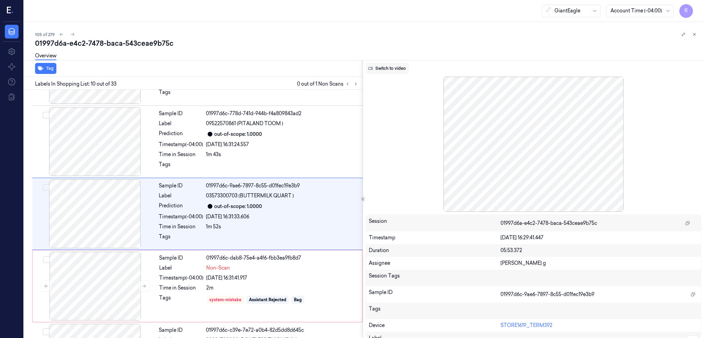
click at [396, 71] on button "Switch to video" at bounding box center [387, 68] width 43 height 11
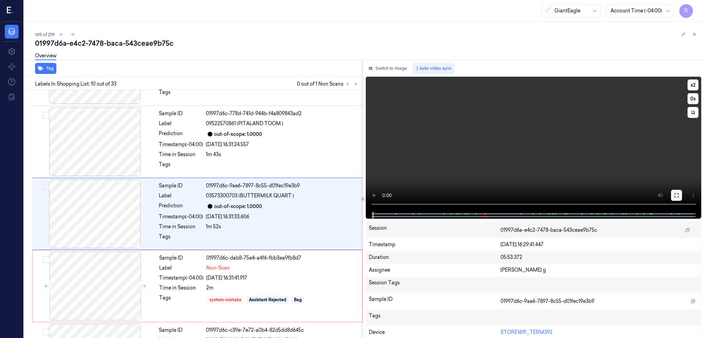
click at [682, 195] on button at bounding box center [676, 195] width 11 height 11
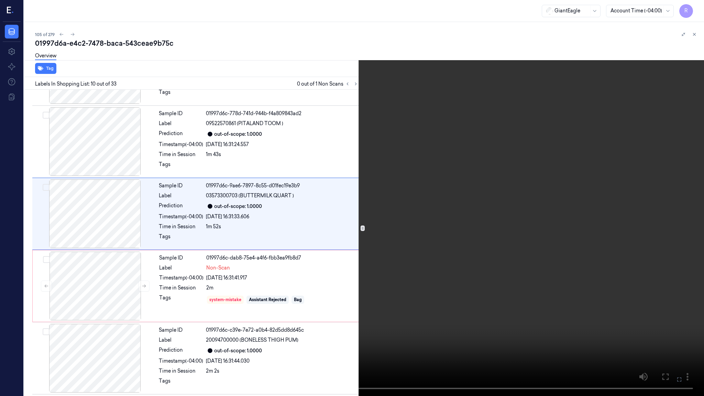
click at [446, 263] on video at bounding box center [352, 198] width 704 height 396
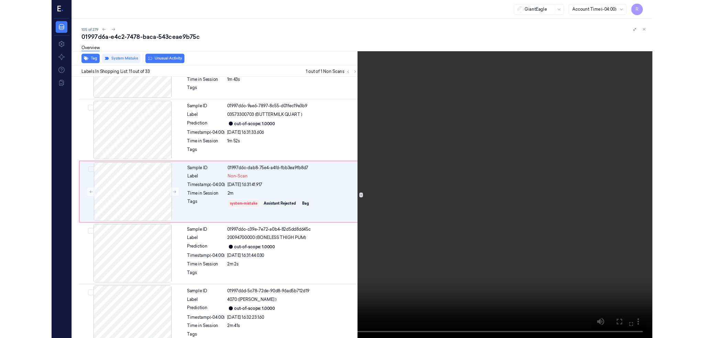
scroll to position [604, 0]
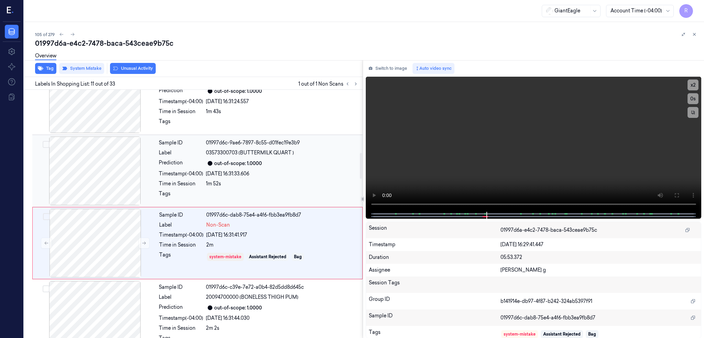
click at [114, 178] on div at bounding box center [95, 170] width 122 height 69
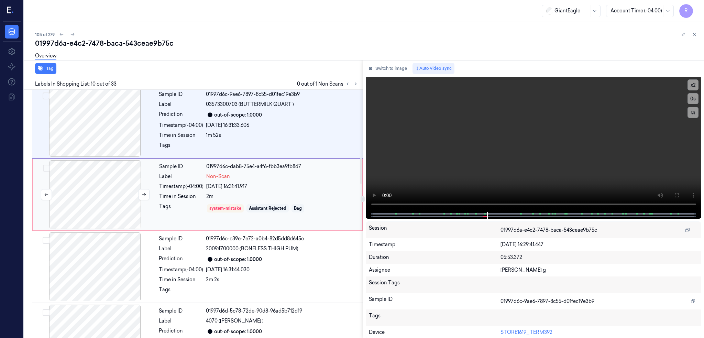
click at [100, 191] on div at bounding box center [95, 194] width 122 height 69
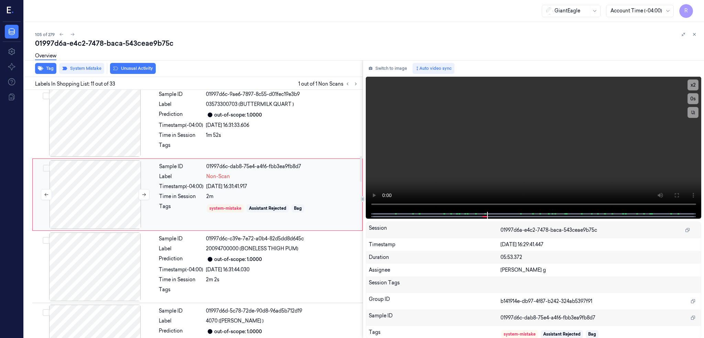
scroll to position [633, 0]
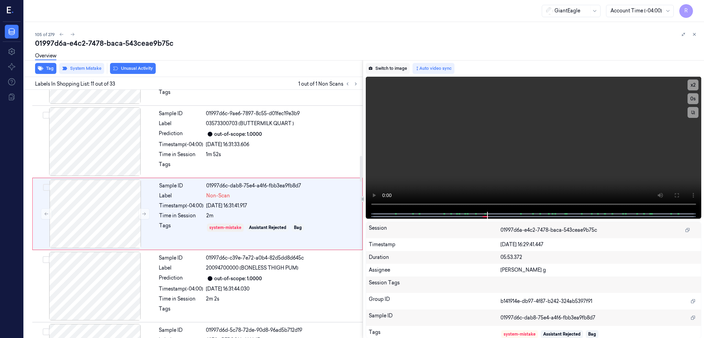
click at [404, 69] on button "Switch to image" at bounding box center [388, 68] width 44 height 11
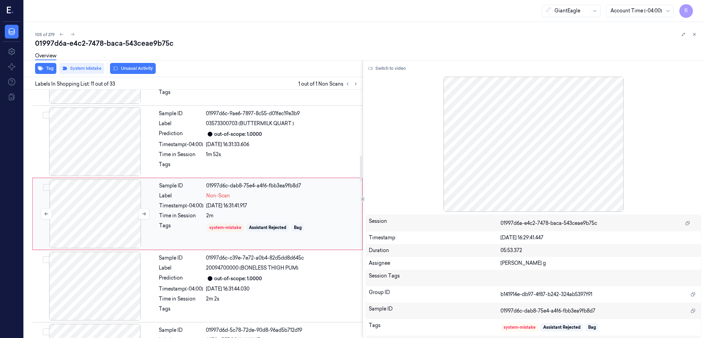
click at [112, 213] on div at bounding box center [95, 213] width 122 height 69
click at [140, 213] on button at bounding box center [143, 213] width 11 height 11
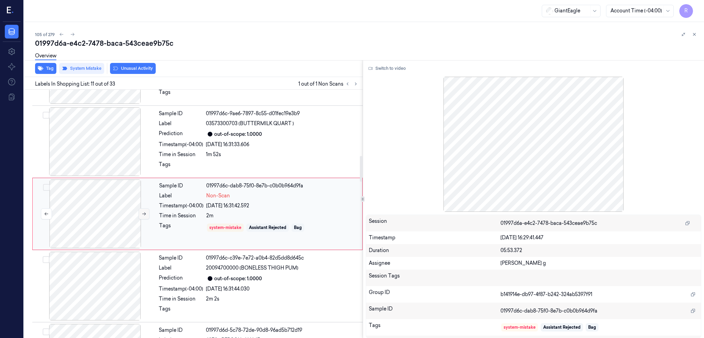
click at [140, 213] on button at bounding box center [143, 213] width 11 height 11
click at [140, 214] on button at bounding box center [143, 213] width 11 height 11
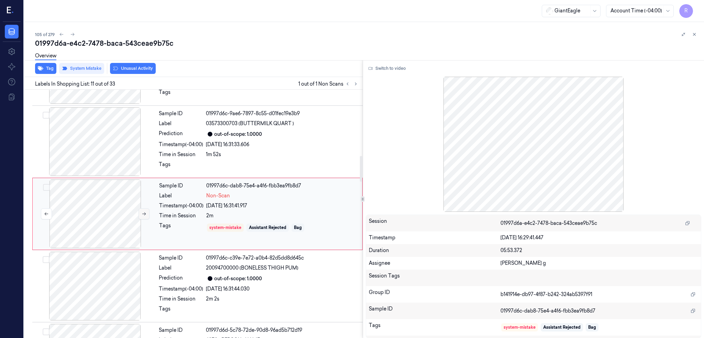
click at [140, 214] on button at bounding box center [143, 213] width 11 height 11
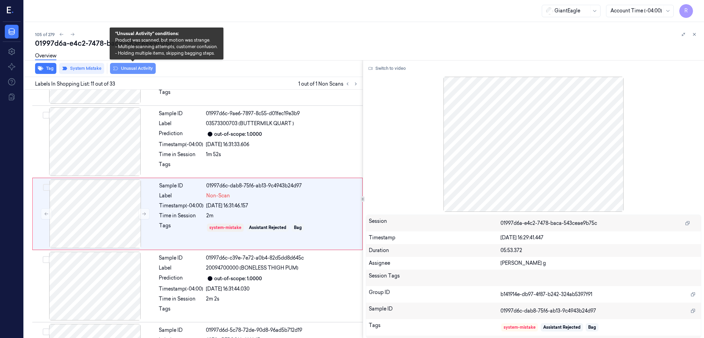
click at [141, 68] on button "Unusual Activity" at bounding box center [133, 68] width 46 height 11
click at [128, 73] on button "Unusual Activity" at bounding box center [133, 68] width 46 height 11
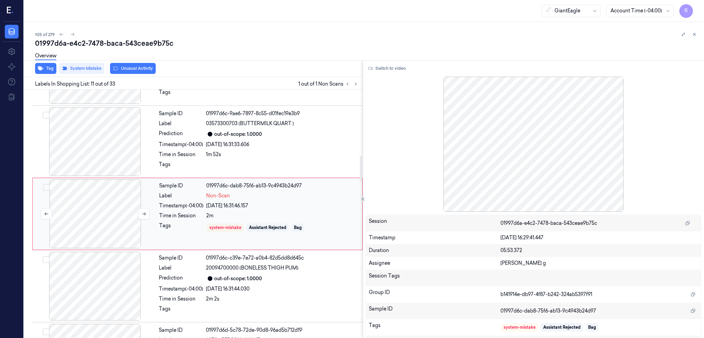
click at [95, 213] on div at bounding box center [95, 213] width 122 height 69
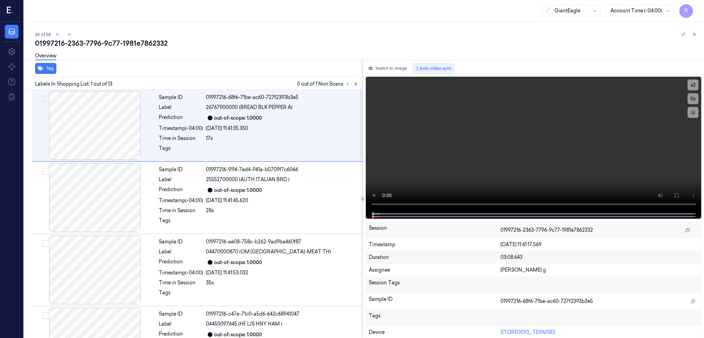
click at [360, 80] on button at bounding box center [356, 84] width 8 height 8
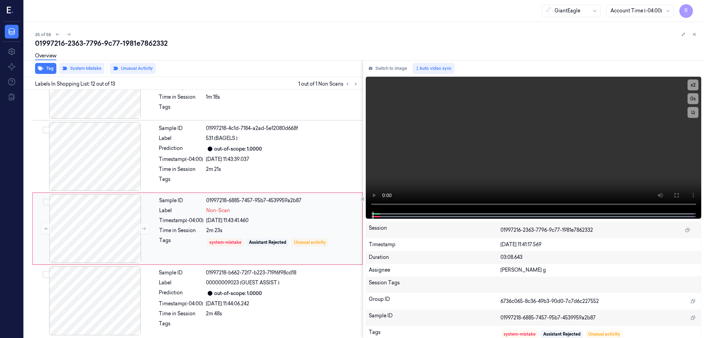
scroll to position [692, 0]
click at [99, 221] on div at bounding box center [95, 227] width 122 height 69
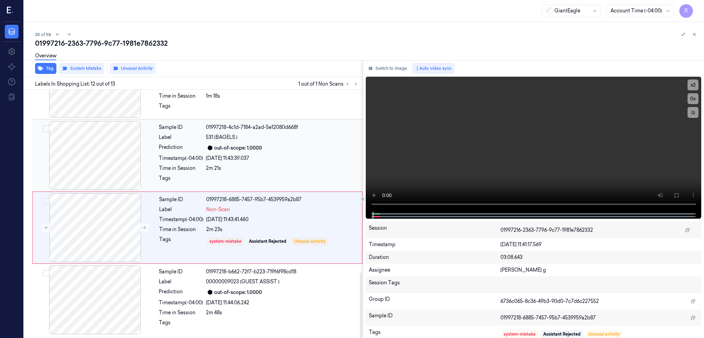
click at [101, 150] on div at bounding box center [95, 155] width 122 height 69
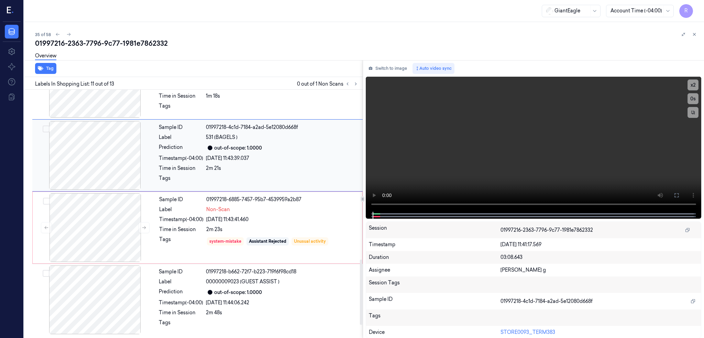
scroll to position [633, 0]
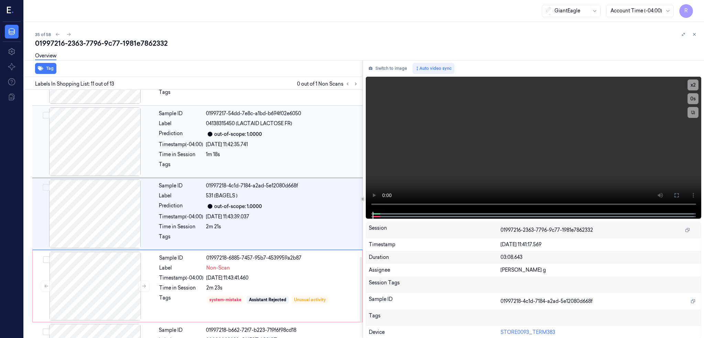
click at [103, 155] on div at bounding box center [95, 141] width 122 height 69
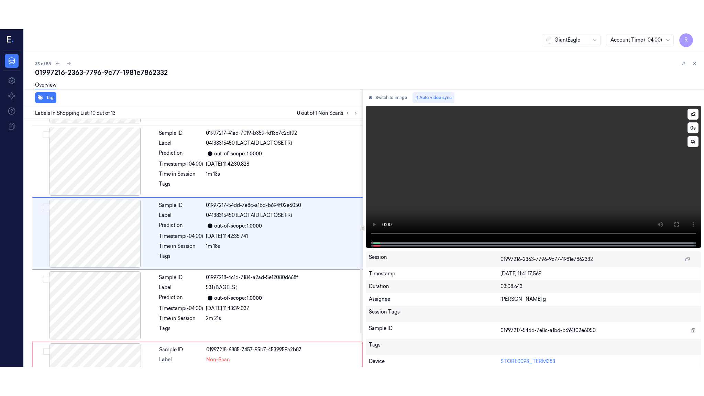
scroll to position [561, 0]
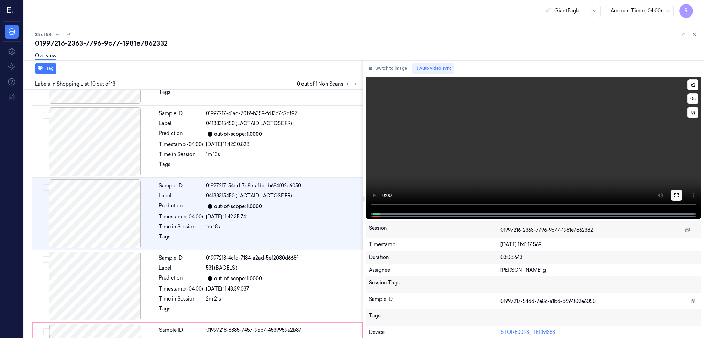
click at [679, 195] on icon at bounding box center [675, 194] width 5 height 5
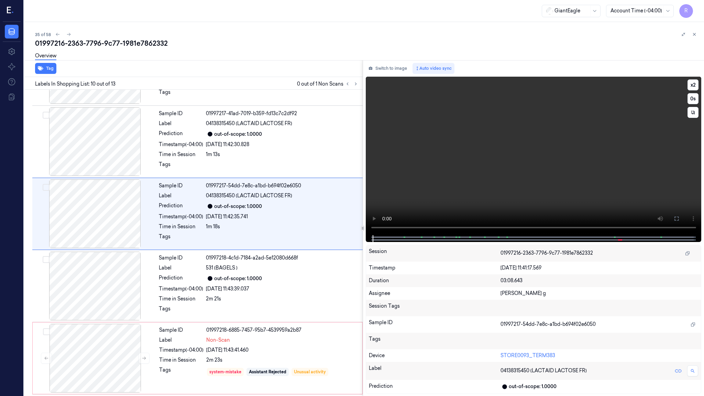
scroll to position [532, 0]
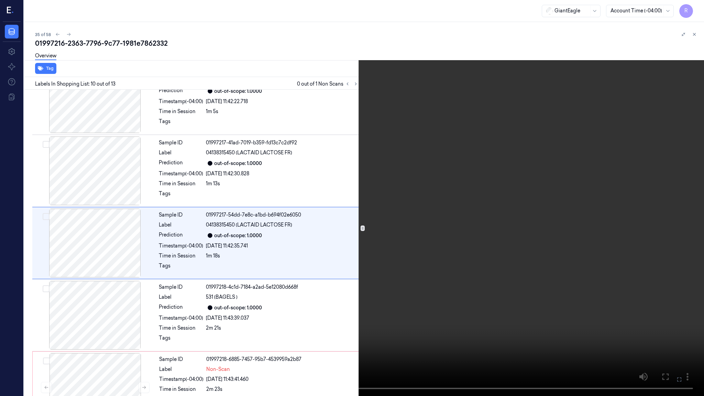
click at [493, 218] on video at bounding box center [352, 198] width 704 height 396
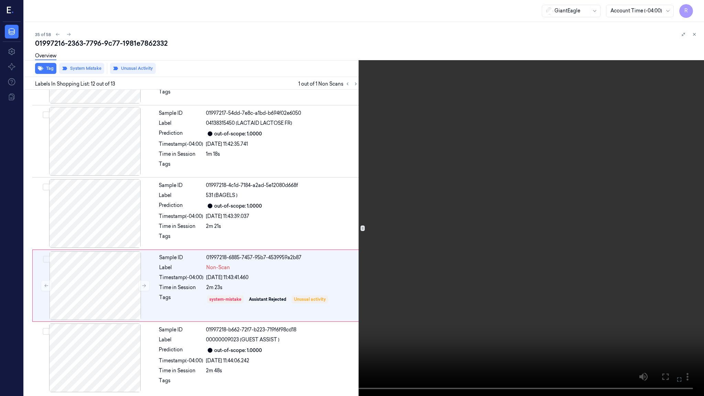
scroll to position [634, 0]
click at [475, 314] on video at bounding box center [352, 198] width 704 height 396
click at [402, 287] on video at bounding box center [352, 198] width 704 height 396
click at [364, 34] on video at bounding box center [352, 198] width 704 height 396
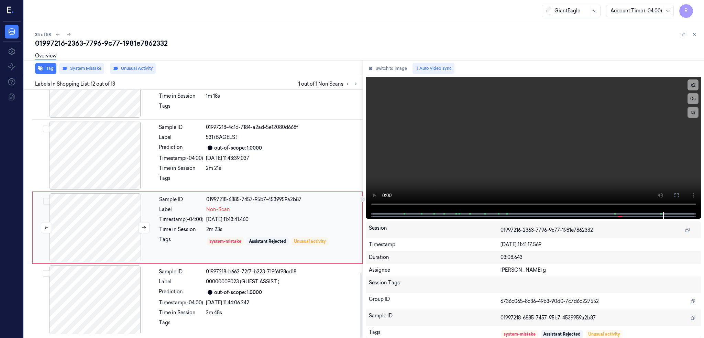
click at [110, 236] on div at bounding box center [95, 227] width 122 height 69
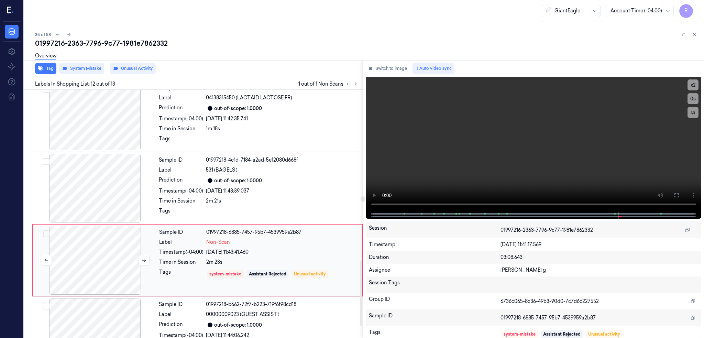
scroll to position [646, 0]
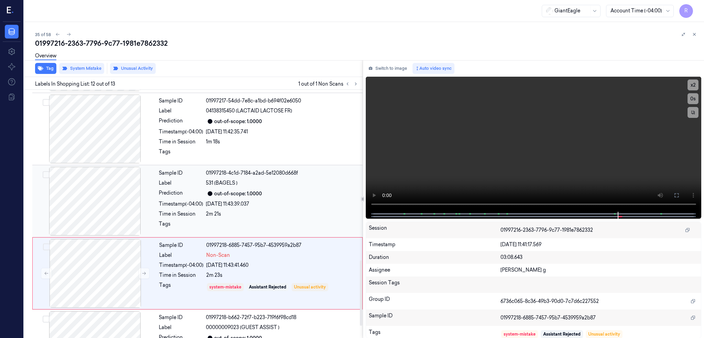
click at [108, 200] on div at bounding box center [95, 201] width 122 height 69
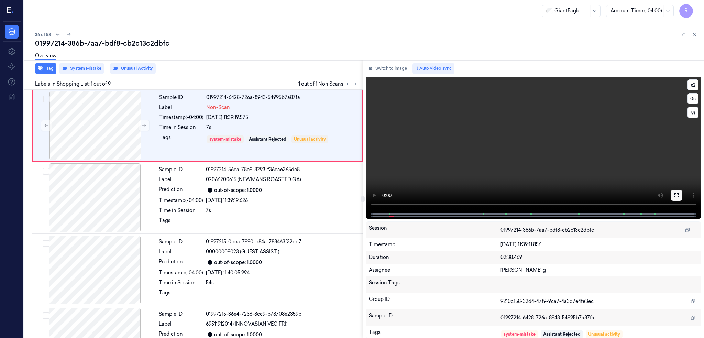
click at [682, 190] on button at bounding box center [676, 195] width 11 height 11
click at [94, 132] on div at bounding box center [95, 125] width 122 height 69
click at [682, 192] on button at bounding box center [676, 195] width 11 height 11
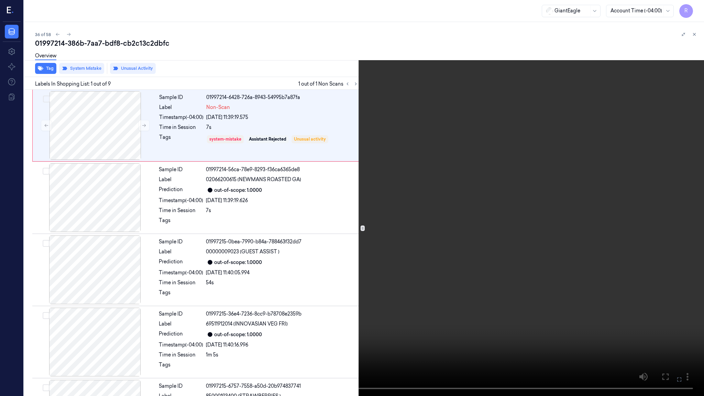
click at [413, 281] on video at bounding box center [352, 198] width 704 height 396
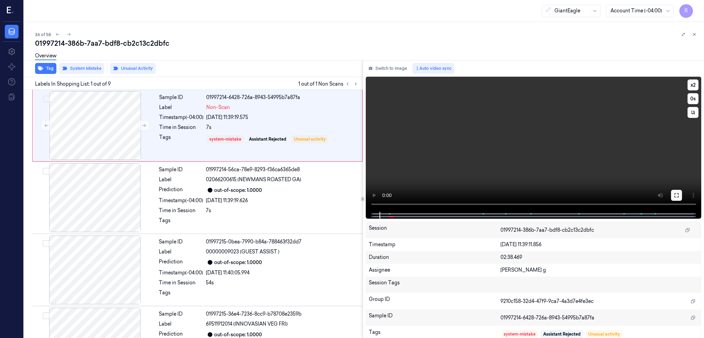
click at [679, 193] on icon at bounding box center [675, 194] width 5 height 5
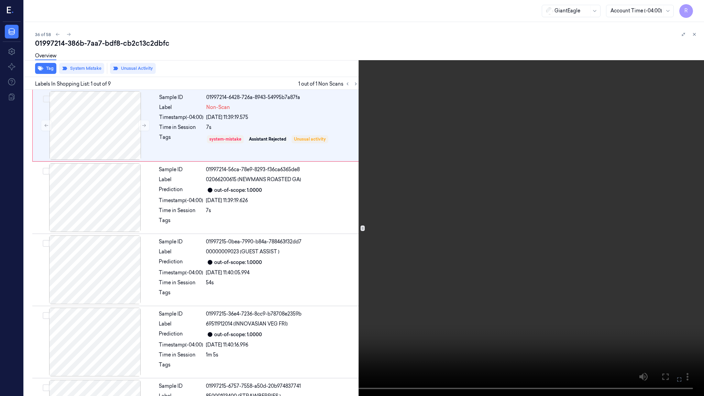
click at [168, 322] on video at bounding box center [352, 198] width 704 height 396
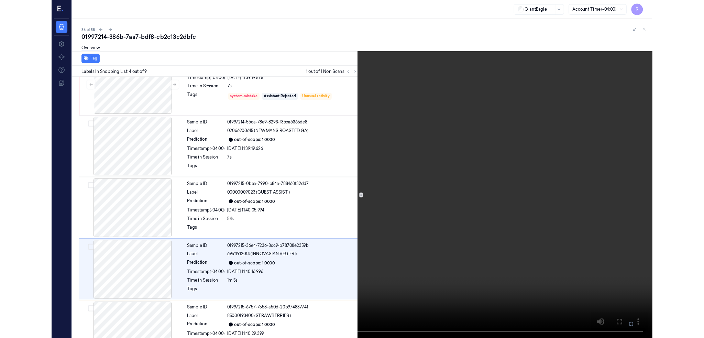
scroll to position [99, 0]
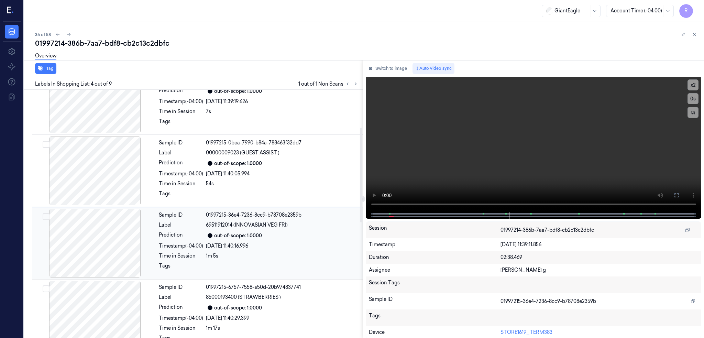
click at [97, 234] on div at bounding box center [95, 243] width 122 height 69
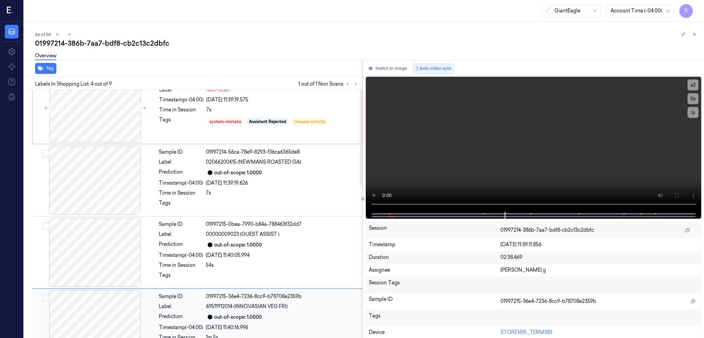
scroll to position [0, 0]
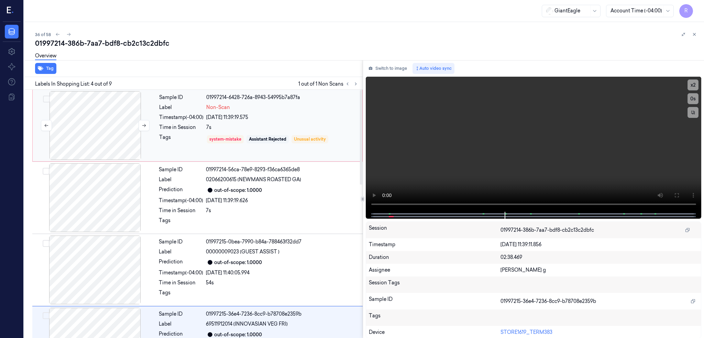
click at [103, 130] on div at bounding box center [95, 125] width 122 height 69
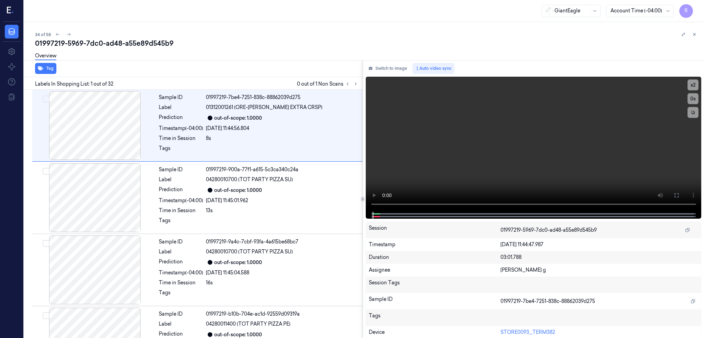
click at [363, 77] on div "Labels In Shopping List: 1 out of 32 0 out of 1 Non Scans" at bounding box center [191, 83] width 341 height 13
click at [360, 86] on button at bounding box center [356, 84] width 8 height 8
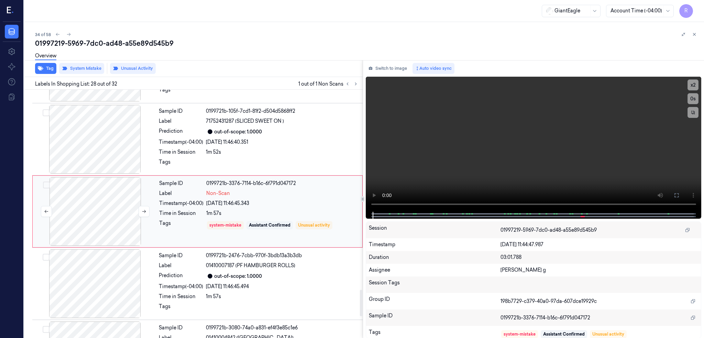
scroll to position [1861, 0]
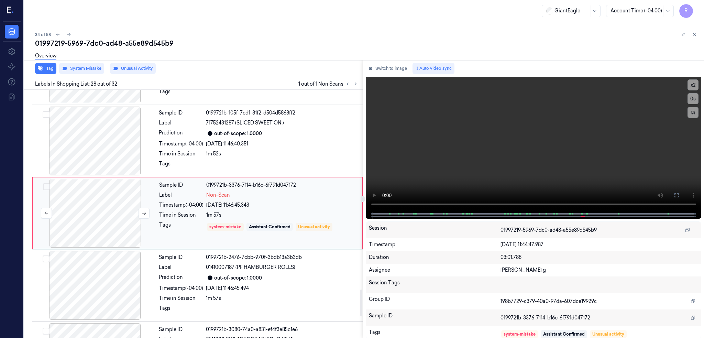
click at [106, 225] on div at bounding box center [95, 213] width 122 height 69
click at [85, 156] on div at bounding box center [95, 141] width 122 height 69
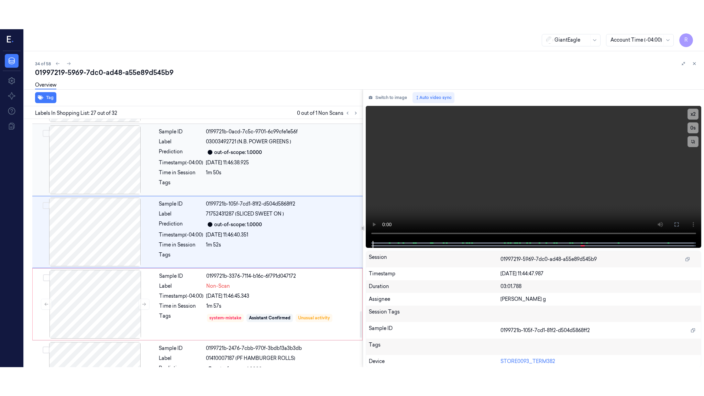
scroll to position [1789, 0]
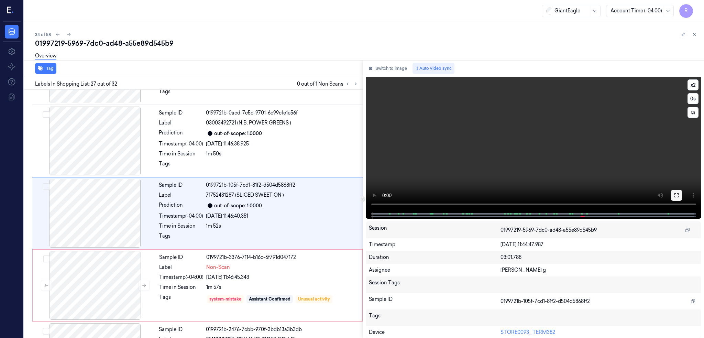
click at [679, 193] on icon at bounding box center [675, 194] width 5 height 5
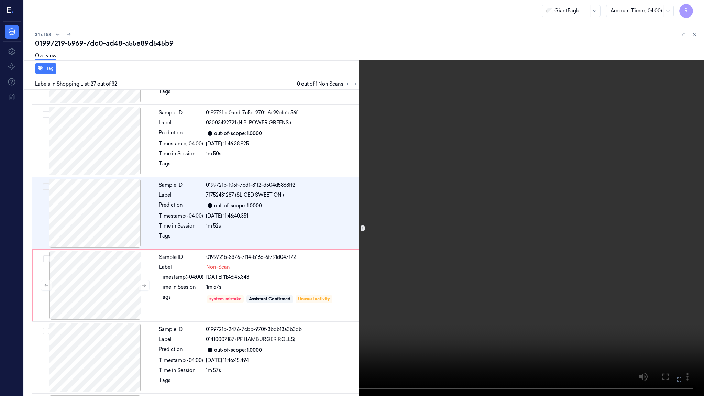
click at [410, 226] on video at bounding box center [352, 198] width 704 height 396
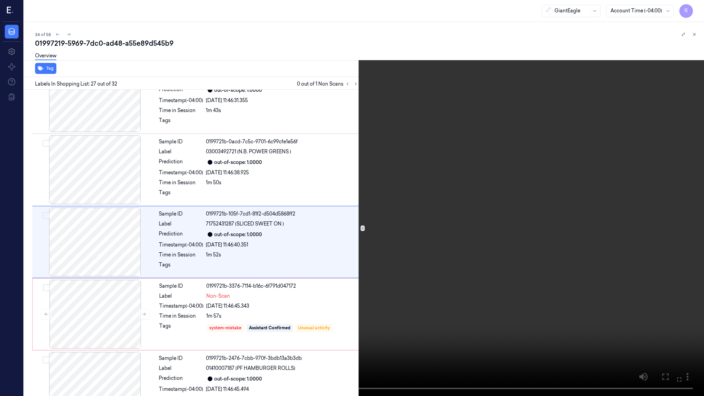
click at [410, 226] on video at bounding box center [352, 198] width 704 height 396
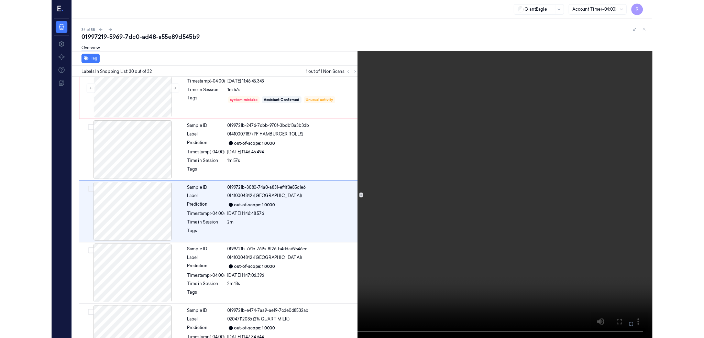
scroll to position [1976, 0]
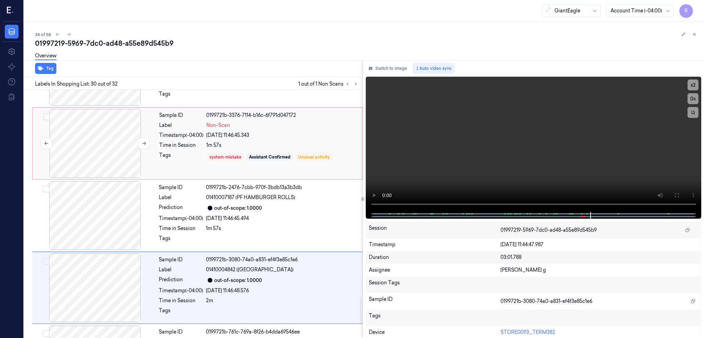
click at [93, 140] on div at bounding box center [95, 143] width 122 height 69
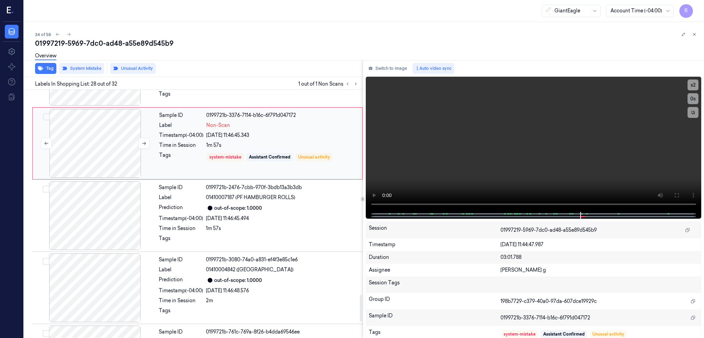
scroll to position [1861, 0]
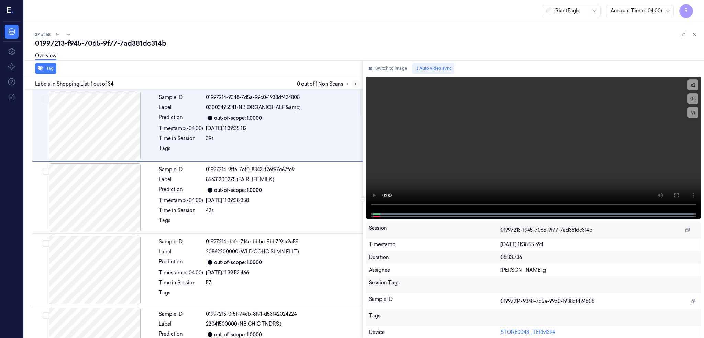
click at [358, 82] on icon at bounding box center [355, 83] width 5 height 5
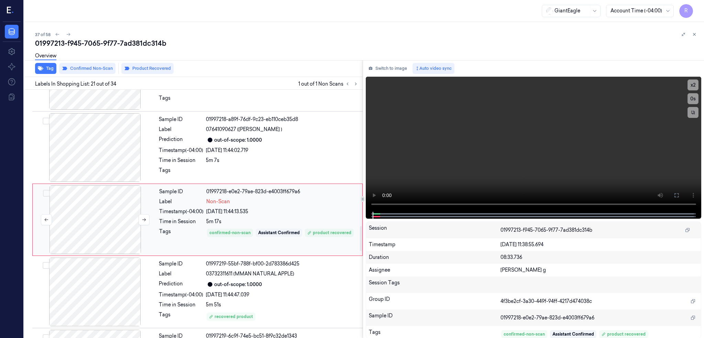
scroll to position [1355, 0]
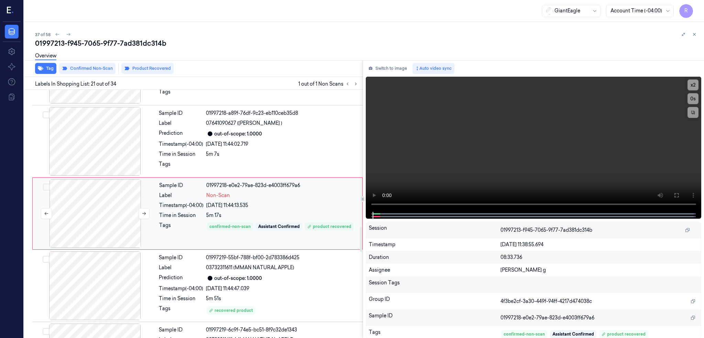
click at [88, 214] on div at bounding box center [95, 213] width 122 height 69
click at [88, 157] on div at bounding box center [95, 141] width 122 height 69
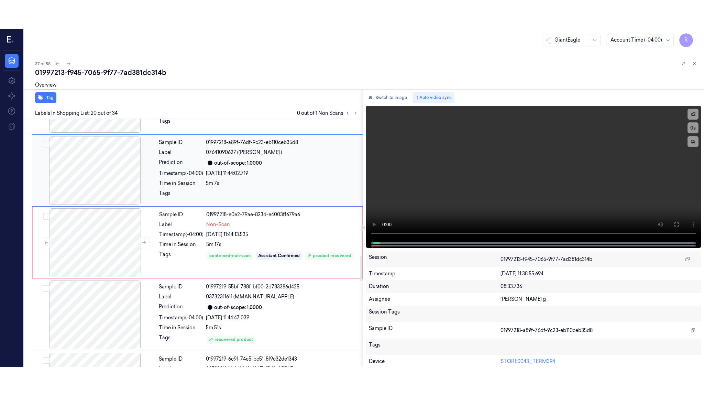
scroll to position [1283, 0]
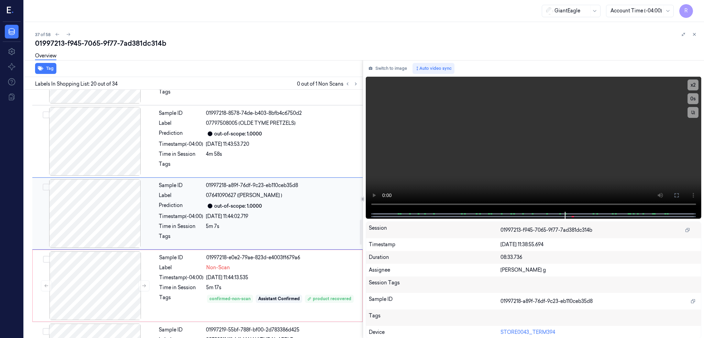
click at [100, 210] on div at bounding box center [95, 213] width 122 height 69
click at [679, 197] on icon at bounding box center [675, 194] width 5 height 5
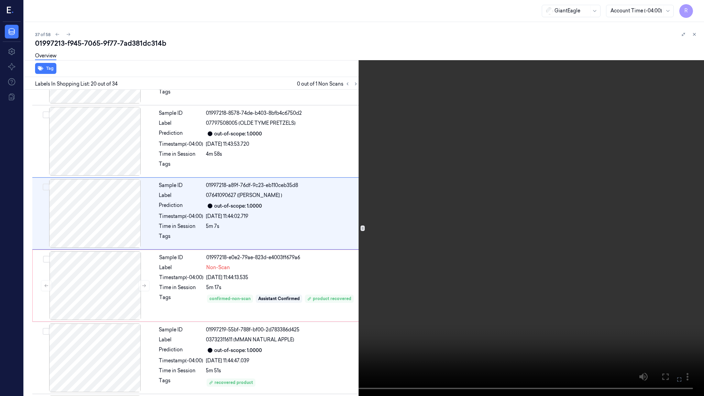
click at [483, 211] on video at bounding box center [352, 198] width 704 height 396
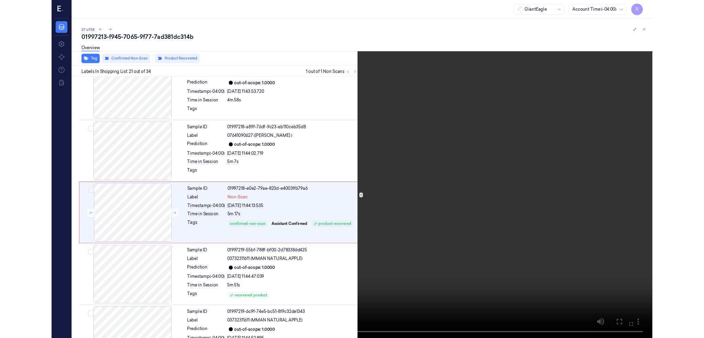
scroll to position [1326, 0]
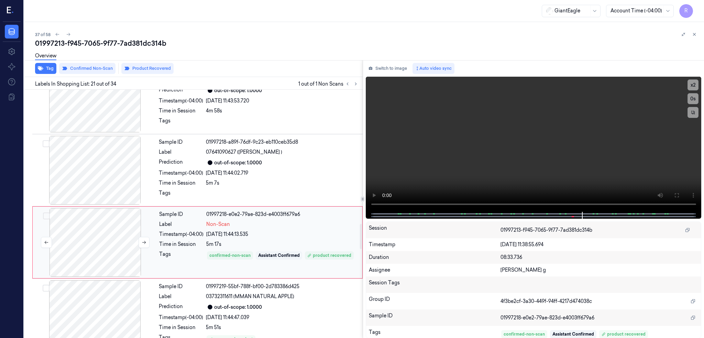
click at [93, 243] on div at bounding box center [95, 242] width 122 height 69
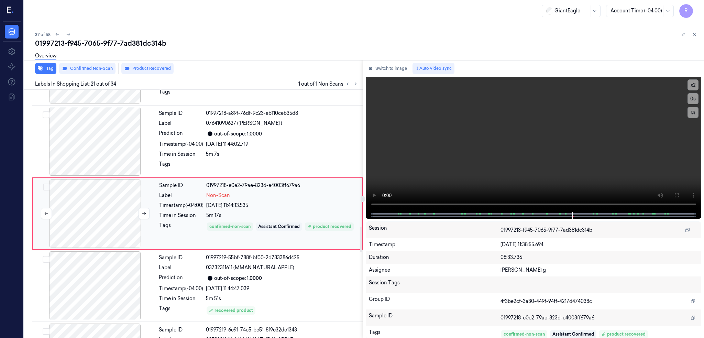
click at [86, 213] on div at bounding box center [95, 213] width 122 height 69
click at [95, 213] on div at bounding box center [95, 213] width 122 height 69
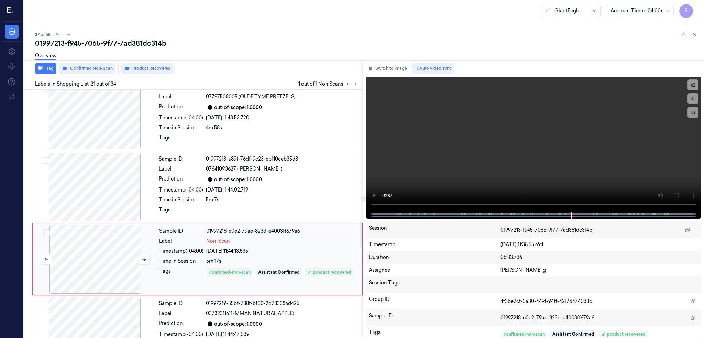
click at [95, 241] on div at bounding box center [95, 259] width 122 height 69
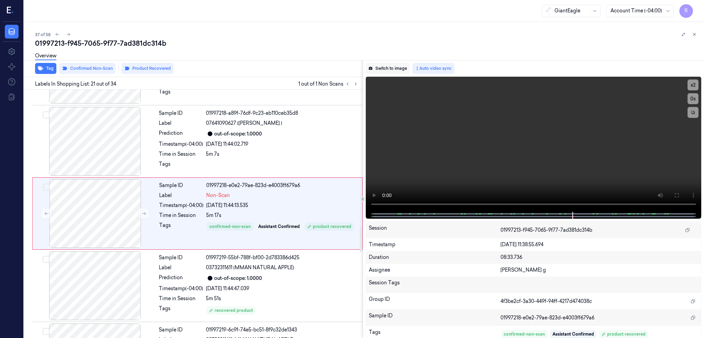
click at [396, 66] on button "Switch to image" at bounding box center [388, 68] width 44 height 11
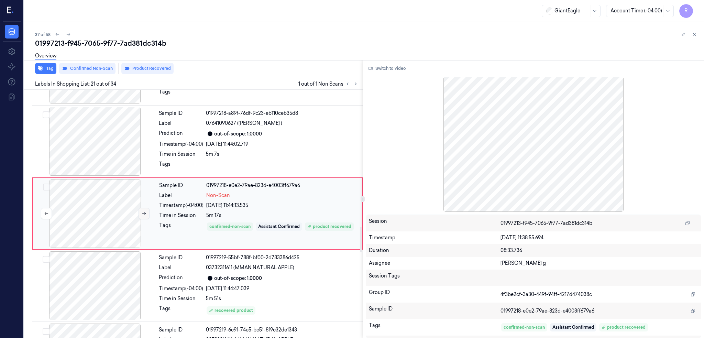
click at [149, 215] on button at bounding box center [143, 213] width 11 height 11
click at [146, 215] on button at bounding box center [143, 213] width 11 height 11
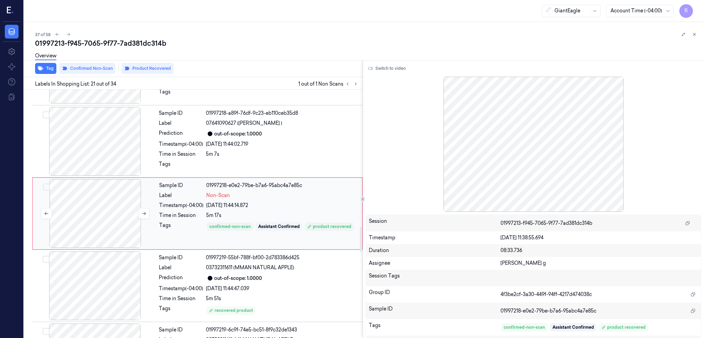
click at [101, 207] on div at bounding box center [95, 213] width 122 height 69
click at [392, 71] on button "Switch to video" at bounding box center [387, 68] width 43 height 11
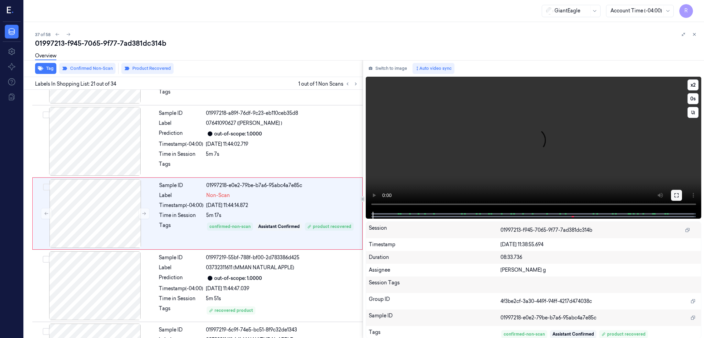
click at [682, 191] on button at bounding box center [676, 195] width 11 height 11
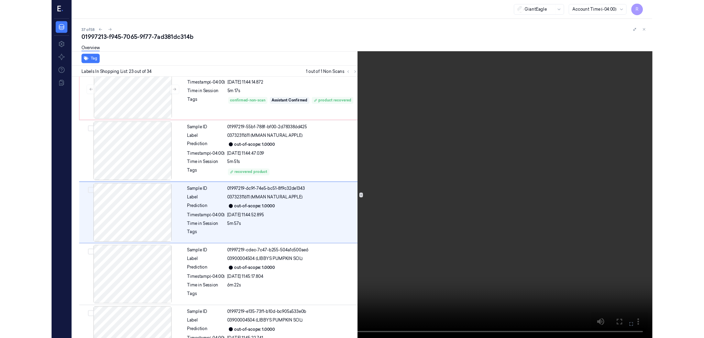
scroll to position [1471, 0]
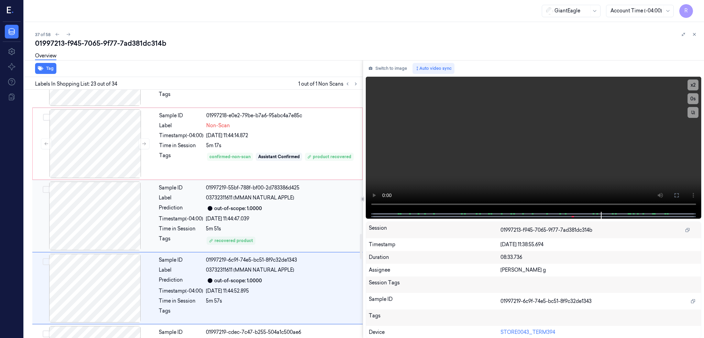
click at [109, 215] on div at bounding box center [95, 215] width 122 height 69
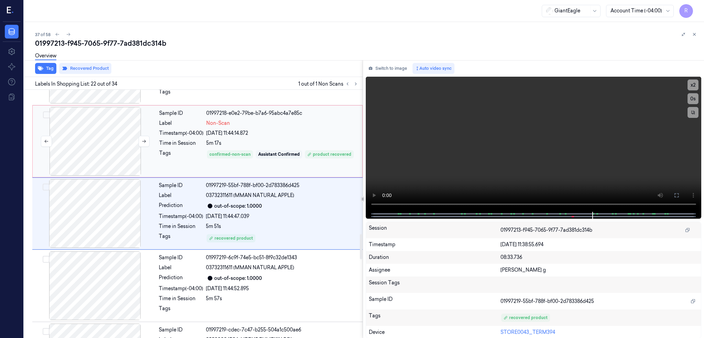
click at [96, 157] on div at bounding box center [95, 141] width 122 height 69
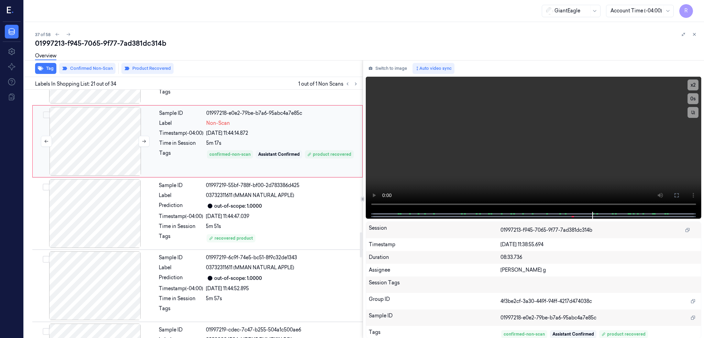
scroll to position [1355, 0]
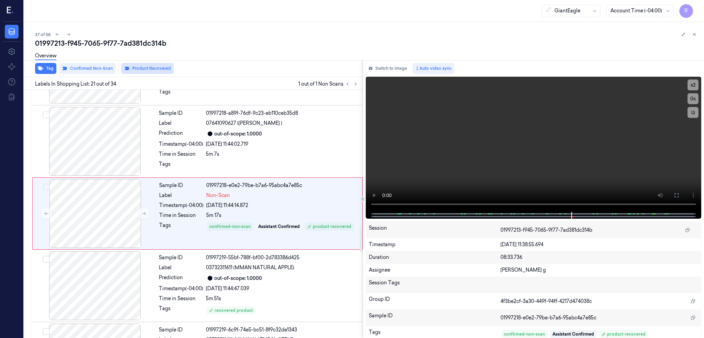
click at [138, 69] on button "Product Recovered" at bounding box center [147, 68] width 52 height 11
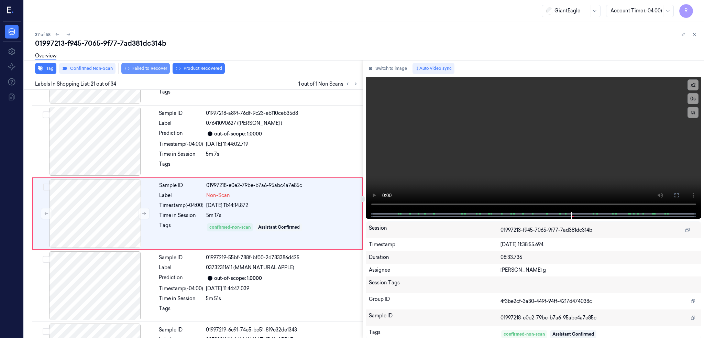
click at [150, 70] on button "Failed to Recover" at bounding box center [145, 68] width 48 height 11
click at [103, 212] on div at bounding box center [95, 213] width 122 height 69
click at [146, 213] on icon at bounding box center [144, 213] width 5 height 5
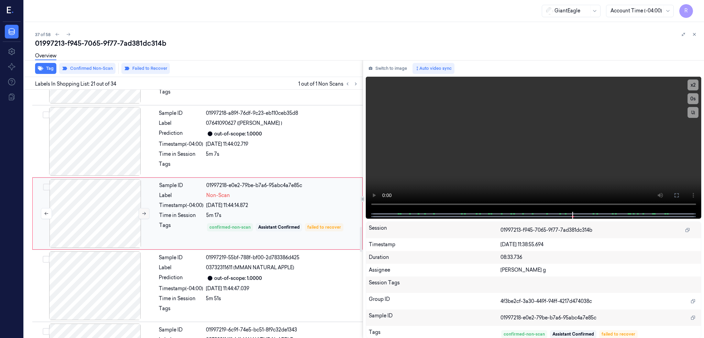
click at [146, 213] on icon at bounding box center [144, 213] width 5 height 5
click at [127, 203] on div at bounding box center [95, 213] width 122 height 69
click at [140, 47] on div "01997213-f945-7065-9f77-7ad381dc314b" at bounding box center [366, 43] width 663 height 10
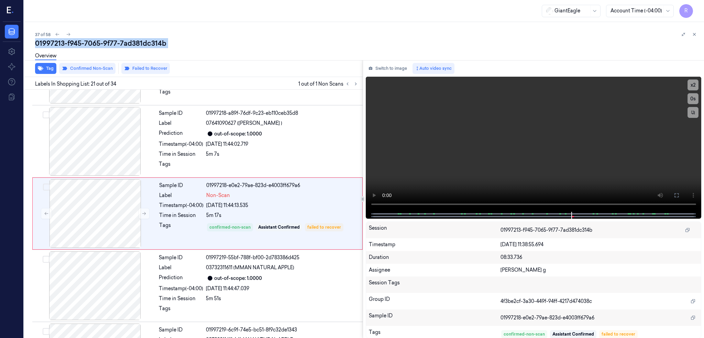
copy div "7ad381dc314b"
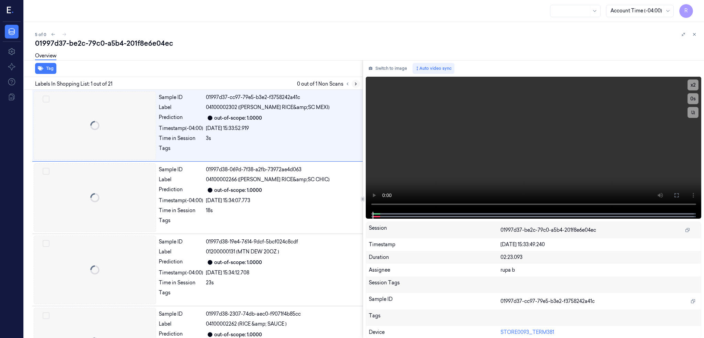
click at [378, 82] on video at bounding box center [534, 144] width 336 height 135
click at [393, 71] on button "Switch to image" at bounding box center [388, 68] width 44 height 11
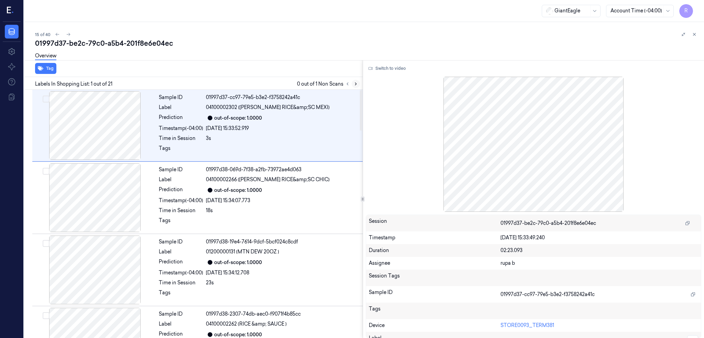
click at [356, 83] on icon at bounding box center [355, 84] width 1 height 2
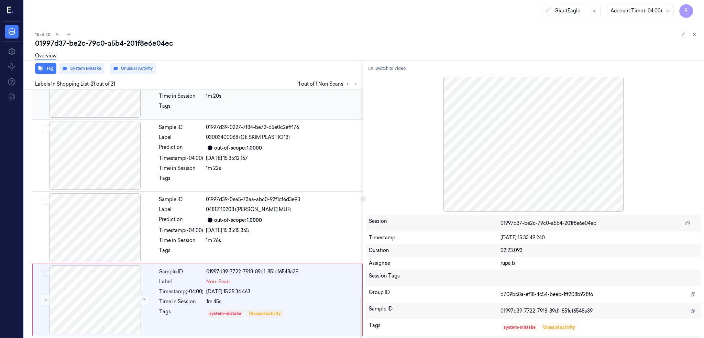
scroll to position [1269, 0]
click at [96, 304] on div at bounding box center [95, 299] width 122 height 69
click at [96, 235] on div at bounding box center [95, 227] width 122 height 69
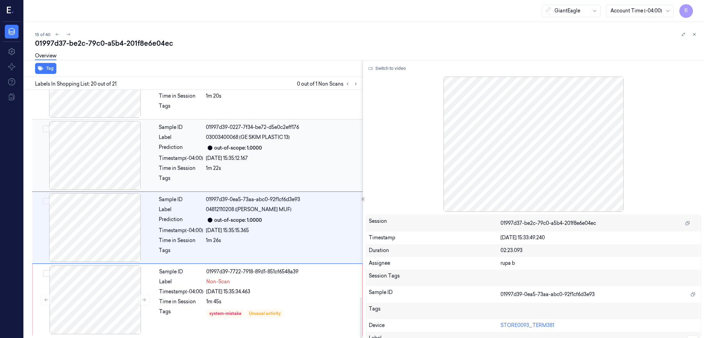
click at [96, 171] on div at bounding box center [95, 155] width 122 height 69
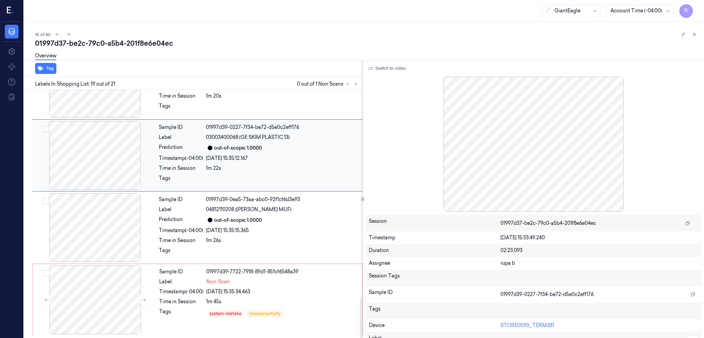
scroll to position [1211, 0]
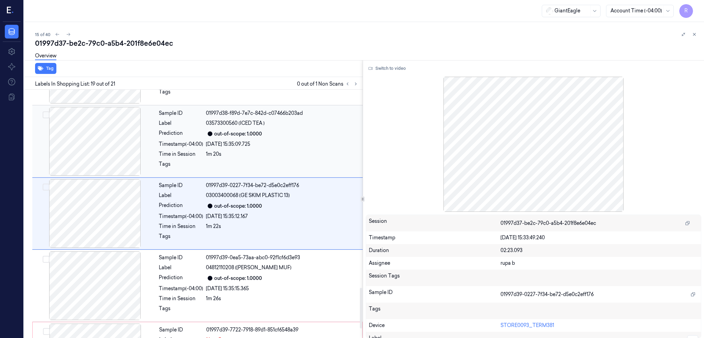
click at [90, 143] on div at bounding box center [95, 141] width 122 height 69
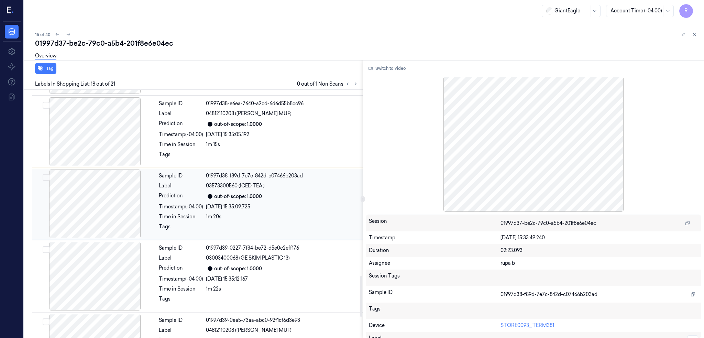
scroll to position [1139, 0]
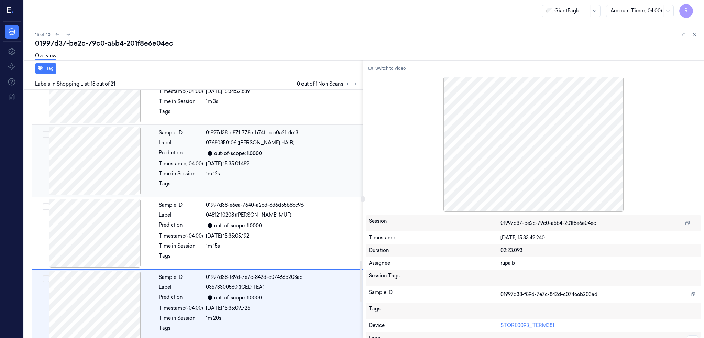
click at [104, 168] on div at bounding box center [95, 160] width 122 height 69
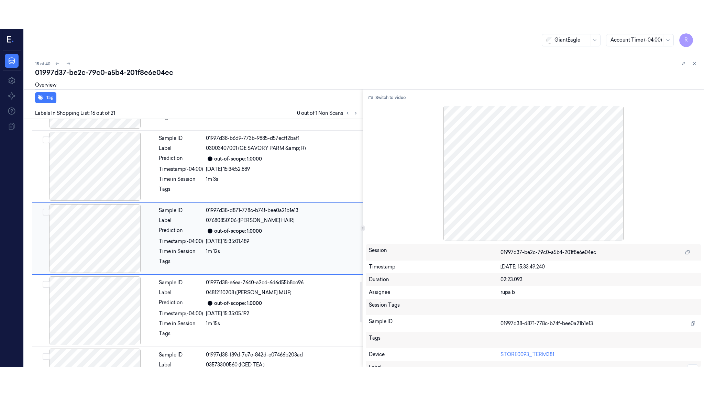
scroll to position [994, 0]
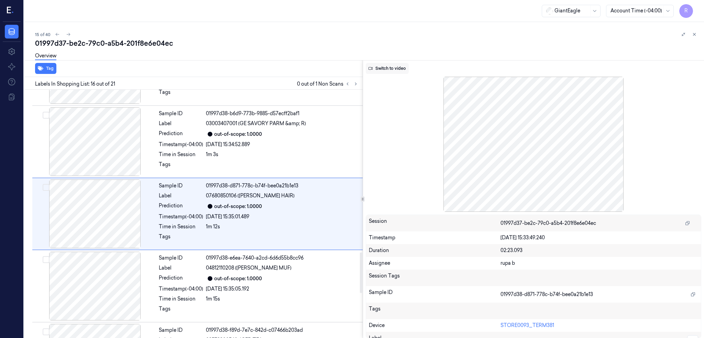
click at [394, 66] on button "Switch to video" at bounding box center [387, 68] width 43 height 11
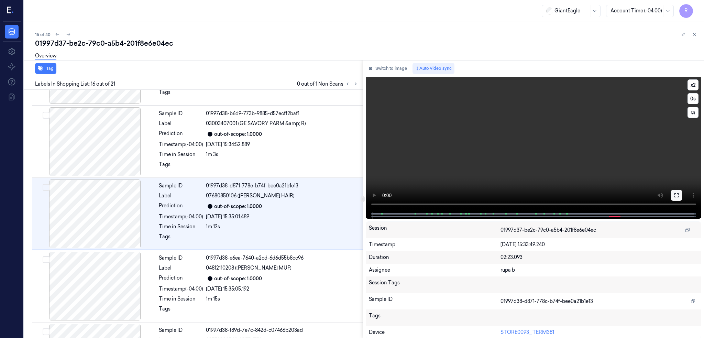
click at [679, 194] on icon at bounding box center [675, 194] width 5 height 5
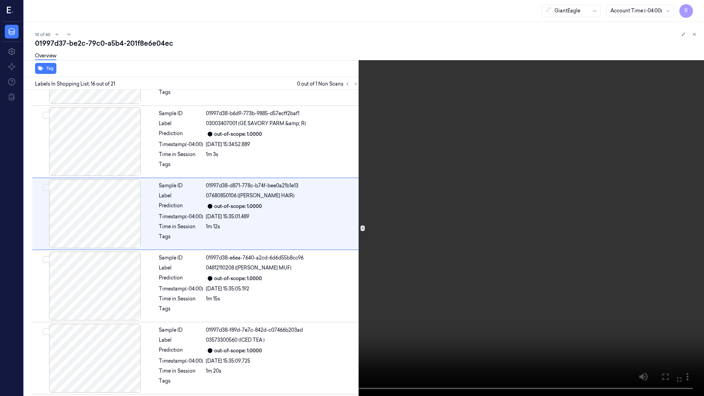
click at [451, 221] on video at bounding box center [352, 198] width 704 height 396
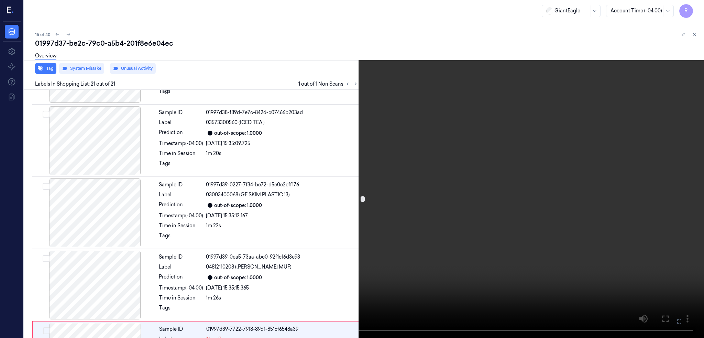
scroll to position [1269, 0]
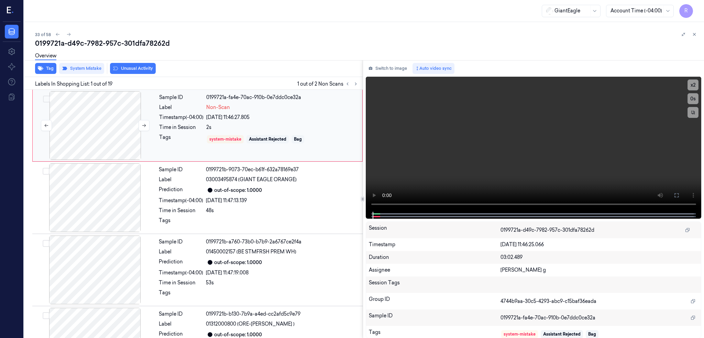
click at [89, 127] on div at bounding box center [95, 125] width 122 height 69
click at [679, 195] on icon at bounding box center [675, 194] width 5 height 5
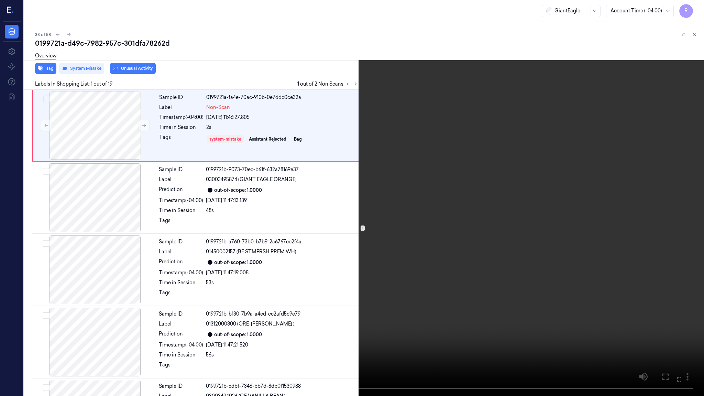
click at [326, 248] on video at bounding box center [352, 198] width 704 height 396
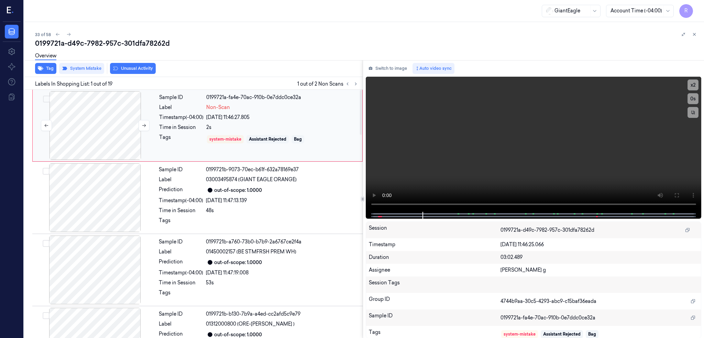
click at [113, 127] on div at bounding box center [95, 125] width 122 height 69
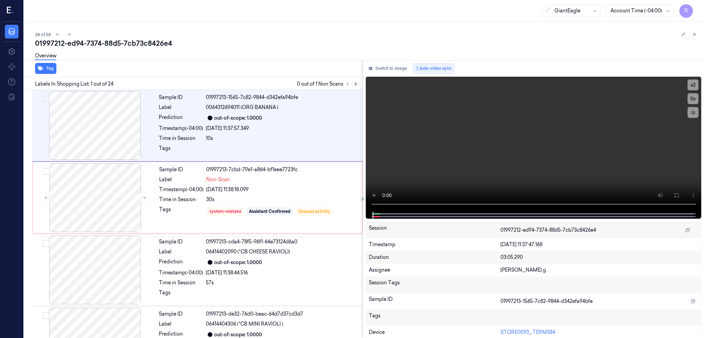
click at [358, 83] on icon at bounding box center [355, 83] width 5 height 5
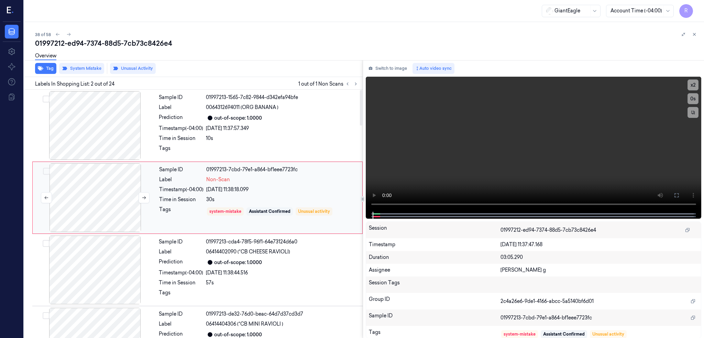
click at [80, 197] on div at bounding box center [95, 197] width 122 height 69
click at [116, 137] on div at bounding box center [95, 125] width 122 height 69
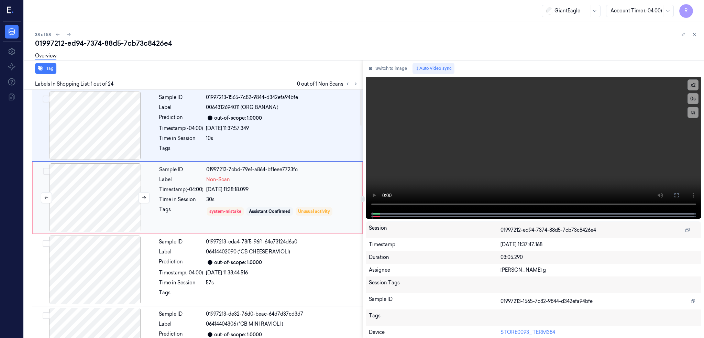
click at [103, 210] on div at bounding box center [95, 197] width 122 height 69
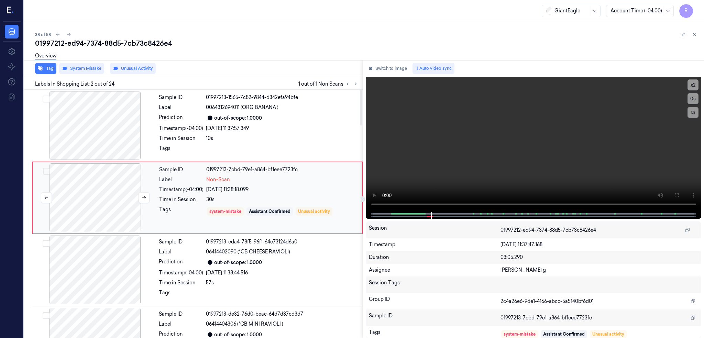
click at [108, 192] on div at bounding box center [95, 197] width 122 height 69
click at [96, 194] on div at bounding box center [95, 197] width 122 height 69
click at [94, 129] on div at bounding box center [95, 125] width 122 height 69
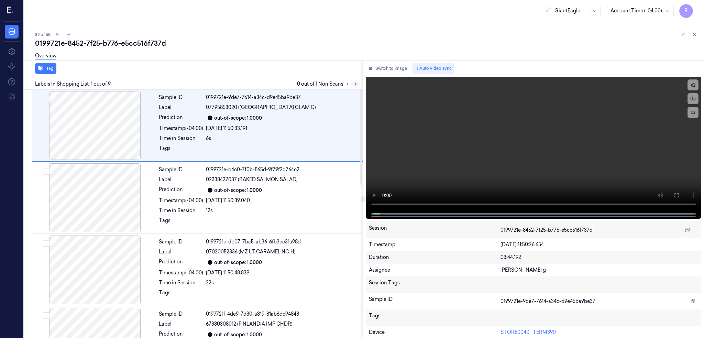
click at [358, 83] on icon at bounding box center [355, 83] width 5 height 5
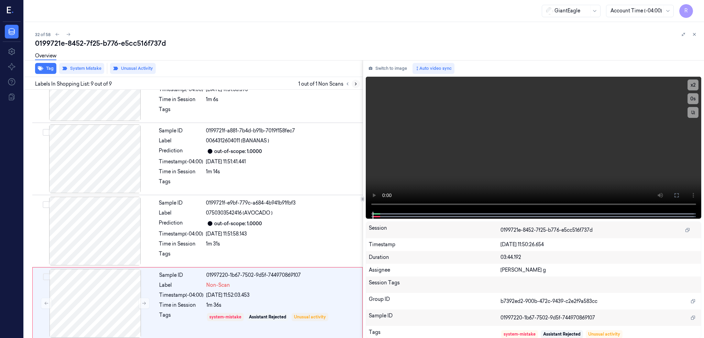
scroll to position [403, 0]
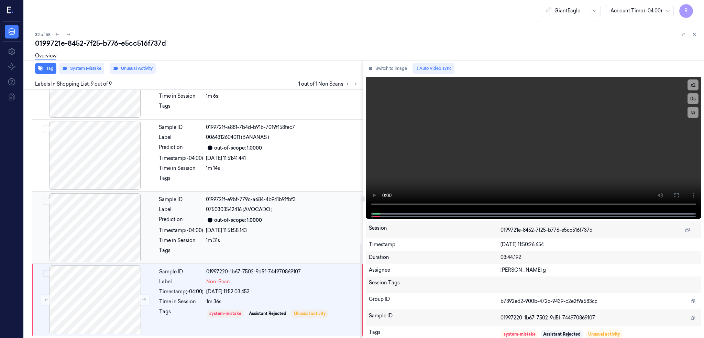
click at [109, 234] on div at bounding box center [95, 227] width 122 height 69
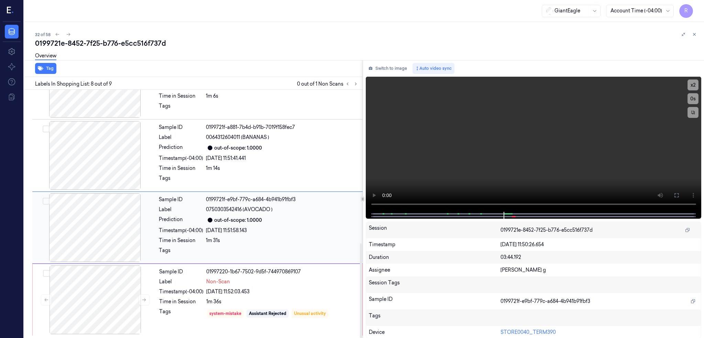
click at [109, 216] on div at bounding box center [95, 227] width 122 height 69
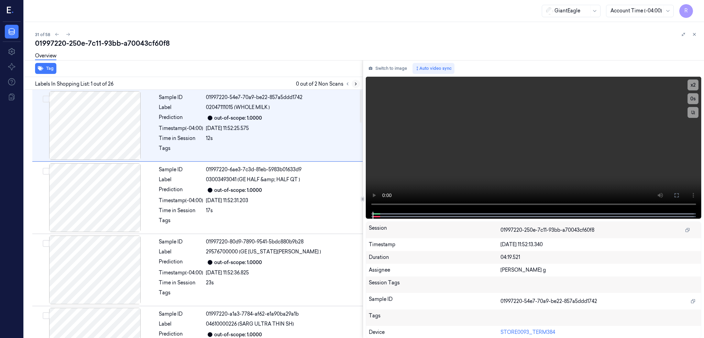
click at [358, 82] on icon at bounding box center [355, 83] width 5 height 5
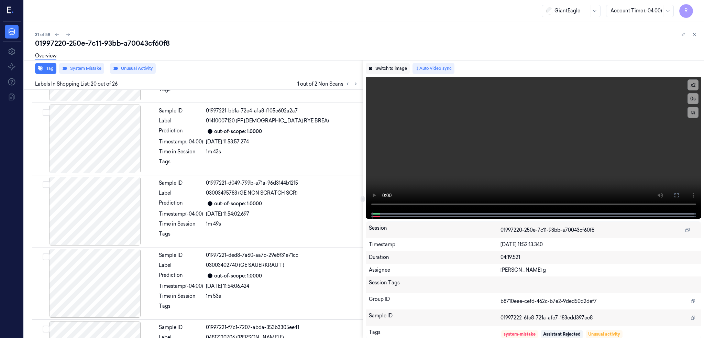
click at [400, 67] on button "Switch to image" at bounding box center [388, 68] width 44 height 11
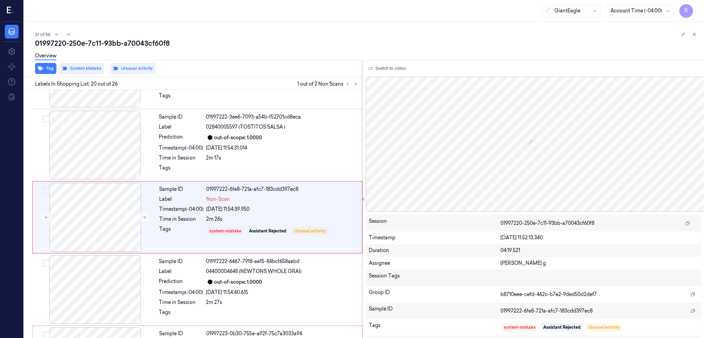
scroll to position [1283, 0]
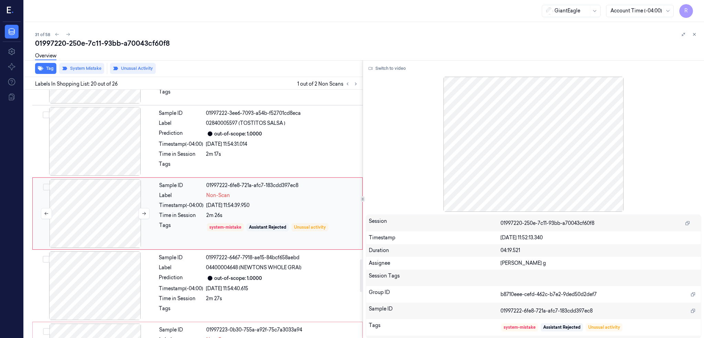
click at [97, 216] on div at bounding box center [95, 213] width 122 height 69
click at [85, 150] on div at bounding box center [95, 141] width 122 height 69
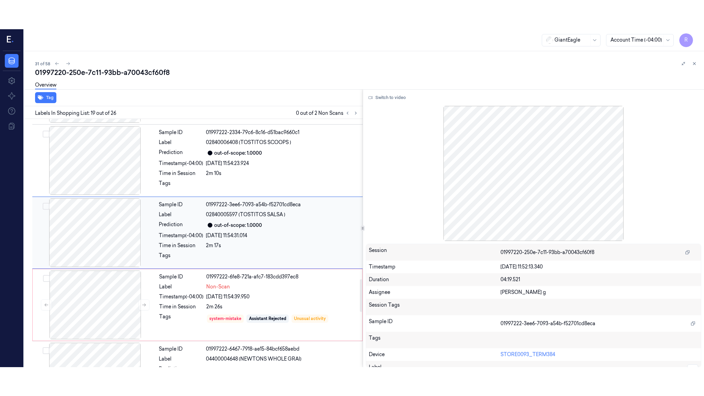
scroll to position [1211, 0]
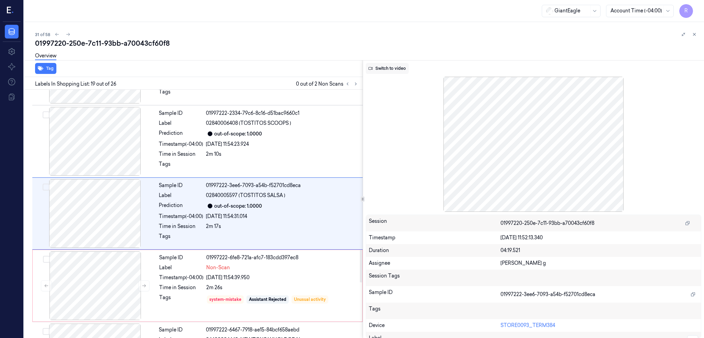
click at [386, 67] on button "Switch to video" at bounding box center [387, 68] width 43 height 11
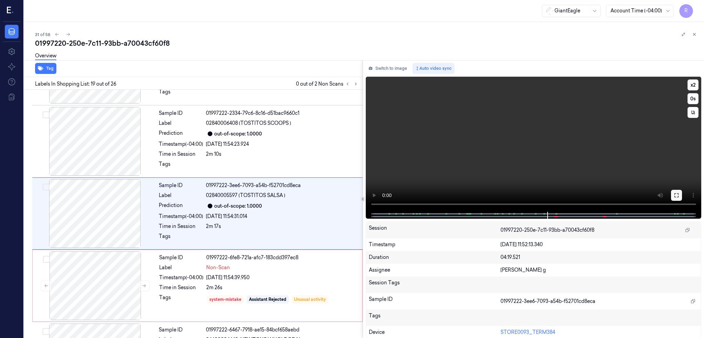
click at [682, 196] on button at bounding box center [676, 195] width 11 height 11
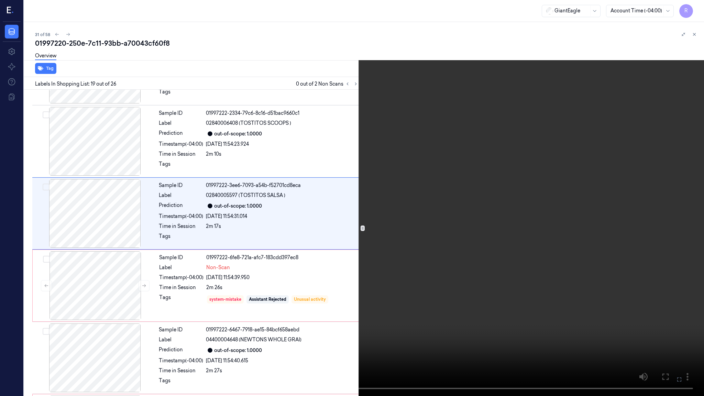
click at [440, 293] on video at bounding box center [352, 198] width 704 height 396
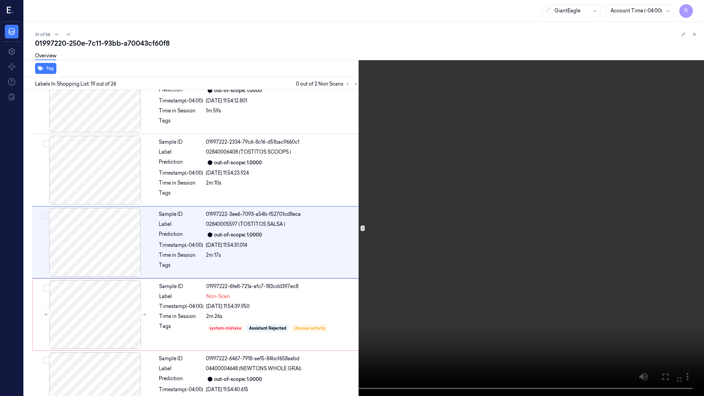
click at [440, 293] on video at bounding box center [352, 198] width 704 height 396
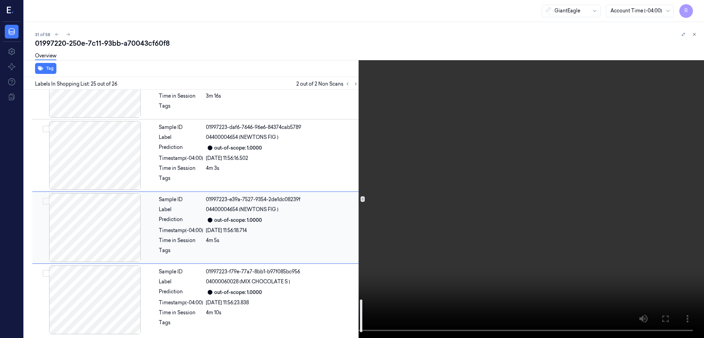
scroll to position [1493, 0]
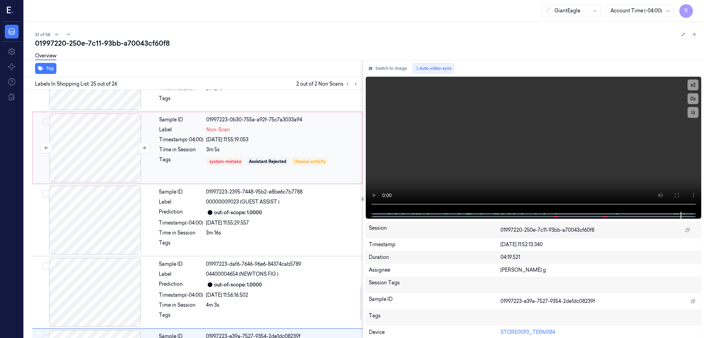
click at [112, 150] on div at bounding box center [95, 147] width 122 height 69
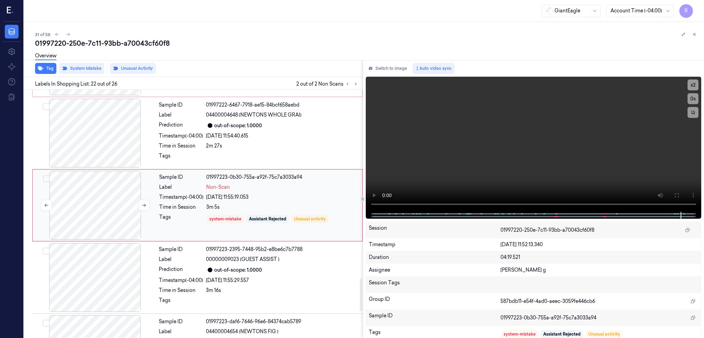
scroll to position [1427, 0]
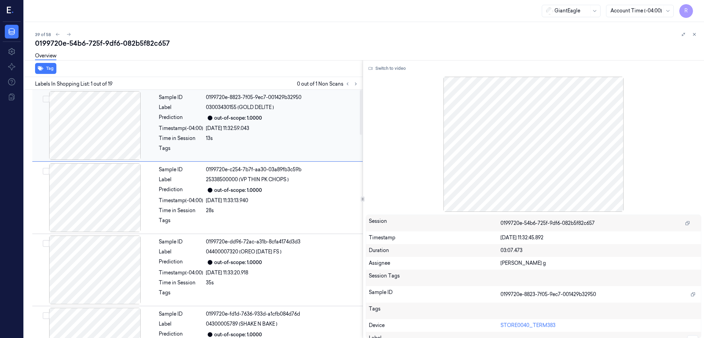
click at [98, 119] on div at bounding box center [95, 125] width 122 height 69
click at [358, 83] on icon at bounding box center [355, 83] width 5 height 5
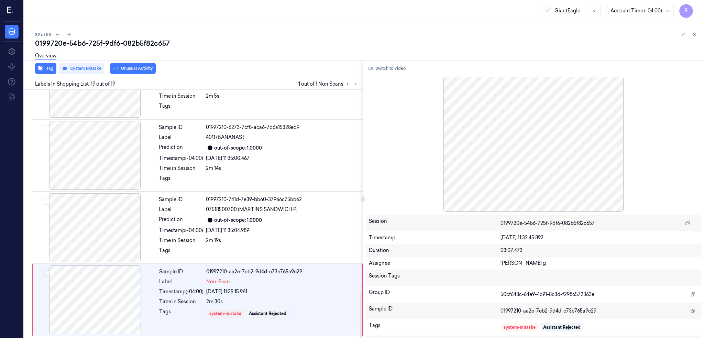
scroll to position [1125, 0]
click at [85, 298] on div at bounding box center [95, 299] width 122 height 69
click at [91, 235] on div at bounding box center [95, 227] width 122 height 69
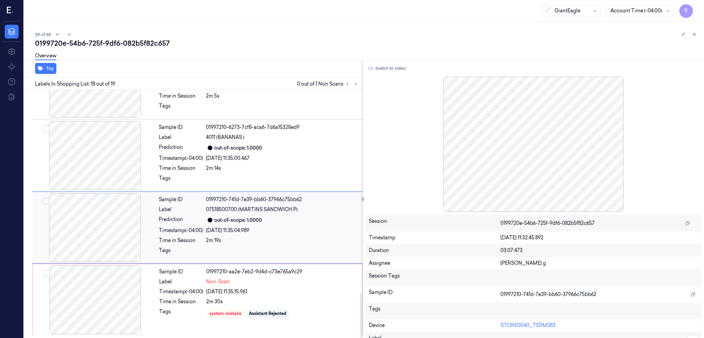
click at [93, 236] on div at bounding box center [95, 227] width 122 height 69
click at [97, 233] on div at bounding box center [95, 227] width 122 height 69
click at [97, 292] on div at bounding box center [95, 299] width 122 height 69
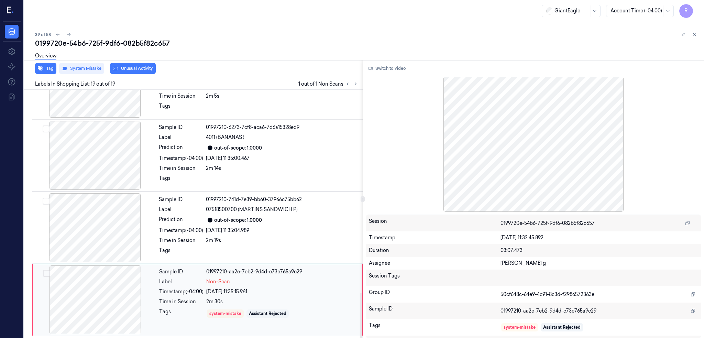
click at [97, 292] on div at bounding box center [95, 299] width 122 height 69
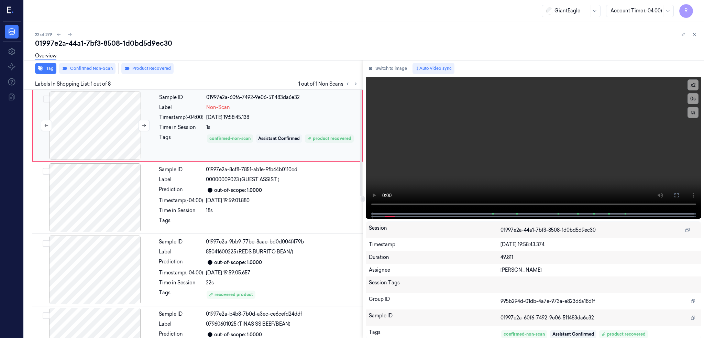
click at [111, 118] on div at bounding box center [95, 125] width 122 height 69
click at [397, 66] on button "Switch to image" at bounding box center [388, 68] width 44 height 11
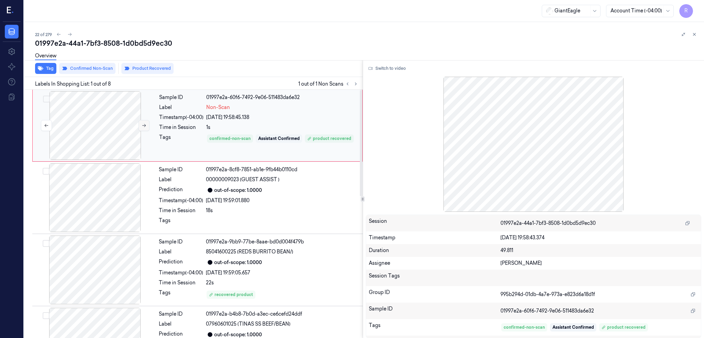
click at [141, 127] on button at bounding box center [143, 125] width 11 height 11
click at [402, 69] on button "Switch to video" at bounding box center [387, 68] width 43 height 11
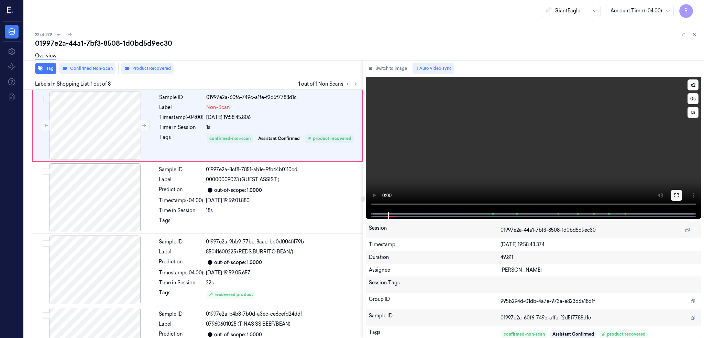
click at [679, 195] on icon at bounding box center [675, 194] width 5 height 5
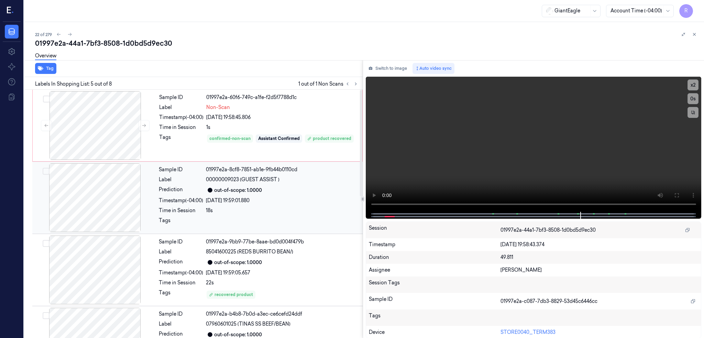
click at [108, 198] on div at bounding box center [95, 197] width 122 height 69
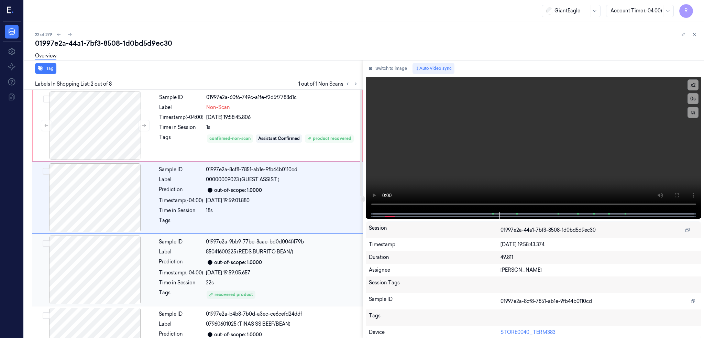
click at [109, 268] on div at bounding box center [95, 269] width 122 height 69
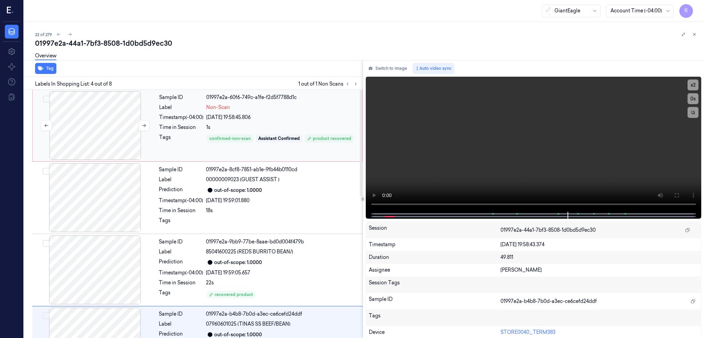
click at [86, 154] on div at bounding box center [95, 125] width 122 height 69
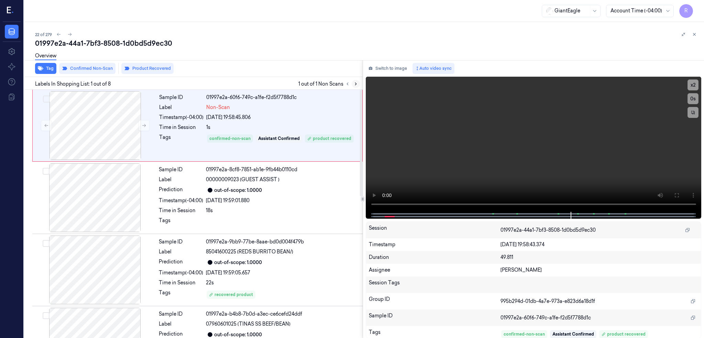
click at [356, 85] on icon at bounding box center [355, 84] width 1 height 2
click at [108, 144] on div at bounding box center [95, 125] width 122 height 69
click at [406, 71] on button "Switch to image" at bounding box center [388, 68] width 44 height 11
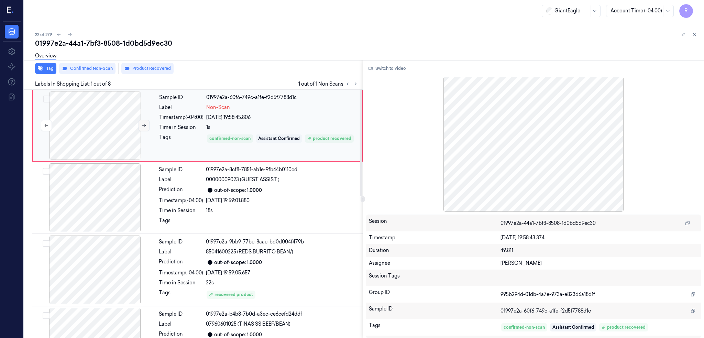
click at [145, 124] on icon at bounding box center [144, 125] width 5 height 5
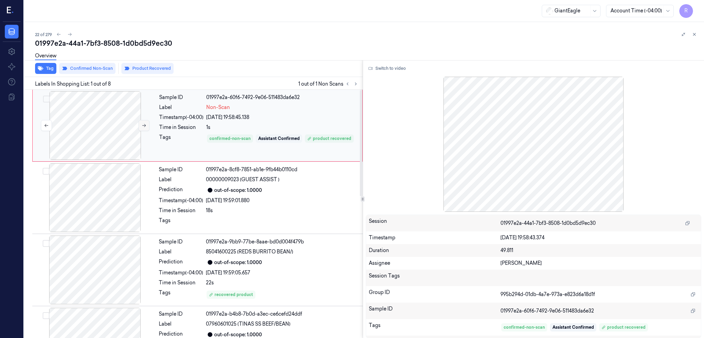
click at [145, 124] on icon at bounding box center [144, 125] width 5 height 5
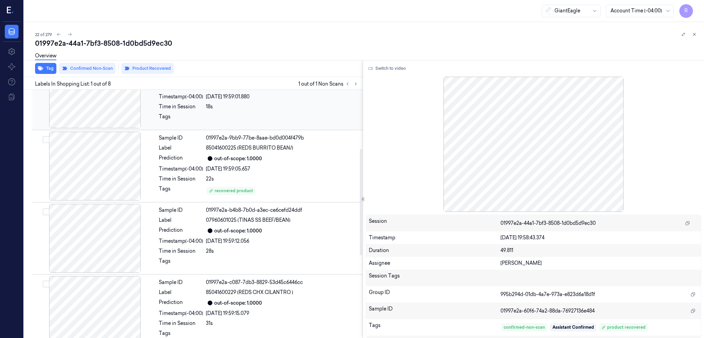
scroll to position [137, 0]
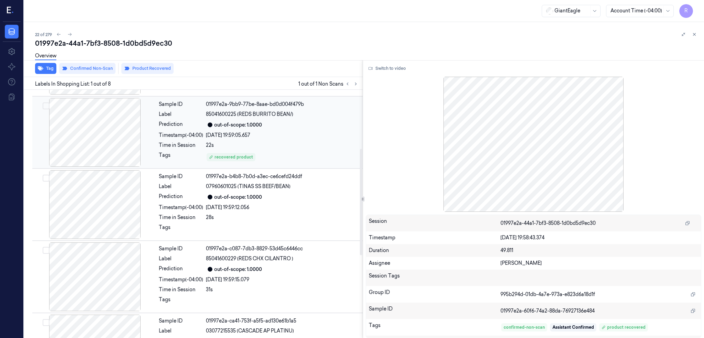
click at [114, 142] on div at bounding box center [95, 132] width 122 height 69
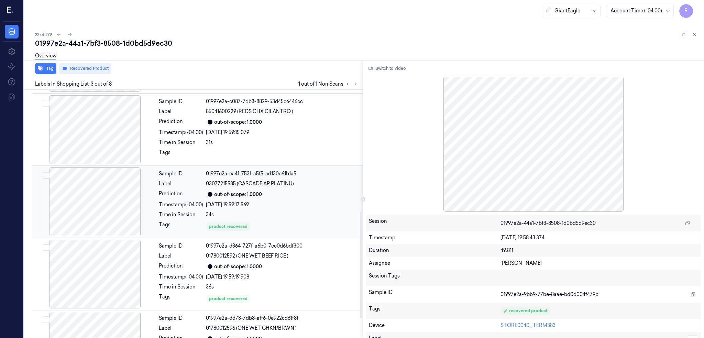
click at [101, 219] on div at bounding box center [95, 201] width 122 height 69
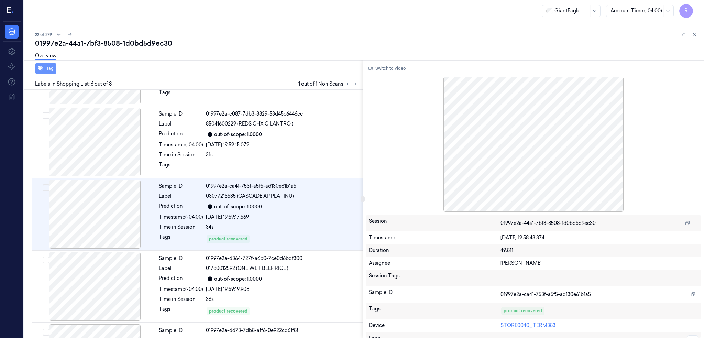
click at [52, 68] on button "Tag" at bounding box center [45, 68] width 21 height 11
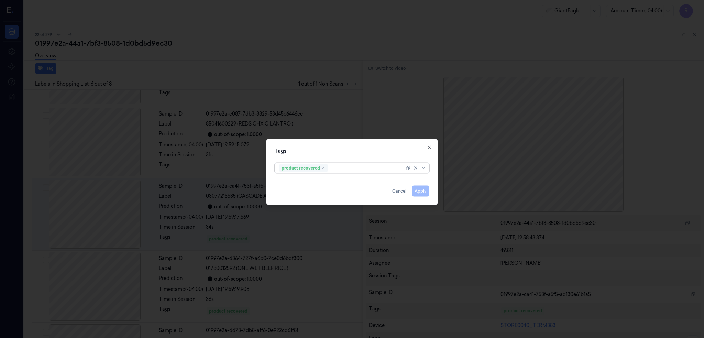
click at [325, 167] on div "Remove ,product recovered" at bounding box center [323, 168] width 4 height 4
click at [415, 193] on button "Apply" at bounding box center [421, 190] width 18 height 11
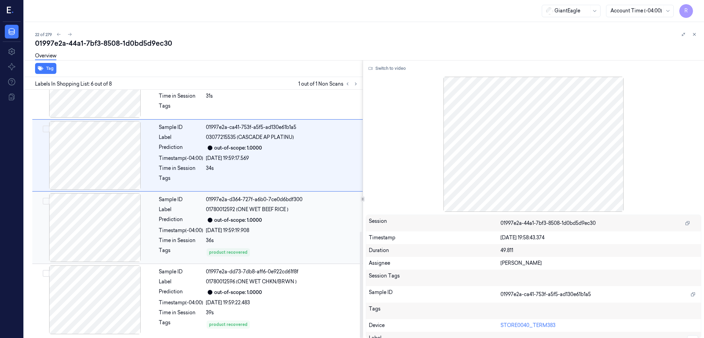
click at [117, 243] on div at bounding box center [95, 227] width 122 height 69
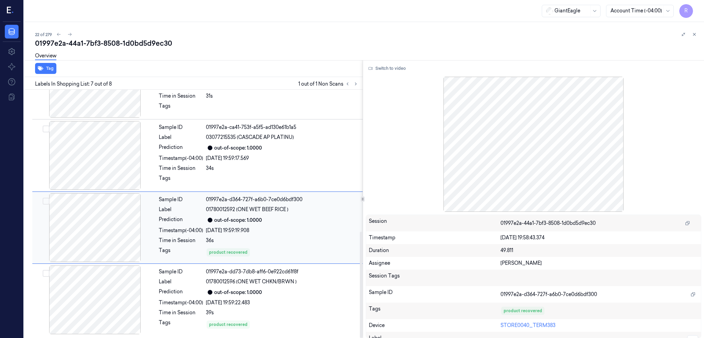
scroll to position [331, 0]
click at [47, 70] on button "Tag" at bounding box center [45, 68] width 21 height 11
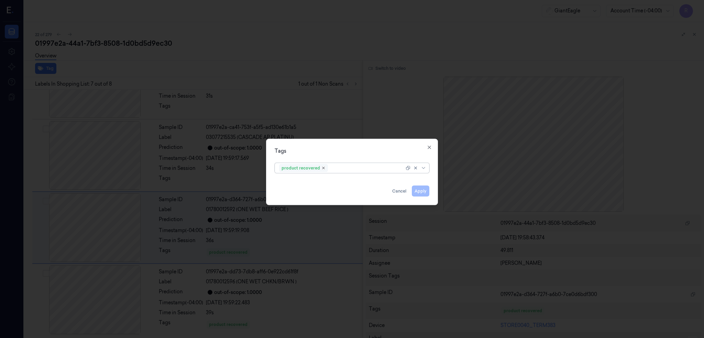
click at [322, 167] on icon "Remove ,product recovered" at bounding box center [323, 168] width 2 height 2
click at [425, 188] on button "Apply" at bounding box center [421, 190] width 18 height 11
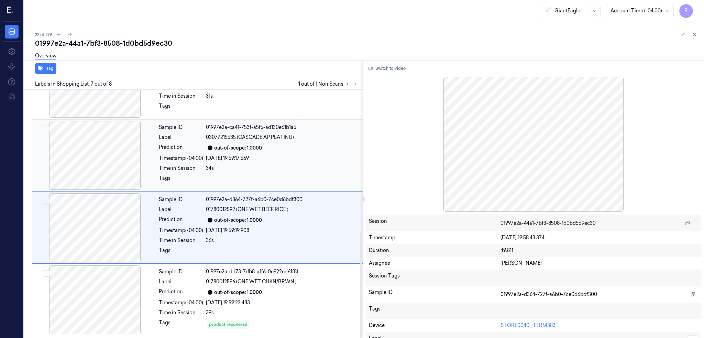
scroll to position [331, 0]
click at [91, 287] on div at bounding box center [95, 299] width 122 height 69
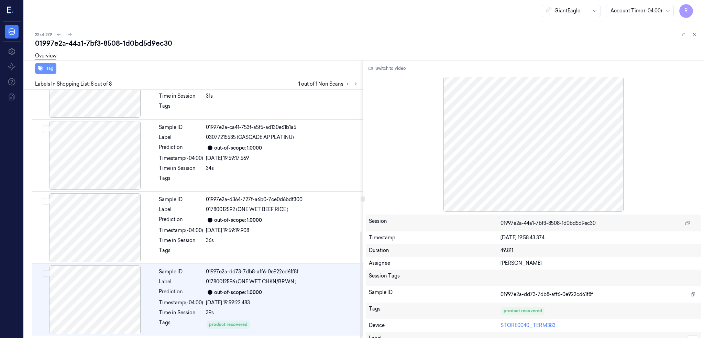
click at [44, 66] on button "Tag" at bounding box center [45, 68] width 21 height 11
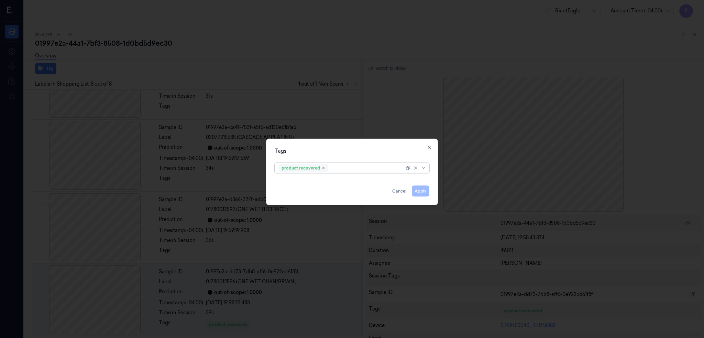
click at [323, 166] on icon "Remove ,product recovered" at bounding box center [323, 168] width 4 height 4
click at [426, 188] on button "Apply" at bounding box center [421, 190] width 18 height 11
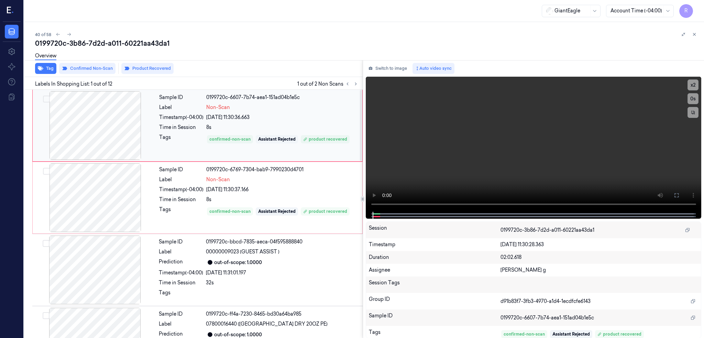
click at [92, 127] on div at bounding box center [95, 125] width 122 height 69
click at [679, 193] on icon at bounding box center [675, 194] width 5 height 5
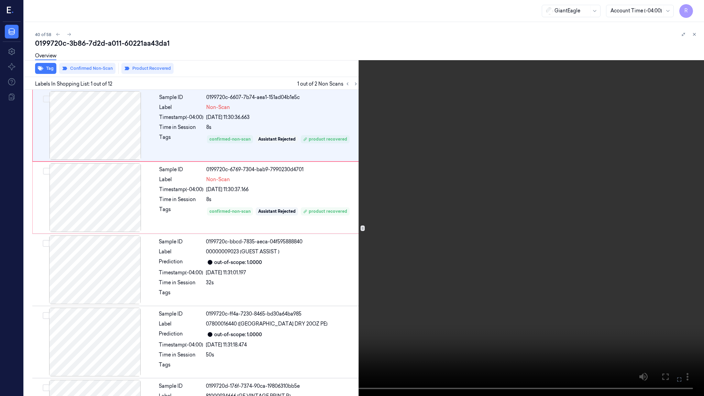
click at [328, 209] on video at bounding box center [352, 198] width 704 height 396
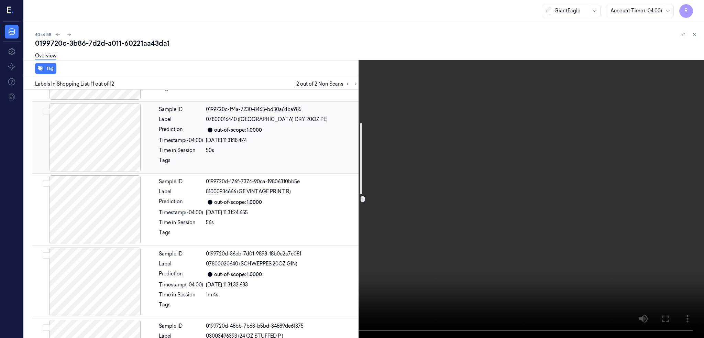
scroll to position [116, 0]
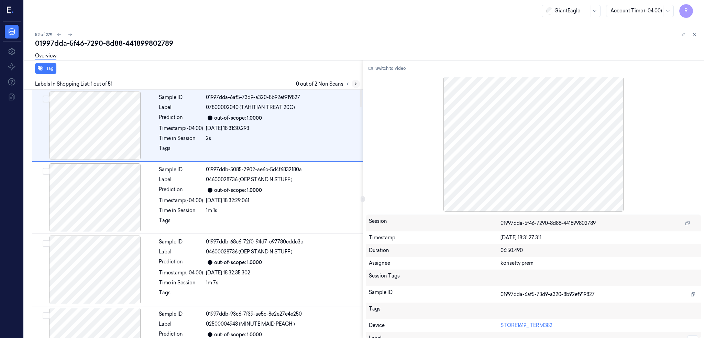
click at [358, 85] on icon at bounding box center [355, 83] width 5 height 5
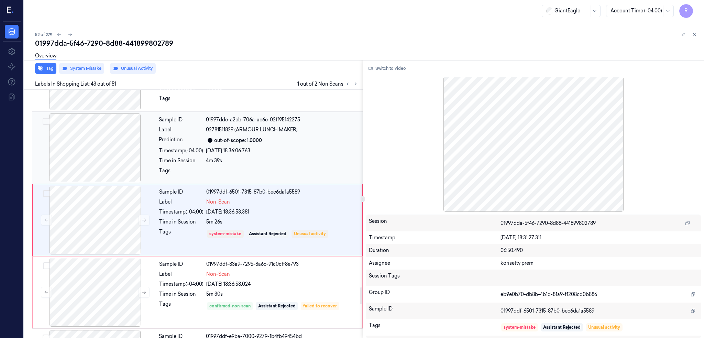
scroll to position [2944, 0]
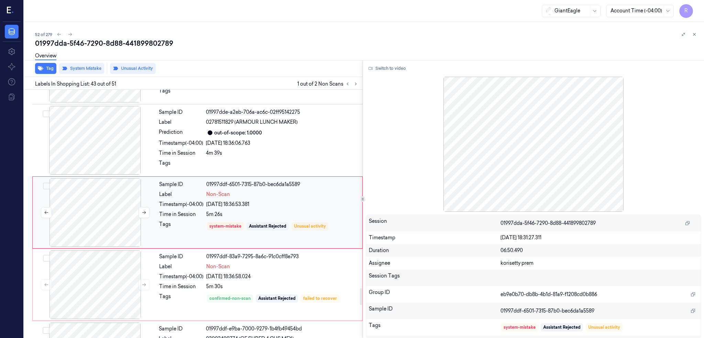
click at [107, 211] on div at bounding box center [95, 212] width 122 height 69
click at [123, 287] on div at bounding box center [95, 284] width 122 height 69
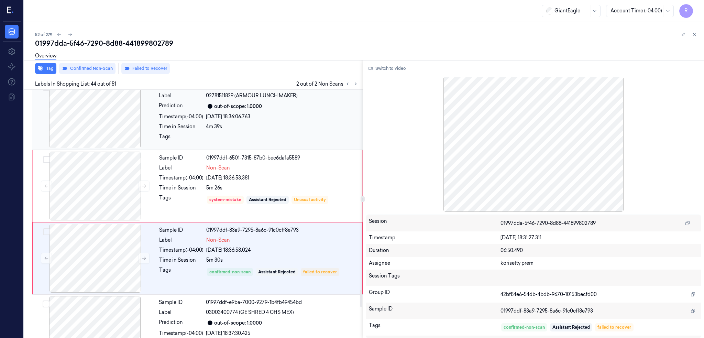
click at [96, 138] on div at bounding box center [95, 113] width 122 height 69
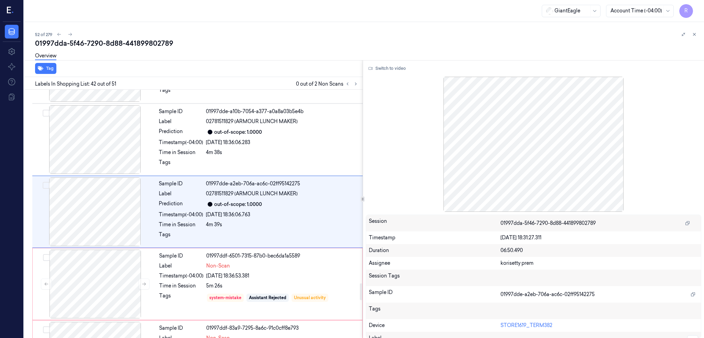
scroll to position [2872, 0]
click at [409, 70] on button "Switch to video" at bounding box center [387, 68] width 43 height 11
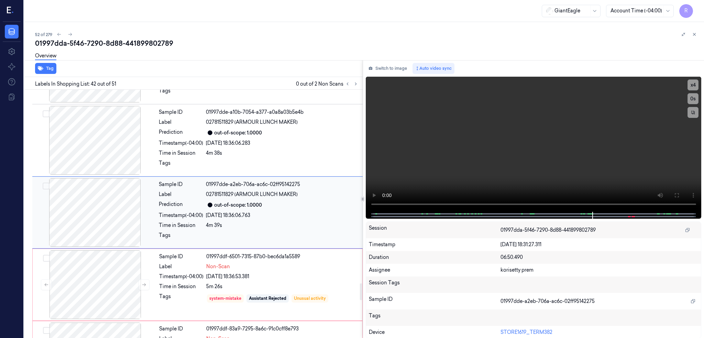
click at [88, 209] on div at bounding box center [95, 212] width 122 height 69
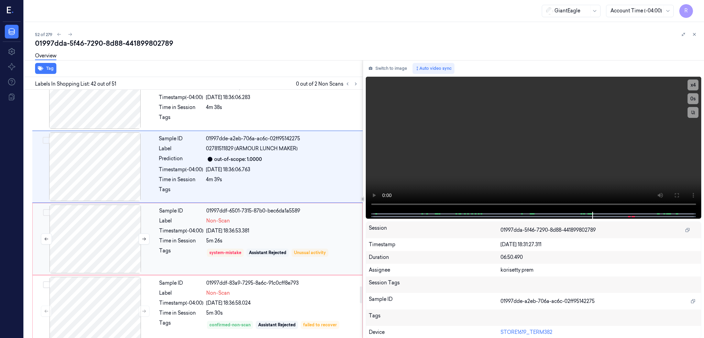
click at [89, 236] on div at bounding box center [95, 238] width 122 height 69
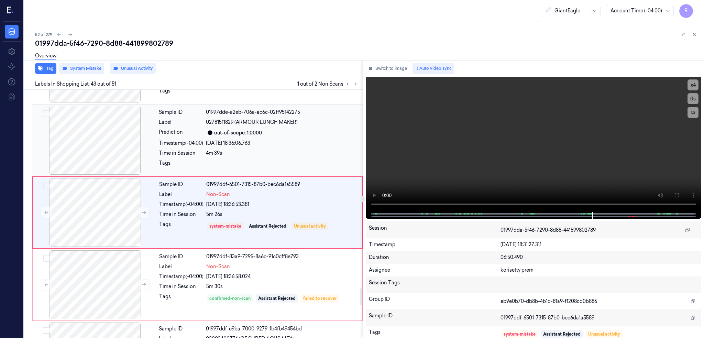
click at [96, 149] on div at bounding box center [95, 140] width 122 height 69
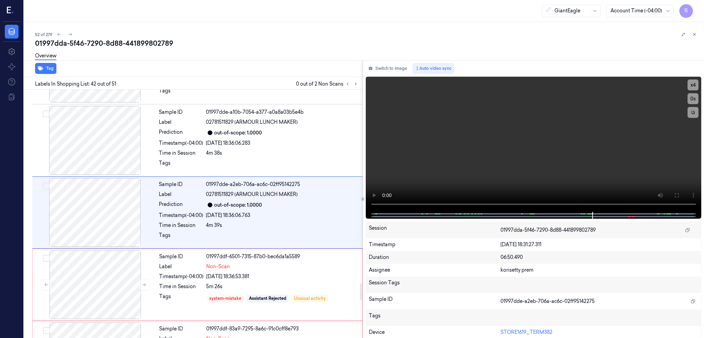
click at [363, 88] on div "Labels In Shopping List: 42 out of 51 0 out of 2 Non Scans" at bounding box center [191, 83] width 341 height 13
click at [360, 86] on button at bounding box center [356, 84] width 8 height 8
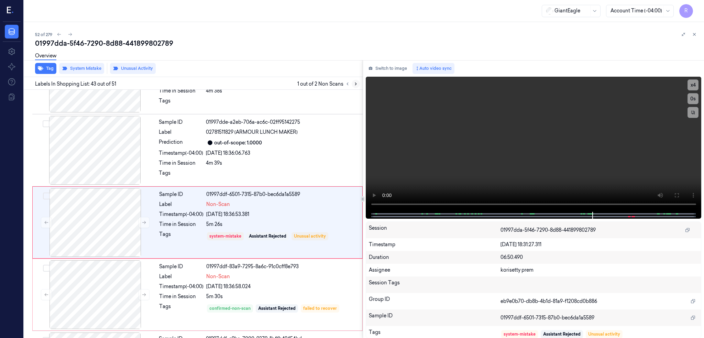
scroll to position [2944, 0]
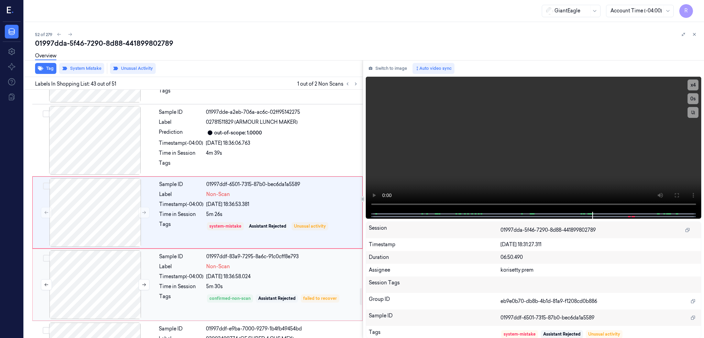
click at [124, 285] on div at bounding box center [95, 284] width 122 height 69
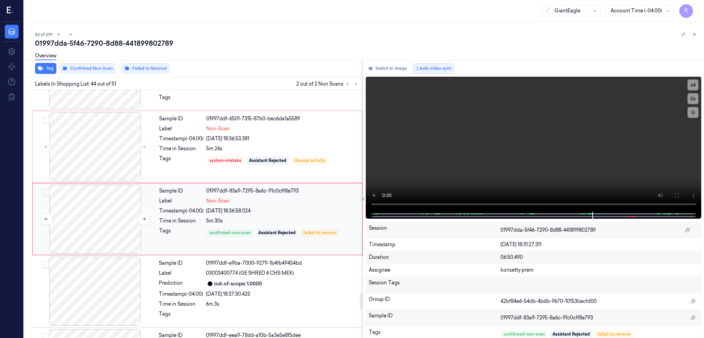
scroll to position [3016, 0]
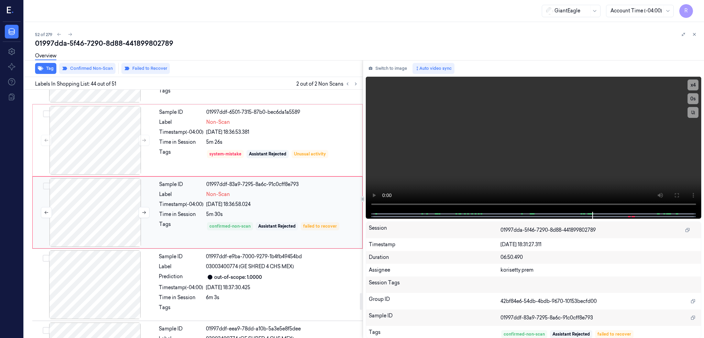
click at [121, 225] on div at bounding box center [95, 212] width 122 height 69
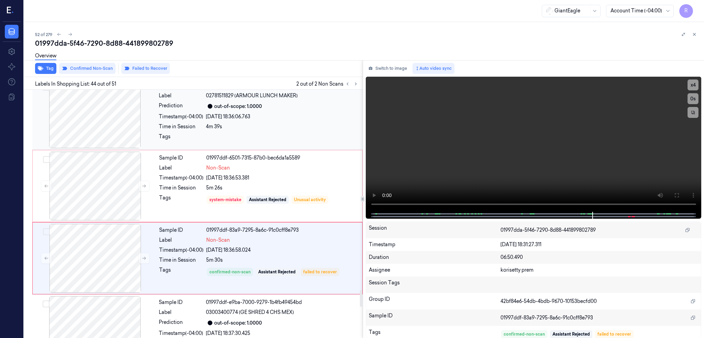
click at [115, 131] on div at bounding box center [95, 113] width 122 height 69
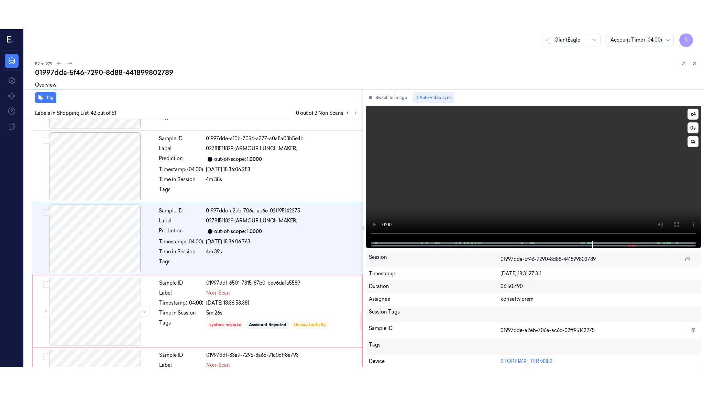
scroll to position [2872, 0]
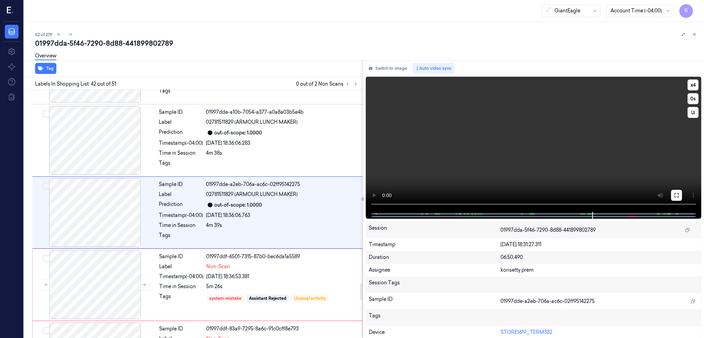
click at [682, 196] on button at bounding box center [676, 195] width 11 height 11
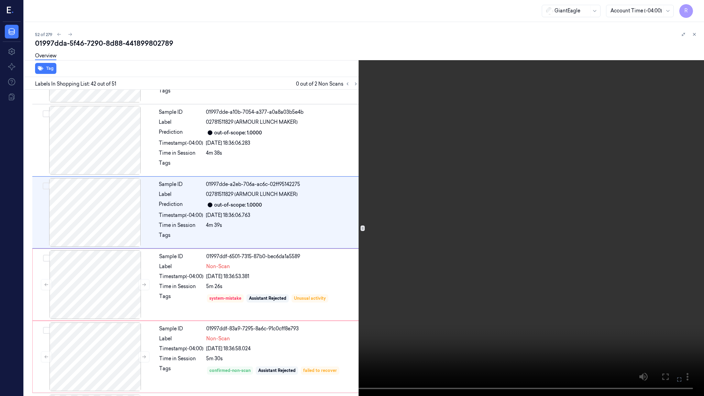
click at [488, 205] on video at bounding box center [352, 198] width 704 height 396
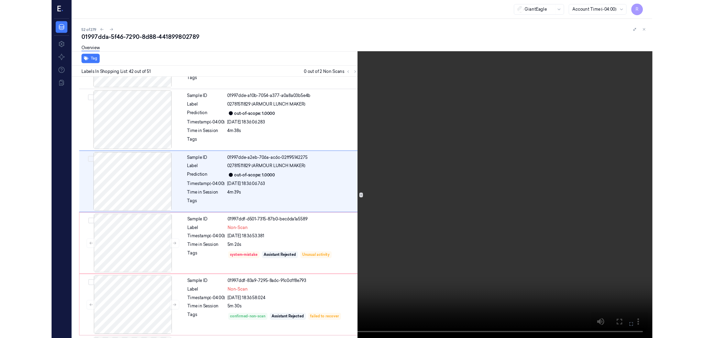
scroll to position [2843, 0]
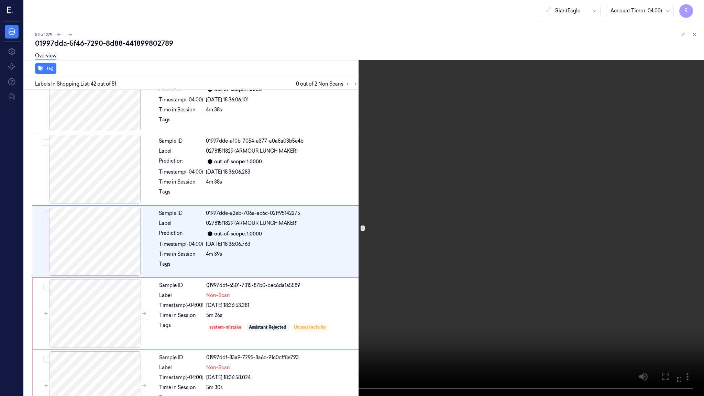
click at [488, 206] on video at bounding box center [352, 198] width 704 height 396
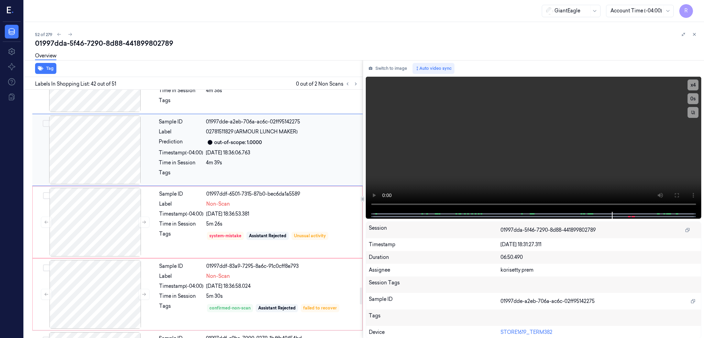
click at [95, 147] on div at bounding box center [95, 149] width 122 height 69
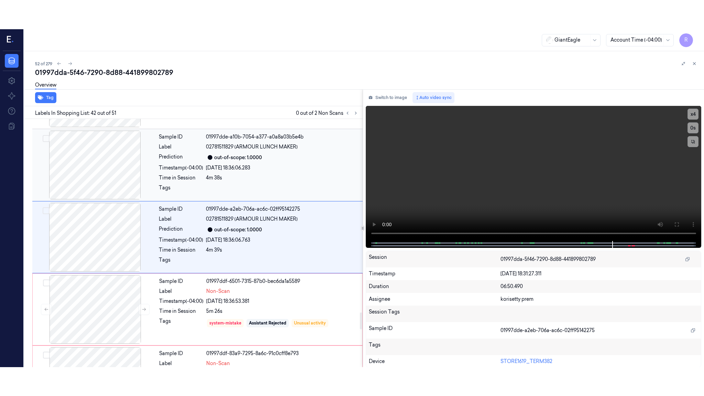
scroll to position [2872, 0]
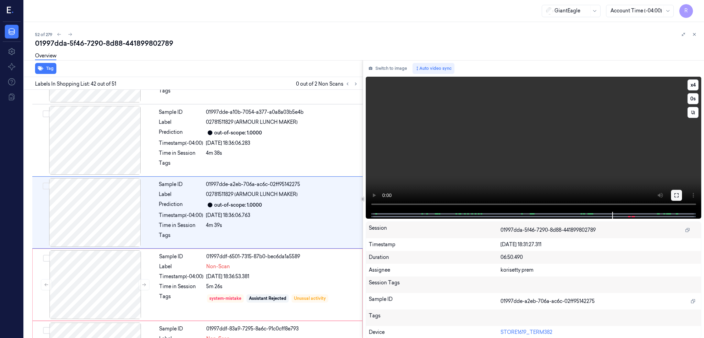
click at [679, 195] on icon at bounding box center [675, 194] width 5 height 5
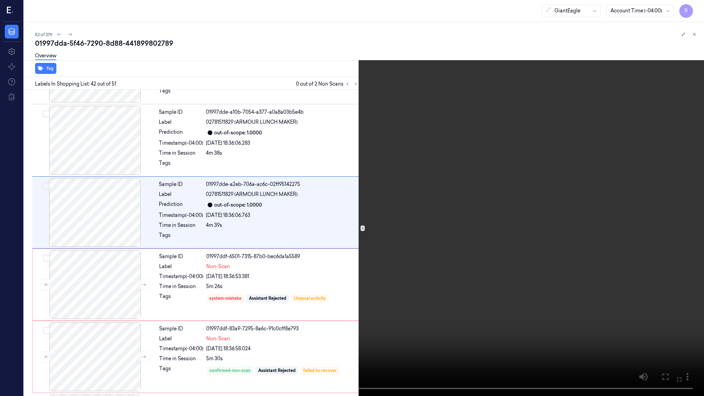
click at [546, 250] on video at bounding box center [352, 198] width 704 height 396
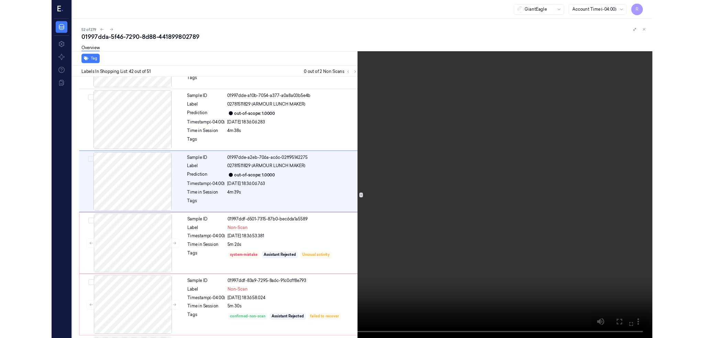
scroll to position [2843, 0]
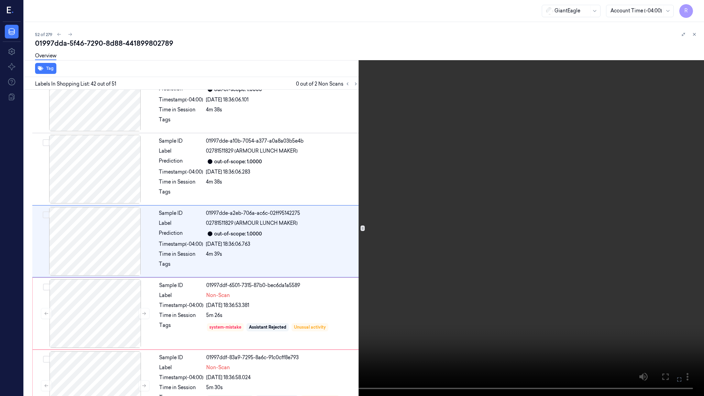
click at [546, 250] on video at bounding box center [352, 198] width 704 height 396
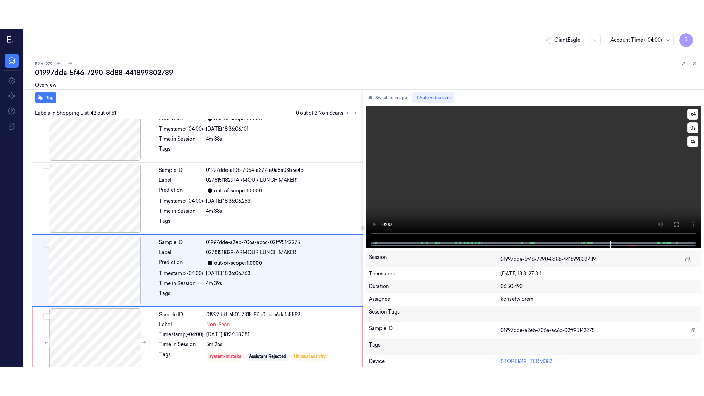
scroll to position [2872, 0]
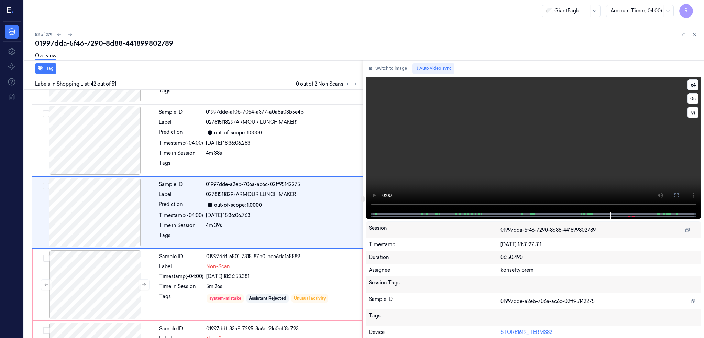
click at [645, 163] on video at bounding box center [534, 144] width 336 height 135
click at [682, 193] on button at bounding box center [676, 195] width 11 height 11
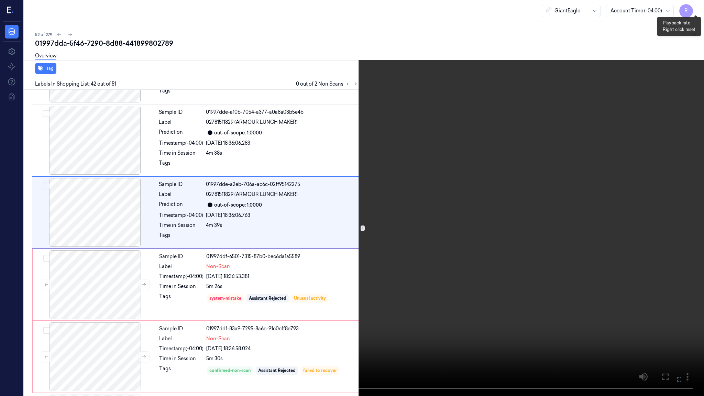
click at [697, 11] on button "x 4" at bounding box center [695, 8] width 11 height 11
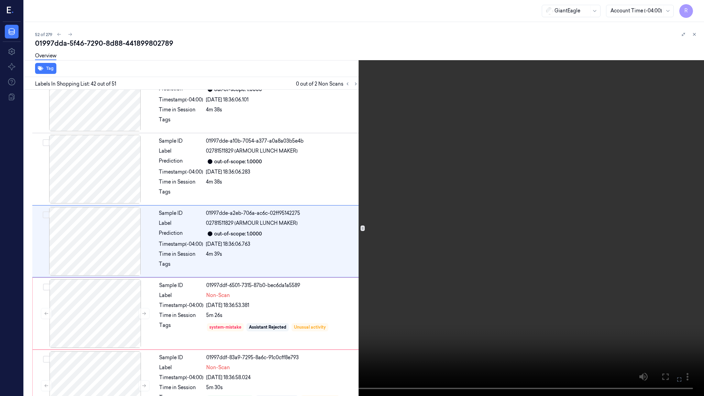
click at [584, 194] on video at bounding box center [352, 198] width 704 height 396
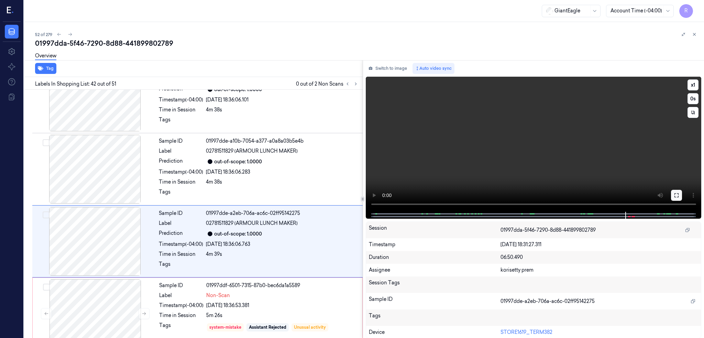
click at [679, 196] on icon at bounding box center [675, 194] width 5 height 5
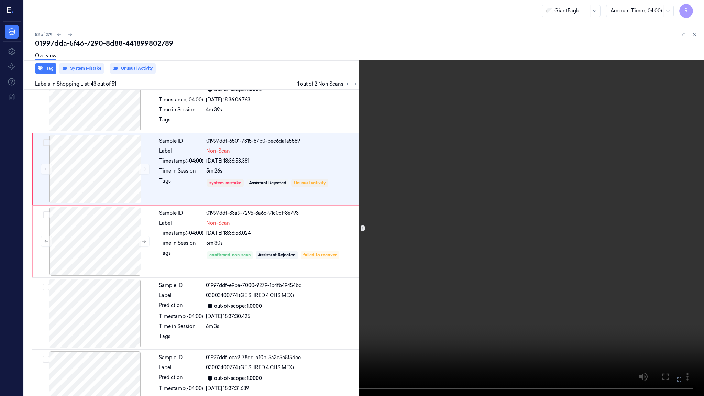
scroll to position [2915, 0]
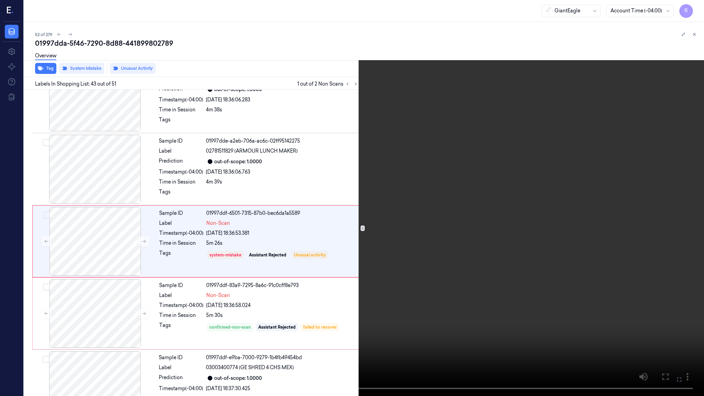
click at [483, 298] on video at bounding box center [352, 198] width 704 height 396
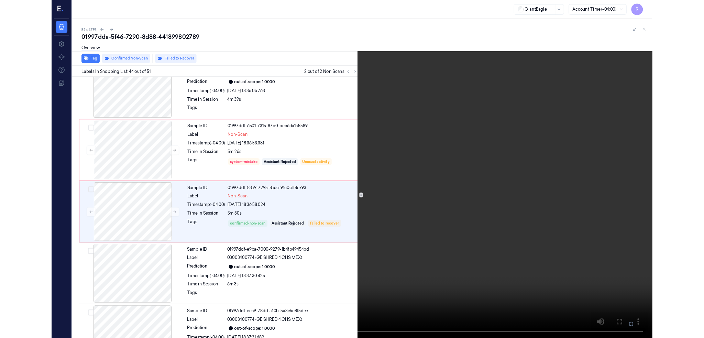
scroll to position [2987, 0]
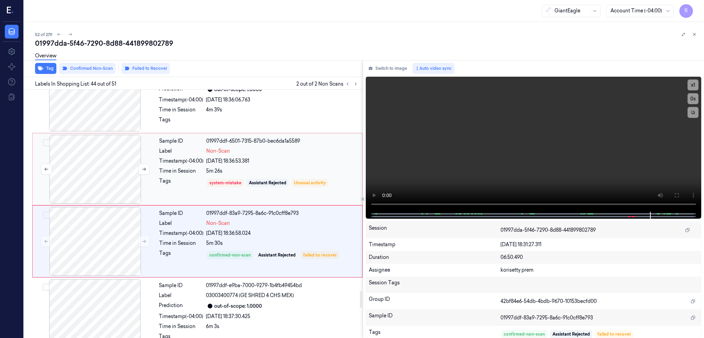
click at [115, 171] on div at bounding box center [95, 169] width 122 height 69
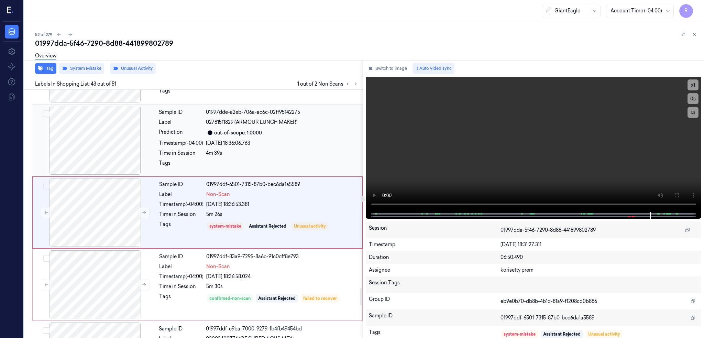
click at [123, 153] on div at bounding box center [95, 140] width 122 height 69
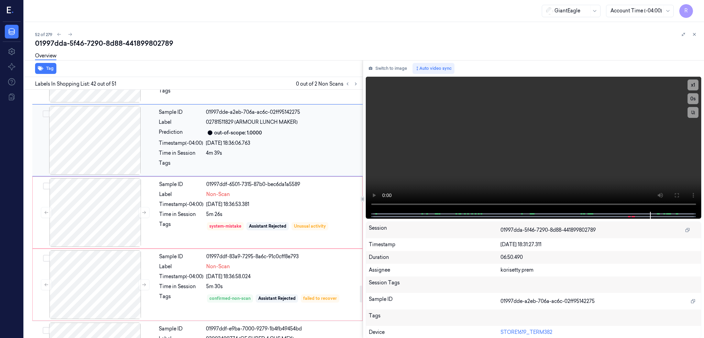
scroll to position [2872, 0]
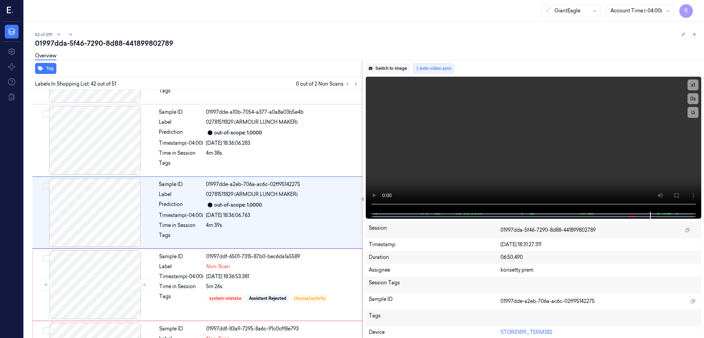
click at [403, 69] on button "Switch to image" at bounding box center [388, 68] width 44 height 11
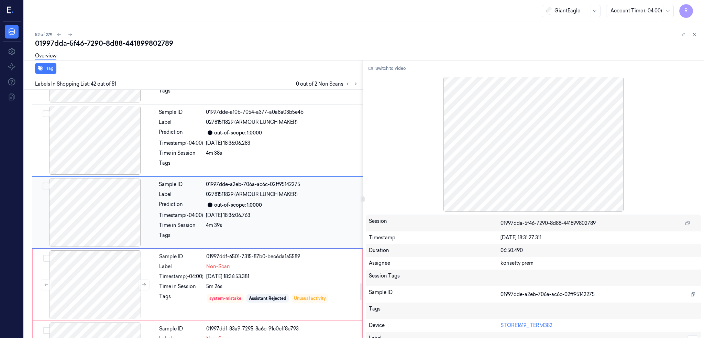
click at [111, 209] on div at bounding box center [95, 212] width 122 height 69
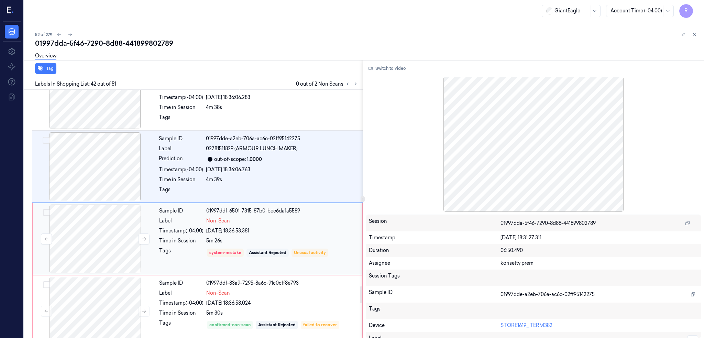
click at [100, 242] on div at bounding box center [95, 238] width 122 height 69
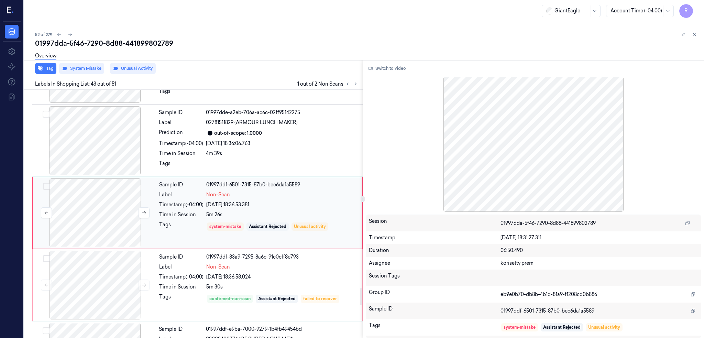
scroll to position [2944, 0]
click at [101, 167] on div at bounding box center [95, 140] width 122 height 69
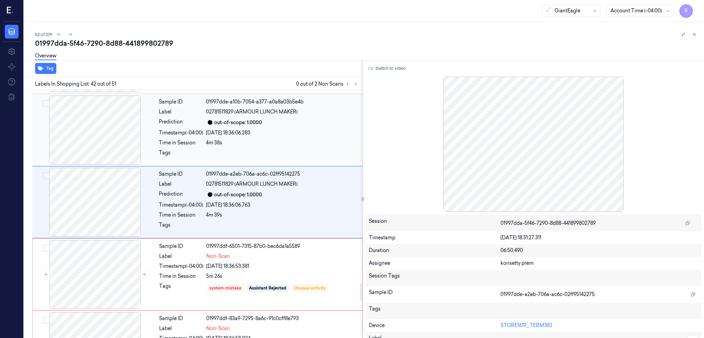
scroll to position [2872, 0]
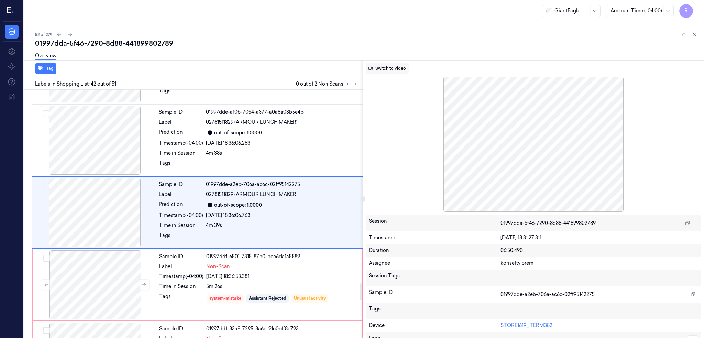
click at [372, 70] on icon at bounding box center [370, 68] width 4 height 4
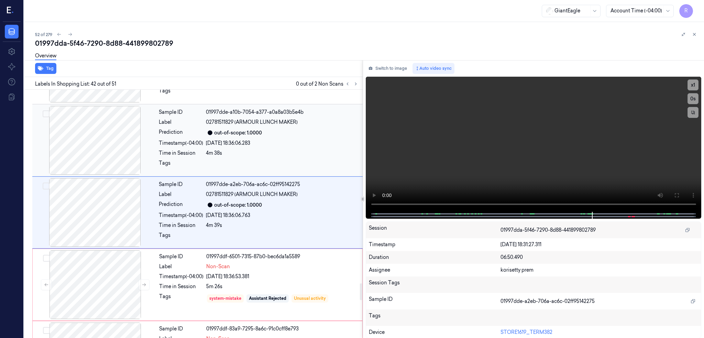
click at [99, 152] on div at bounding box center [95, 140] width 122 height 69
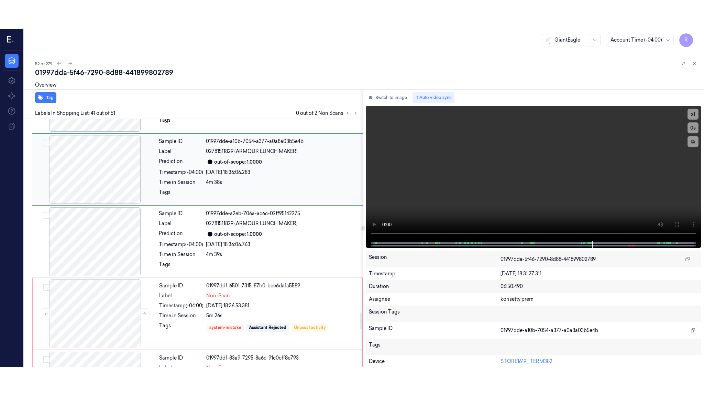
scroll to position [2799, 0]
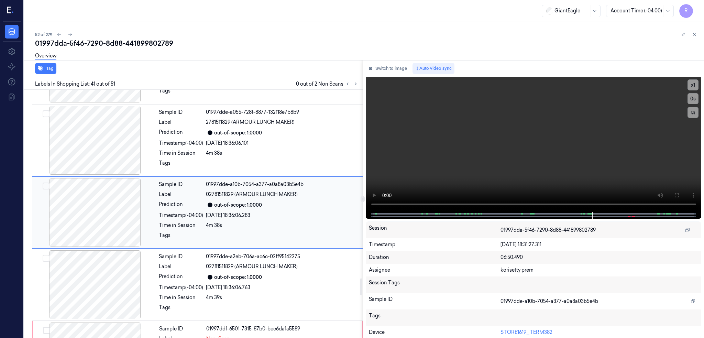
click at [113, 226] on div at bounding box center [95, 212] width 122 height 69
click at [682, 198] on button at bounding box center [676, 195] width 11 height 11
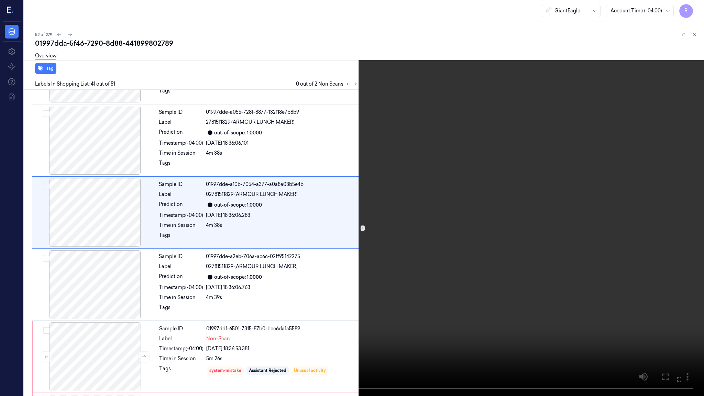
click at [387, 248] on video at bounding box center [352, 198] width 704 height 396
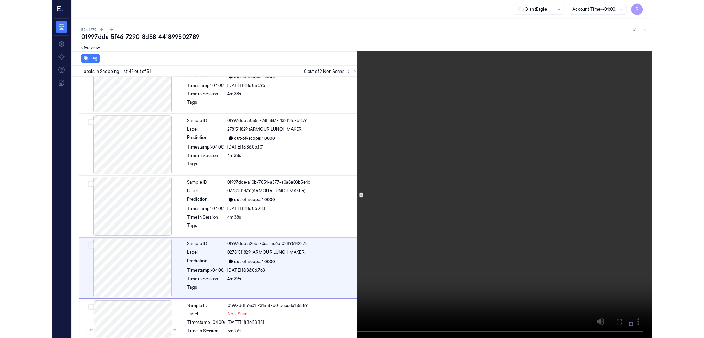
scroll to position [2843, 0]
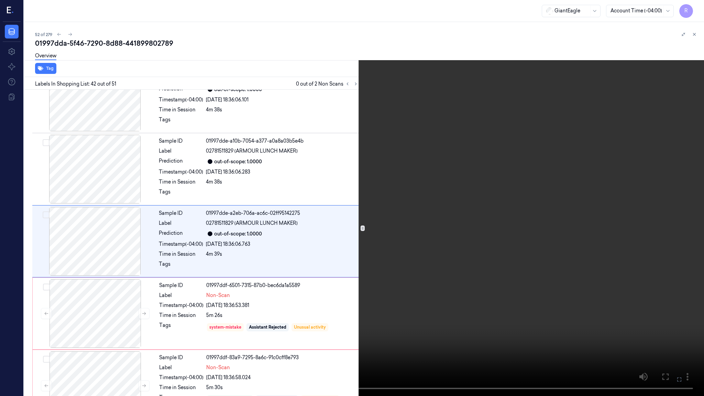
click at [390, 248] on video at bounding box center [352, 198] width 704 height 396
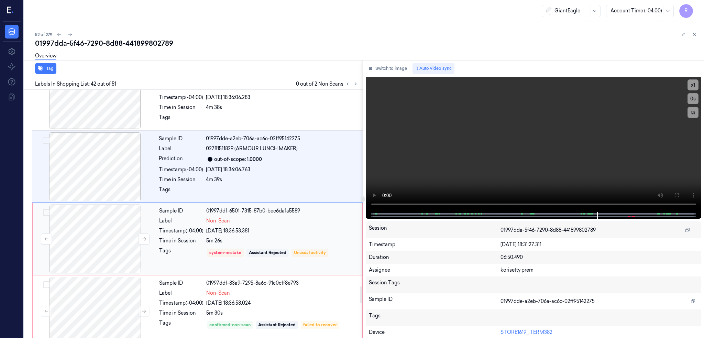
click at [102, 225] on div at bounding box center [95, 238] width 122 height 69
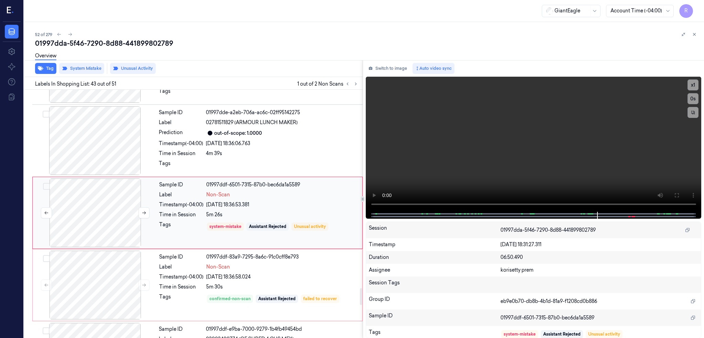
scroll to position [2944, 0]
click at [100, 222] on div at bounding box center [95, 212] width 122 height 69
click at [97, 130] on div at bounding box center [95, 140] width 122 height 69
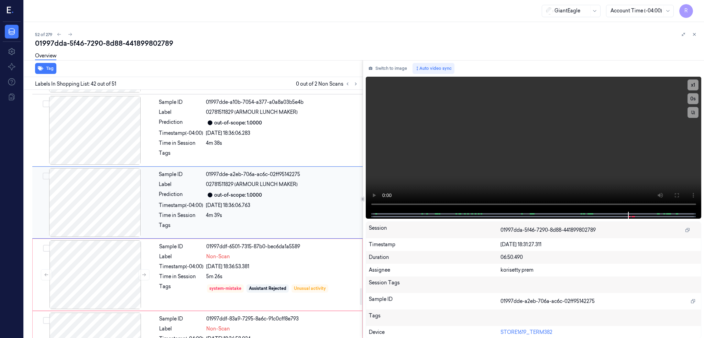
scroll to position [2872, 0]
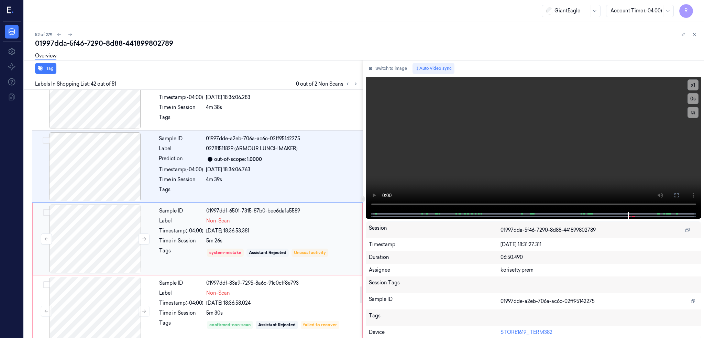
click at [110, 247] on div at bounding box center [95, 238] width 122 height 69
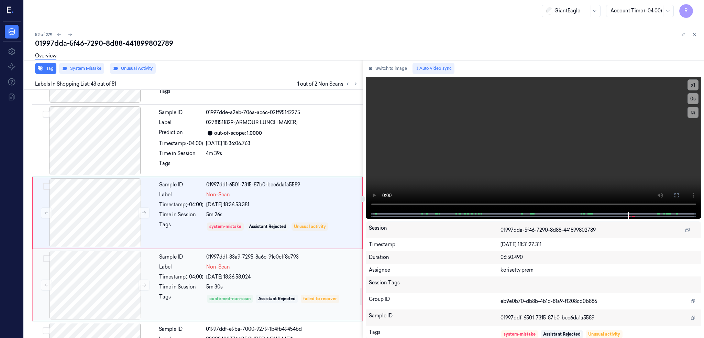
scroll to position [2944, 0]
click at [145, 211] on icon at bounding box center [144, 212] width 5 height 5
click at [94, 145] on div at bounding box center [95, 140] width 122 height 69
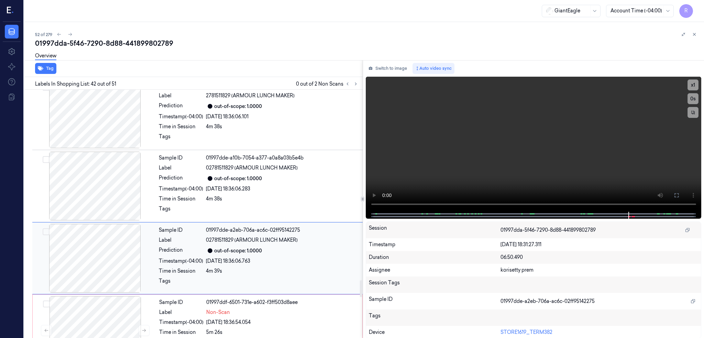
click at [100, 246] on div at bounding box center [95, 258] width 122 height 69
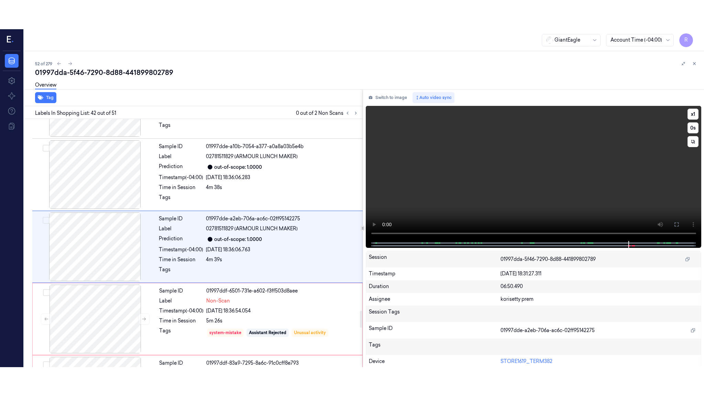
scroll to position [2872, 0]
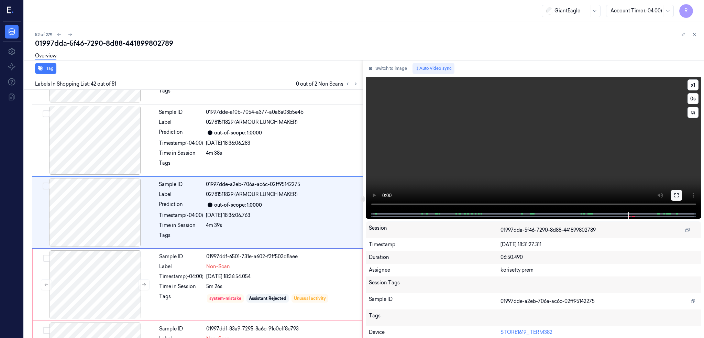
click at [682, 198] on button at bounding box center [676, 195] width 11 height 11
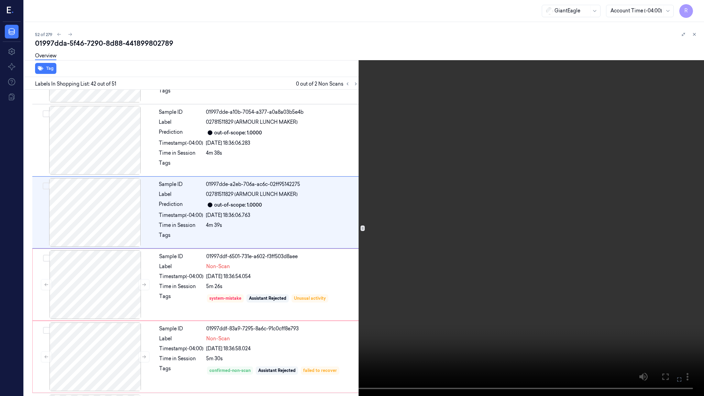
click at [337, 234] on video at bounding box center [352, 198] width 704 height 396
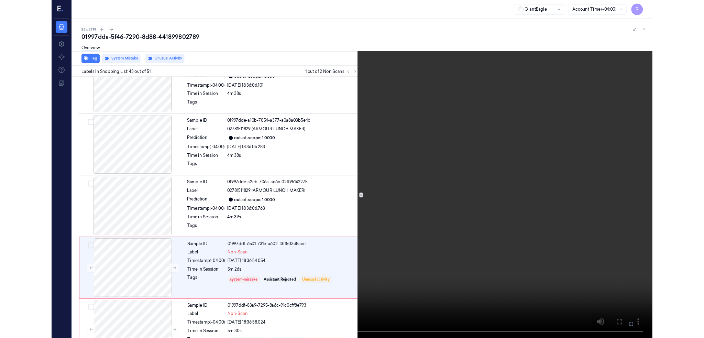
scroll to position [2915, 0]
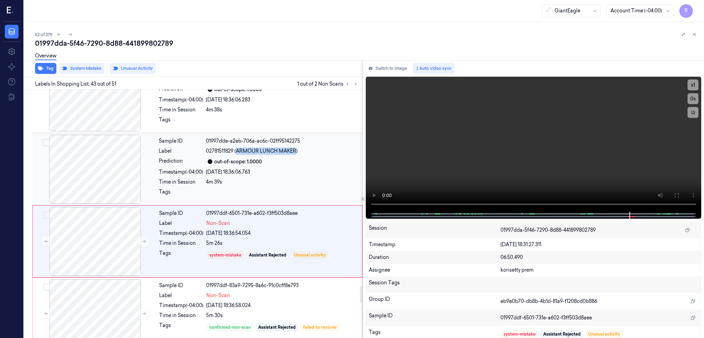
drag, startPoint x: 237, startPoint y: 151, endPoint x: 297, endPoint y: 153, distance: 60.2
click at [297, 153] on span "02781511829 (ARMOUR LUNCH MAKER)" at bounding box center [252, 150] width 92 height 7
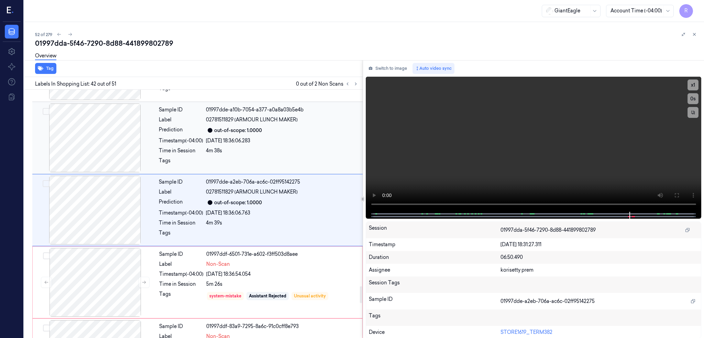
scroll to position [2872, 0]
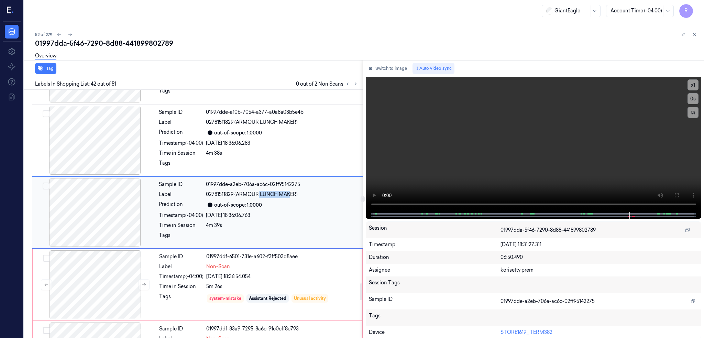
drag, startPoint x: 285, startPoint y: 156, endPoint x: 275, endPoint y: 201, distance: 46.6
click at [291, 197] on span "02781511829 (ARMOUR LUNCH MAKER)" at bounding box center [252, 194] width 92 height 7
drag, startPoint x: 236, startPoint y: 195, endPoint x: 298, endPoint y: 199, distance: 61.3
click at [298, 198] on div "02781511829 (ARMOUR LUNCH MAKER)" at bounding box center [282, 194] width 153 height 7
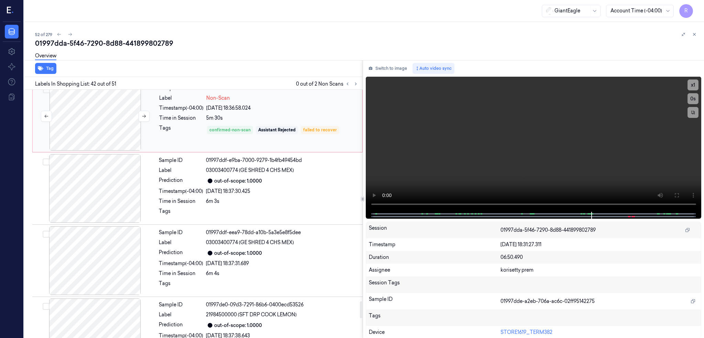
scroll to position [3055, 0]
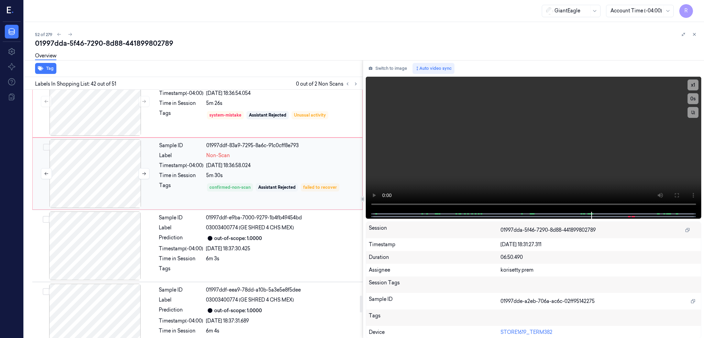
click at [112, 186] on div at bounding box center [95, 173] width 122 height 69
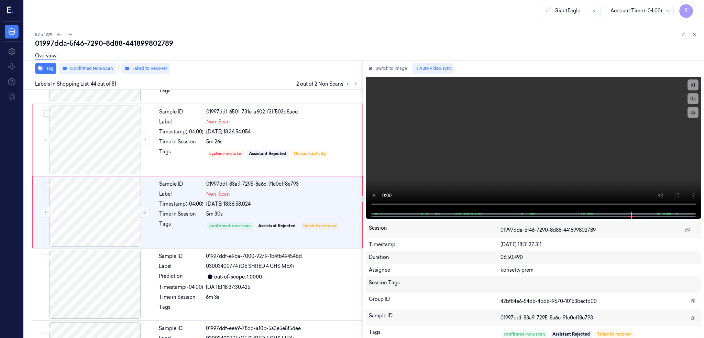
scroll to position [3016, 0]
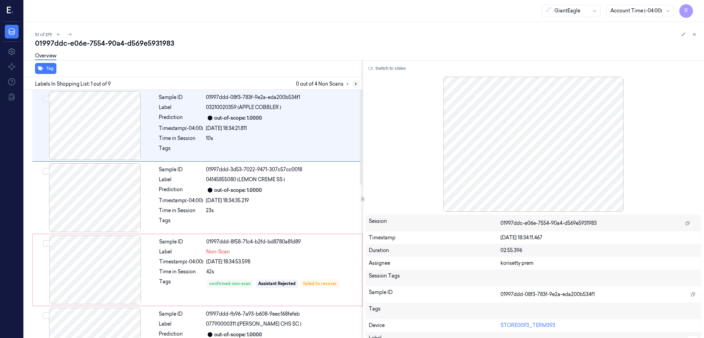
click at [360, 80] on button at bounding box center [356, 84] width 8 height 8
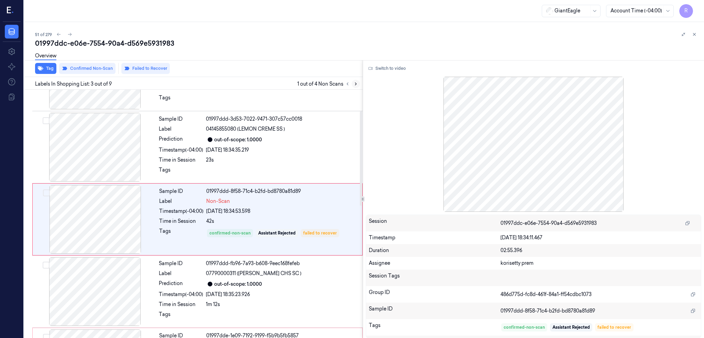
scroll to position [56, 0]
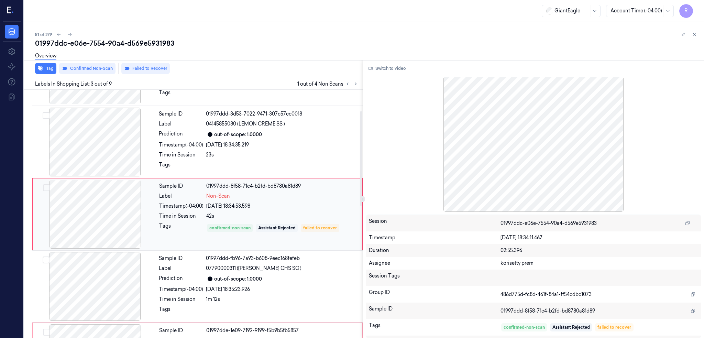
click at [104, 201] on div at bounding box center [95, 214] width 122 height 69
click at [138, 149] on div at bounding box center [95, 142] width 122 height 69
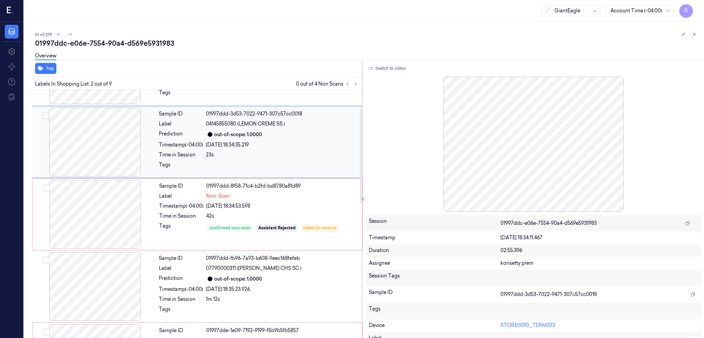
scroll to position [0, 0]
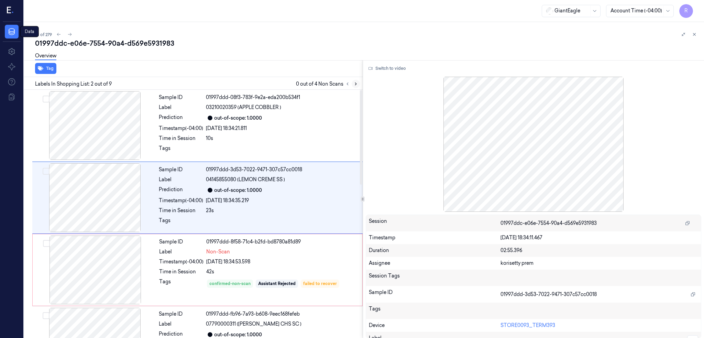
click at [356, 83] on icon at bounding box center [355, 84] width 1 height 2
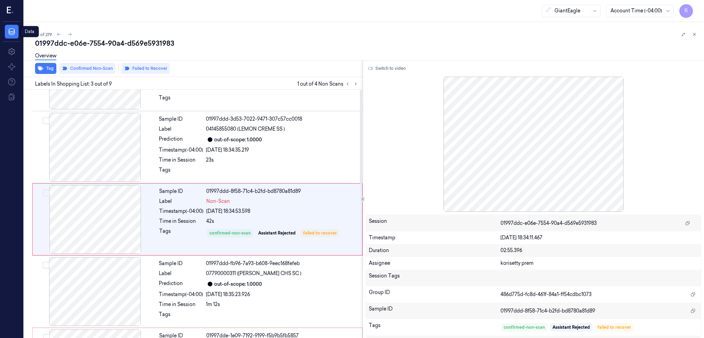
scroll to position [56, 0]
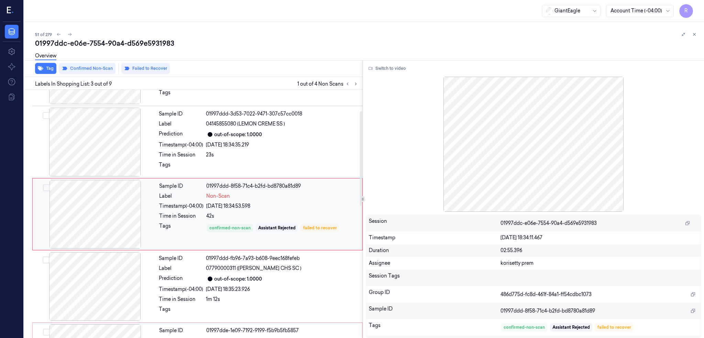
click at [97, 214] on div at bounding box center [95, 214] width 122 height 69
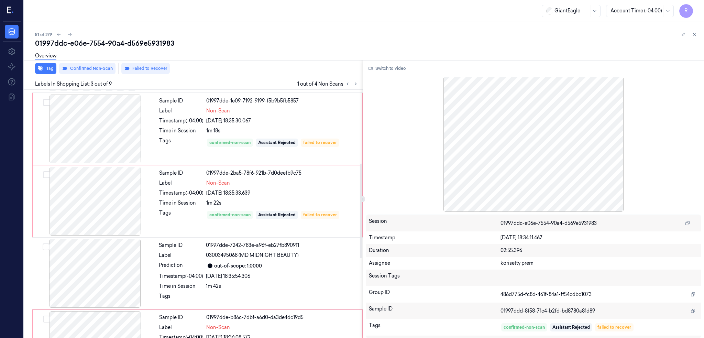
scroll to position [193, 0]
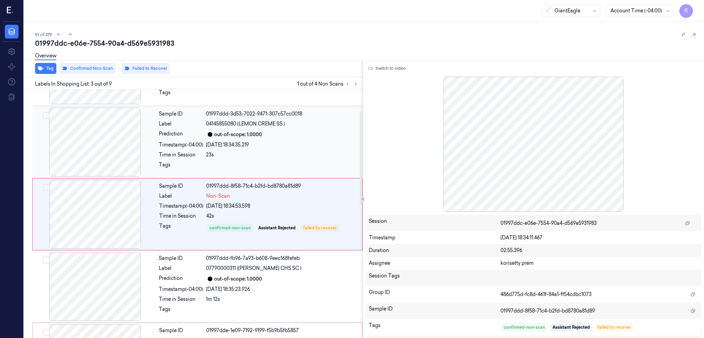
click at [117, 146] on div at bounding box center [95, 142] width 122 height 69
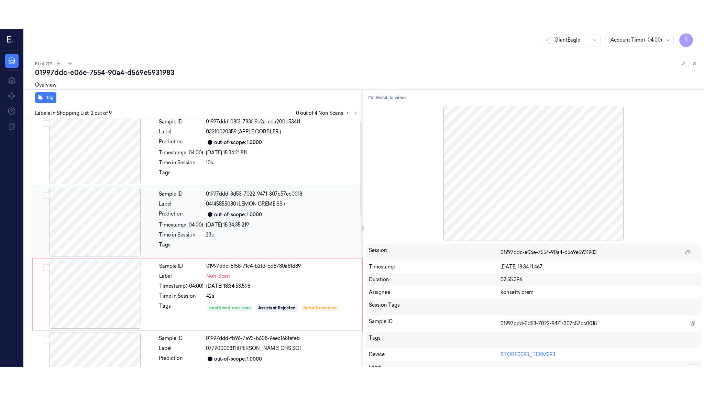
scroll to position [0, 0]
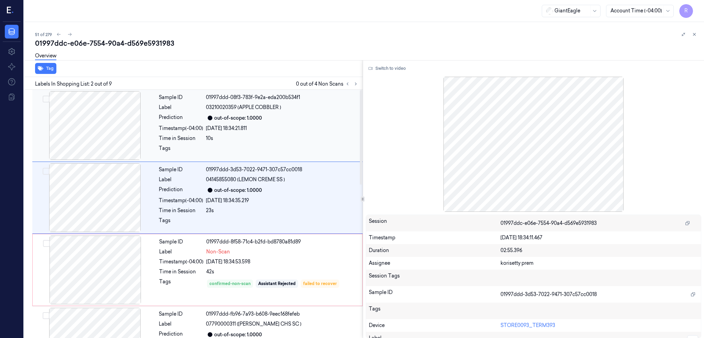
click at [109, 134] on div at bounding box center [95, 125] width 122 height 69
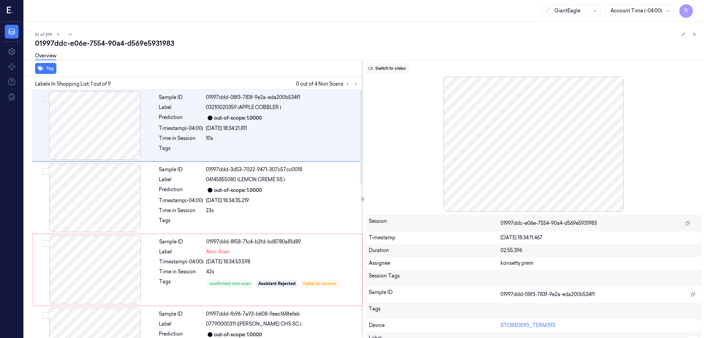
click at [388, 72] on button "Switch to video" at bounding box center [387, 68] width 43 height 11
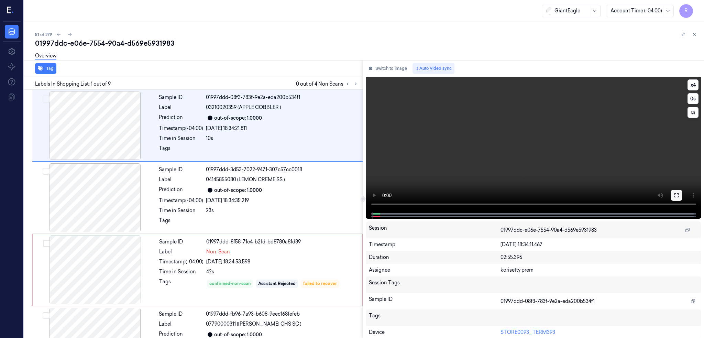
click at [679, 196] on icon at bounding box center [675, 194] width 5 height 5
click at [679, 193] on icon at bounding box center [675, 194] width 5 height 5
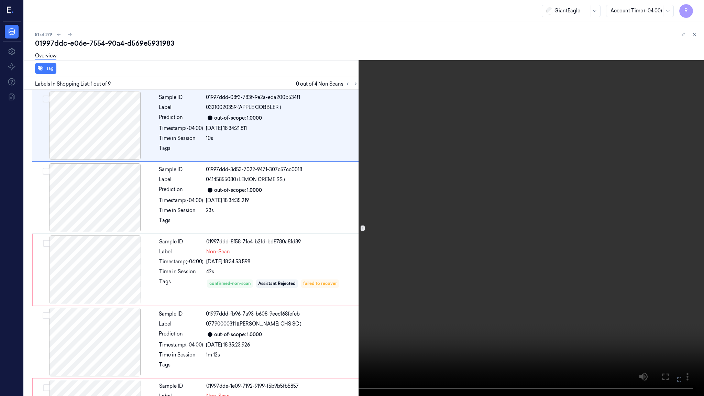
click at [372, 232] on video at bounding box center [352, 198] width 704 height 396
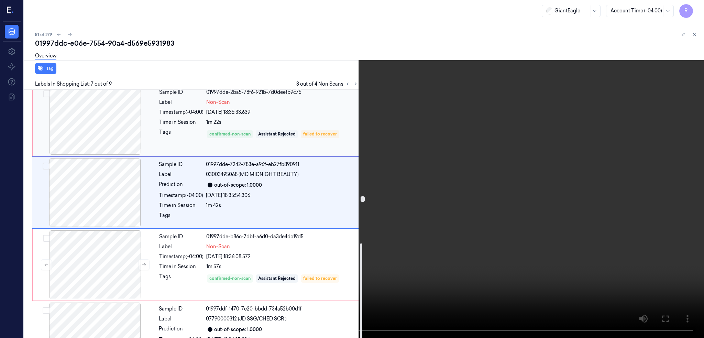
scroll to position [403, 0]
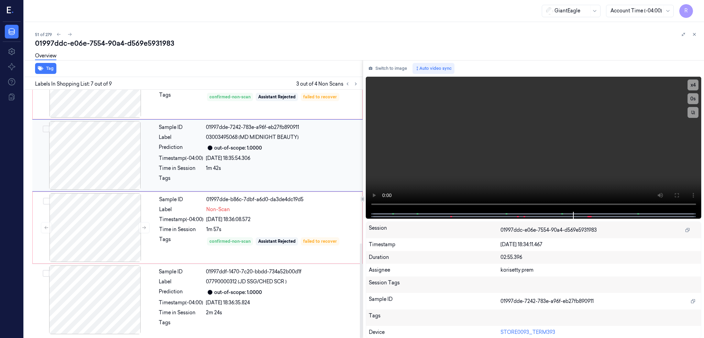
click at [106, 140] on div at bounding box center [95, 155] width 122 height 69
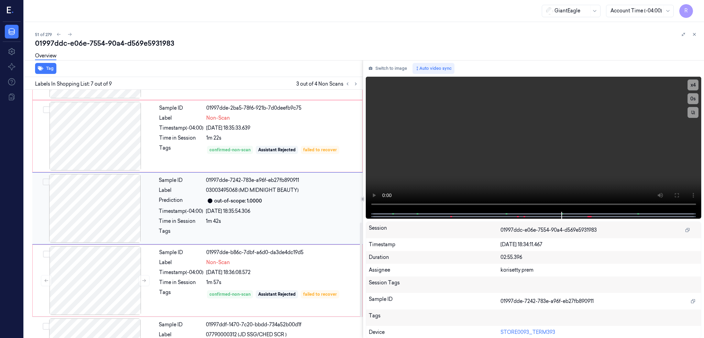
scroll to position [344, 0]
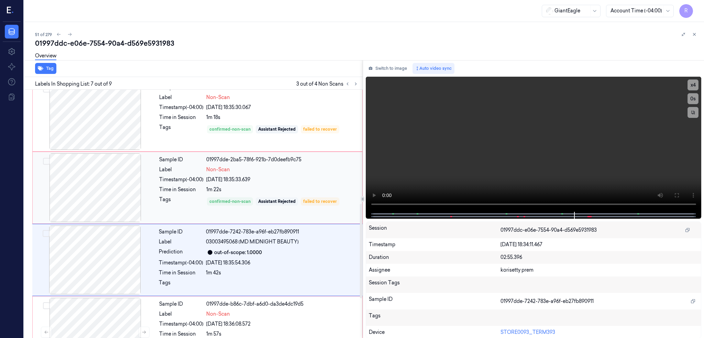
click at [104, 172] on div at bounding box center [95, 187] width 122 height 69
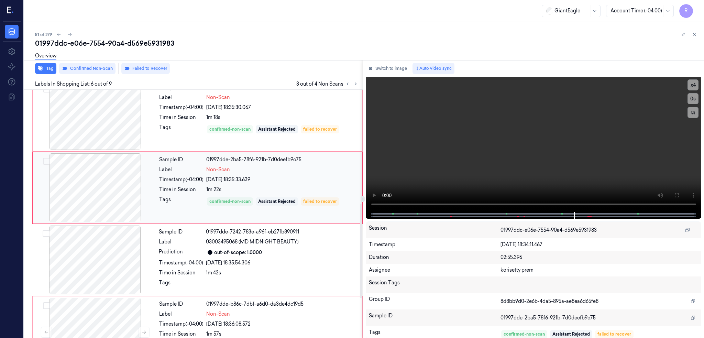
scroll to position [272, 0]
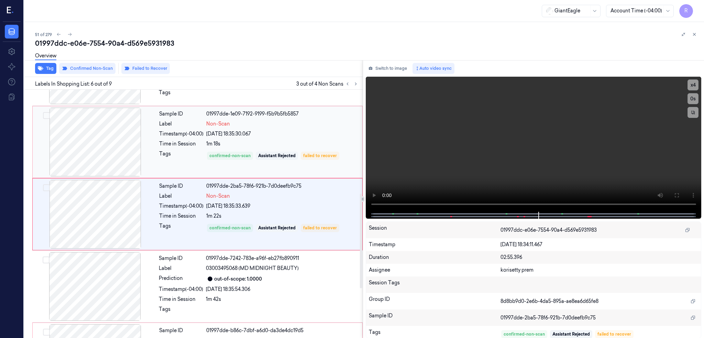
click at [88, 110] on div at bounding box center [95, 142] width 122 height 69
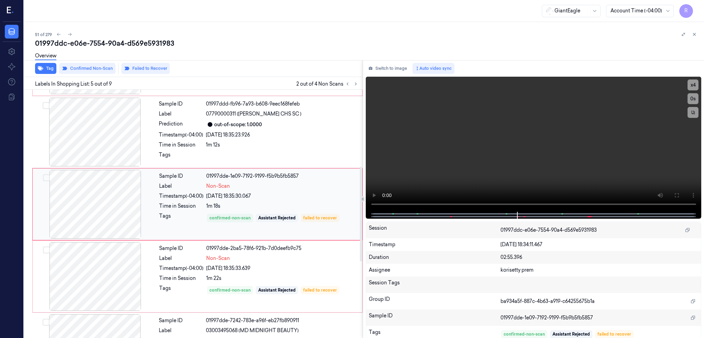
scroll to position [200, 0]
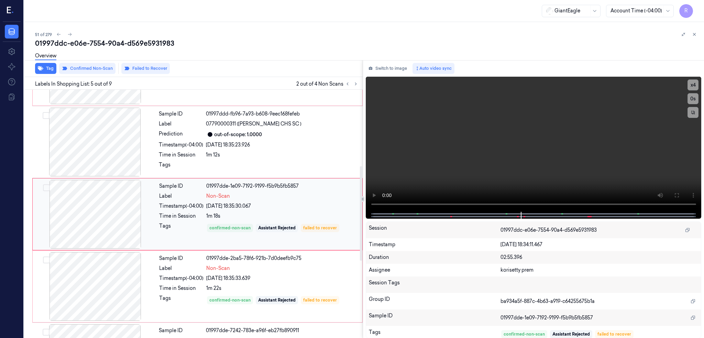
click at [105, 205] on div at bounding box center [95, 214] width 122 height 69
click at [98, 138] on div at bounding box center [95, 142] width 122 height 69
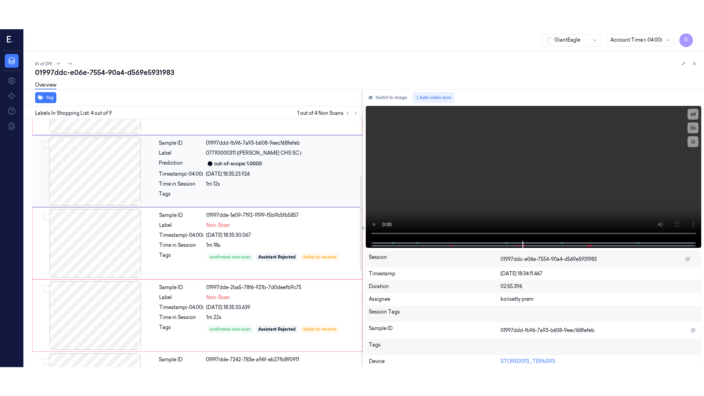
scroll to position [128, 0]
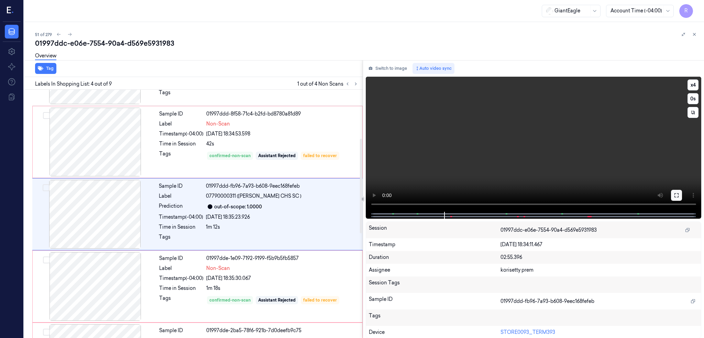
click at [679, 197] on icon at bounding box center [675, 194] width 5 height 5
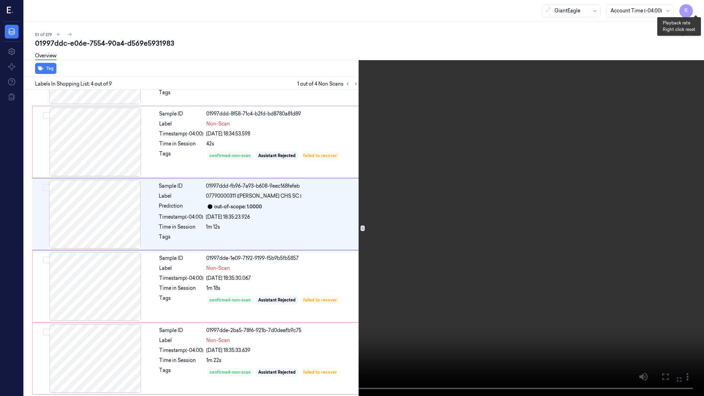
click at [695, 11] on button "x 4" at bounding box center [695, 8] width 11 height 11
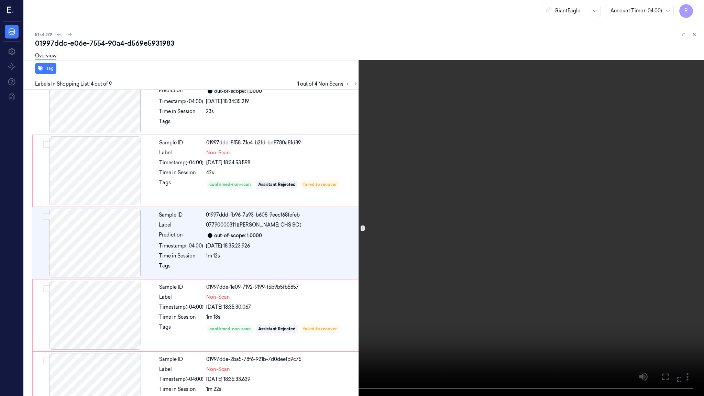
click at [146, 322] on video at bounding box center [352, 198] width 704 height 396
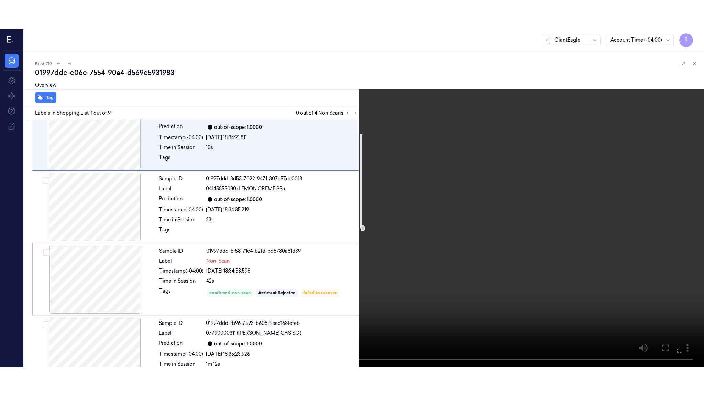
scroll to position [0, 0]
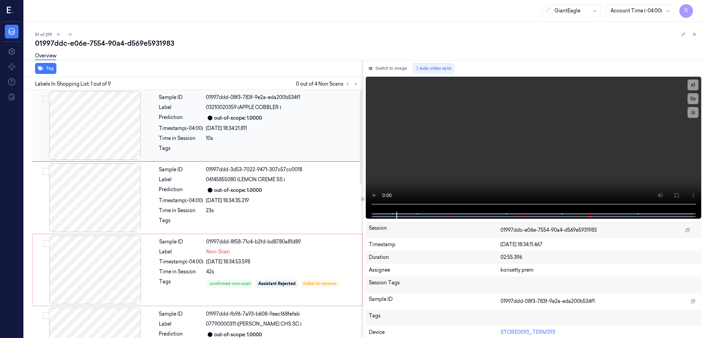
click at [102, 118] on div at bounding box center [95, 125] width 122 height 69
click at [679, 195] on icon at bounding box center [675, 194] width 5 height 5
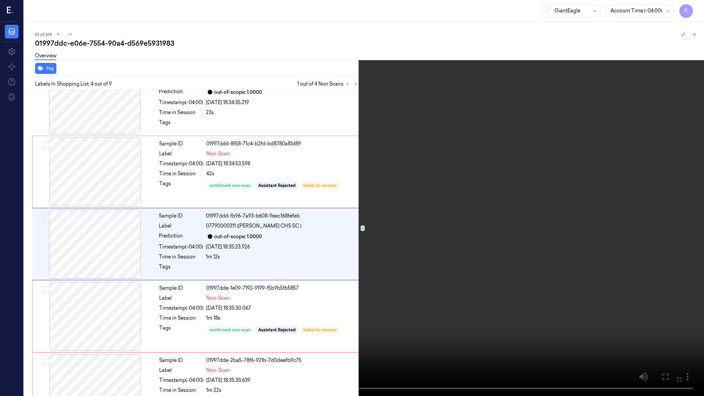
scroll to position [99, 0]
click at [509, 285] on video at bounding box center [352, 198] width 704 height 396
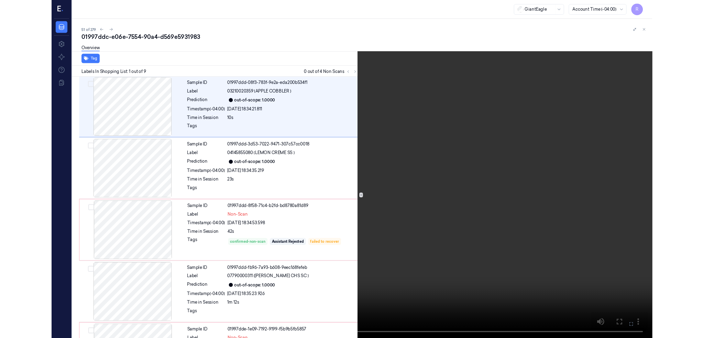
scroll to position [0, 0]
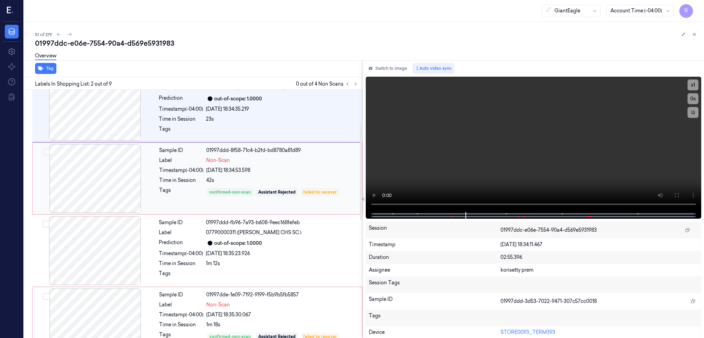
click at [113, 185] on div at bounding box center [95, 178] width 122 height 69
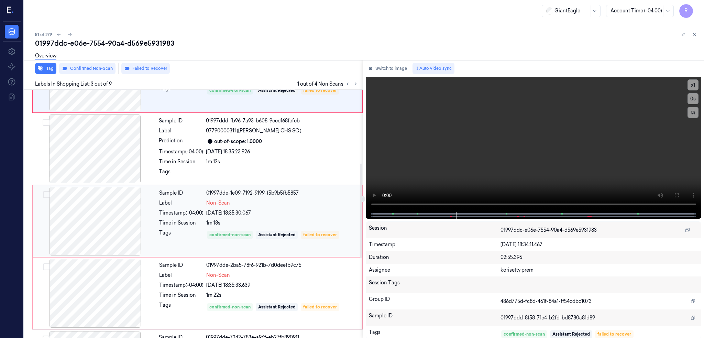
click at [99, 222] on div at bounding box center [95, 221] width 122 height 69
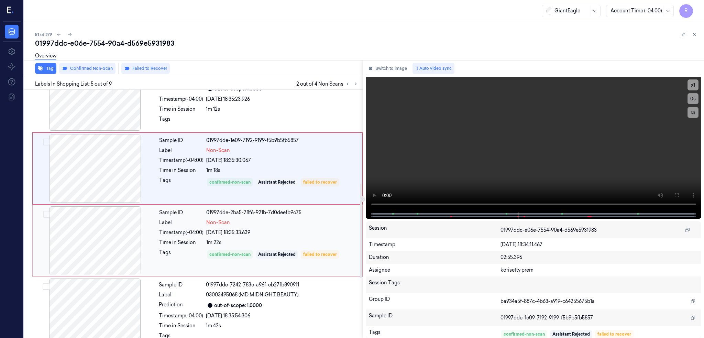
click at [76, 234] on div at bounding box center [95, 240] width 122 height 69
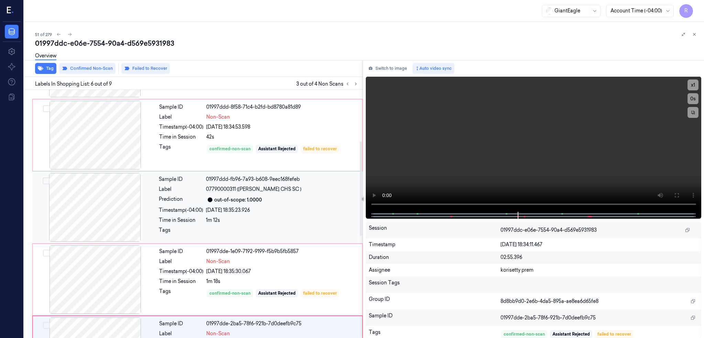
click at [102, 202] on div at bounding box center [95, 207] width 122 height 69
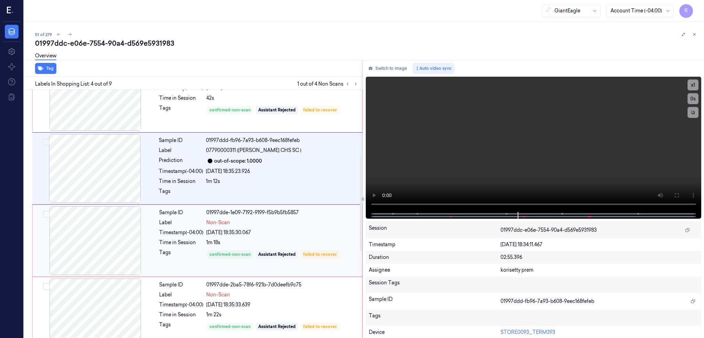
click at [99, 232] on div at bounding box center [95, 240] width 122 height 69
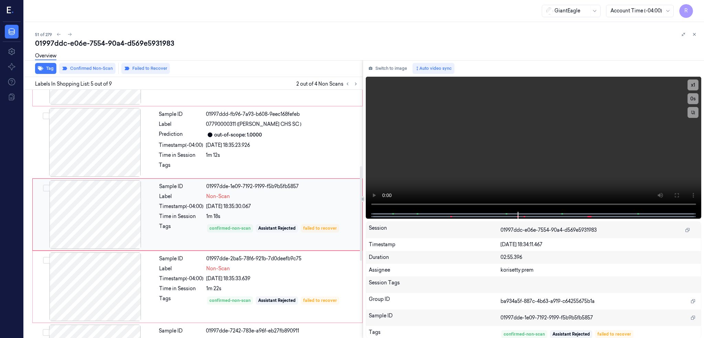
scroll to position [200, 0]
click at [99, 237] on div at bounding box center [95, 214] width 122 height 69
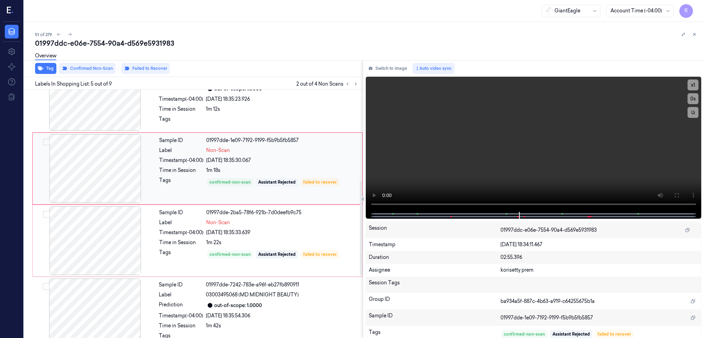
click at [99, 237] on div at bounding box center [95, 240] width 122 height 69
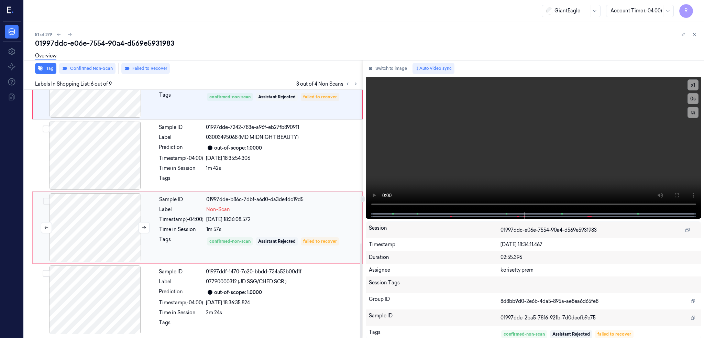
click at [108, 216] on div at bounding box center [95, 227] width 122 height 69
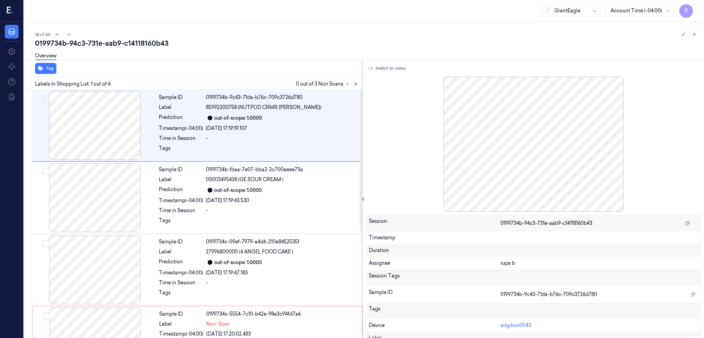
click at [356, 84] on icon at bounding box center [355, 84] width 1 height 2
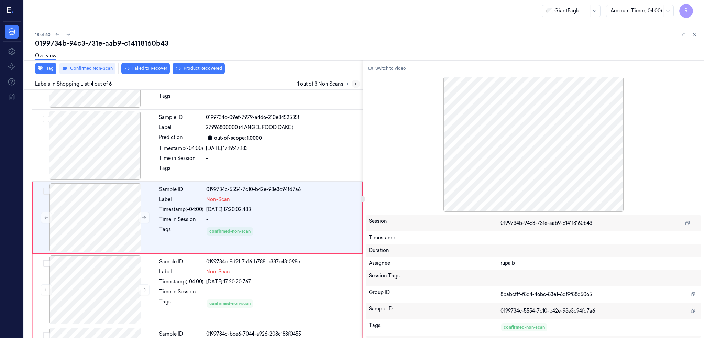
scroll to position [128, 0]
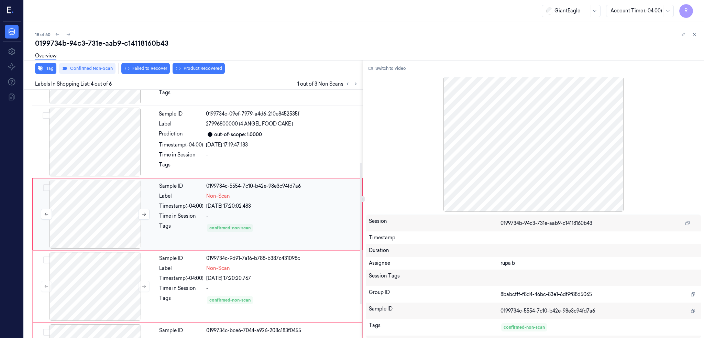
click at [100, 218] on div at bounding box center [95, 214] width 122 height 69
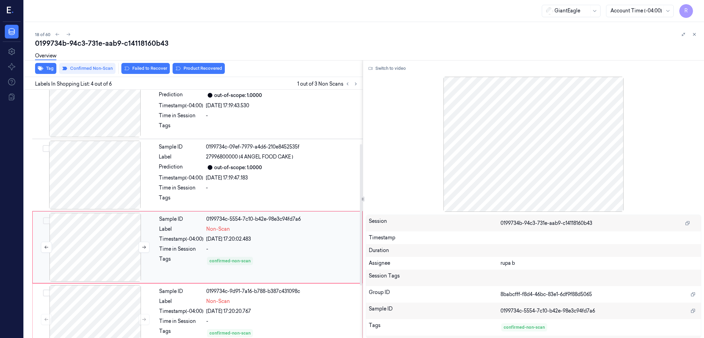
click at [104, 229] on div at bounding box center [95, 247] width 122 height 69
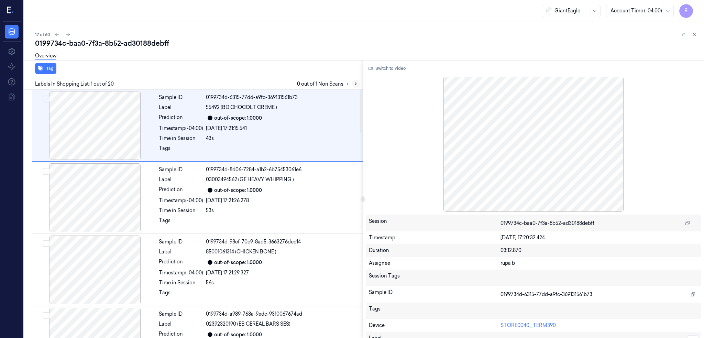
click at [358, 82] on icon at bounding box center [355, 83] width 5 height 5
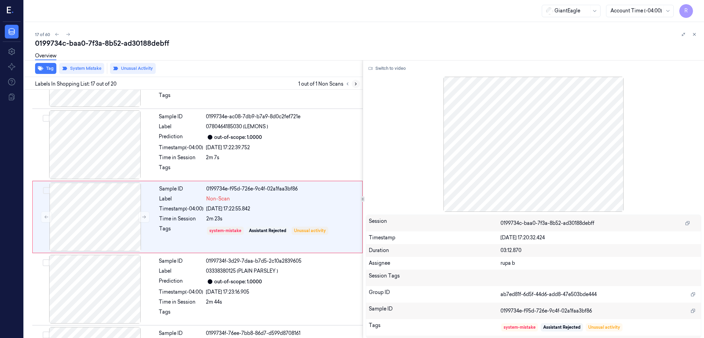
scroll to position [1067, 0]
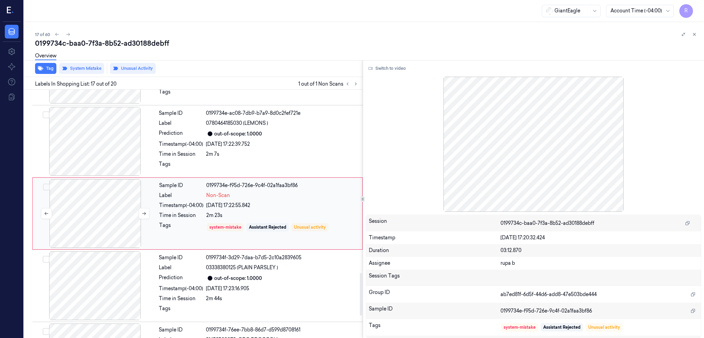
click at [101, 201] on div at bounding box center [95, 213] width 122 height 69
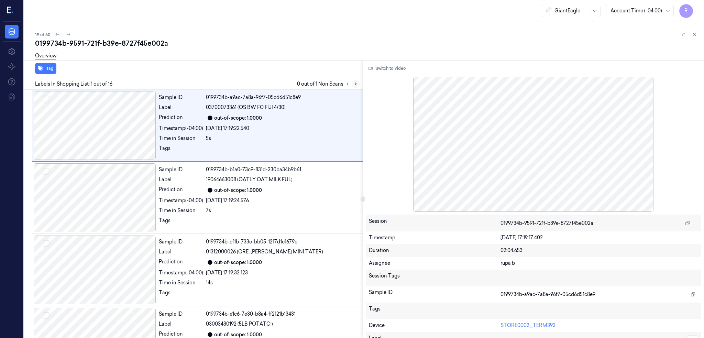
click at [358, 84] on icon at bounding box center [355, 83] width 5 height 5
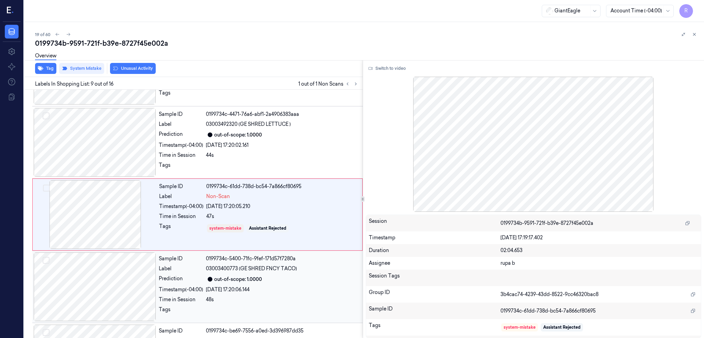
scroll to position [489, 0]
click at [95, 199] on div at bounding box center [95, 214] width 122 height 69
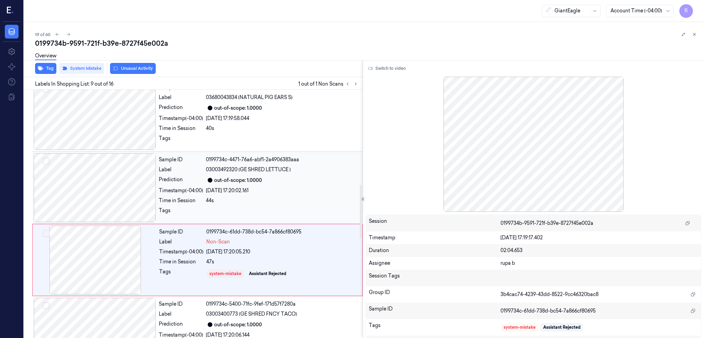
click at [117, 193] on div at bounding box center [95, 187] width 122 height 69
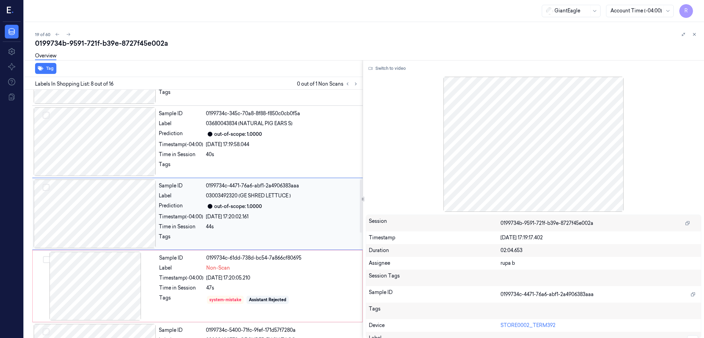
scroll to position [416, 0]
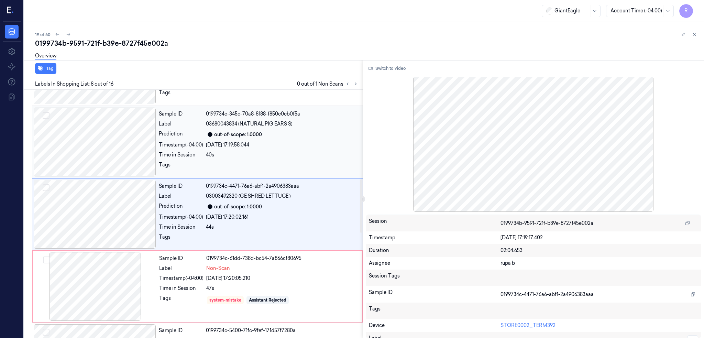
click at [108, 148] on div at bounding box center [95, 142] width 122 height 69
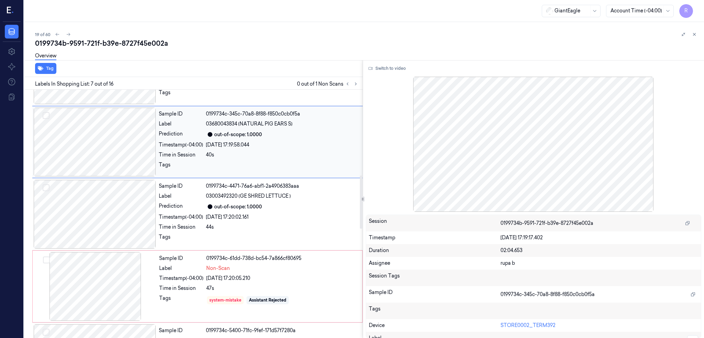
scroll to position [344, 0]
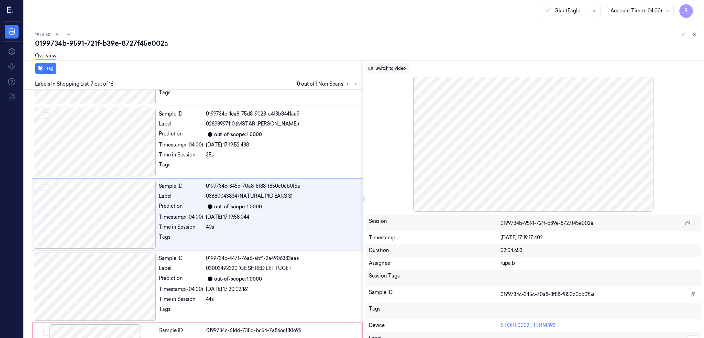
click at [397, 70] on button "Switch to video" at bounding box center [387, 68] width 43 height 11
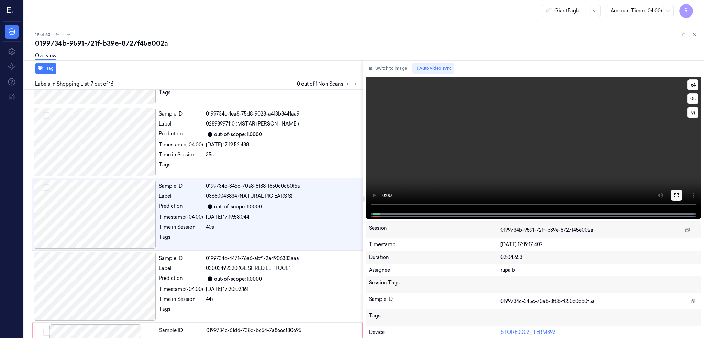
click at [679, 193] on icon at bounding box center [675, 194] width 5 height 5
click at [682, 193] on button at bounding box center [676, 195] width 11 height 11
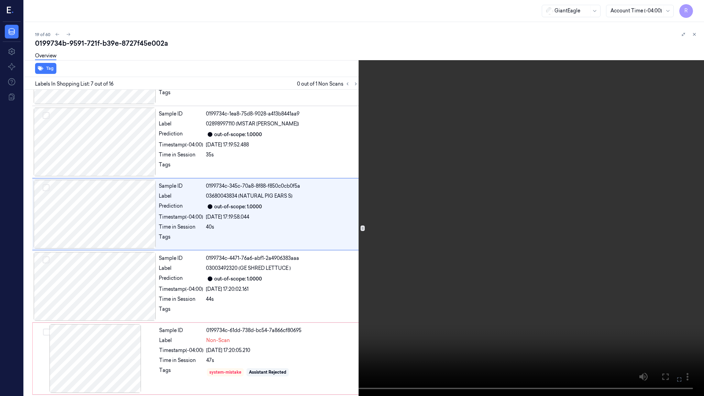
click at [296, 251] on video at bounding box center [352, 198] width 704 height 396
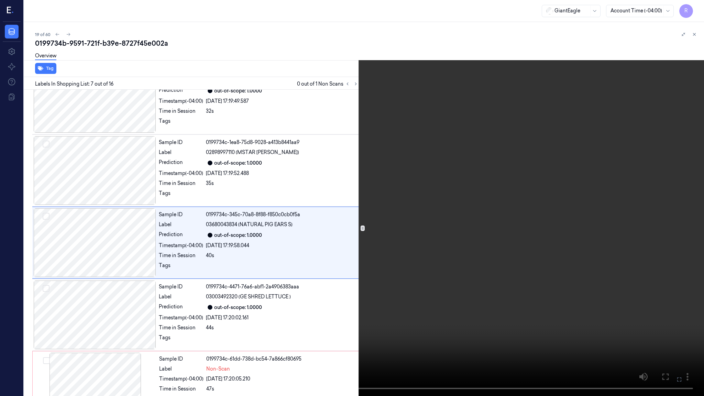
scroll to position [315, 0]
click at [699, 4] on button "x 4" at bounding box center [695, 8] width 11 height 11
click at [359, 218] on video at bounding box center [352, 198] width 704 height 396
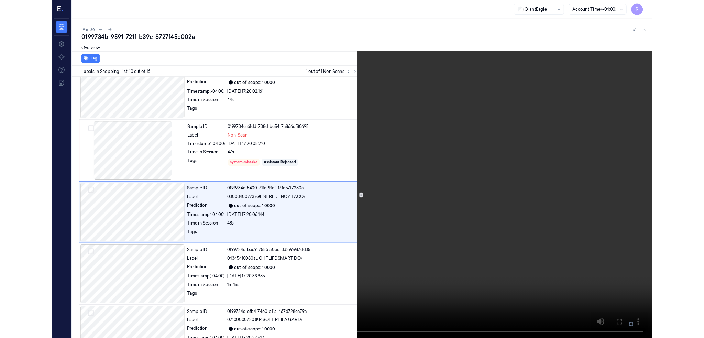
scroll to position [532, 0]
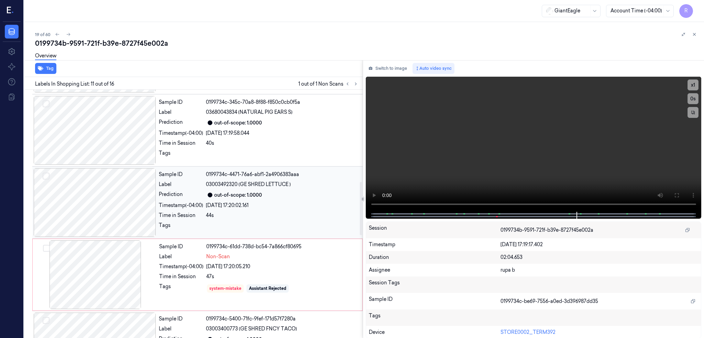
click at [100, 201] on div at bounding box center [95, 202] width 122 height 69
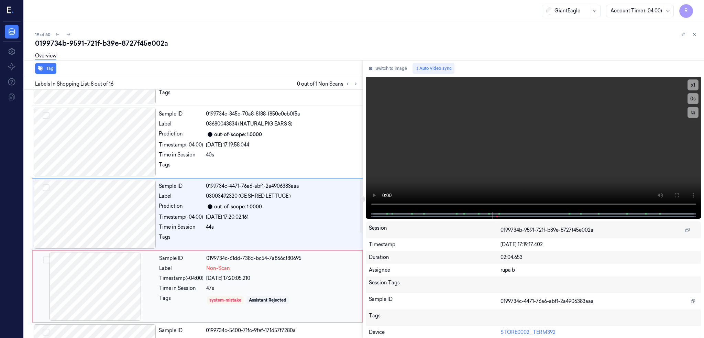
click at [97, 288] on div at bounding box center [95, 286] width 122 height 69
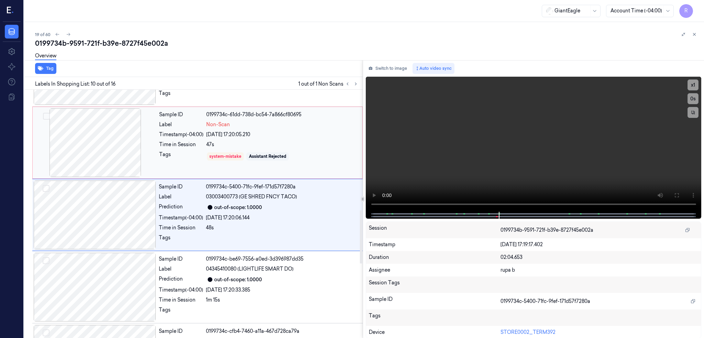
scroll to position [561, 0]
click at [79, 145] on div at bounding box center [95, 141] width 122 height 69
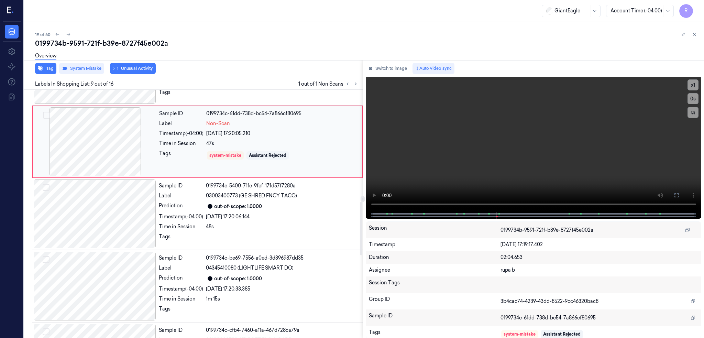
scroll to position [489, 0]
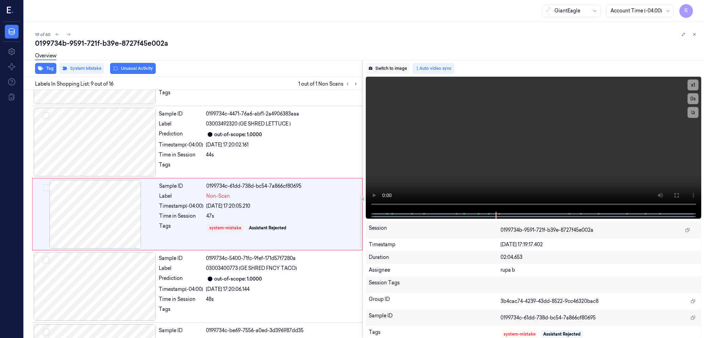
click at [405, 67] on button "Switch to image" at bounding box center [388, 68] width 44 height 11
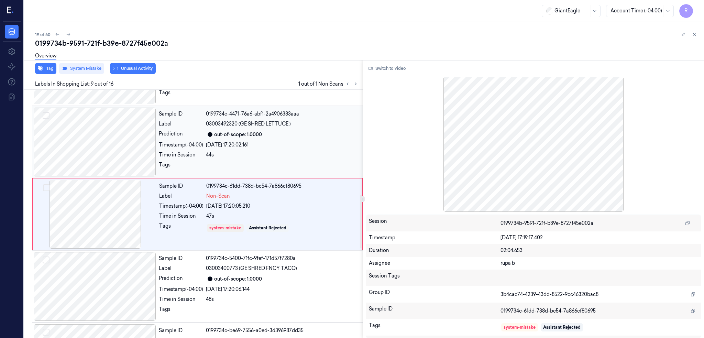
click at [126, 138] on div at bounding box center [95, 142] width 122 height 69
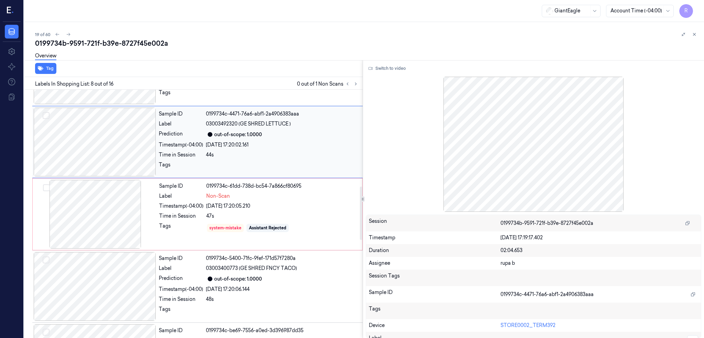
scroll to position [416, 0]
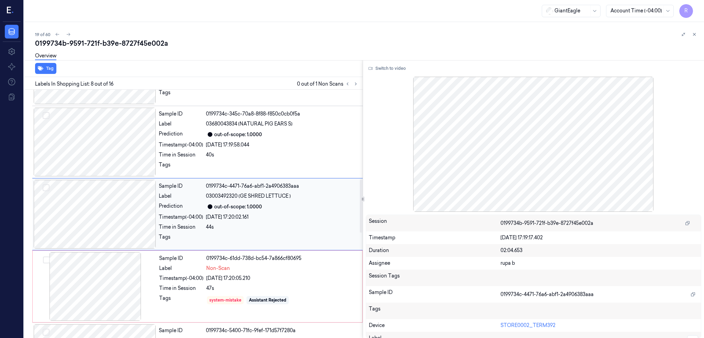
click at [93, 208] on div at bounding box center [95, 214] width 122 height 69
click at [84, 284] on div at bounding box center [95, 286] width 122 height 69
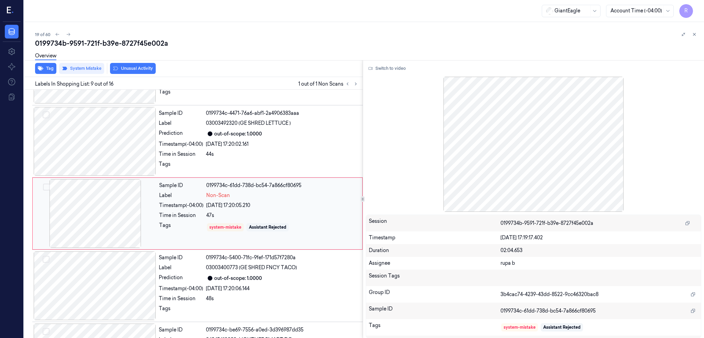
scroll to position [489, 0]
click at [88, 218] on div at bounding box center [95, 214] width 122 height 69
click at [154, 45] on div "0199734b-9591-721f-b39e-8727f45e002a" at bounding box center [366, 43] width 663 height 10
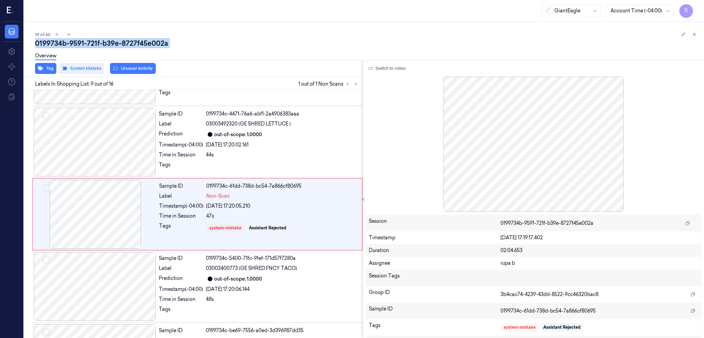
click at [154, 45] on div "0199734b-9591-721f-b39e-8727f45e002a" at bounding box center [366, 43] width 663 height 10
copy div "8727f45e002a"
click at [129, 126] on div at bounding box center [95, 142] width 122 height 69
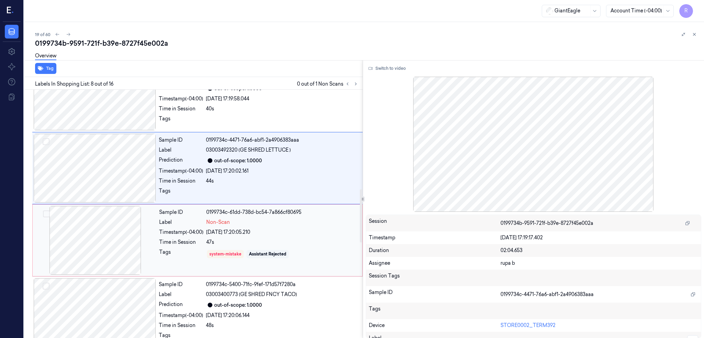
click at [80, 235] on div at bounding box center [95, 240] width 122 height 69
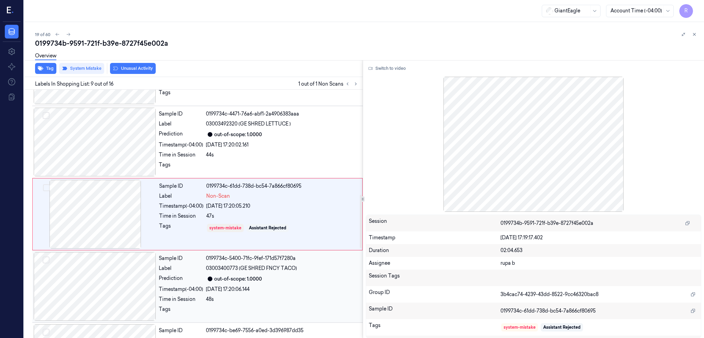
click at [79, 269] on div at bounding box center [95, 286] width 122 height 69
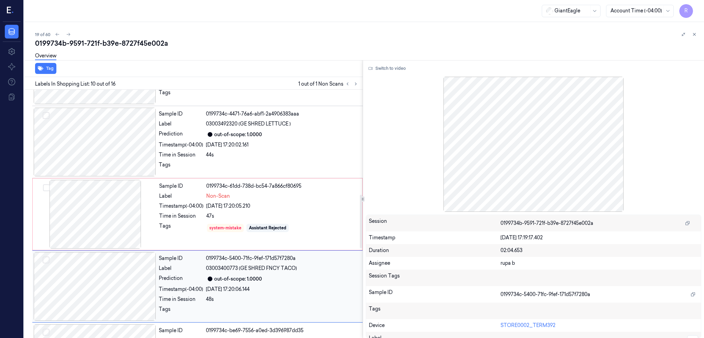
scroll to position [561, 0]
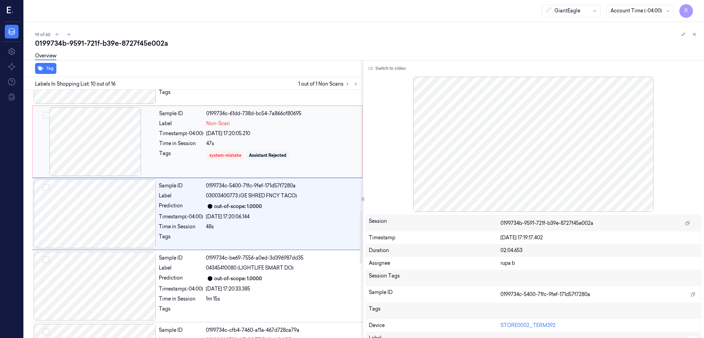
click at [96, 148] on div at bounding box center [95, 141] width 122 height 69
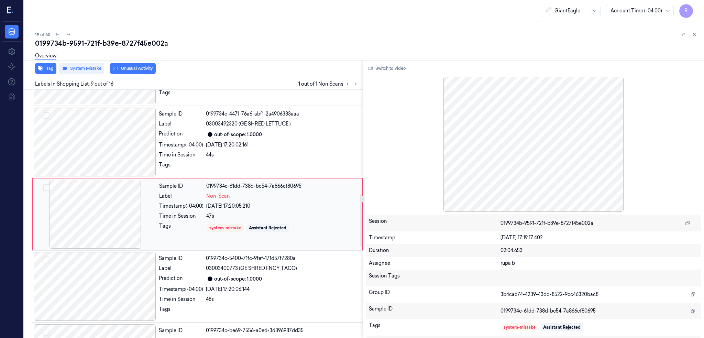
scroll to position [443, 0]
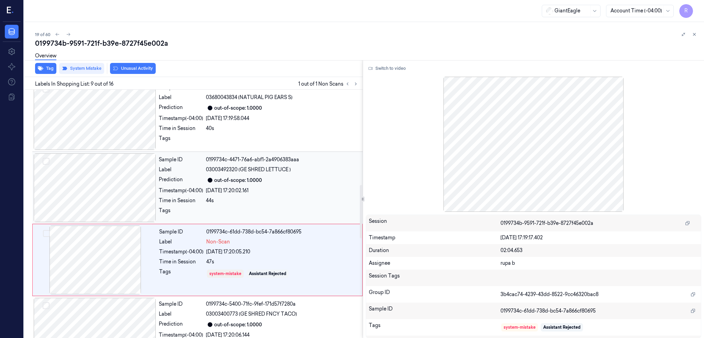
click at [120, 179] on div at bounding box center [95, 187] width 122 height 69
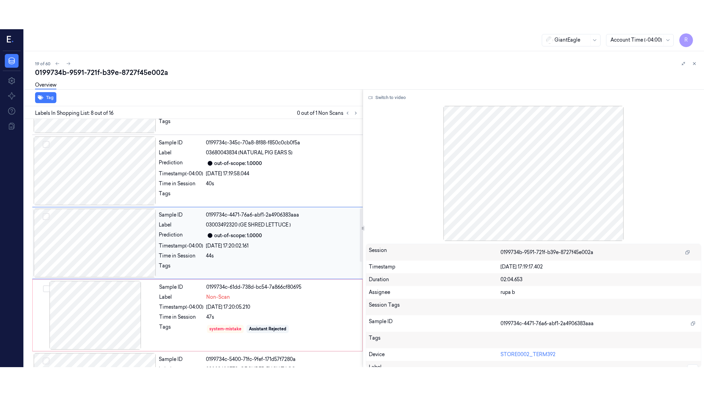
scroll to position [416, 0]
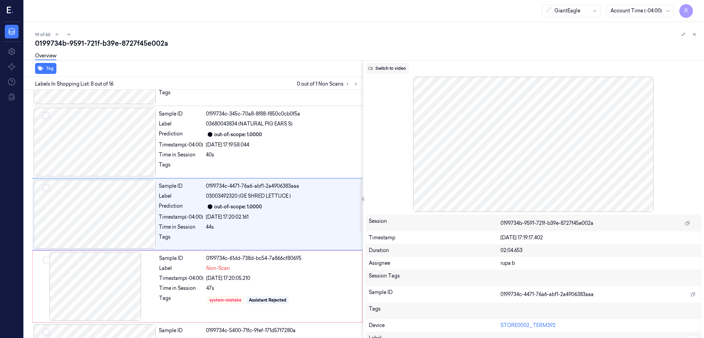
click at [391, 63] on button "Switch to video" at bounding box center [387, 68] width 43 height 11
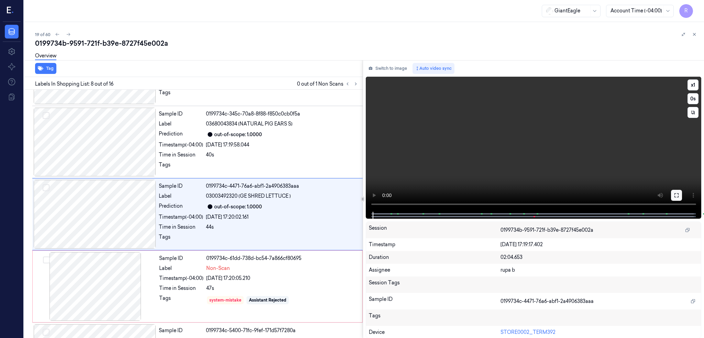
click at [679, 192] on icon at bounding box center [675, 194] width 5 height 5
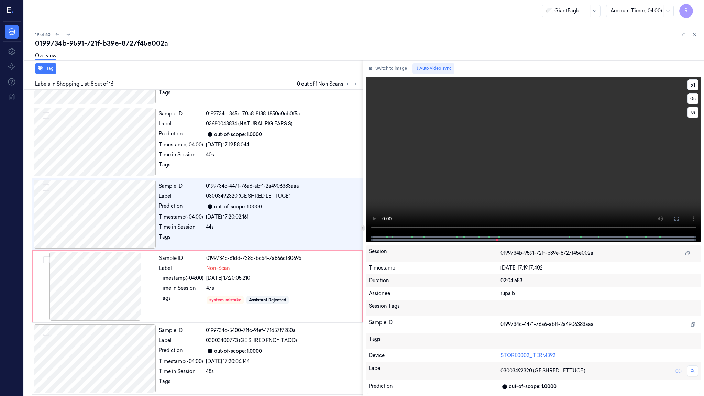
scroll to position [388, 0]
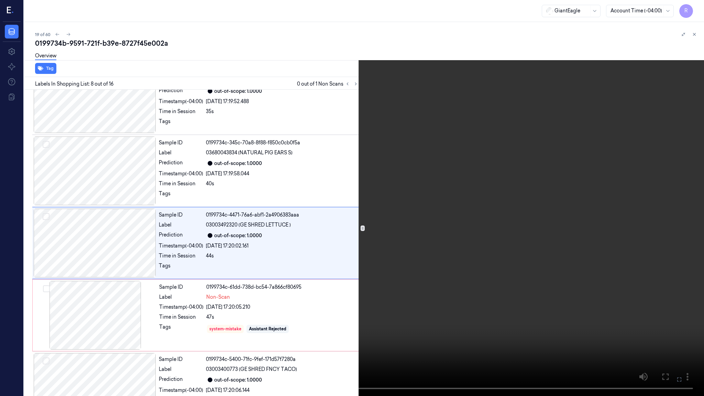
click at [441, 264] on video at bounding box center [352, 198] width 704 height 396
click at [391, 319] on video at bounding box center [352, 198] width 704 height 396
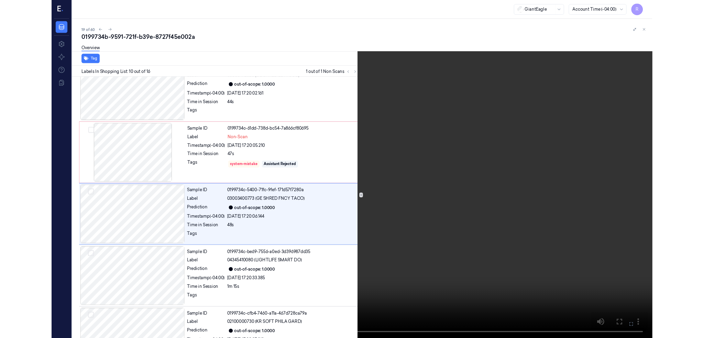
scroll to position [532, 0]
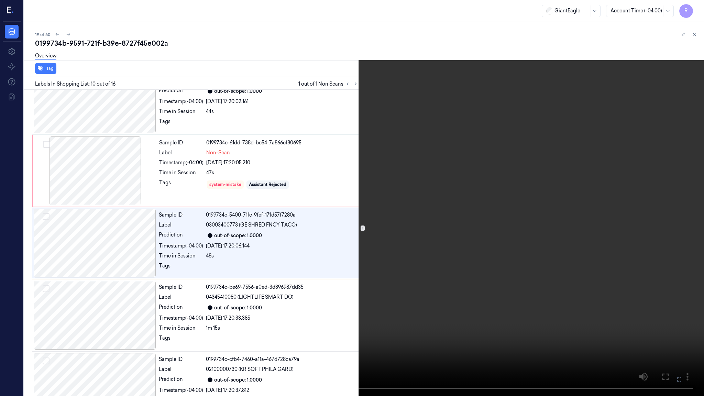
click at [396, 300] on video at bounding box center [352, 198] width 704 height 396
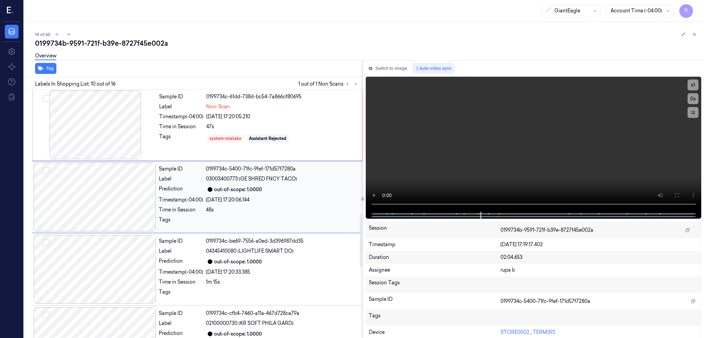
click at [95, 206] on div at bounding box center [95, 197] width 122 height 69
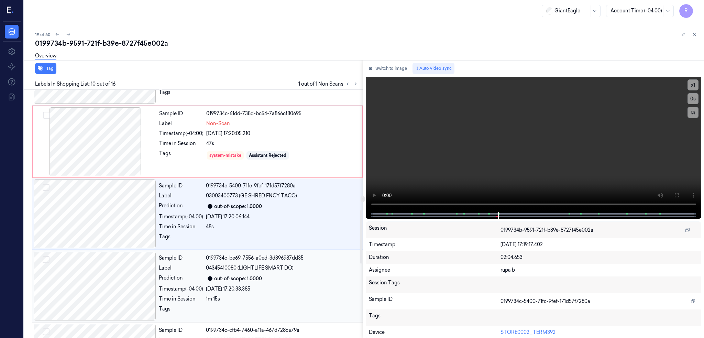
click at [112, 283] on div at bounding box center [95, 286] width 122 height 69
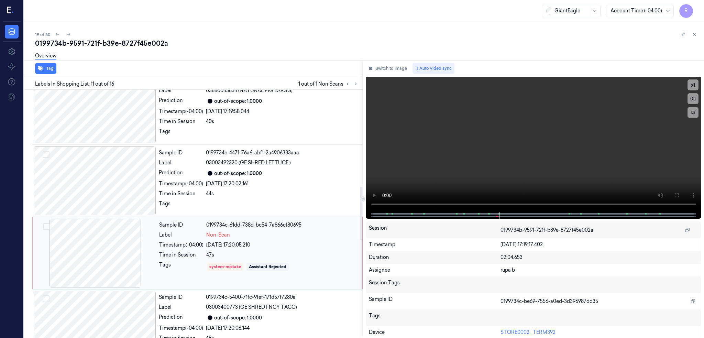
click at [103, 260] on div at bounding box center [95, 253] width 122 height 69
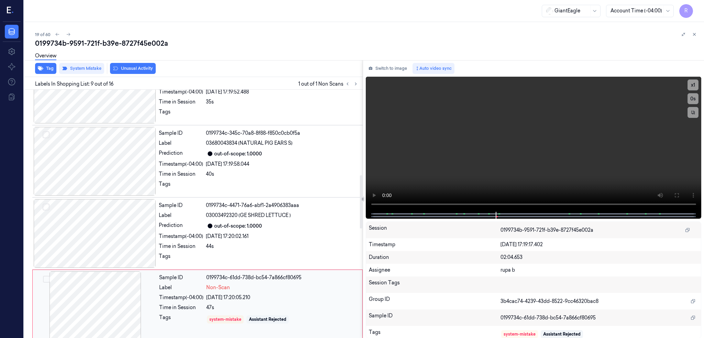
click at [103, 260] on div at bounding box center [95, 233] width 122 height 69
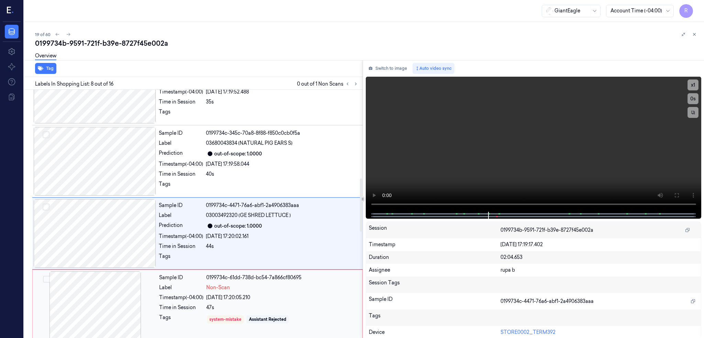
scroll to position [416, 0]
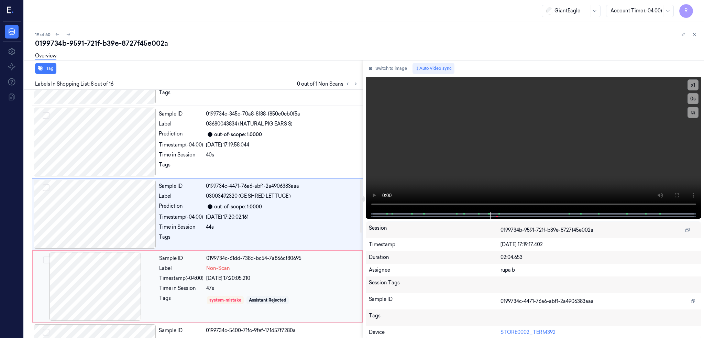
click at [100, 272] on div at bounding box center [95, 286] width 122 height 69
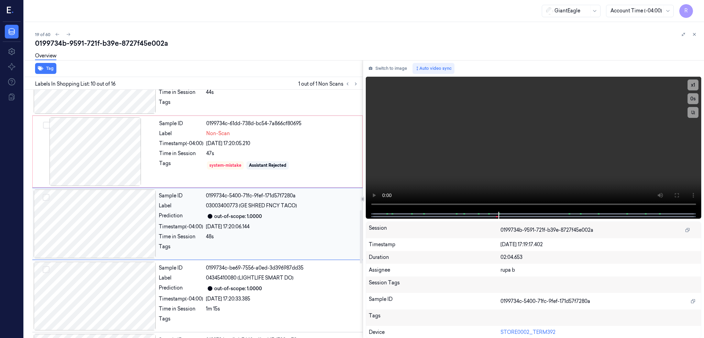
scroll to position [561, 0]
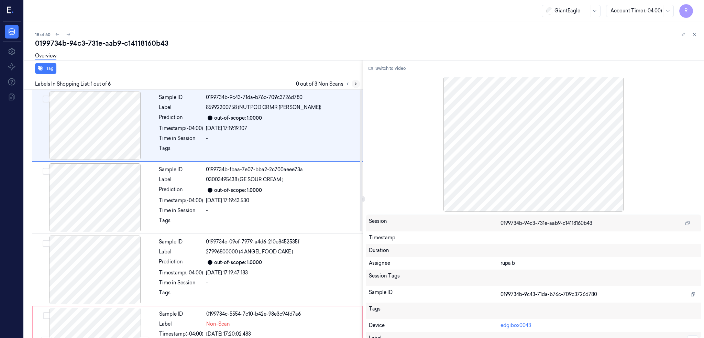
click at [358, 83] on icon at bounding box center [355, 83] width 5 height 5
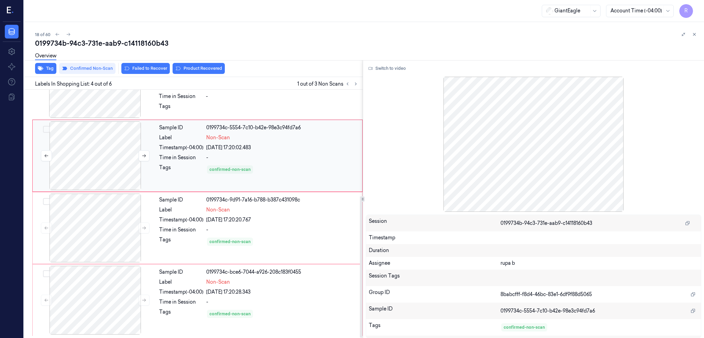
click at [108, 143] on div at bounding box center [95, 155] width 122 height 69
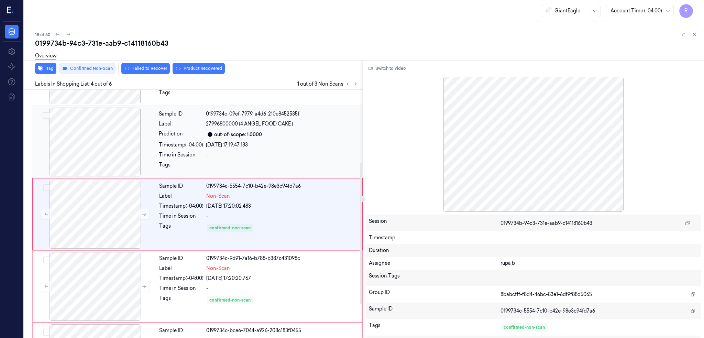
click at [108, 144] on div at bounding box center [95, 142] width 122 height 69
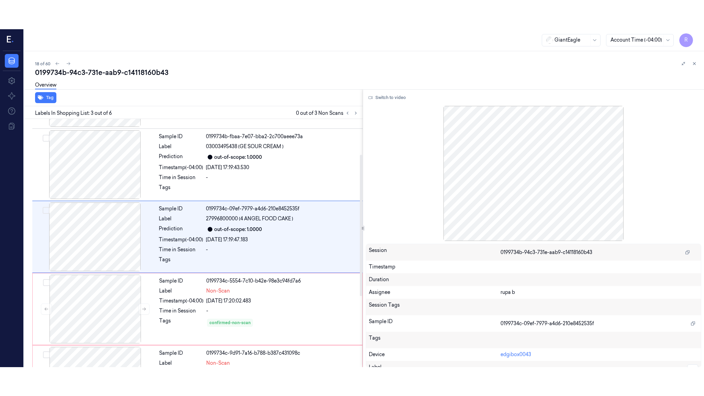
scroll to position [56, 0]
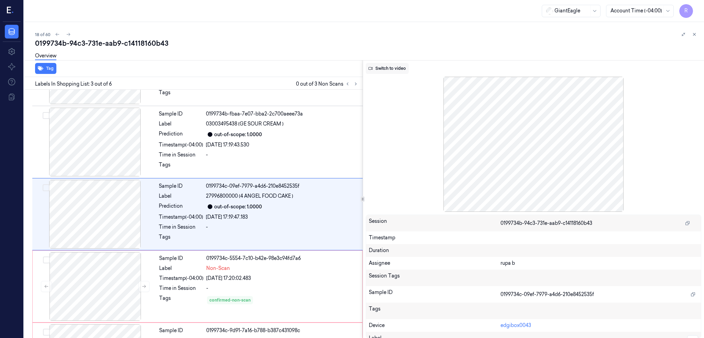
click at [404, 65] on button "Switch to video" at bounding box center [387, 68] width 43 height 11
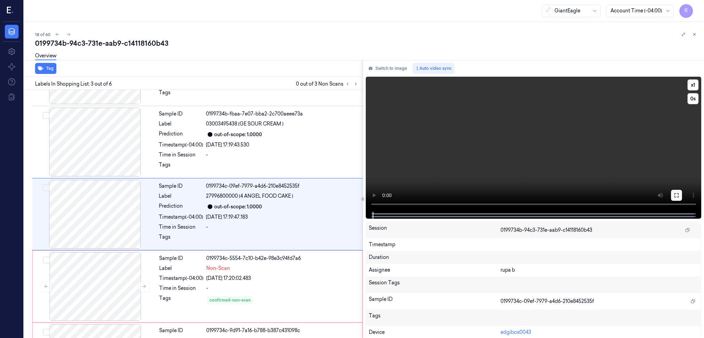
click at [678, 193] on icon at bounding box center [676, 195] width 4 height 4
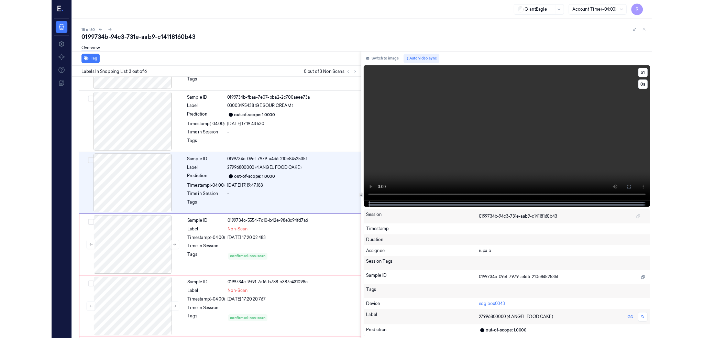
scroll to position [26, 0]
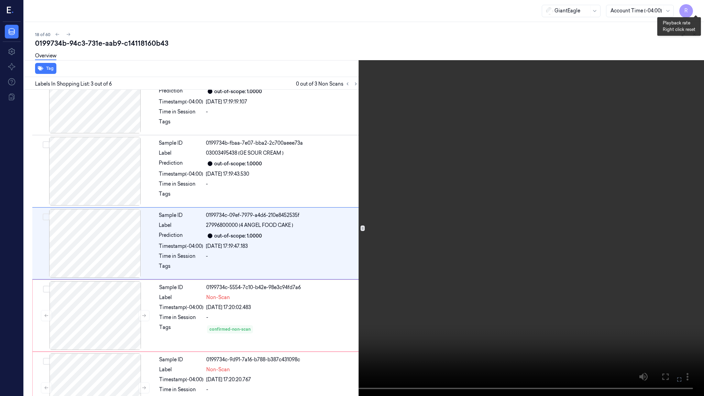
click at [699, 10] on button "x 1" at bounding box center [695, 8] width 11 height 11
click at [699, 10] on button "x 2" at bounding box center [695, 8] width 11 height 11
click at [696, 7] on button "x 4" at bounding box center [695, 8] width 11 height 11
click at [0, 0] on icon at bounding box center [0, 0] width 0 height 0
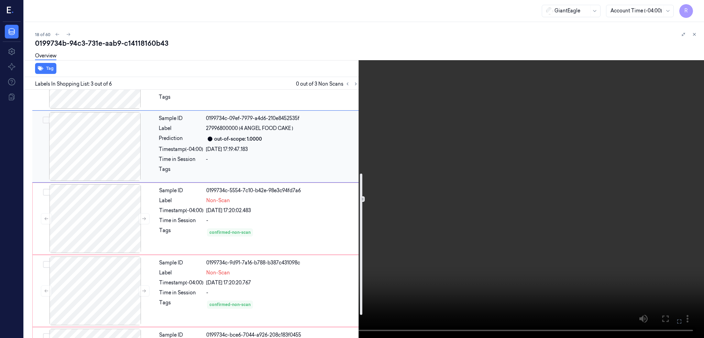
scroll to position [186, 0]
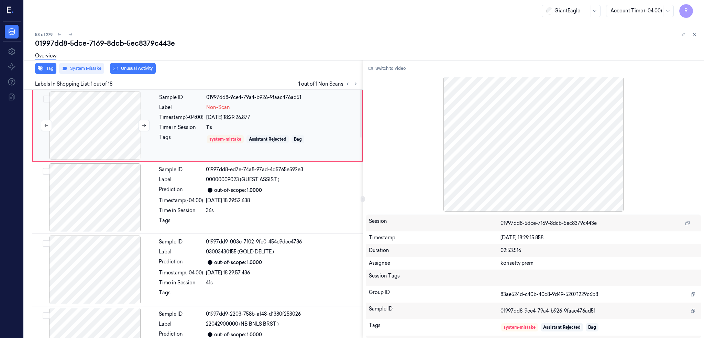
click at [85, 131] on div at bounding box center [95, 125] width 122 height 69
click at [402, 69] on button "Switch to video" at bounding box center [387, 68] width 43 height 11
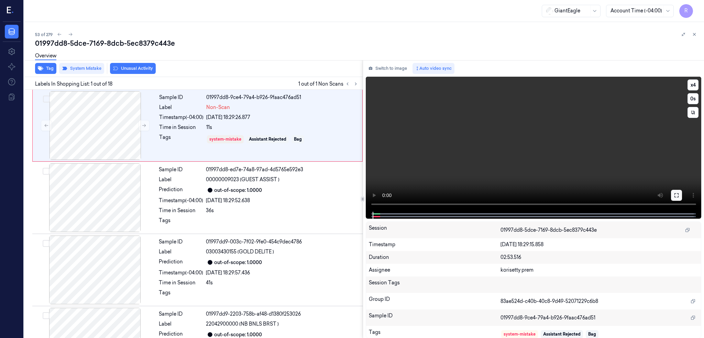
click at [679, 195] on icon at bounding box center [675, 194] width 5 height 5
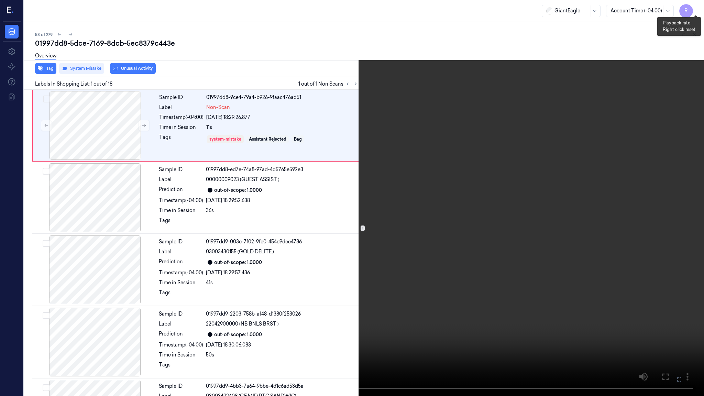
drag, startPoint x: 697, startPoint y: 6, endPoint x: 695, endPoint y: 12, distance: 6.0
click at [697, 6] on button "x 4" at bounding box center [695, 8] width 11 height 11
click at [455, 215] on video at bounding box center [352, 198] width 704 height 396
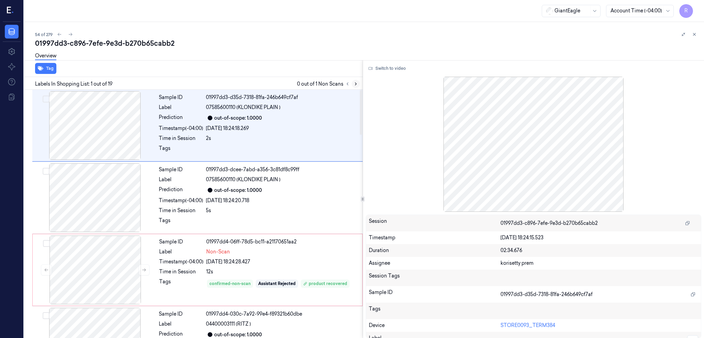
click at [360, 86] on button at bounding box center [356, 84] width 8 height 8
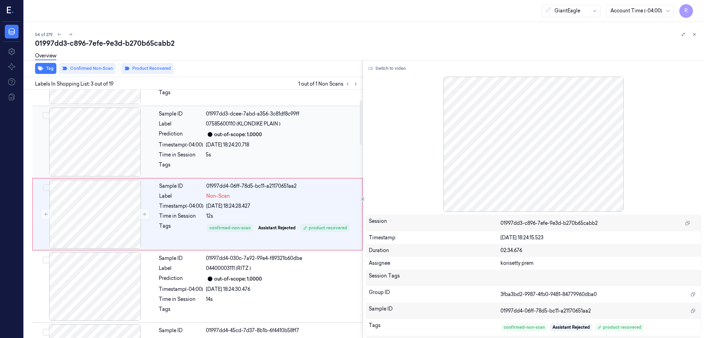
click at [107, 155] on div at bounding box center [95, 142] width 122 height 69
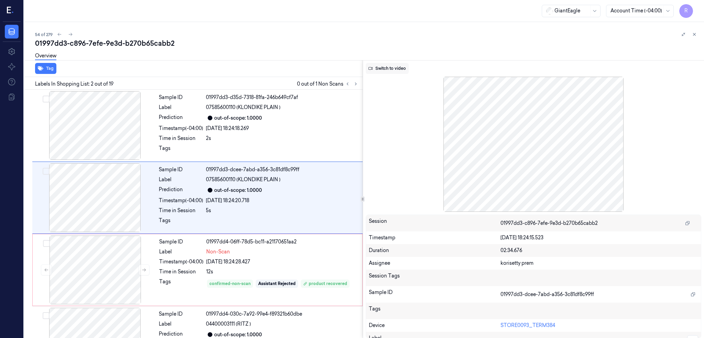
click at [392, 63] on button "Switch to video" at bounding box center [387, 68] width 43 height 11
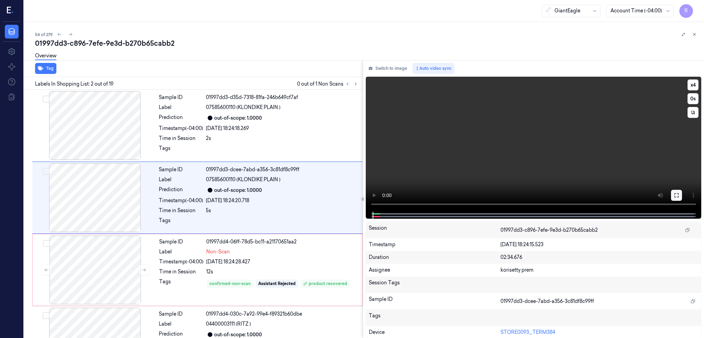
click at [682, 198] on button at bounding box center [676, 195] width 11 height 11
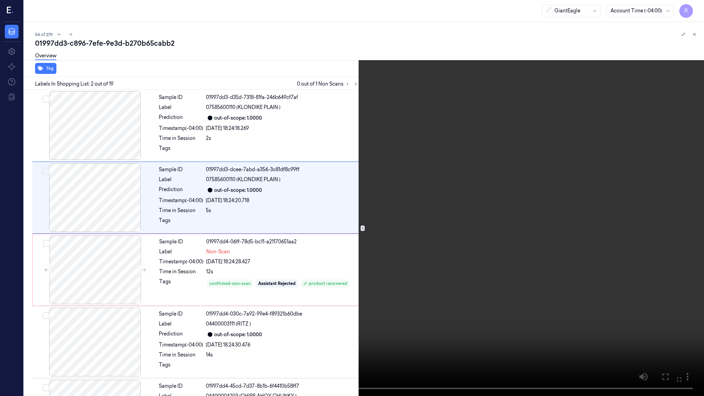
click at [694, 8] on button "x 4" at bounding box center [695, 8] width 11 height 11
click at [694, 8] on button "x 1" at bounding box center [695, 8] width 11 height 11
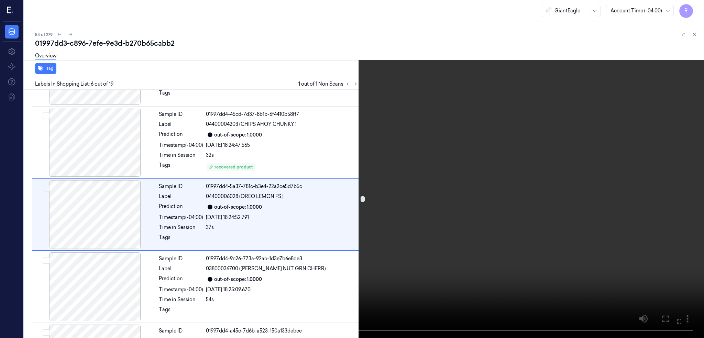
scroll to position [272, 0]
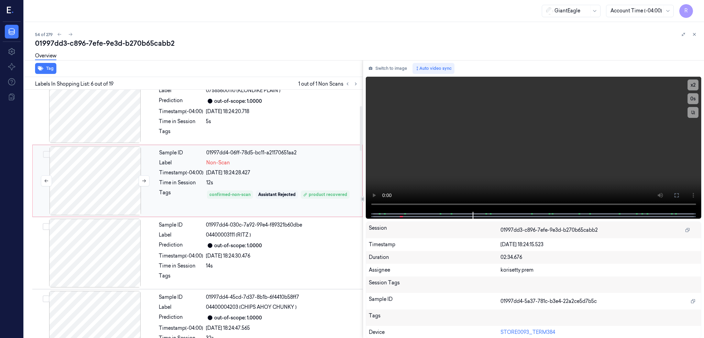
click at [90, 189] on div at bounding box center [95, 180] width 122 height 69
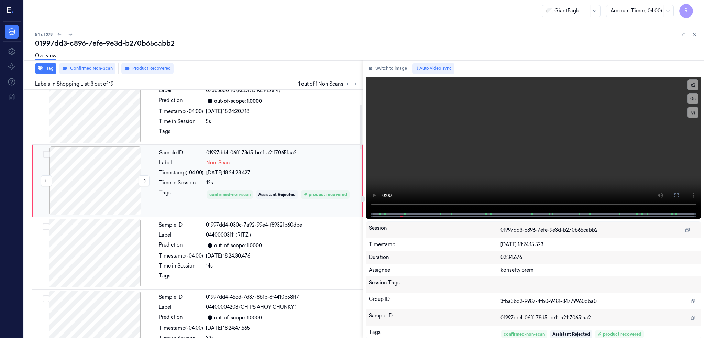
scroll to position [56, 0]
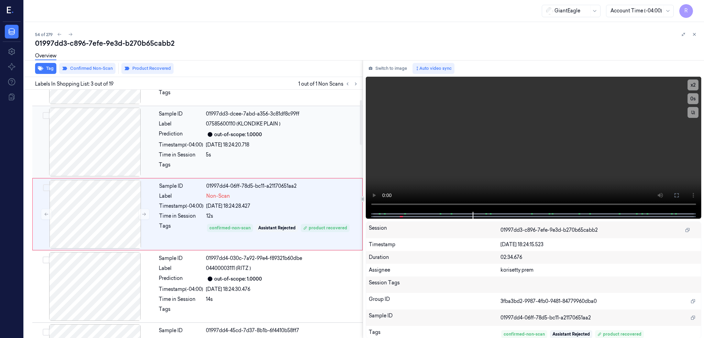
click at [97, 141] on div at bounding box center [95, 142] width 122 height 69
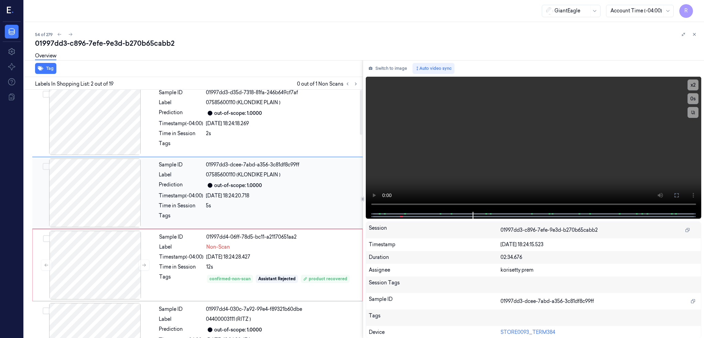
scroll to position [0, 0]
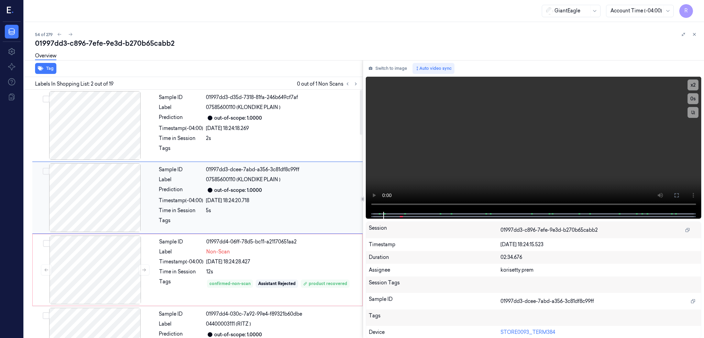
click at [89, 204] on div at bounding box center [95, 197] width 122 height 69
click at [678, 196] on icon at bounding box center [676, 195] width 4 height 4
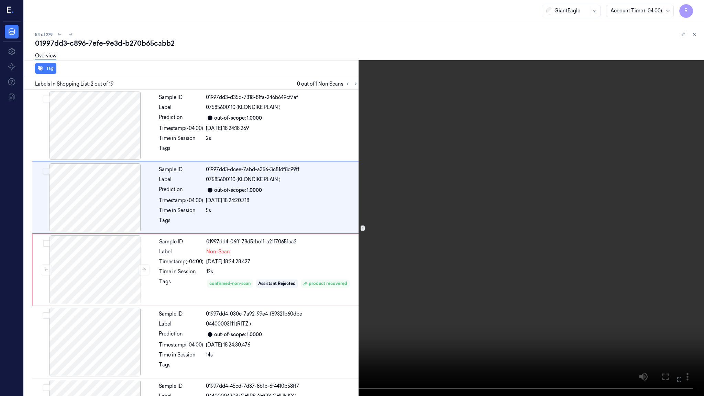
click at [408, 301] on video at bounding box center [352, 198] width 704 height 396
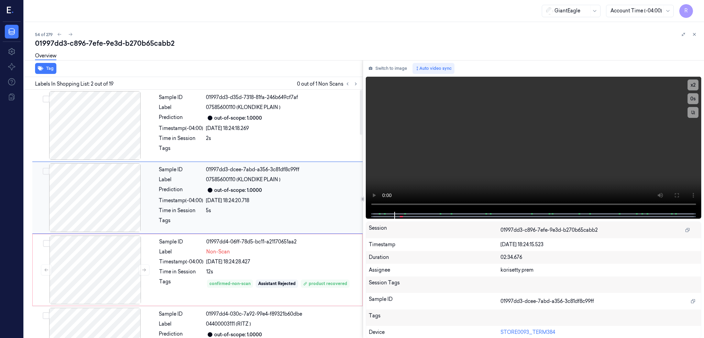
click at [104, 195] on div at bounding box center [95, 197] width 122 height 69
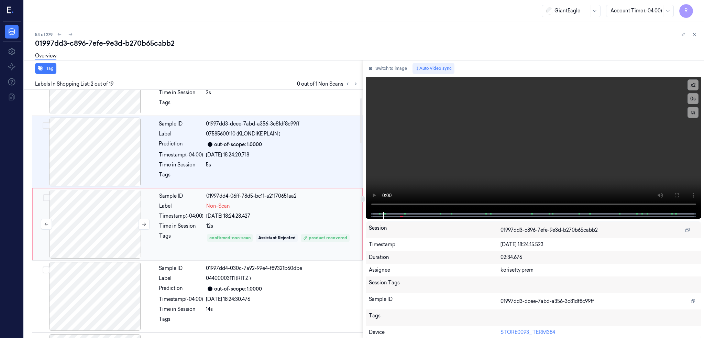
click at [93, 220] on div at bounding box center [95, 224] width 122 height 69
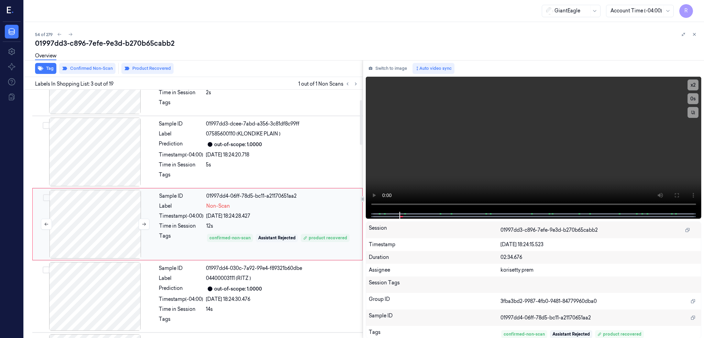
scroll to position [56, 0]
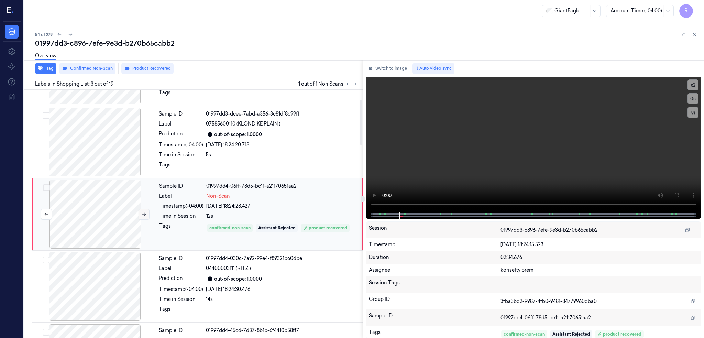
click at [145, 215] on icon at bounding box center [144, 214] width 5 height 5
click at [148, 216] on button at bounding box center [143, 214] width 11 height 11
click at [105, 135] on div at bounding box center [95, 142] width 122 height 69
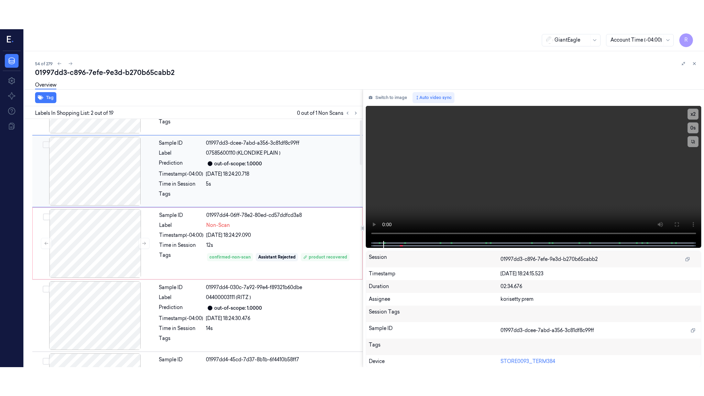
scroll to position [0, 0]
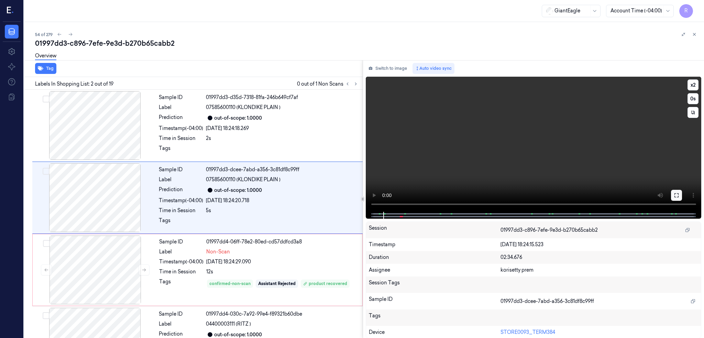
click at [682, 191] on button at bounding box center [676, 195] width 11 height 11
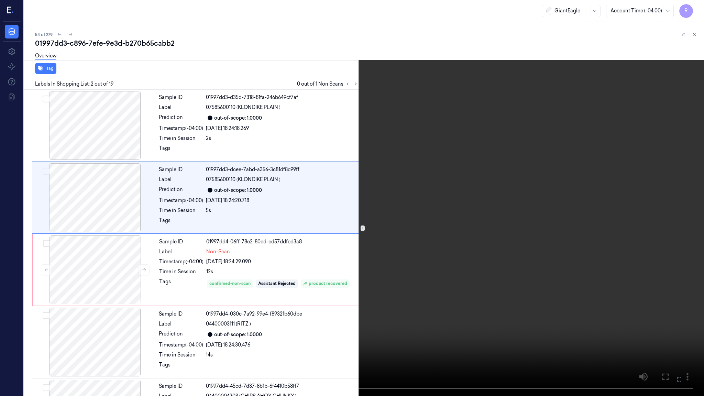
click at [282, 257] on video at bounding box center [352, 198] width 704 height 396
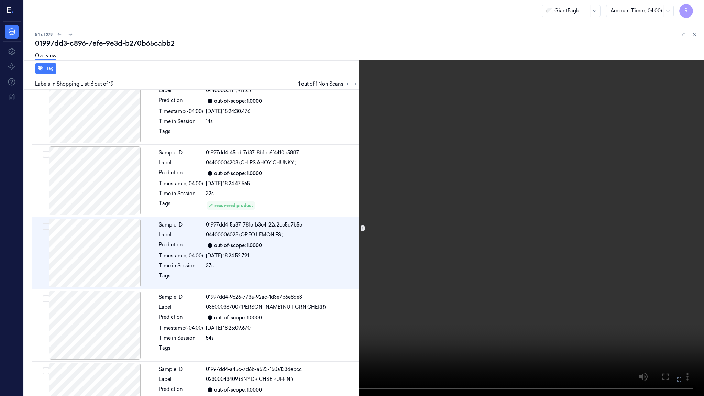
scroll to position [243, 0]
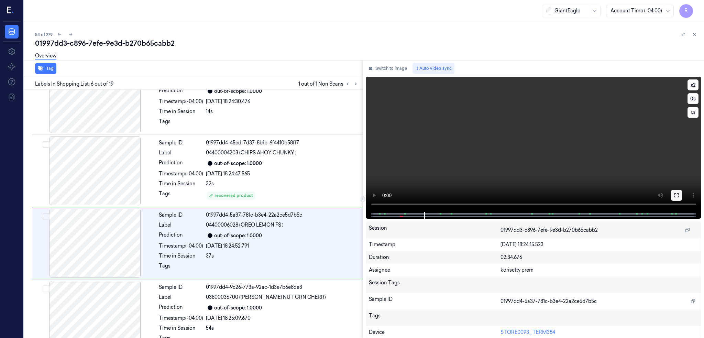
click at [682, 197] on button at bounding box center [676, 195] width 11 height 11
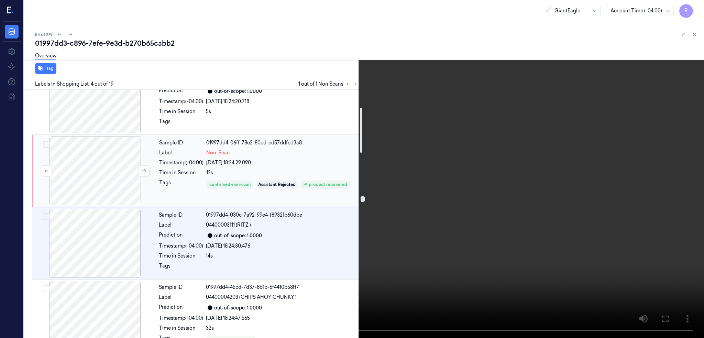
scroll to position [0, 0]
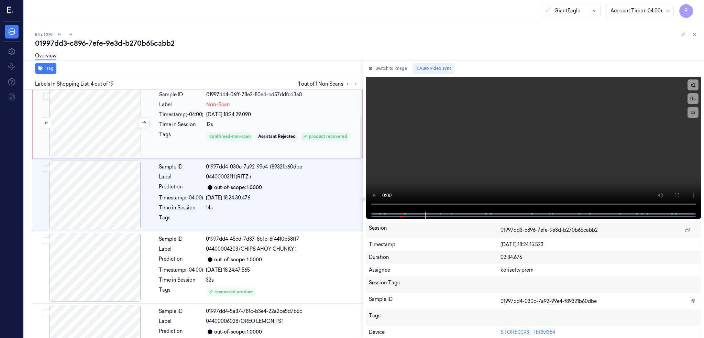
click at [68, 143] on div at bounding box center [95, 122] width 122 height 69
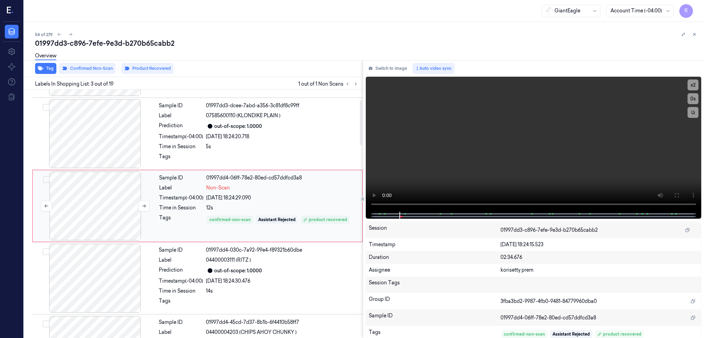
scroll to position [56, 0]
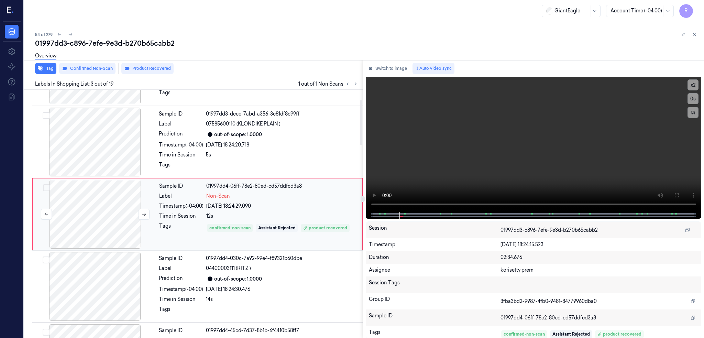
click at [110, 214] on div at bounding box center [95, 214] width 122 height 69
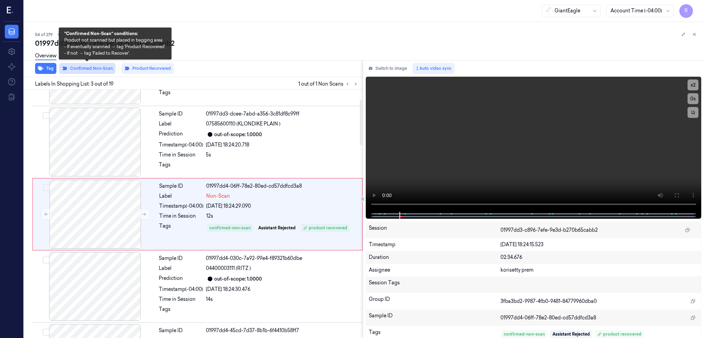
click at [96, 68] on button "Confirmed Non-Scan" at bounding box center [87, 68] width 56 height 11
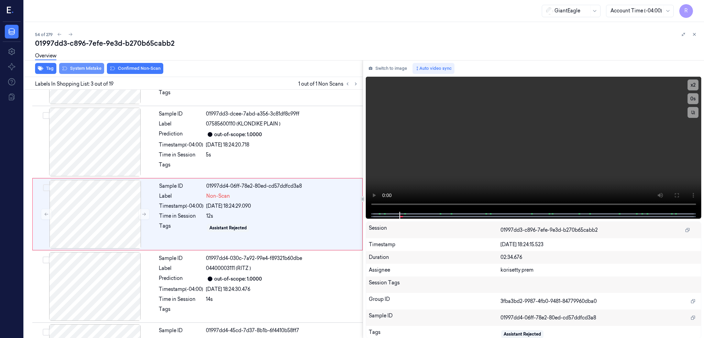
click at [77, 68] on button "System Mistake" at bounding box center [81, 68] width 45 height 11
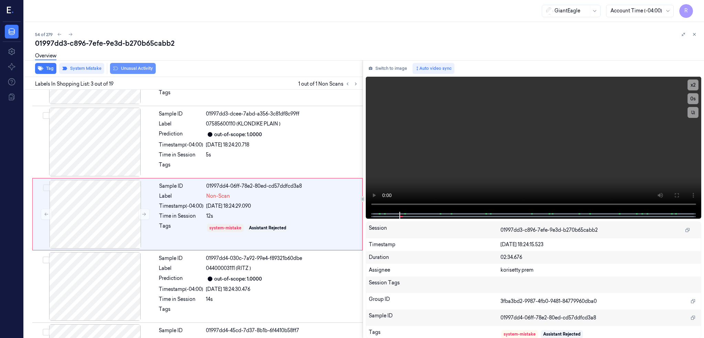
click at [140, 72] on button "Unusual Activity" at bounding box center [133, 68] width 46 height 11
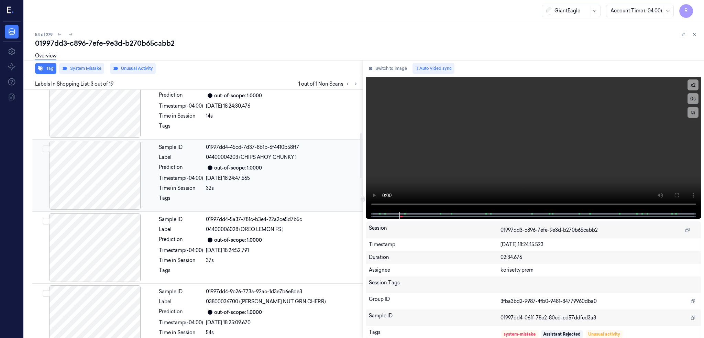
scroll to position [101, 0]
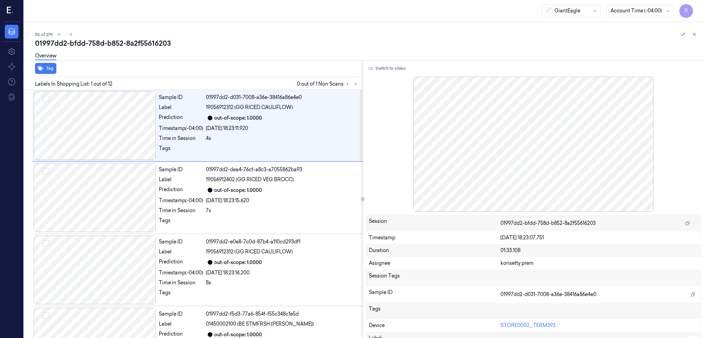
click at [363, 78] on div "Labels In Shopping List: 1 out of 12 0 out of 1 Non Scans" at bounding box center [191, 83] width 341 height 13
click at [358, 83] on icon at bounding box center [355, 83] width 5 height 5
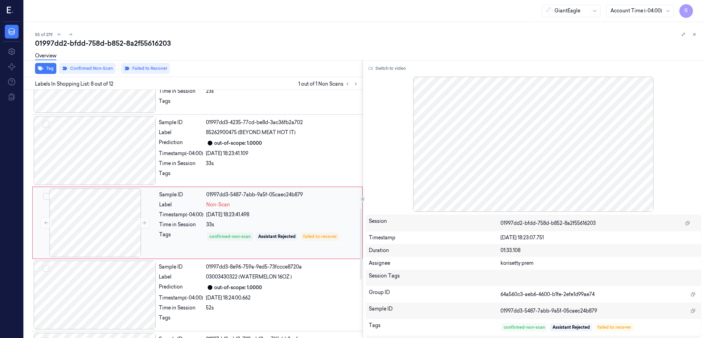
scroll to position [416, 0]
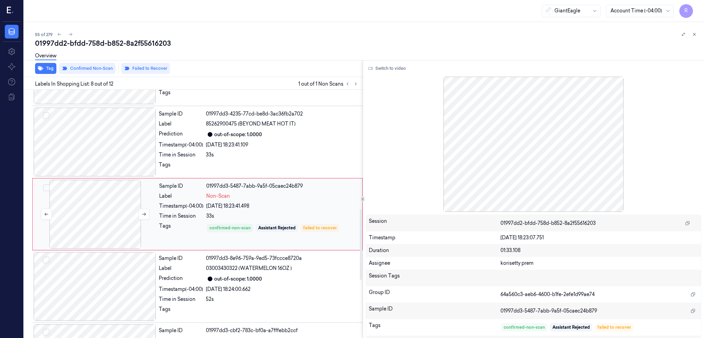
click at [101, 220] on div at bounding box center [95, 214] width 122 height 69
click at [147, 215] on button at bounding box center [143, 214] width 11 height 11
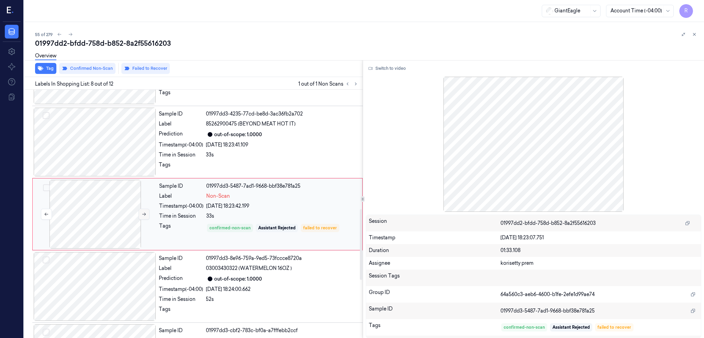
click at [144, 217] on button at bounding box center [143, 214] width 11 height 11
click at [74, 148] on div at bounding box center [95, 142] width 122 height 69
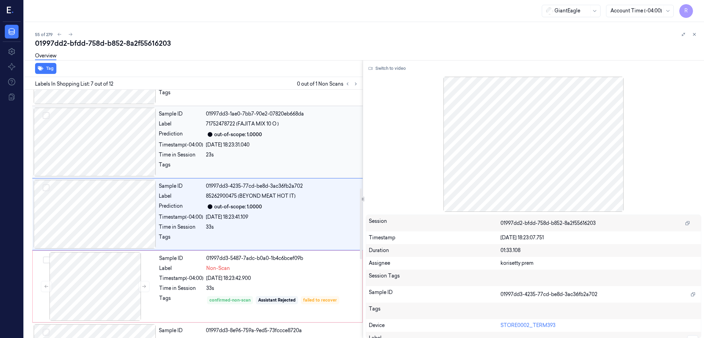
click at [102, 148] on div at bounding box center [95, 142] width 122 height 69
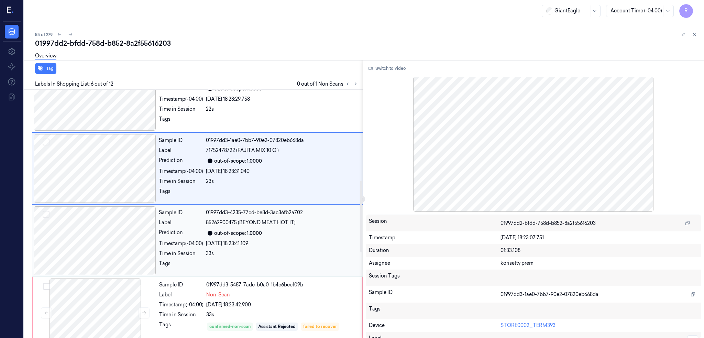
click at [106, 237] on div at bounding box center [95, 240] width 122 height 69
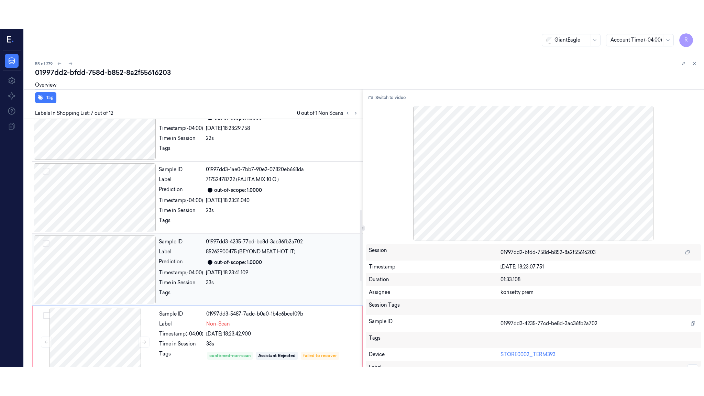
scroll to position [344, 0]
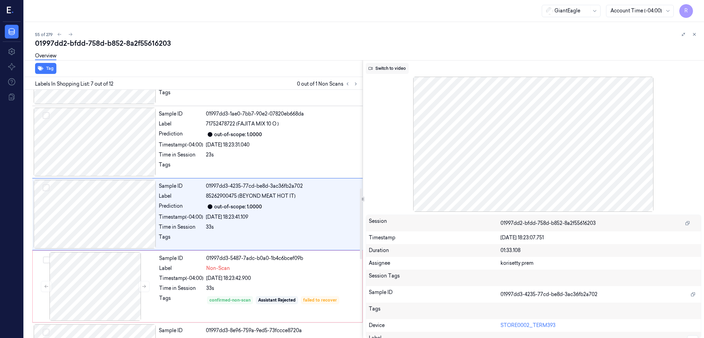
click at [387, 72] on button "Switch to video" at bounding box center [387, 68] width 43 height 11
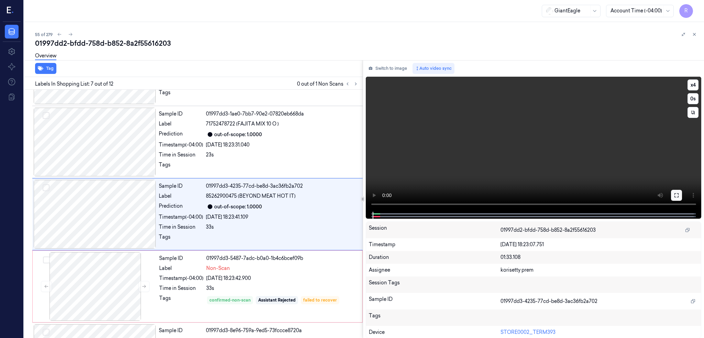
click at [679, 197] on icon at bounding box center [675, 194] width 5 height 5
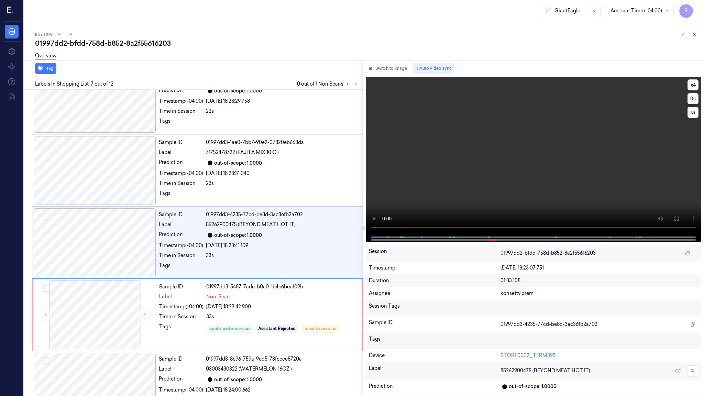
scroll to position [315, 0]
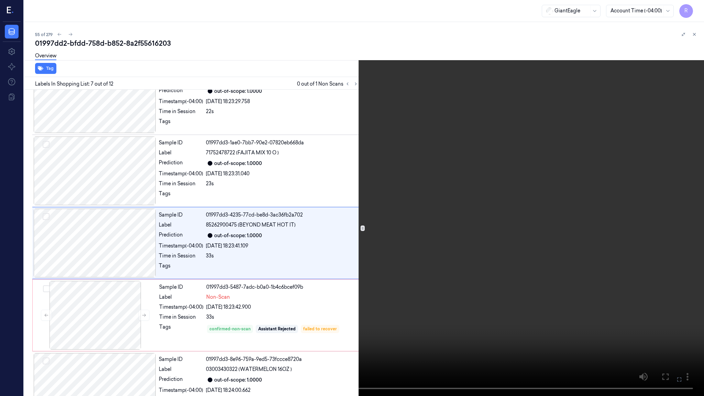
click at [291, 246] on video at bounding box center [352, 198] width 704 height 396
click at [282, 258] on video at bounding box center [352, 198] width 704 height 396
click at [213, 230] on video at bounding box center [352, 198] width 704 height 396
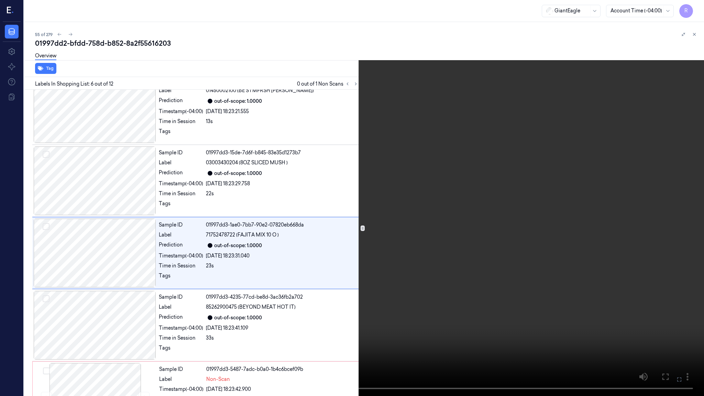
scroll to position [243, 0]
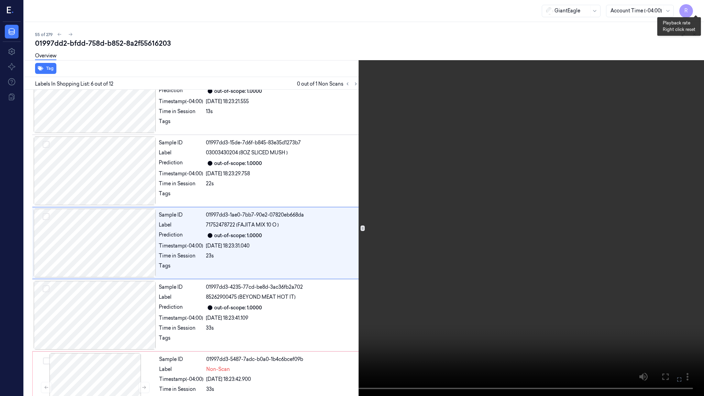
click at [700, 8] on button "x 4" at bounding box center [695, 8] width 11 height 11
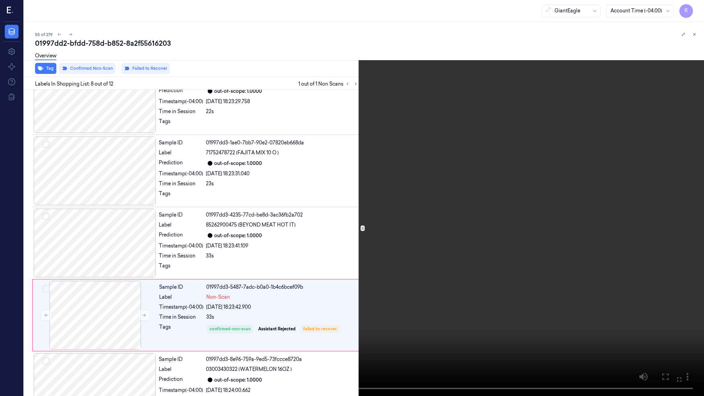
scroll to position [388, 0]
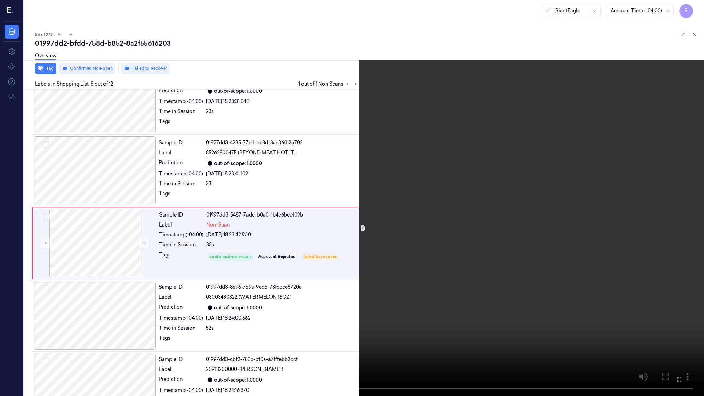
click at [233, 297] on video at bounding box center [352, 198] width 704 height 396
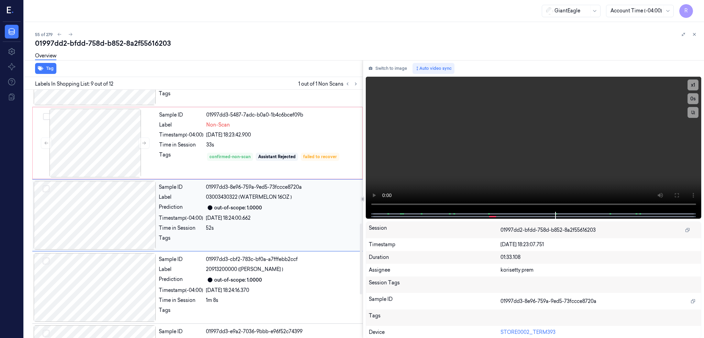
click at [91, 212] on div at bounding box center [95, 215] width 122 height 69
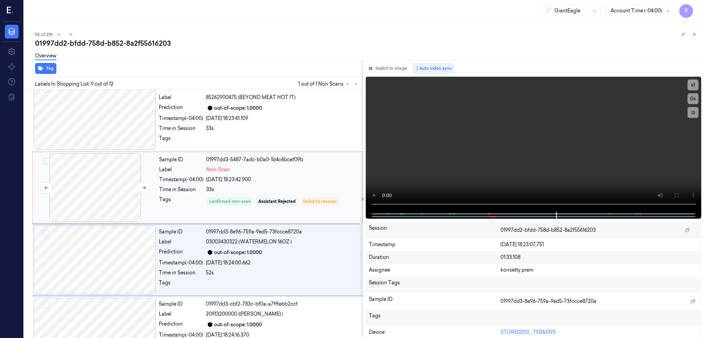
click at [89, 192] on div at bounding box center [95, 187] width 122 height 69
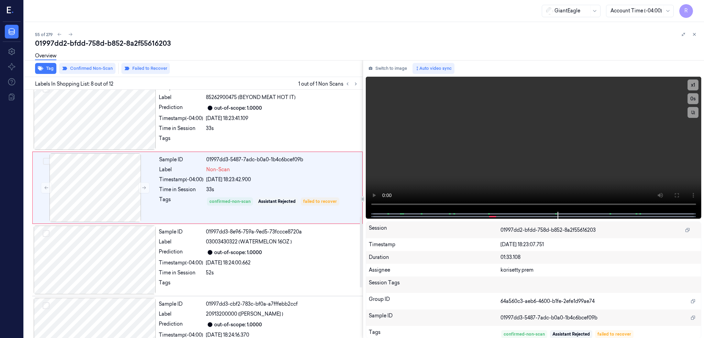
scroll to position [416, 0]
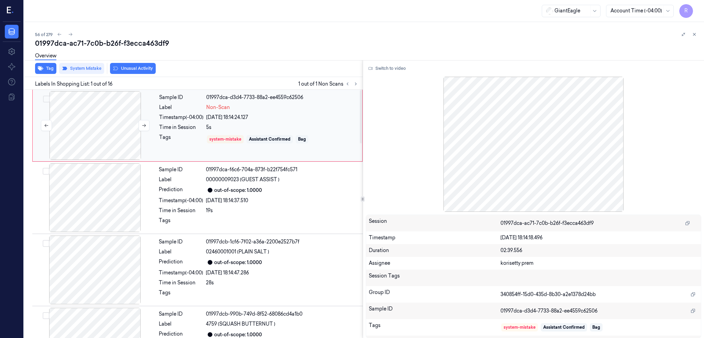
click at [87, 116] on div at bounding box center [95, 125] width 122 height 69
click at [404, 67] on button "Switch to video" at bounding box center [387, 68] width 43 height 11
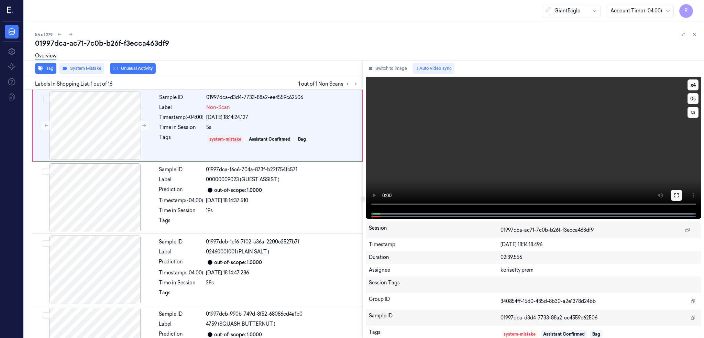
click at [682, 199] on button at bounding box center [676, 195] width 11 height 11
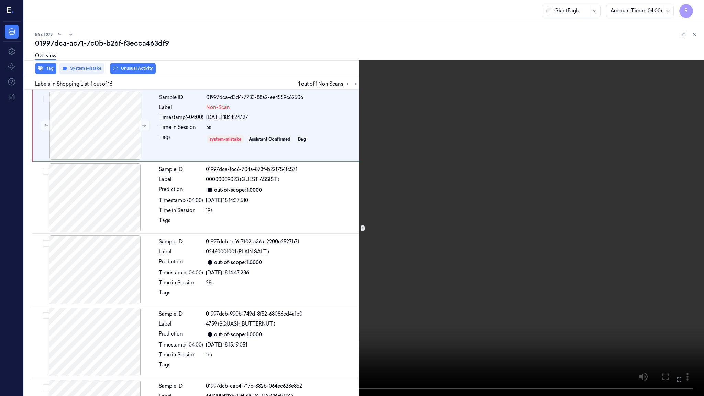
click at [338, 225] on video at bounding box center [352, 198] width 704 height 396
click at [699, 4] on button "x 4" at bounding box center [695, 8] width 11 height 11
click at [262, 191] on video at bounding box center [352, 198] width 704 height 396
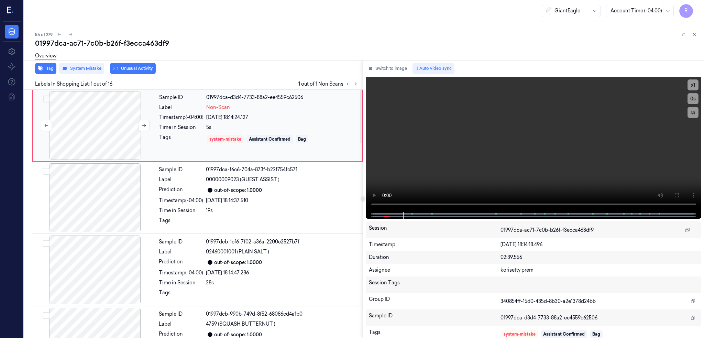
click at [100, 134] on div at bounding box center [95, 125] width 122 height 69
click at [679, 193] on icon at bounding box center [675, 194] width 5 height 5
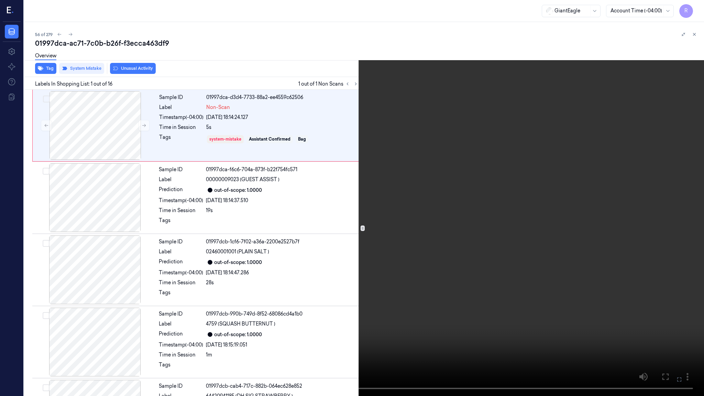
click at [304, 303] on video at bounding box center [352, 198] width 704 height 396
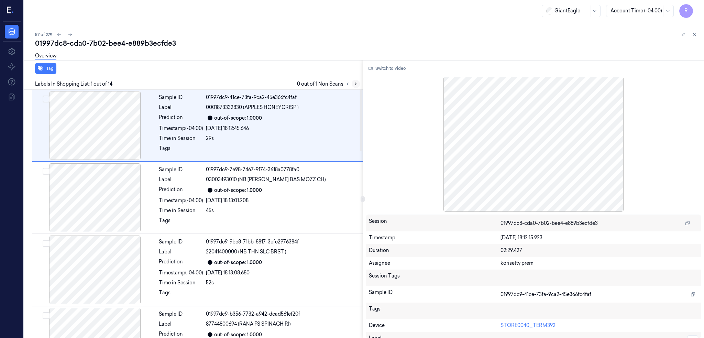
click at [358, 83] on icon at bounding box center [355, 83] width 5 height 5
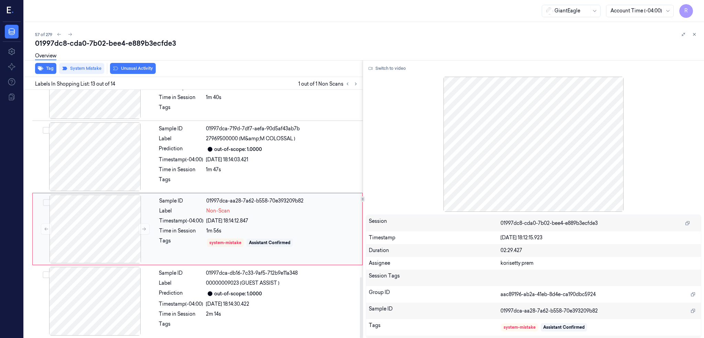
scroll to position [765, 0]
click at [86, 226] on div at bounding box center [95, 227] width 122 height 69
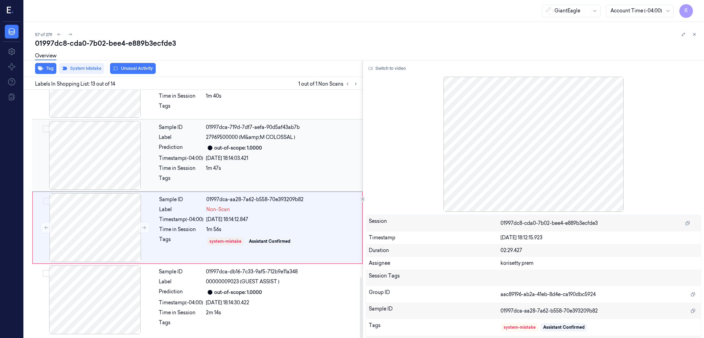
click at [88, 152] on div at bounding box center [95, 155] width 122 height 69
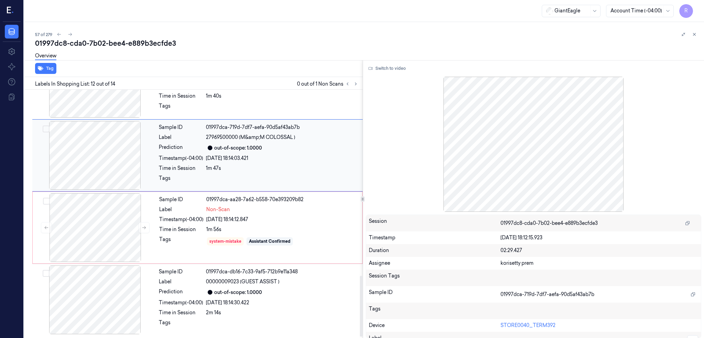
scroll to position [705, 0]
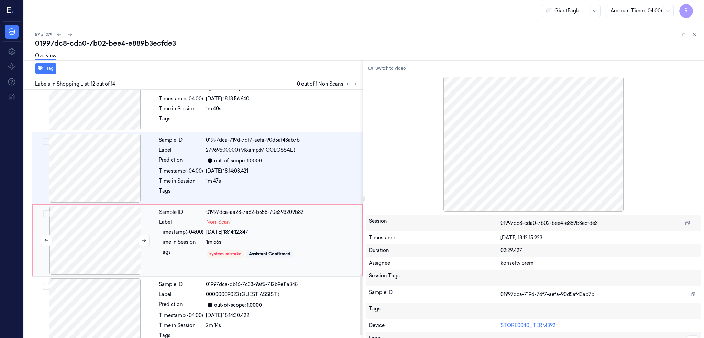
click at [84, 223] on div at bounding box center [95, 240] width 122 height 69
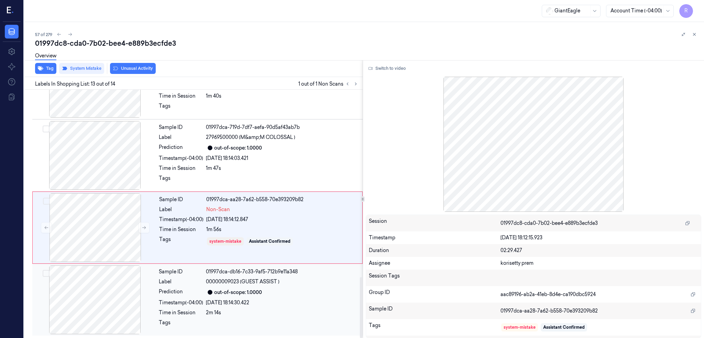
click at [88, 293] on div at bounding box center [95, 299] width 122 height 69
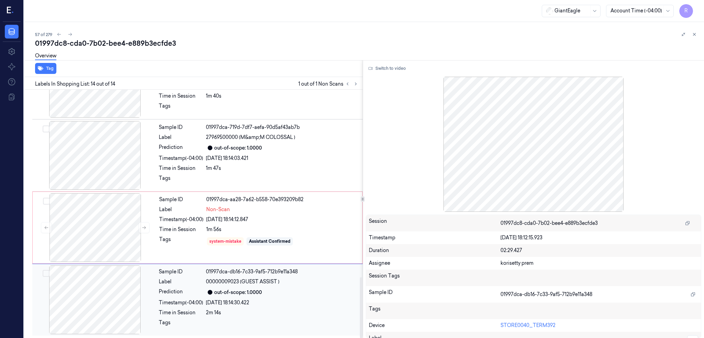
scroll to position [765, 0]
click at [108, 233] on div at bounding box center [95, 227] width 122 height 69
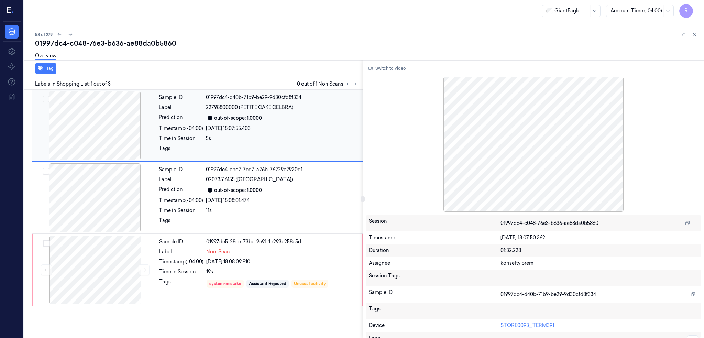
drag, startPoint x: 105, startPoint y: 112, endPoint x: 106, endPoint y: 105, distance: 7.3
click at [106, 112] on div at bounding box center [95, 125] width 122 height 69
click at [358, 85] on icon at bounding box center [355, 83] width 5 height 5
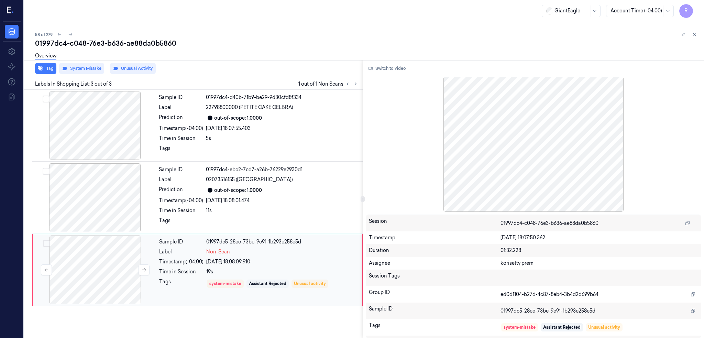
click at [99, 265] on div at bounding box center [95, 269] width 122 height 69
click at [94, 207] on div at bounding box center [95, 197] width 122 height 69
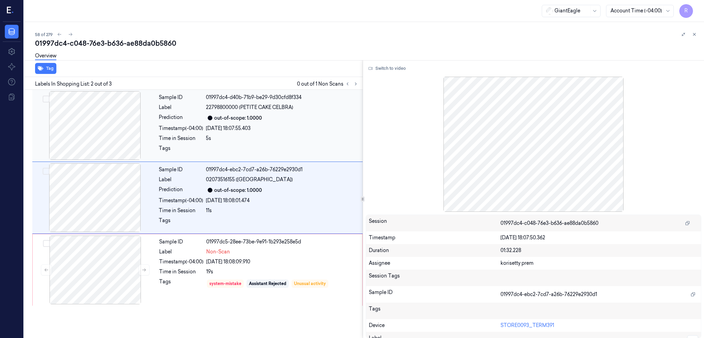
click at [101, 142] on div at bounding box center [95, 125] width 122 height 69
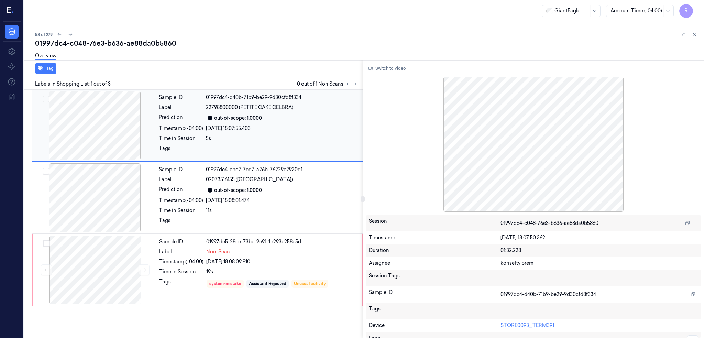
click at [101, 142] on div at bounding box center [95, 125] width 122 height 69
click at [392, 65] on button "Switch to video" at bounding box center [387, 68] width 43 height 11
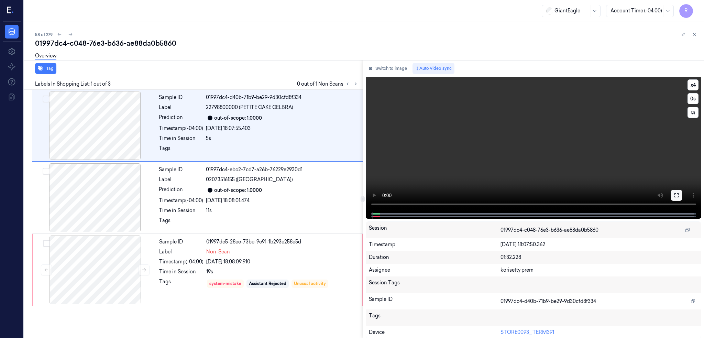
click at [678, 197] on icon at bounding box center [676, 195] width 4 height 4
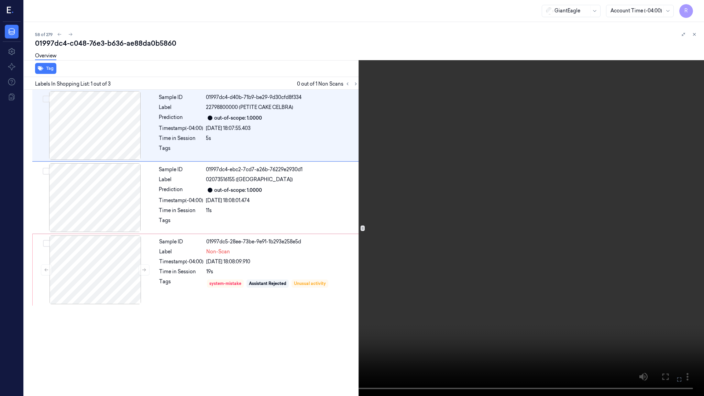
click at [398, 250] on video at bounding box center [352, 198] width 704 height 396
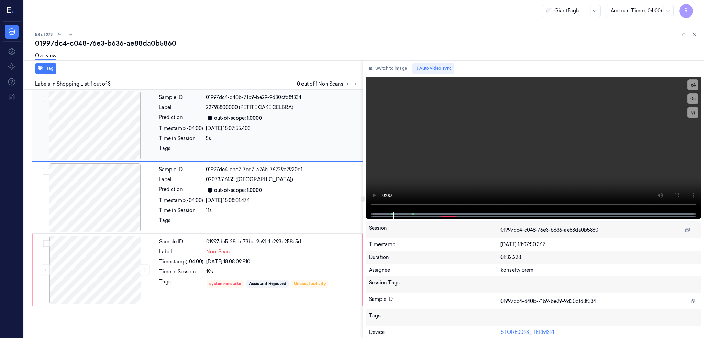
click at [127, 138] on div at bounding box center [95, 125] width 122 height 69
click at [122, 255] on div at bounding box center [95, 269] width 122 height 69
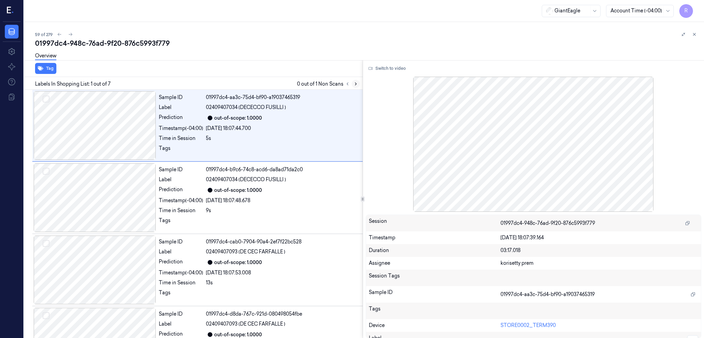
click at [358, 84] on icon at bounding box center [355, 83] width 5 height 5
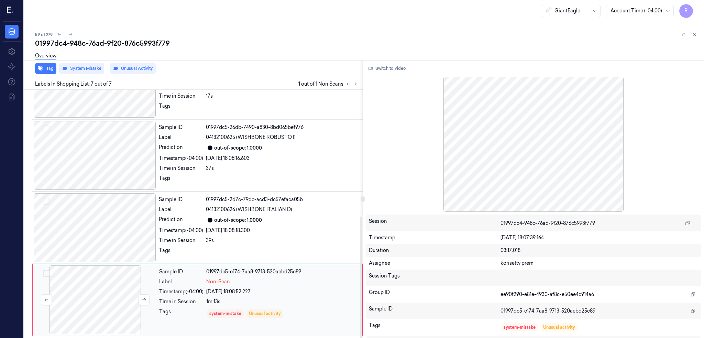
click at [102, 289] on div at bounding box center [95, 299] width 122 height 69
drag, startPoint x: 94, startPoint y: 286, endPoint x: 103, endPoint y: 214, distance: 72.0
click at [97, 284] on div at bounding box center [95, 299] width 122 height 69
click at [103, 191] on div "Sample ID 01997dc5-2d7c-79dc-acd3-dc57efaca05b Label 04132100626 (WISHBONE ITAL…" at bounding box center [197, 227] width 330 height 72
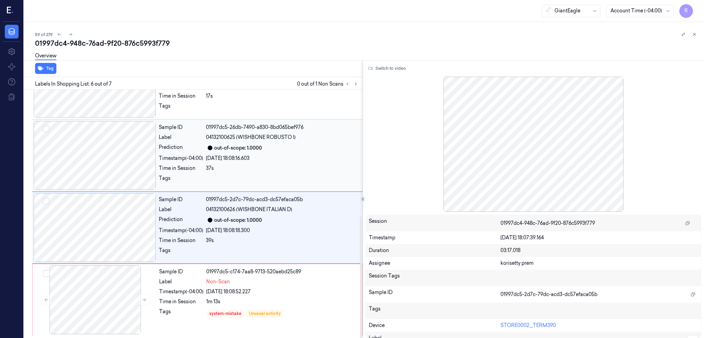
click at [105, 142] on div at bounding box center [95, 155] width 122 height 69
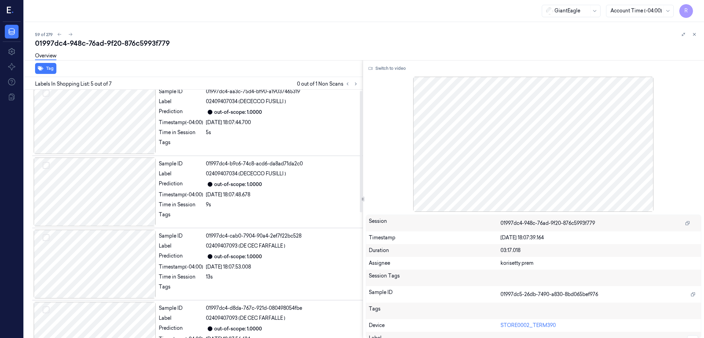
scroll to position [0, 0]
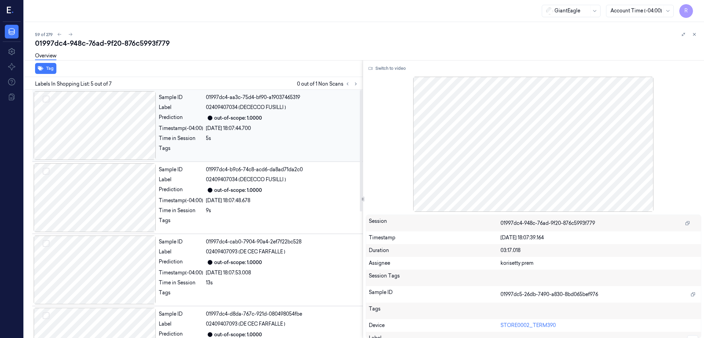
click at [108, 123] on div at bounding box center [95, 125] width 122 height 69
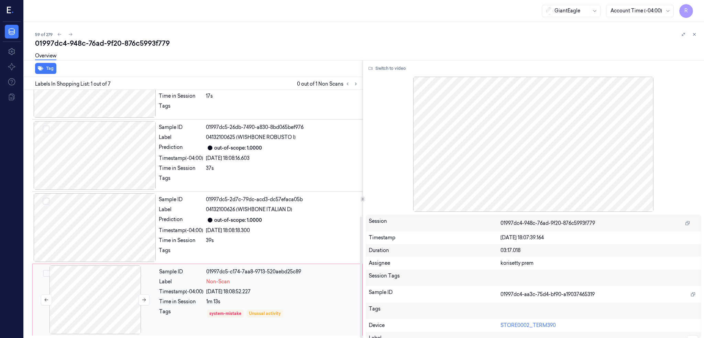
click at [127, 275] on div at bounding box center [95, 299] width 122 height 69
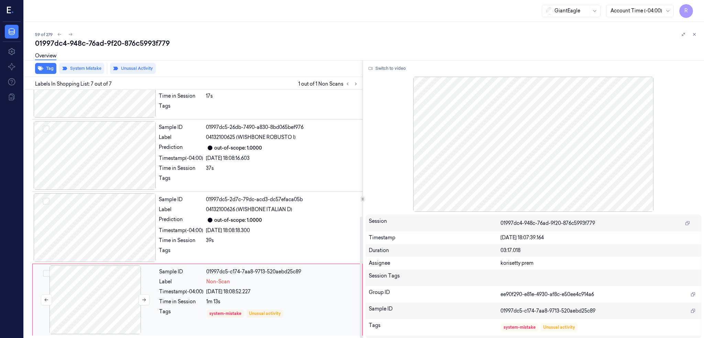
scroll to position [259, 0]
click at [144, 297] on icon at bounding box center [144, 299] width 5 height 5
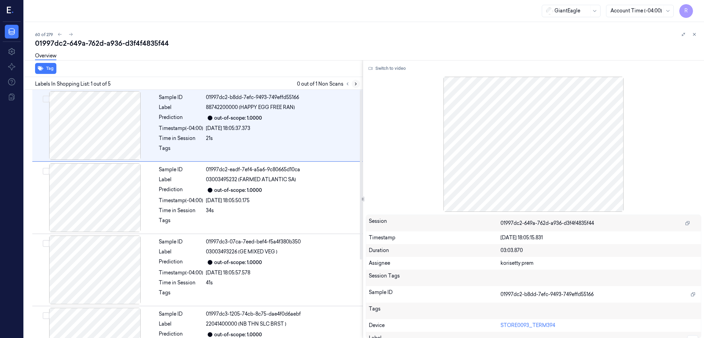
click at [358, 85] on icon at bounding box center [355, 83] width 5 height 5
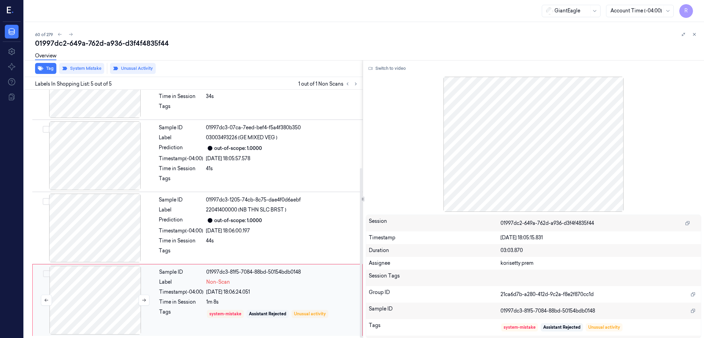
click at [108, 307] on div at bounding box center [95, 300] width 122 height 69
click at [108, 229] on div at bounding box center [95, 227] width 122 height 69
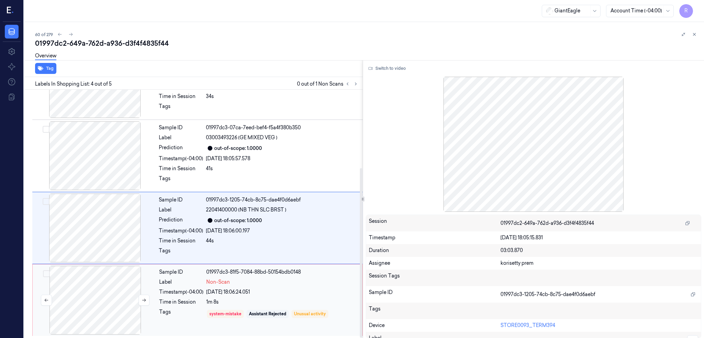
click at [106, 270] on div at bounding box center [95, 300] width 122 height 69
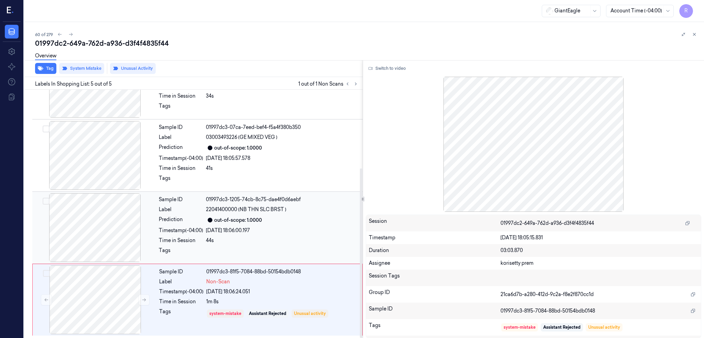
click at [81, 225] on div at bounding box center [95, 227] width 122 height 69
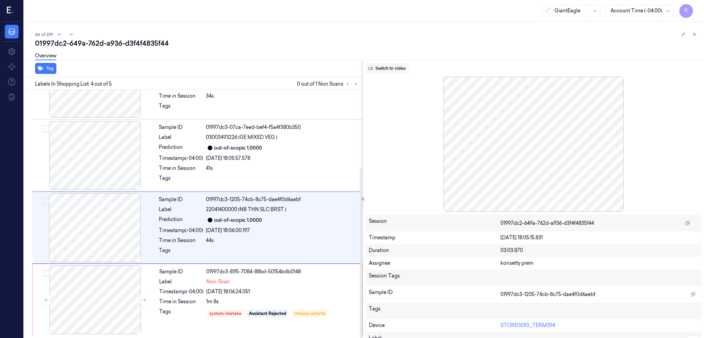
click at [401, 65] on button "Switch to video" at bounding box center [387, 68] width 43 height 11
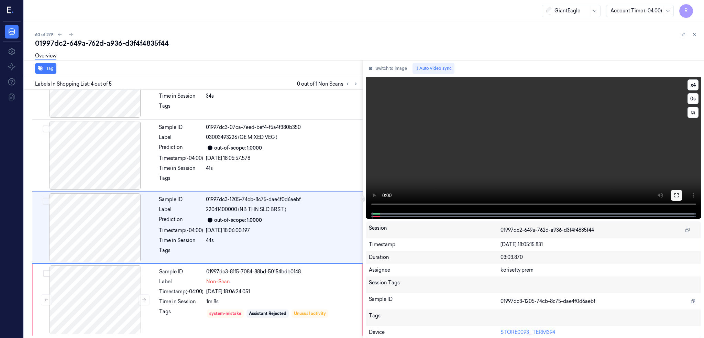
click at [682, 192] on button at bounding box center [676, 195] width 11 height 11
click at [682, 195] on button at bounding box center [676, 195] width 11 height 11
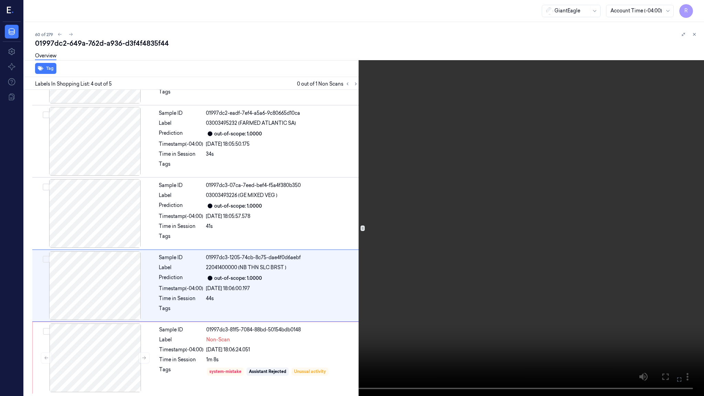
click at [274, 324] on video at bounding box center [352, 198] width 704 height 396
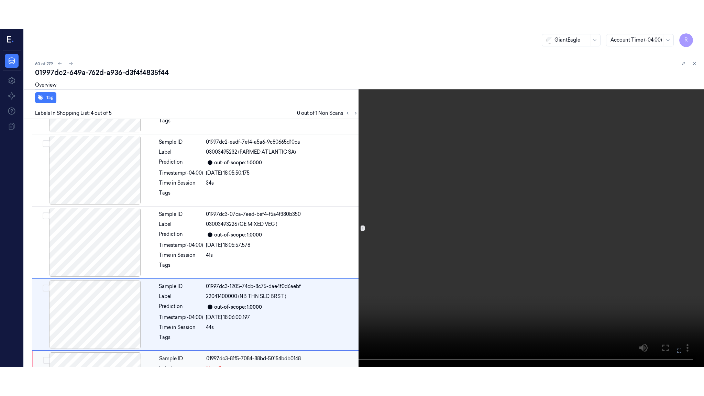
scroll to position [114, 0]
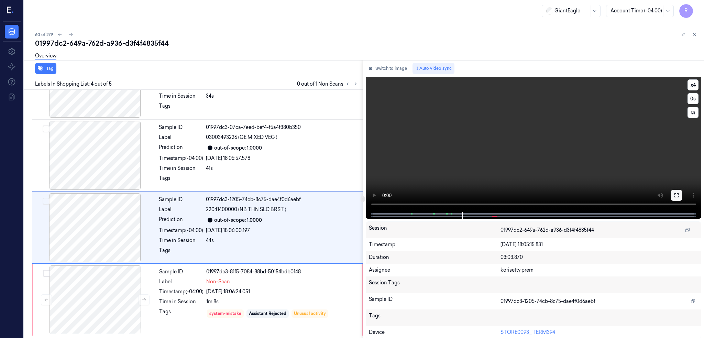
click at [679, 195] on icon at bounding box center [675, 194] width 5 height 5
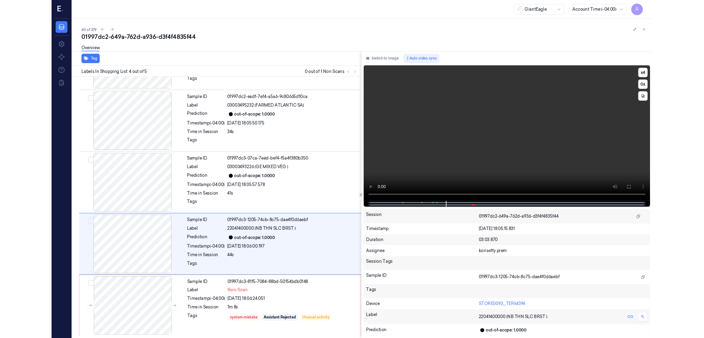
scroll to position [57, 0]
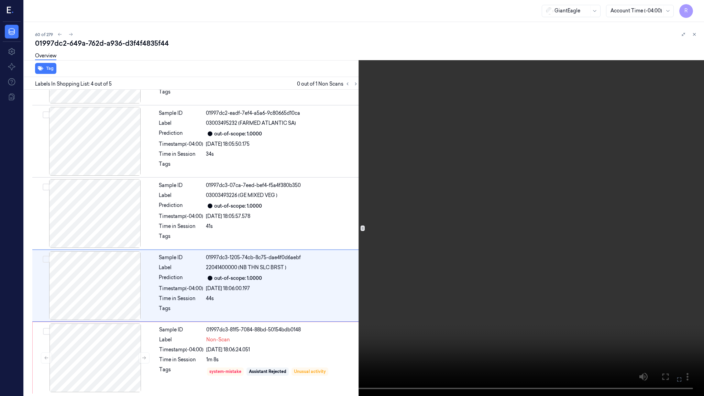
click at [303, 173] on video at bounding box center [352, 198] width 704 height 396
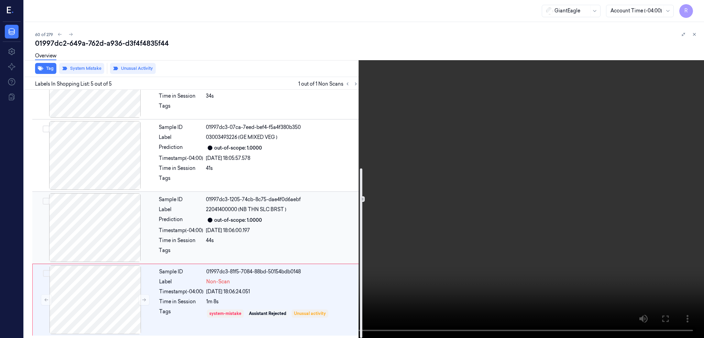
scroll to position [114, 0]
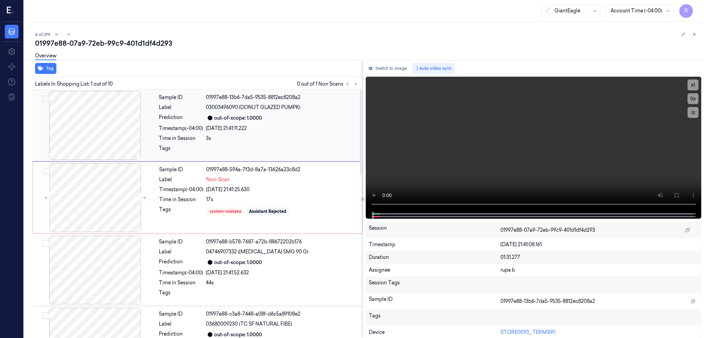
click at [96, 116] on div at bounding box center [95, 125] width 122 height 69
click at [679, 193] on icon at bounding box center [675, 194] width 5 height 5
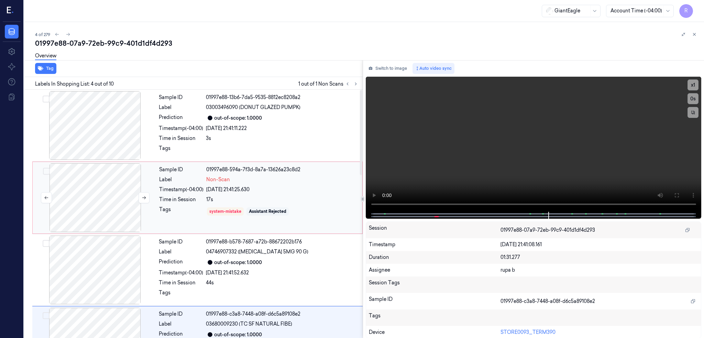
click at [100, 185] on div at bounding box center [95, 197] width 122 height 69
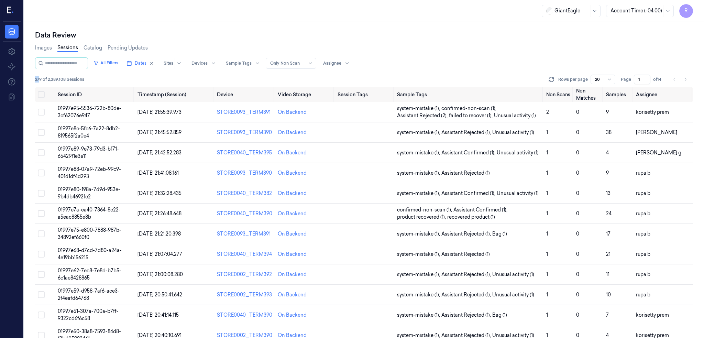
drag, startPoint x: 41, startPoint y: 77, endPoint x: 33, endPoint y: 79, distance: 7.6
click at [33, 79] on div "Data Review Images Sessions Catalog Pending Updates All Filters Dates Sites Dev…" at bounding box center [364, 180] width 680 height 316
